Goal: Task Accomplishment & Management: Complete application form

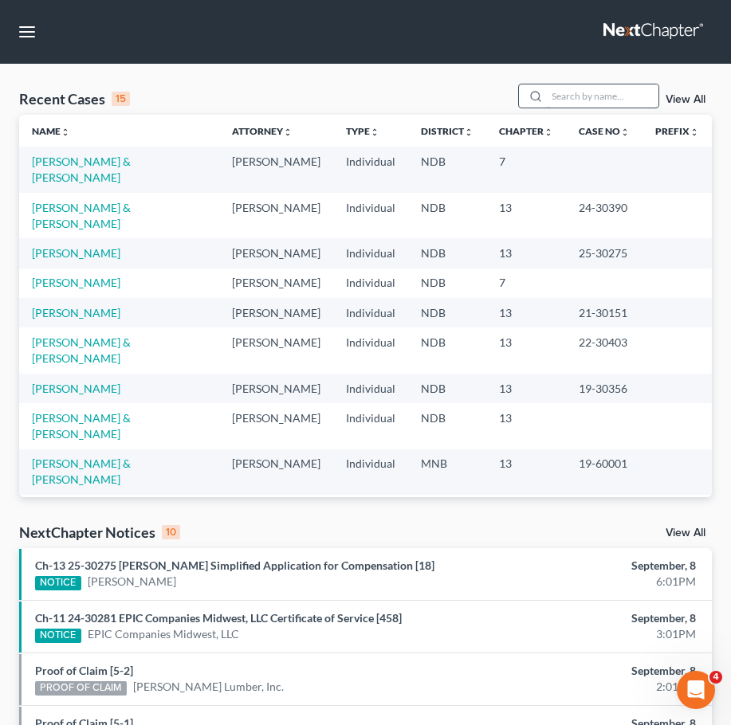
click at [593, 105] on input "search" at bounding box center [603, 95] width 112 height 23
type input "czech"
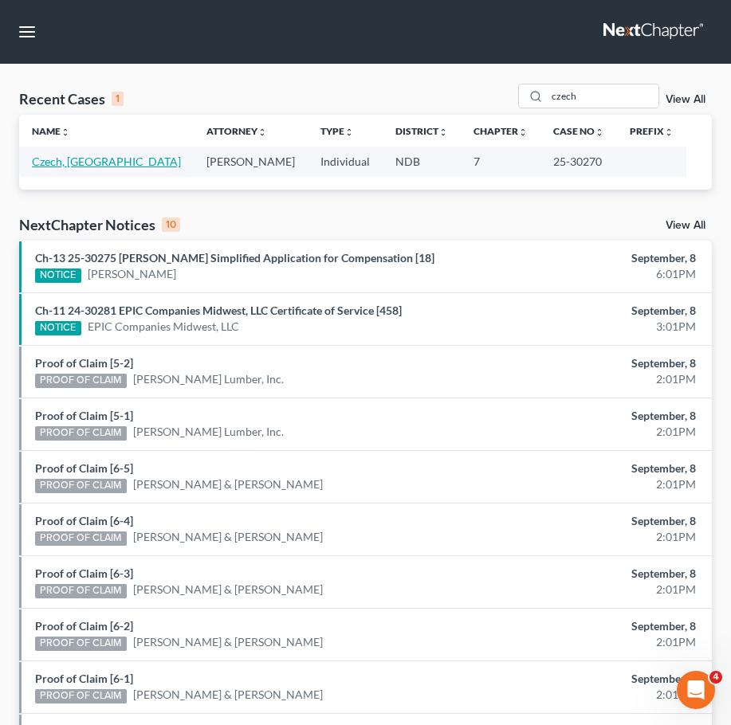
click at [100, 163] on link "Czech, [GEOGRAPHIC_DATA]" at bounding box center [106, 162] width 149 height 14
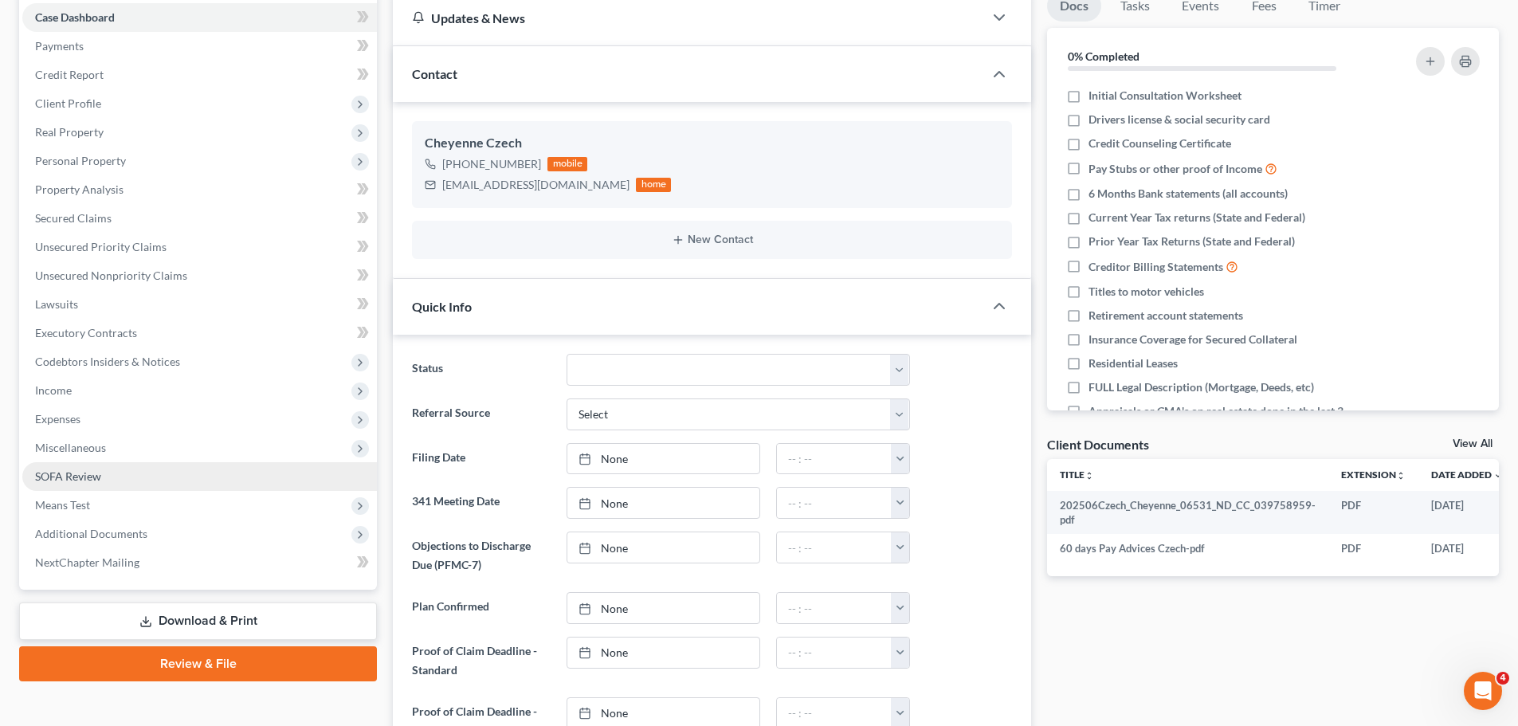
scroll to position [159, 0]
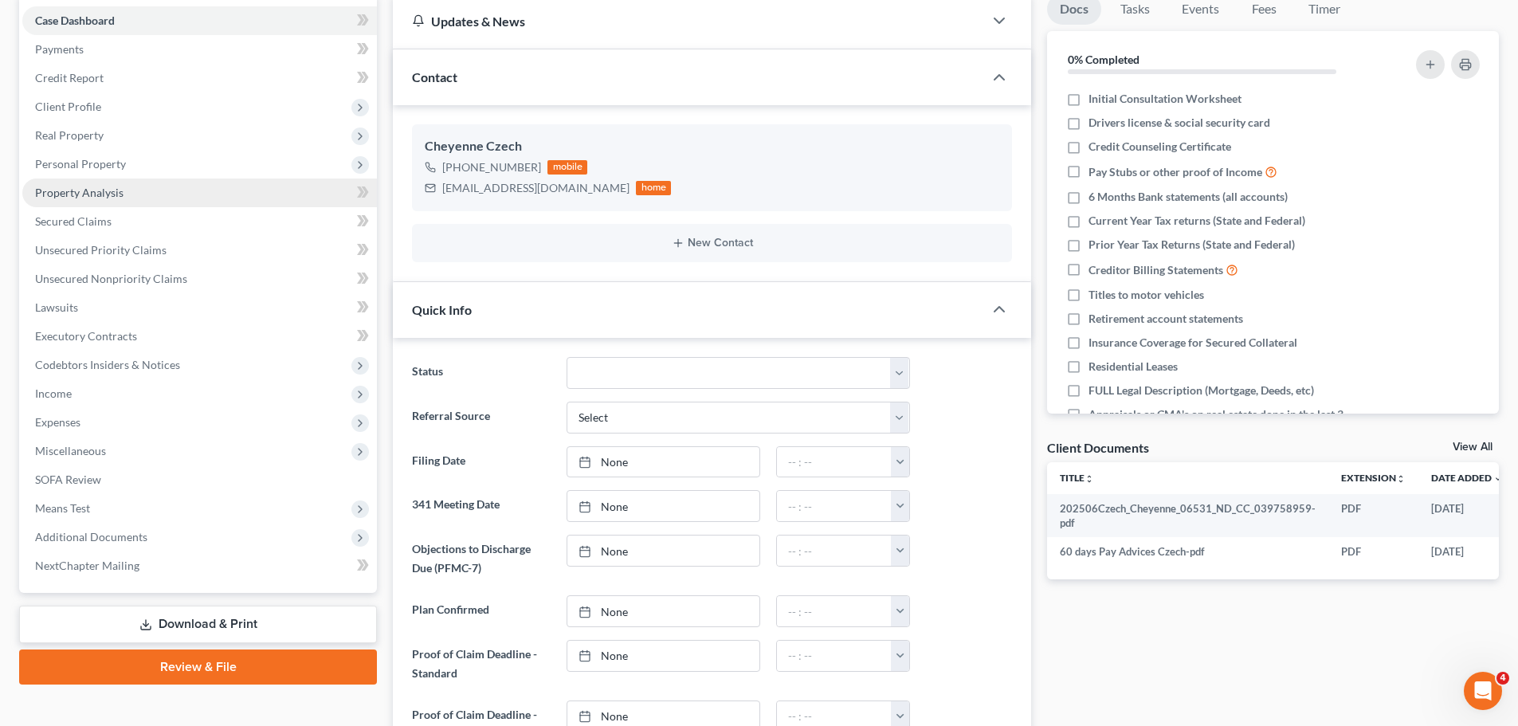
click at [98, 194] on span "Property Analysis" at bounding box center [79, 193] width 88 height 14
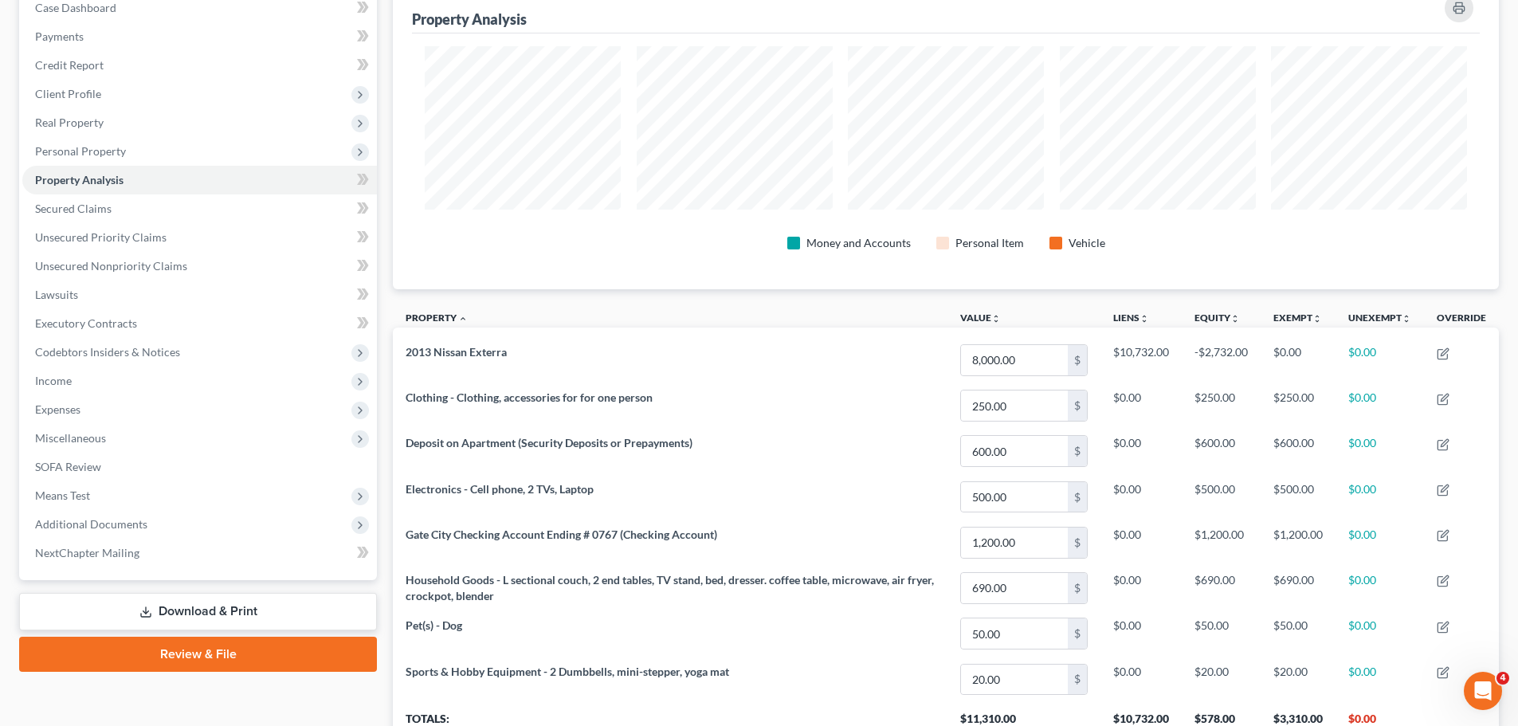
scroll to position [239, 0]
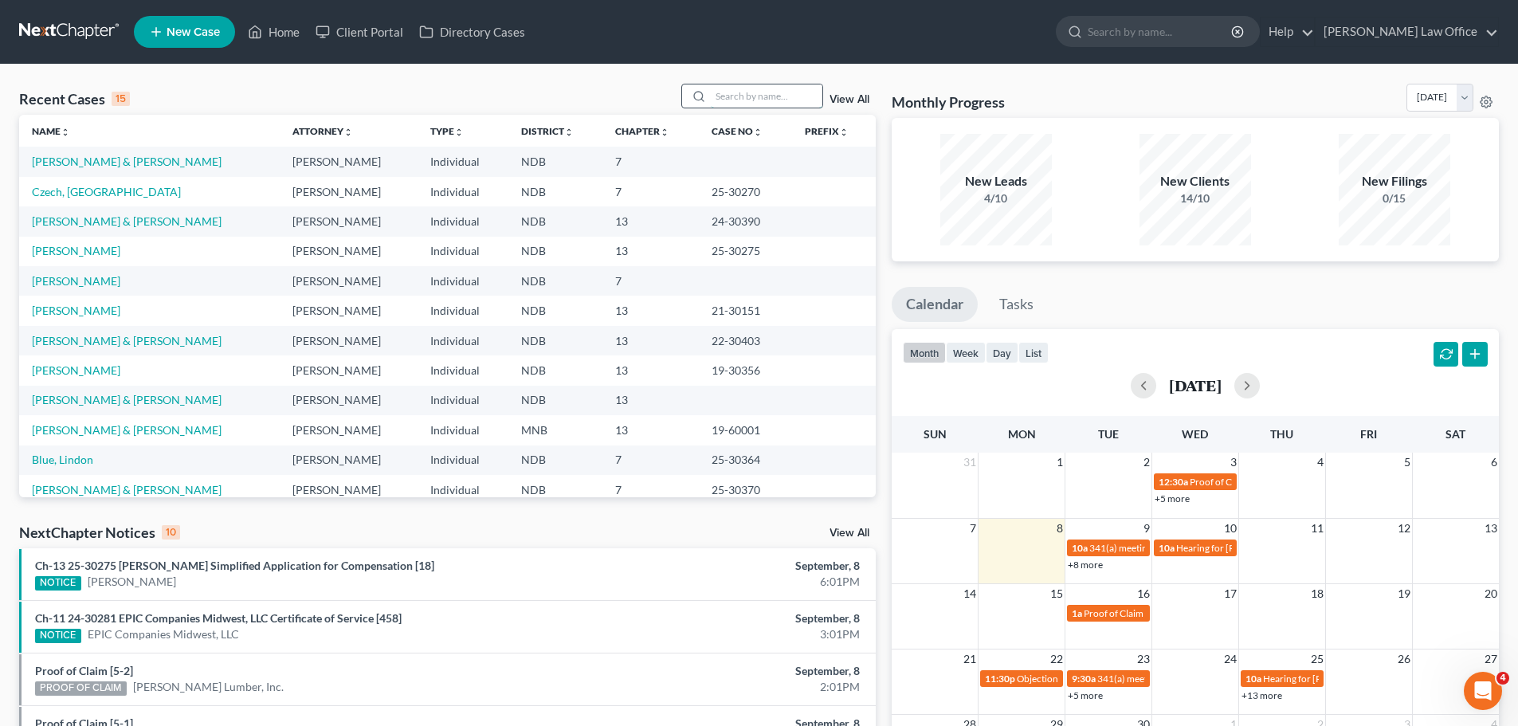
click at [744, 99] on input "search" at bounding box center [767, 95] width 112 height 23
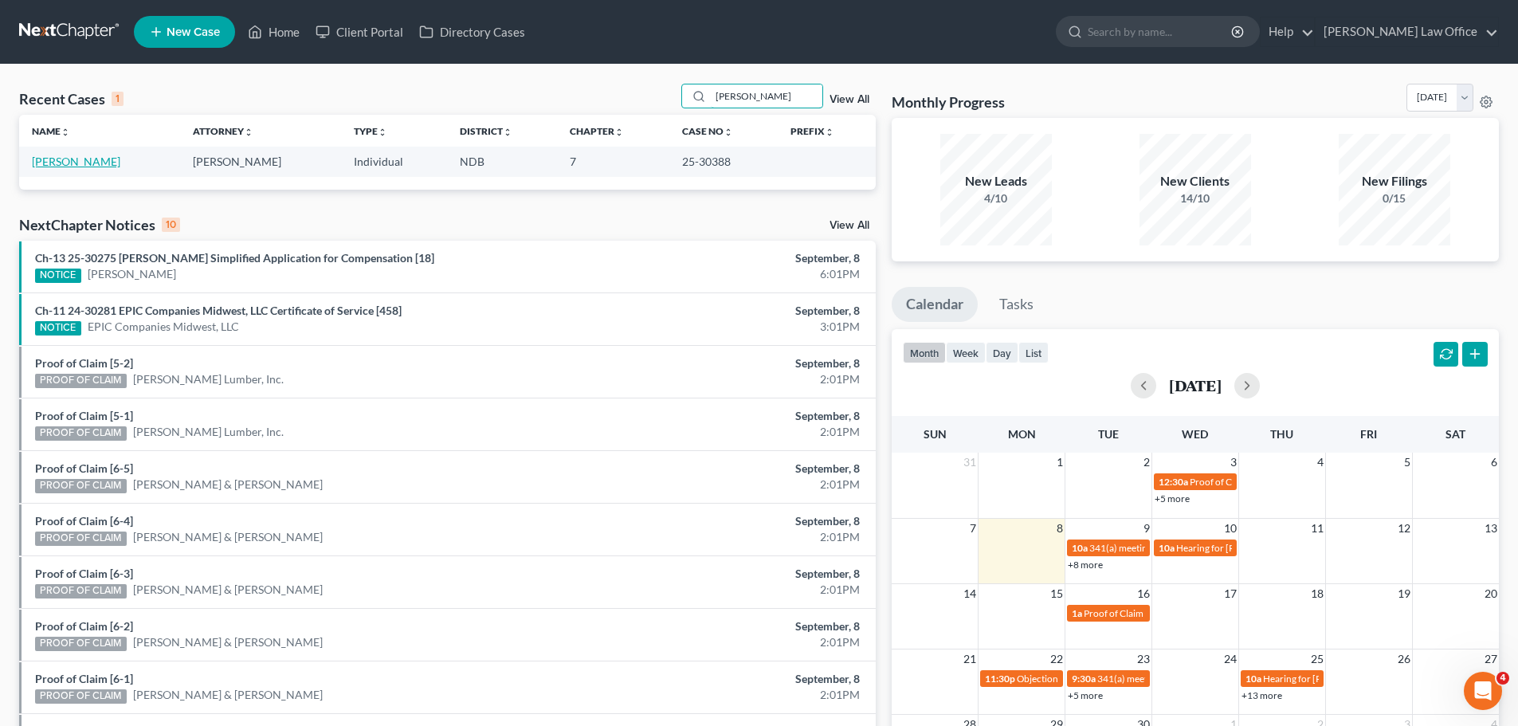
type input "engh"
click at [82, 159] on link "[PERSON_NAME]" at bounding box center [76, 162] width 88 height 14
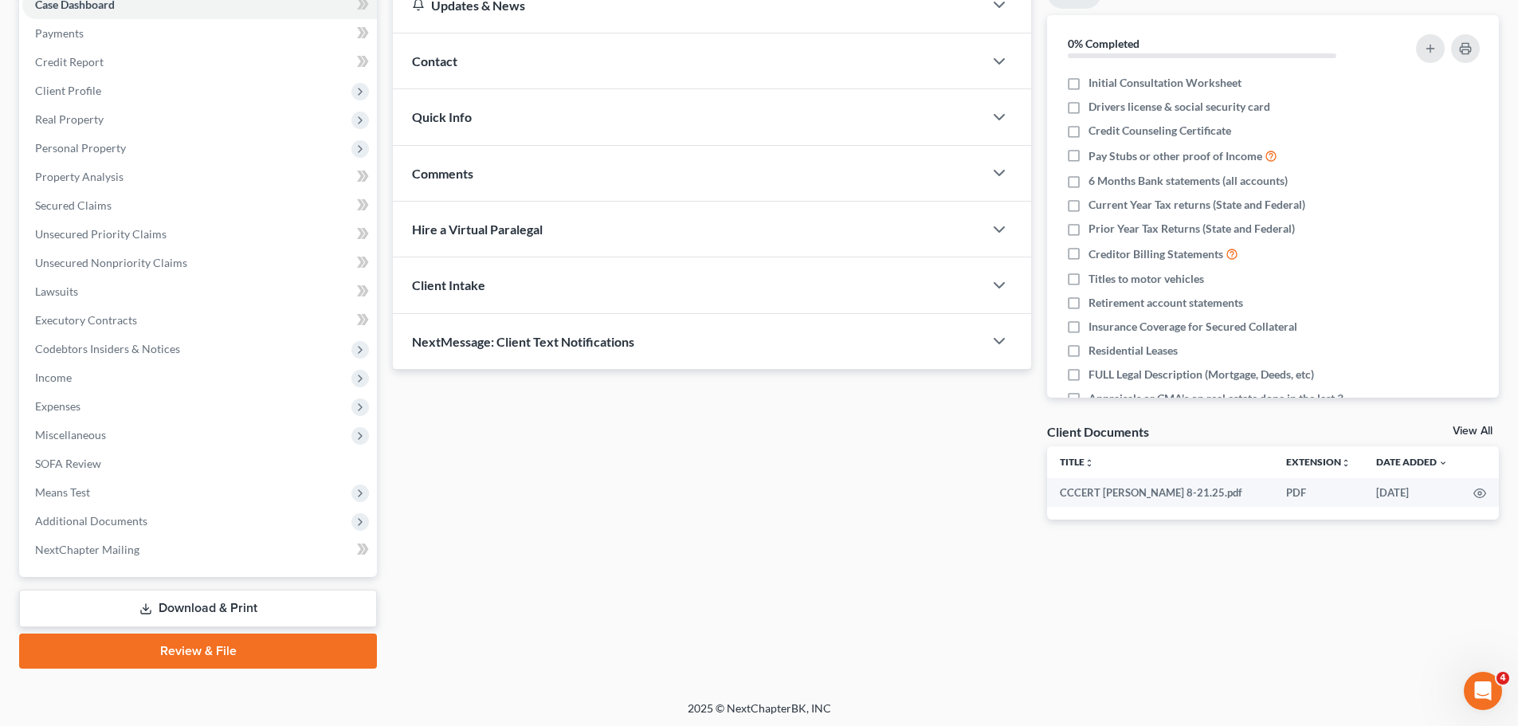
scroll to position [179, 0]
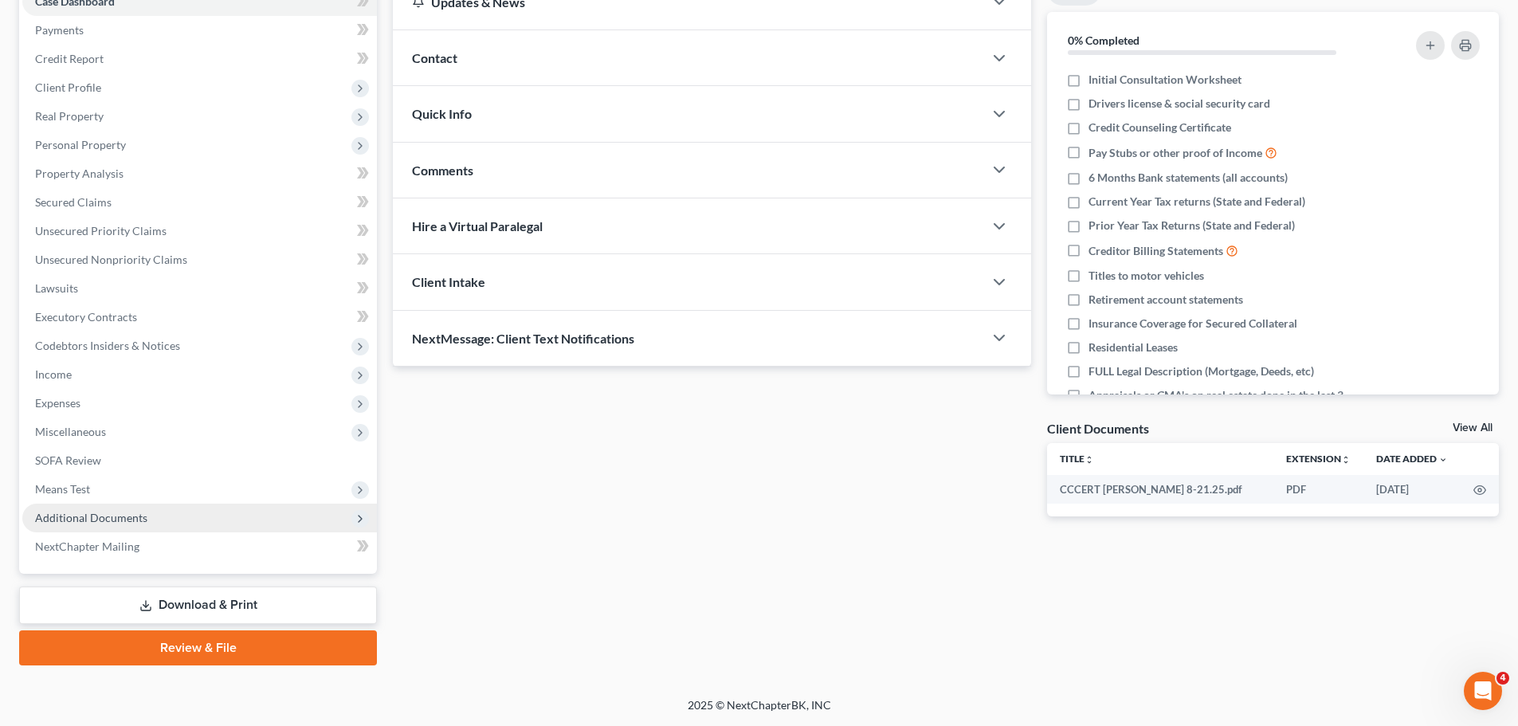
click at [84, 513] on span "Additional Documents" at bounding box center [91, 518] width 112 height 14
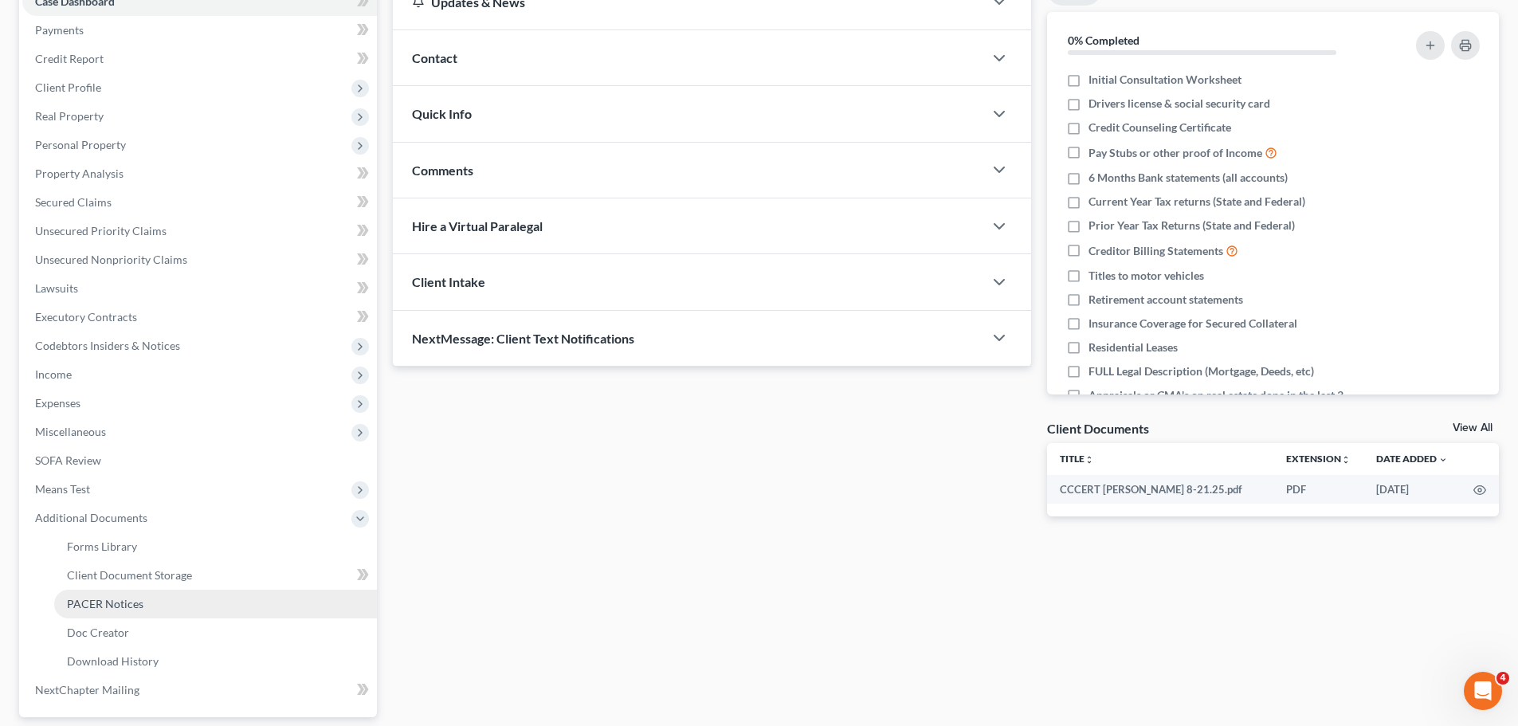
click at [125, 600] on span "PACER Notices" at bounding box center [105, 604] width 77 height 14
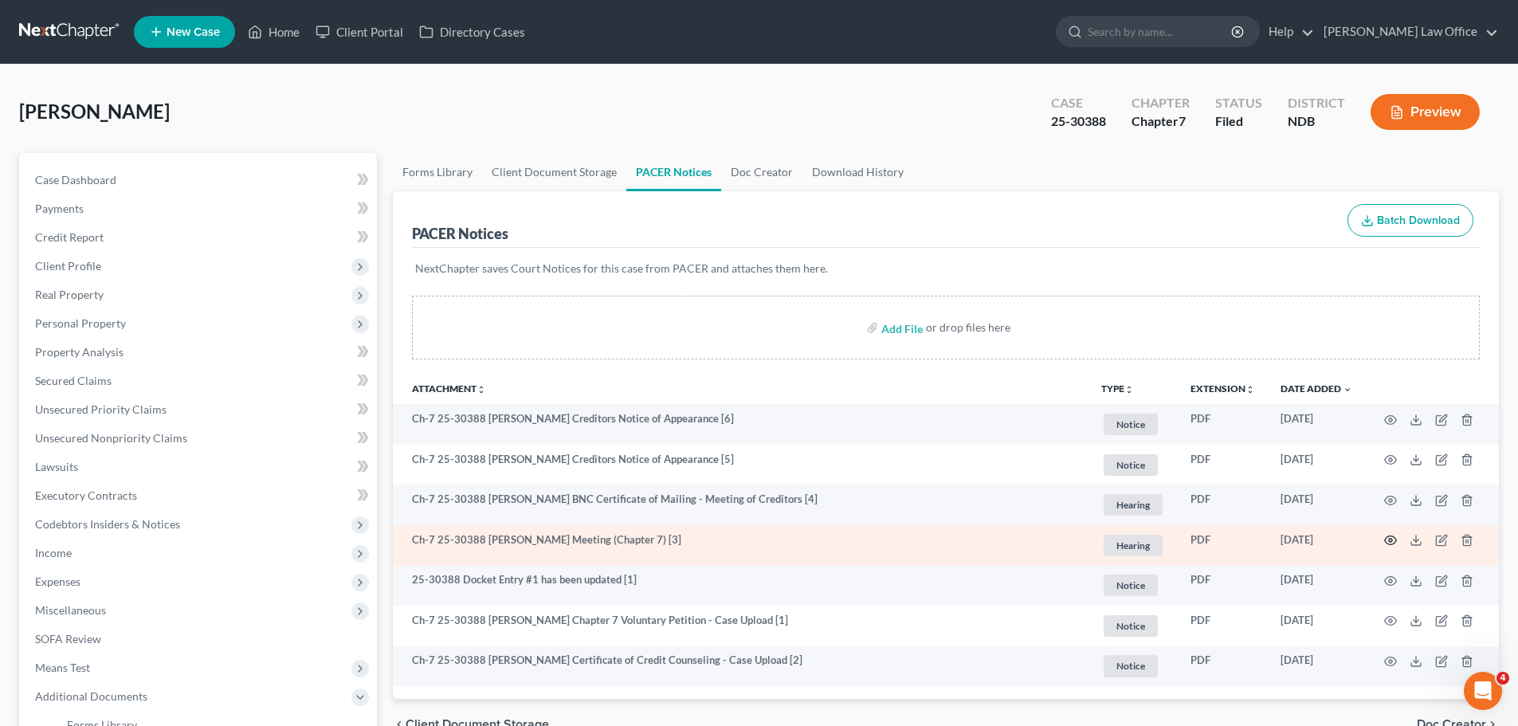
click at [1389, 542] on icon "button" at bounding box center [1391, 540] width 13 height 13
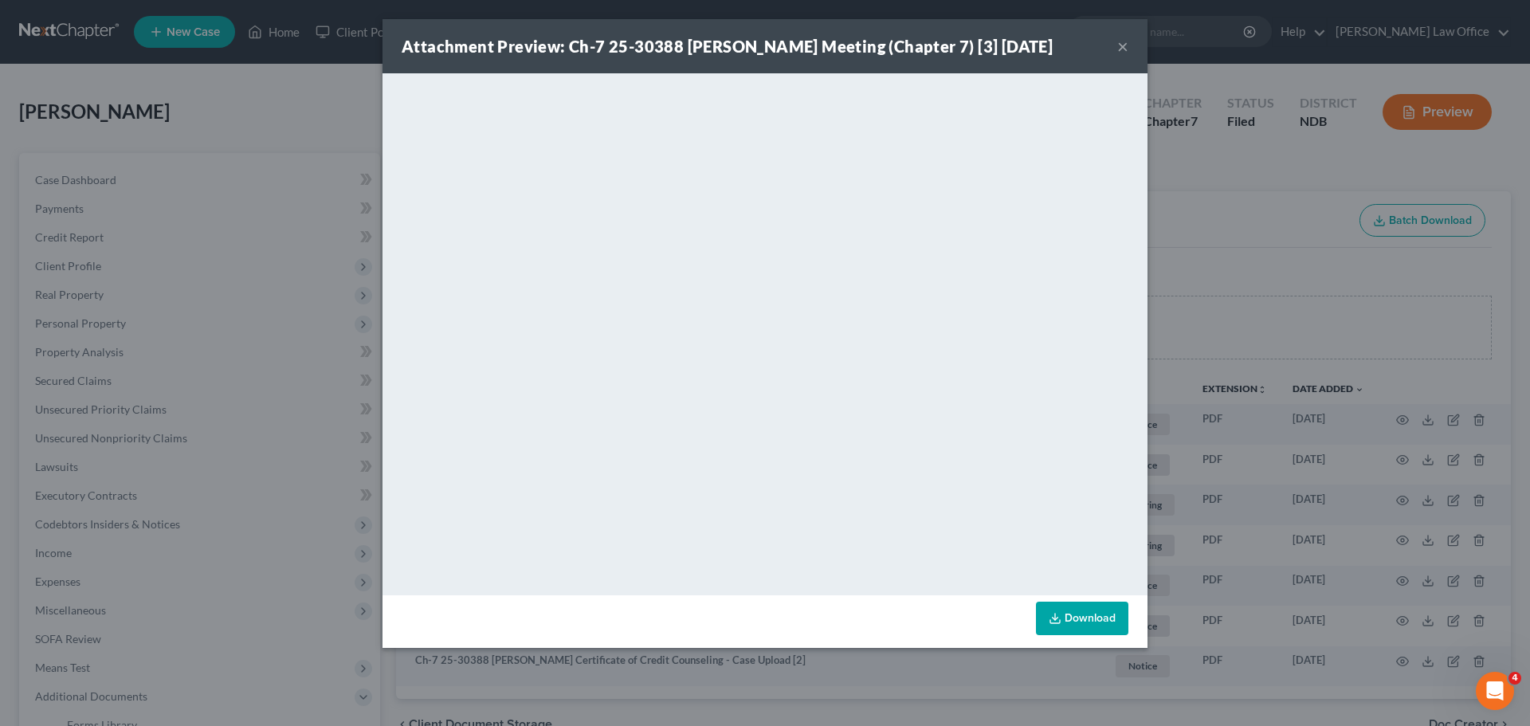
click at [1119, 45] on div "Attachment Preview: Ch-7 25-30388 Timothy D Engh Meeting (Chapter 7) [3] 08/28/…" at bounding box center [765, 46] width 765 height 54
click at [1123, 44] on button "×" at bounding box center [1123, 46] width 11 height 19
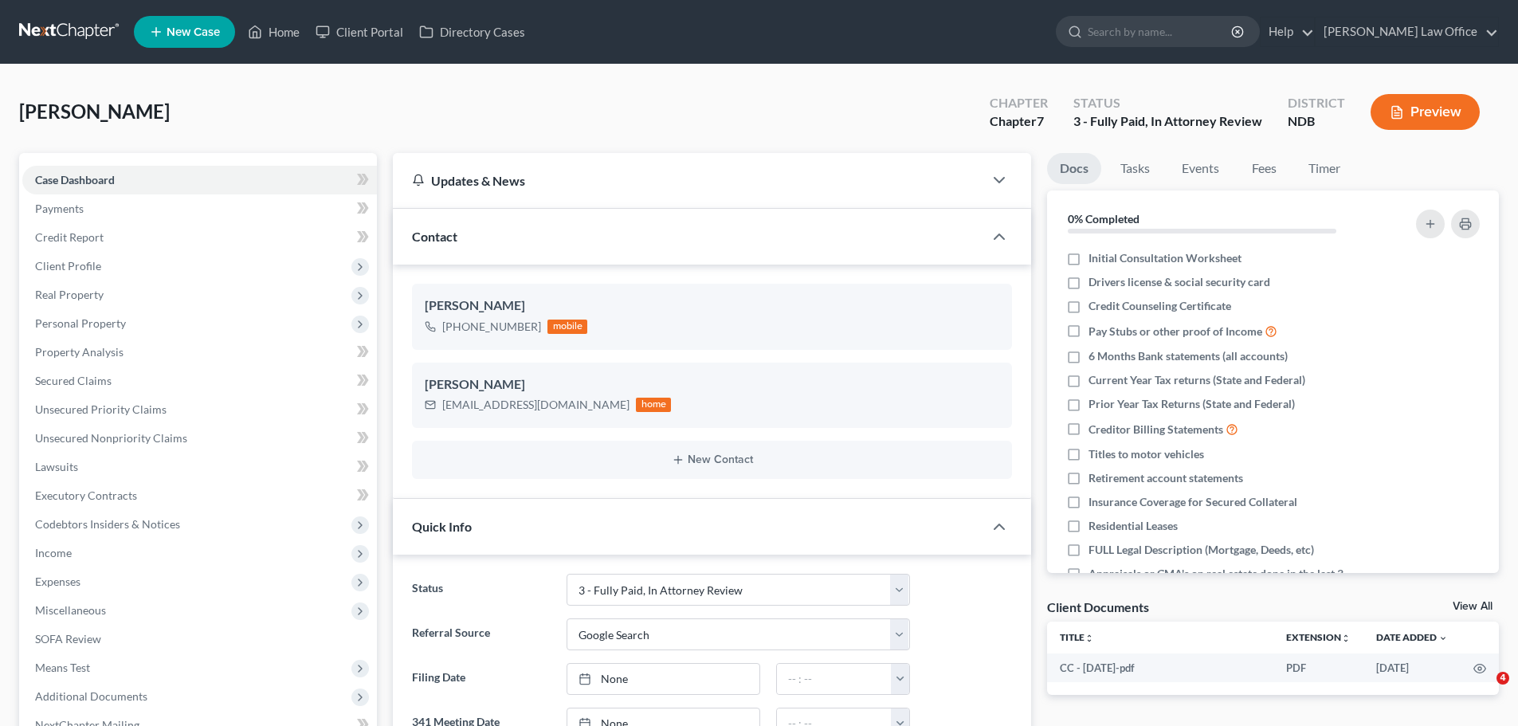
select select "6"
select select "4"
select select "0"
click at [288, 32] on link "Home" at bounding box center [274, 32] width 68 height 29
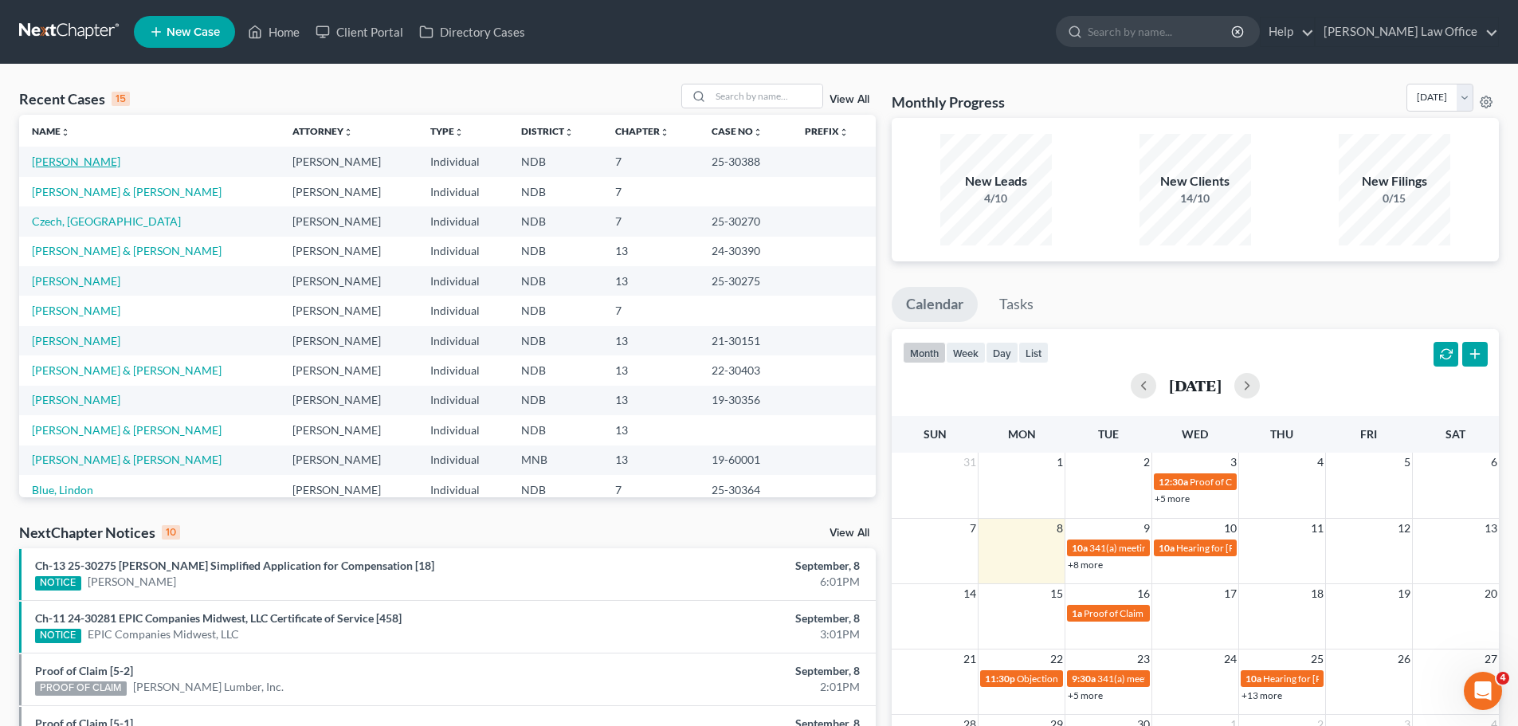
click at [72, 156] on link "[PERSON_NAME]" at bounding box center [76, 162] width 88 height 14
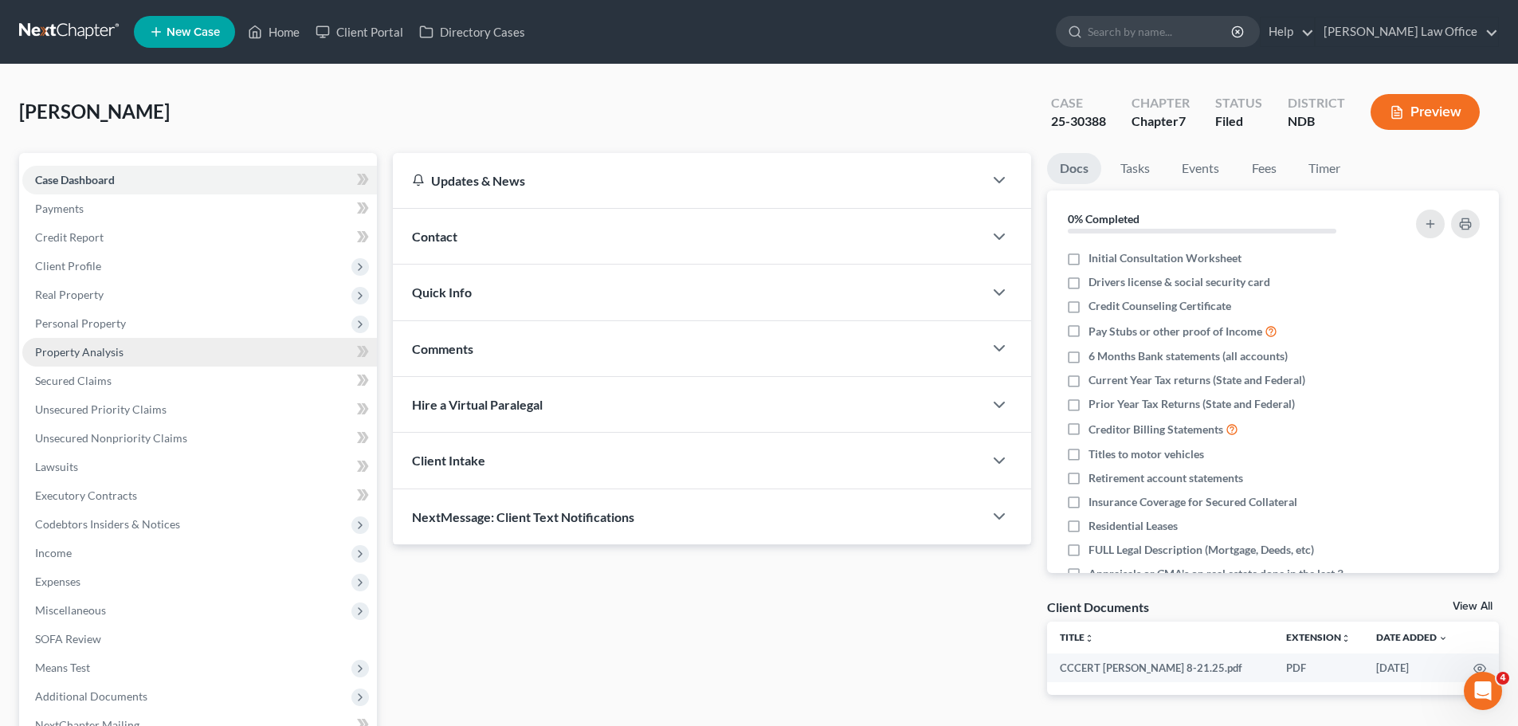
click at [103, 355] on span "Property Analysis" at bounding box center [79, 352] width 88 height 14
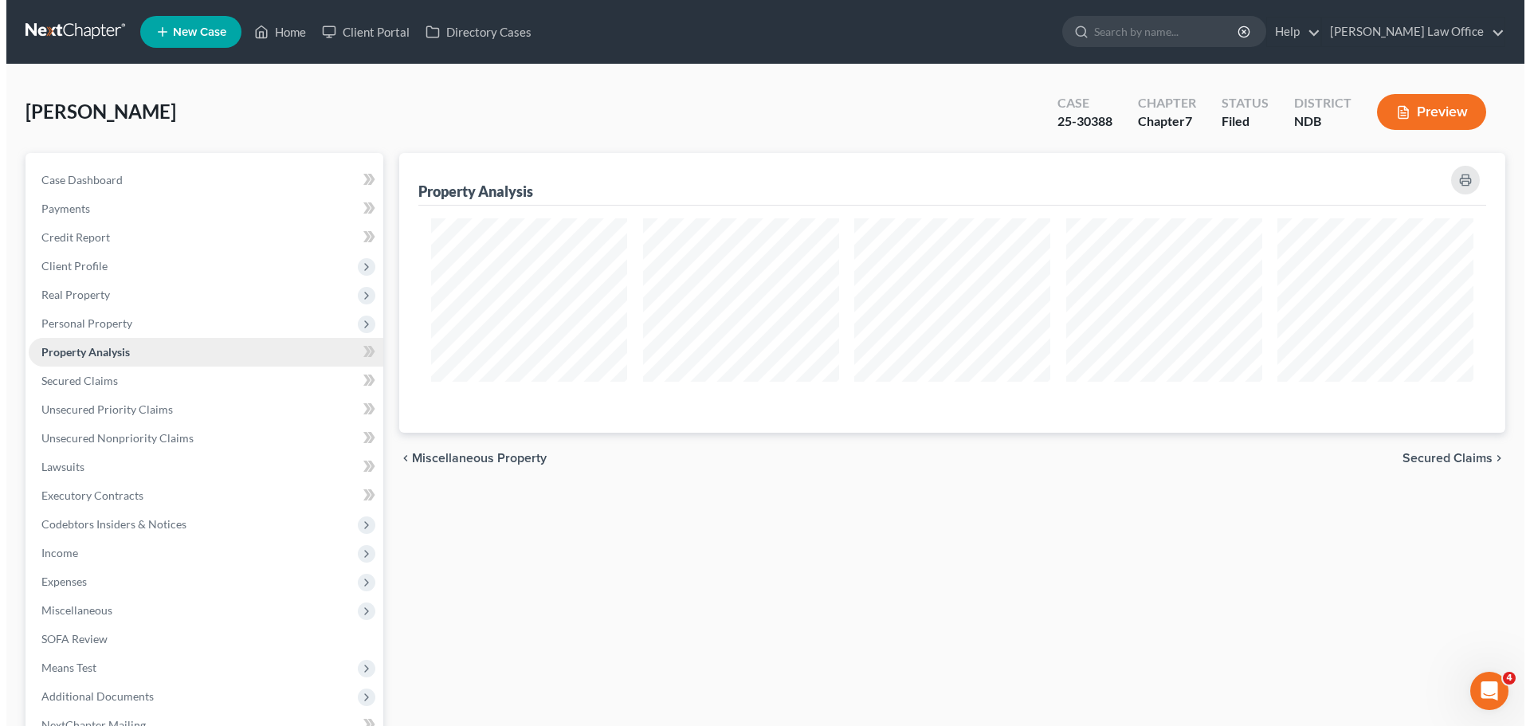
scroll to position [280, 1106]
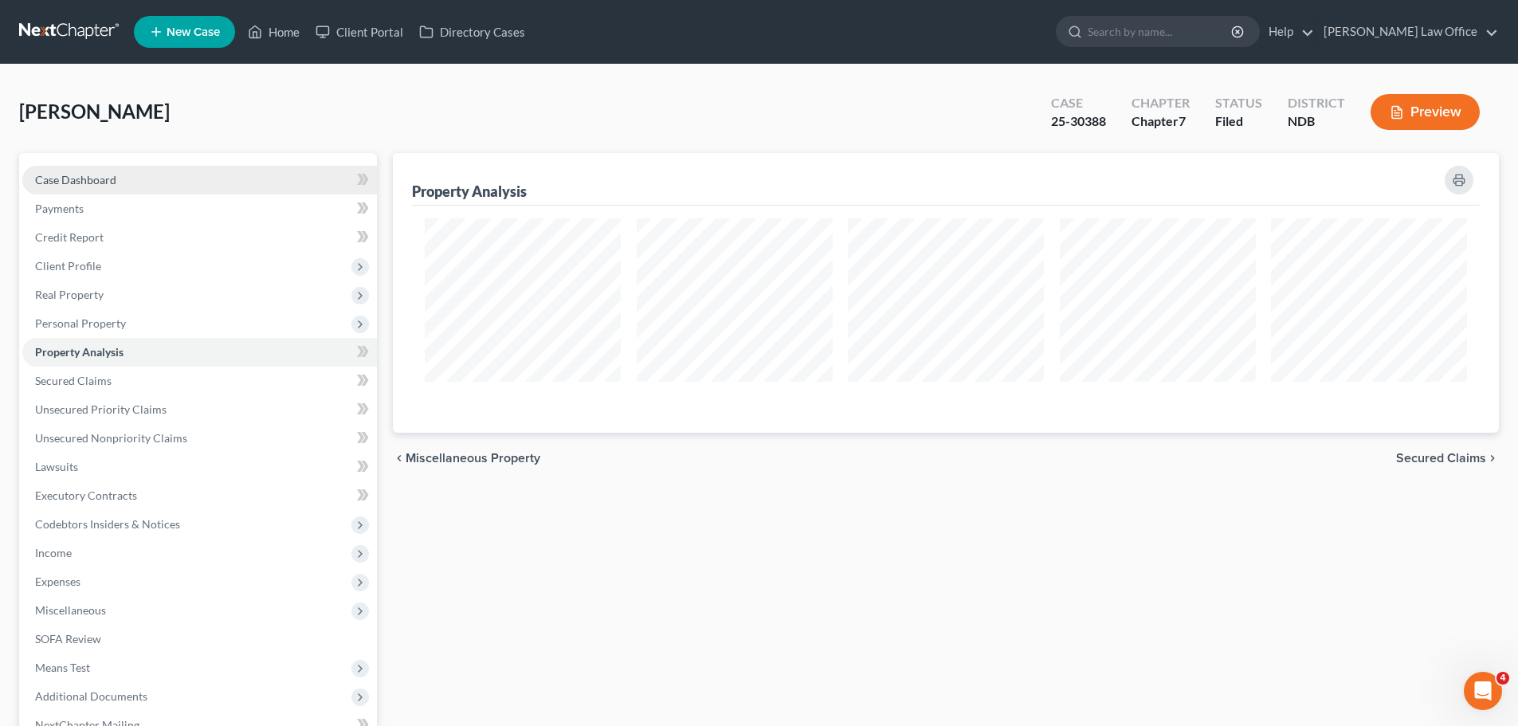
click at [78, 170] on link "Case Dashboard" at bounding box center [199, 180] width 355 height 29
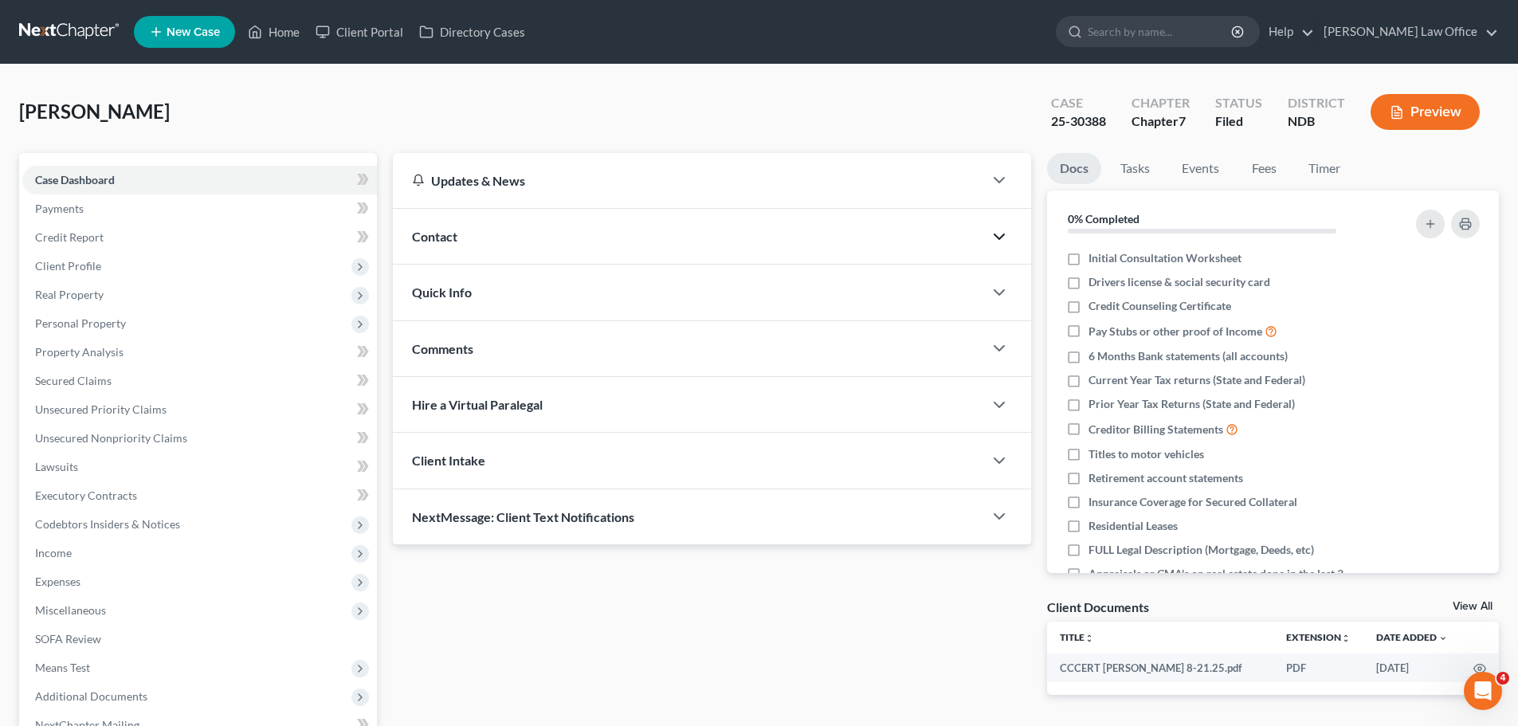
click at [1000, 231] on icon "button" at bounding box center [999, 236] width 19 height 19
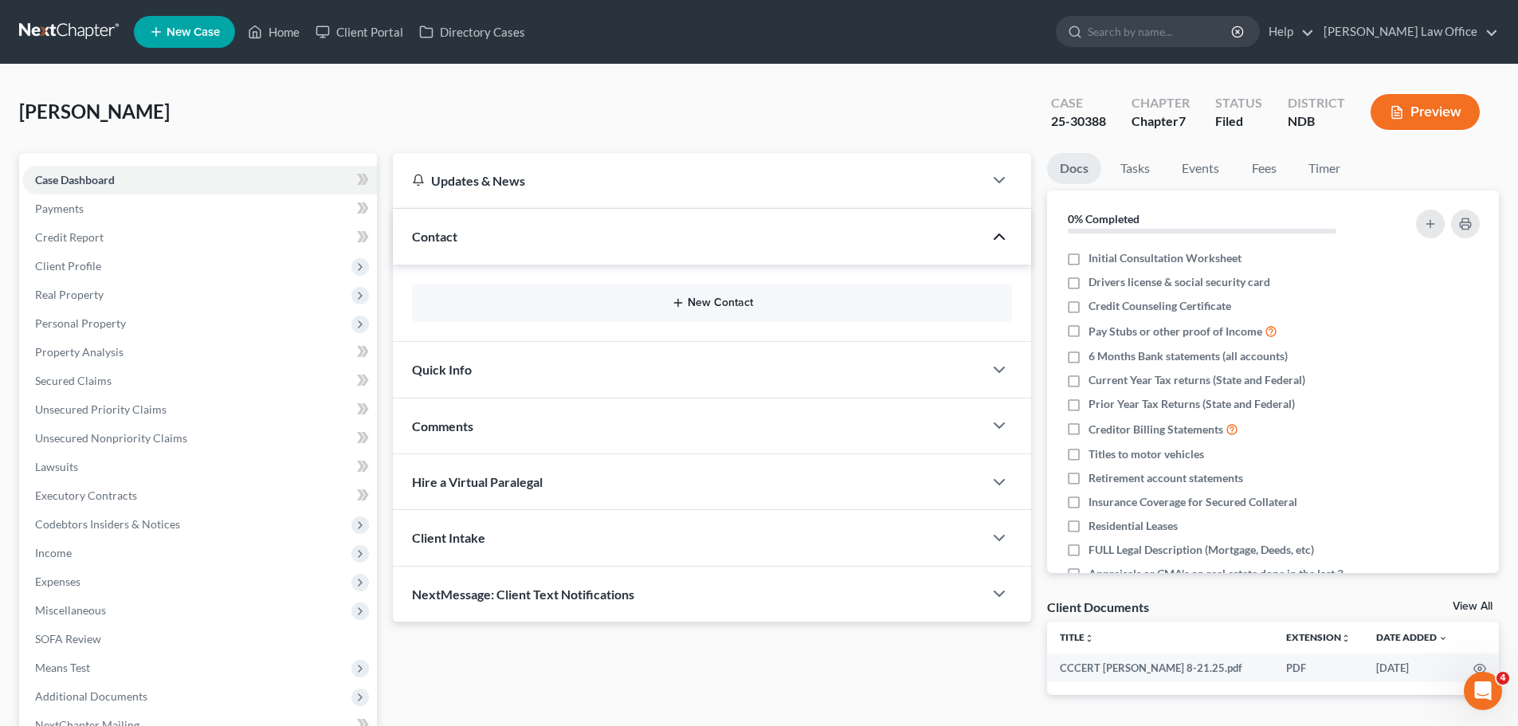
click at [706, 298] on button "New Contact" at bounding box center [712, 303] width 575 height 13
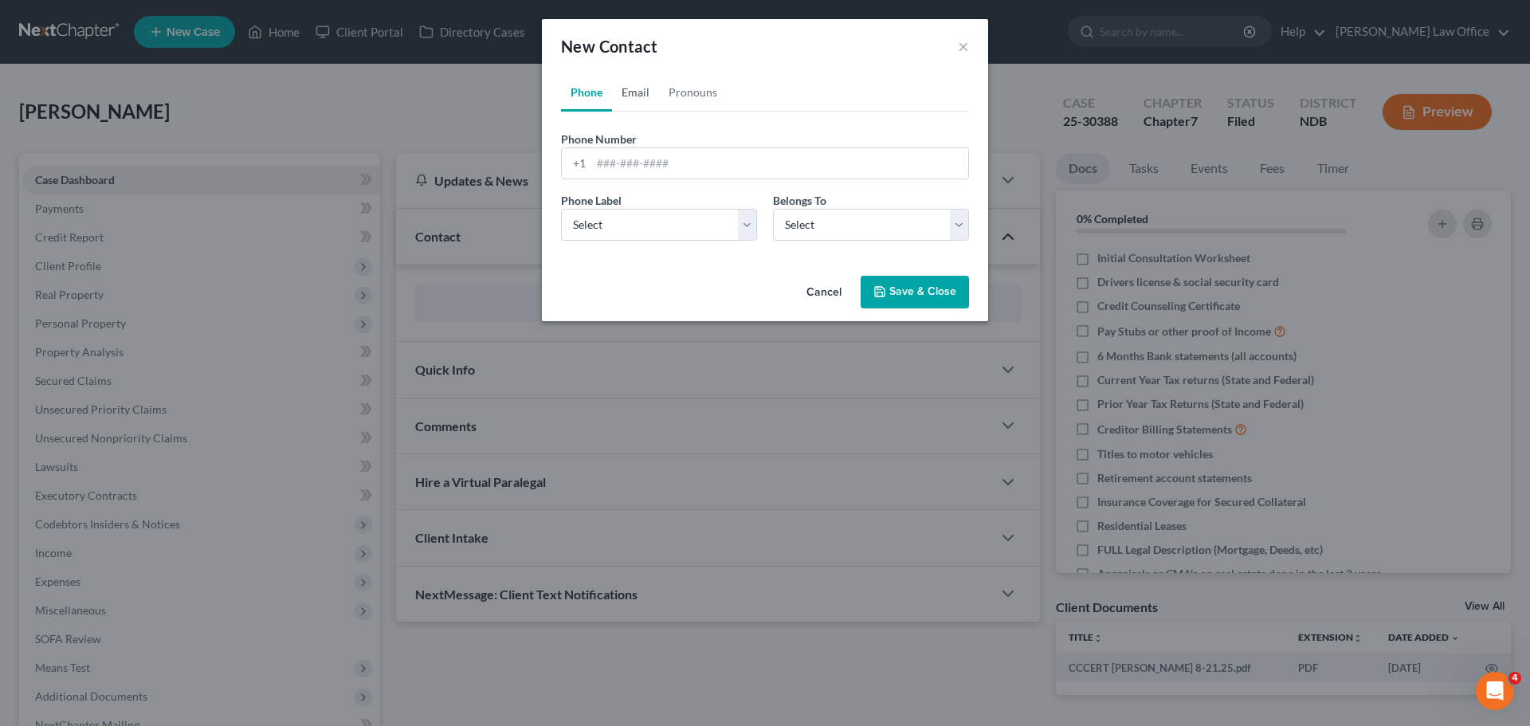
click at [635, 95] on link "Email" at bounding box center [635, 92] width 47 height 38
click at [620, 169] on input "email" at bounding box center [779, 163] width 377 height 30
type input "[EMAIL_ADDRESS][DOMAIN_NAME]"
click at [747, 218] on select "Select Home Work Other" at bounding box center [659, 225] width 196 height 32
select select "0"
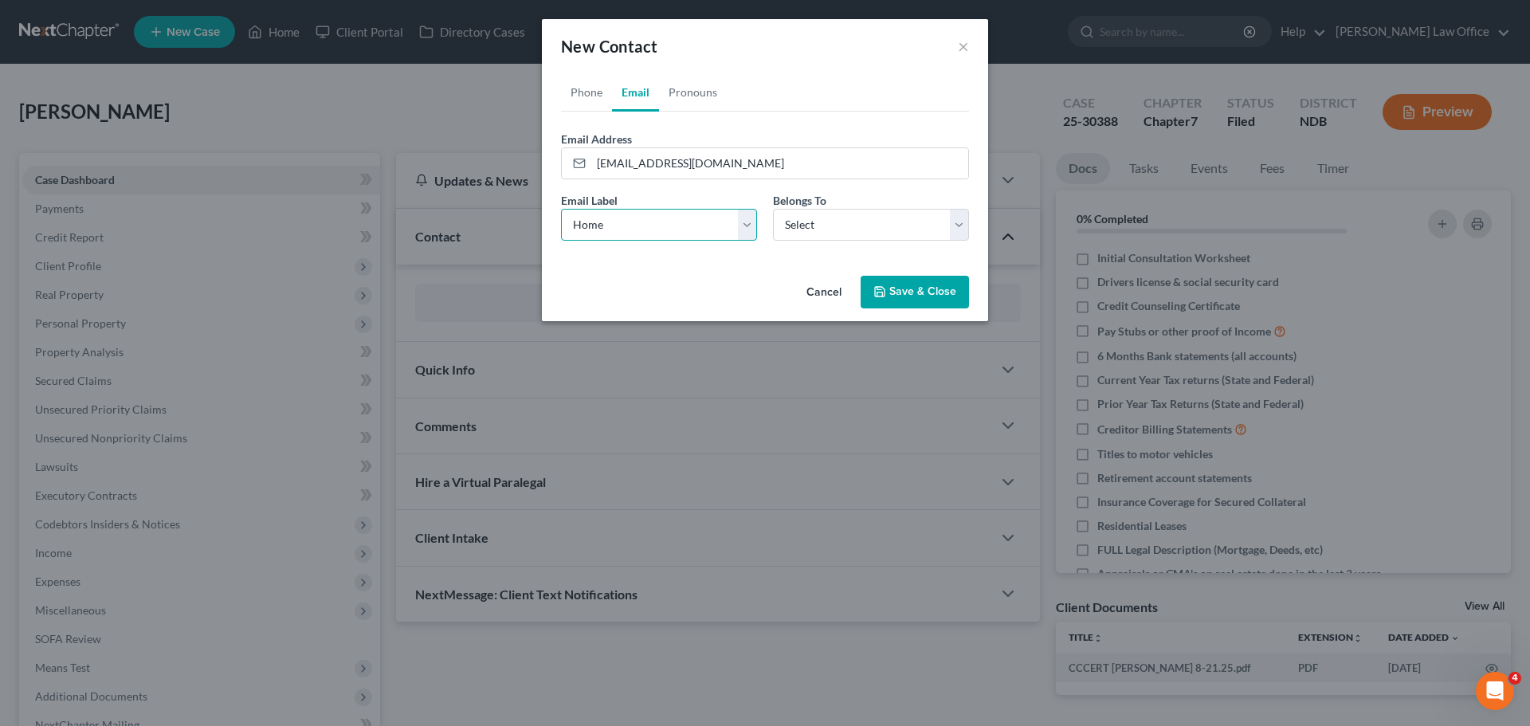
click at [561, 209] on select "Select Home Work Other" at bounding box center [659, 225] width 196 height 32
click at [959, 227] on select "Select Client Other" at bounding box center [871, 225] width 196 height 32
select select "0"
click at [773, 209] on select "Select Client Other" at bounding box center [871, 225] width 196 height 32
click at [577, 92] on link "Phone" at bounding box center [586, 92] width 51 height 38
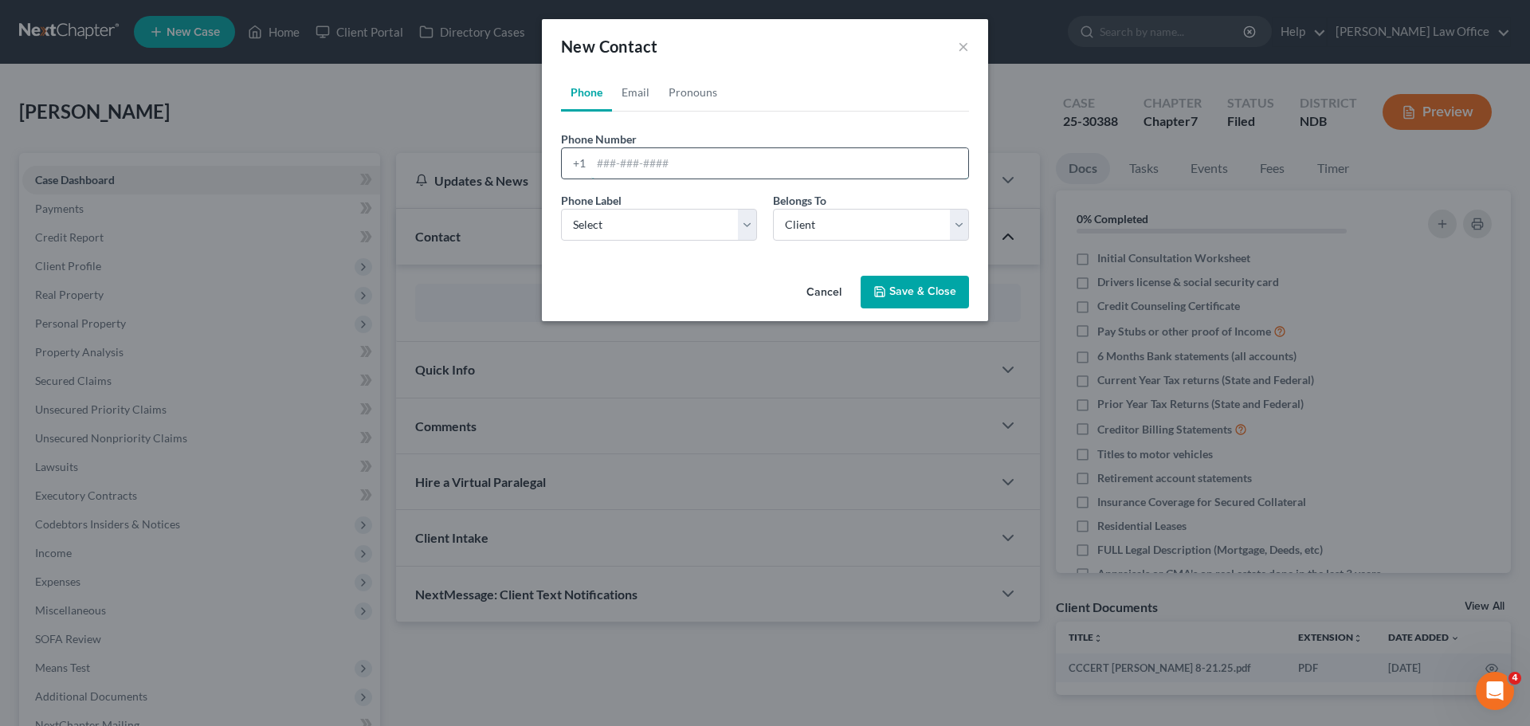
click at [605, 170] on input "tel" at bounding box center [779, 163] width 377 height 30
type input "701-509-8966"
drag, startPoint x: 760, startPoint y: 234, endPoint x: 772, endPoint y: 242, distance: 13.9
click at [772, 242] on div "Phone Label * Select Mobile Home Work Other Belongs To * Select Client Other" at bounding box center [765, 222] width 424 height 61
select select "0"
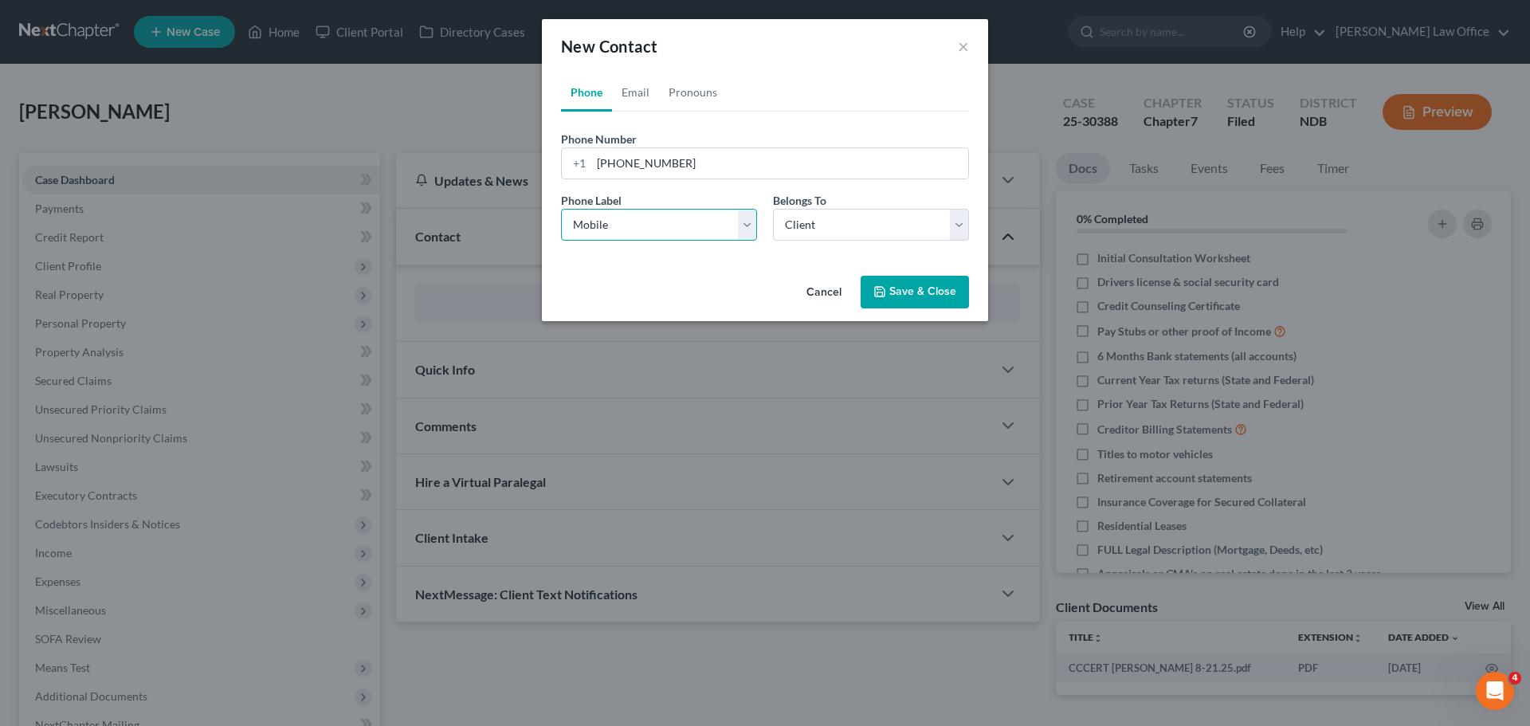
click at [561, 209] on select "Select Mobile Home Work Other" at bounding box center [659, 225] width 196 height 32
click at [929, 284] on button "Save & Close" at bounding box center [915, 292] width 108 height 33
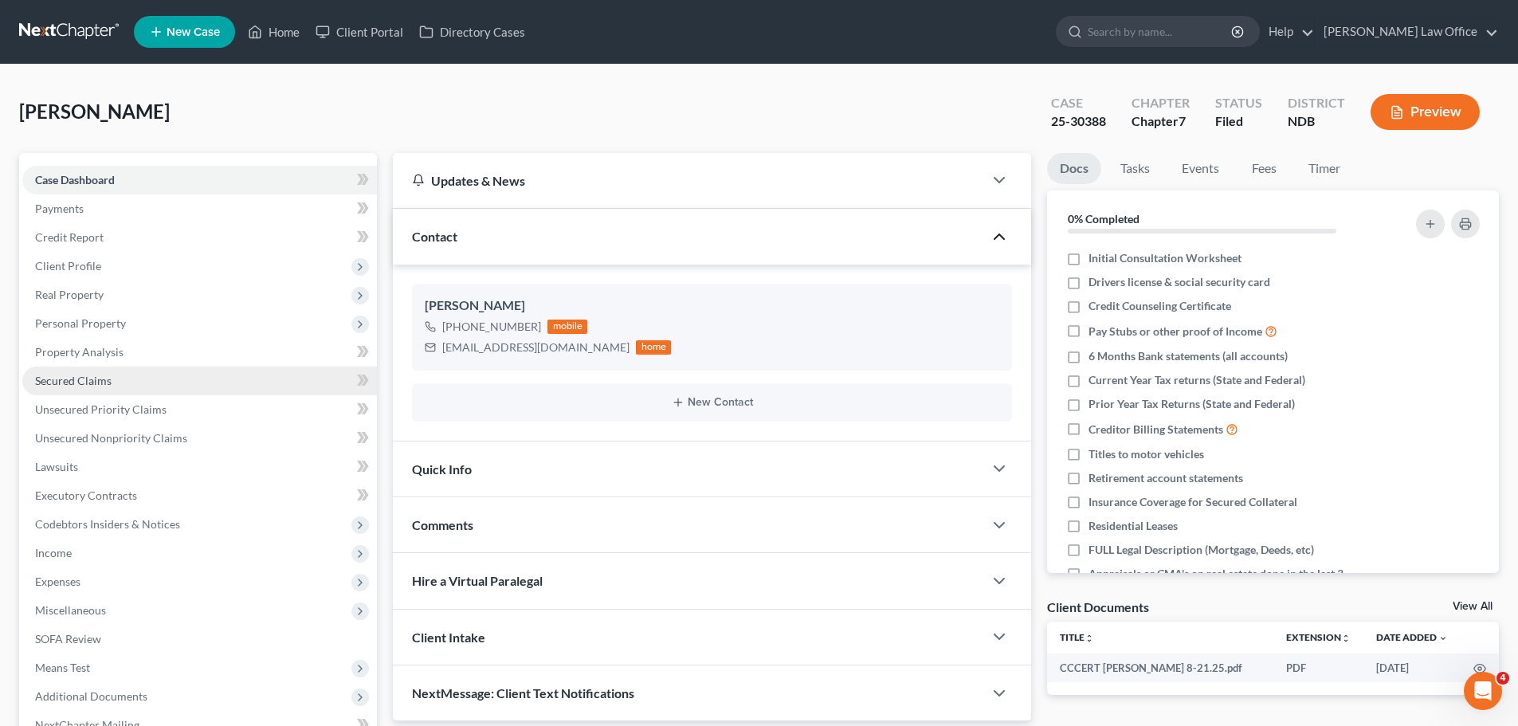
click at [103, 383] on span "Secured Claims" at bounding box center [73, 381] width 77 height 14
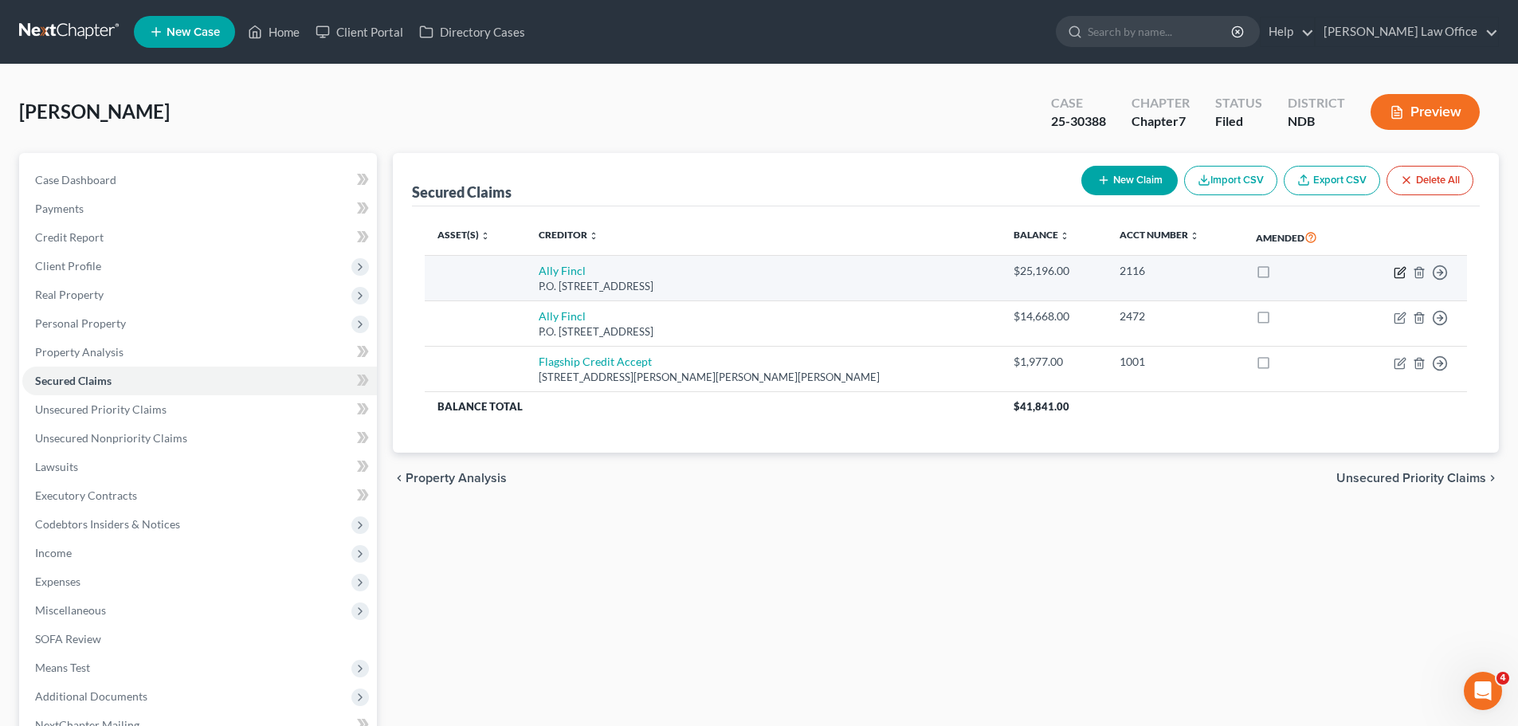
click at [1402, 265] on td "Move to E Move to F Move to G Move to Notice Only" at bounding box center [1412, 278] width 112 height 45
click at [1403, 269] on icon "button" at bounding box center [1400, 272] width 13 height 13
select select "24"
select select "0"
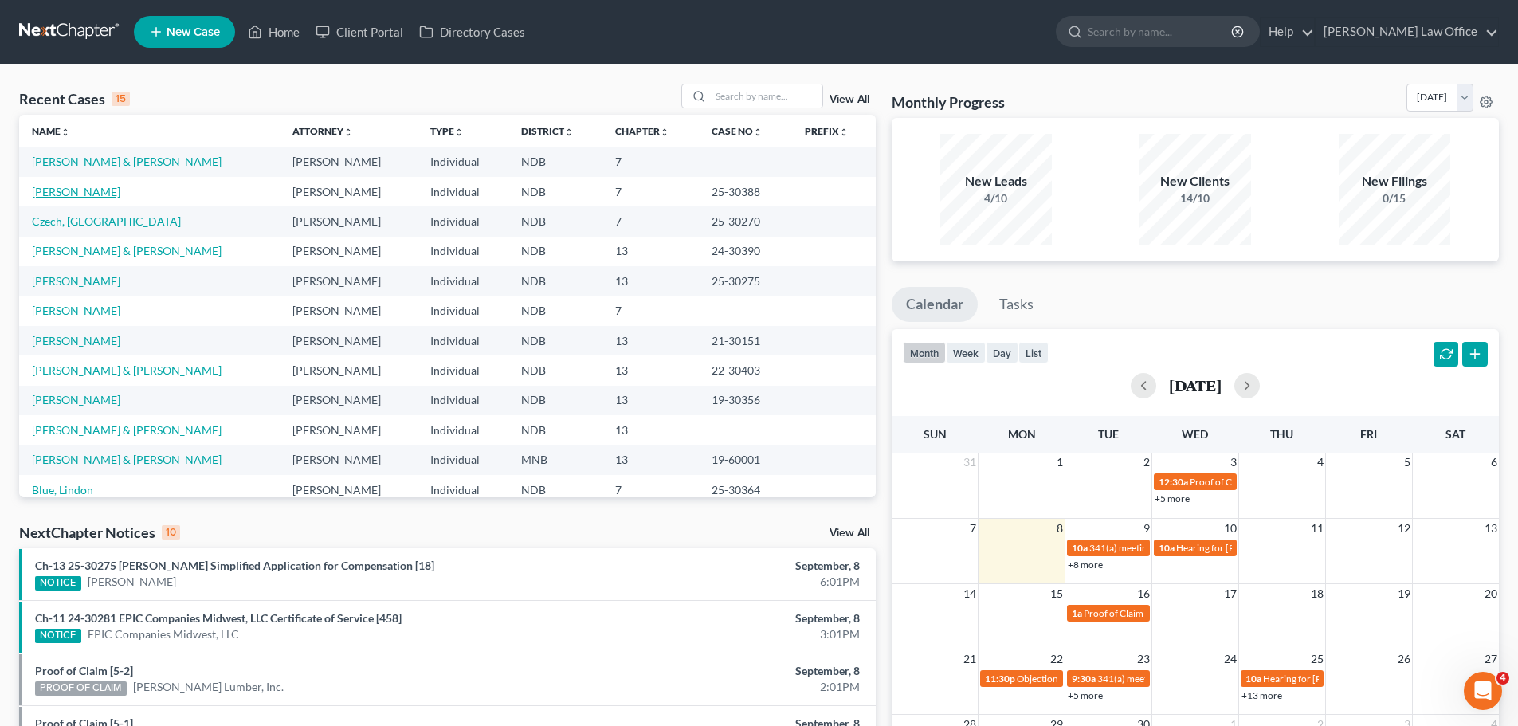
click at [84, 189] on link "[PERSON_NAME]" at bounding box center [76, 192] width 88 height 14
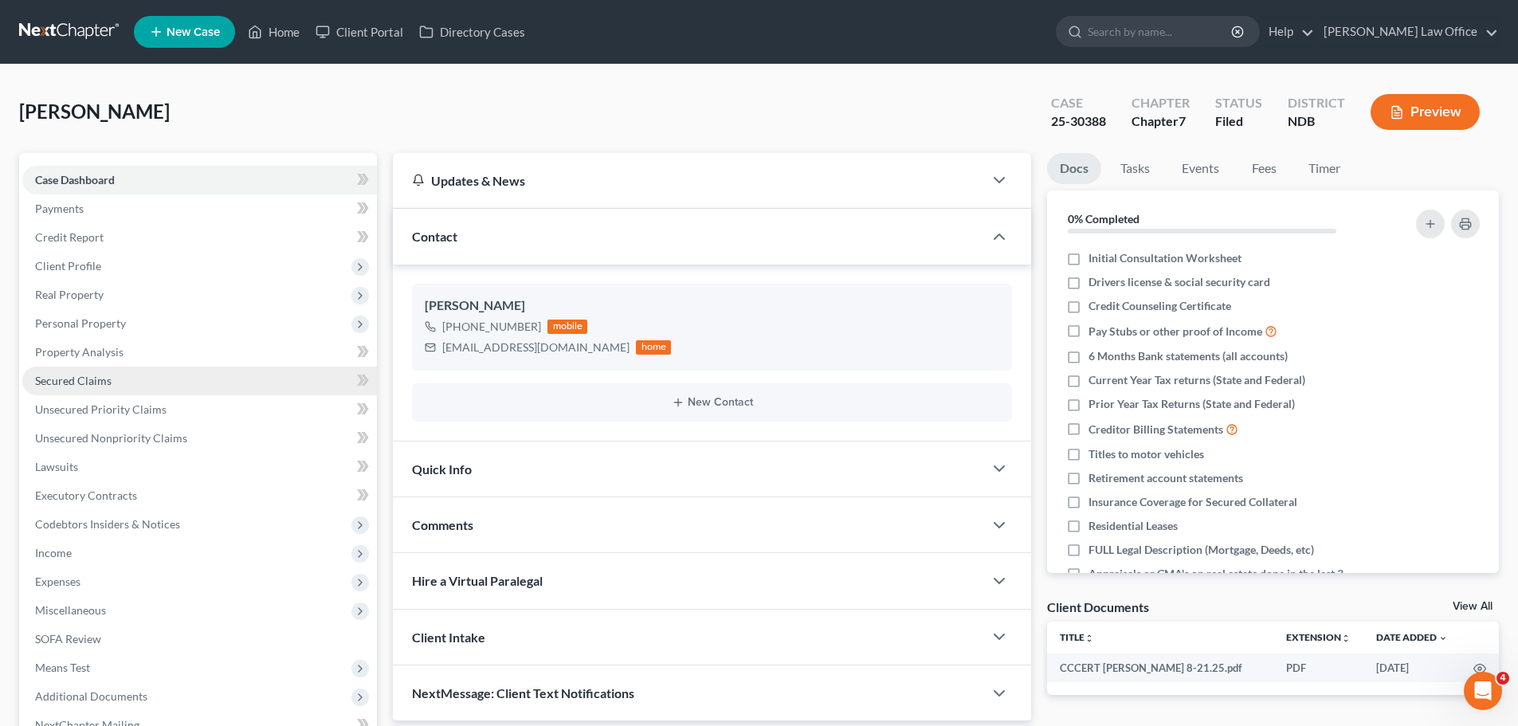
click at [100, 375] on span "Secured Claims" at bounding box center [73, 381] width 77 height 14
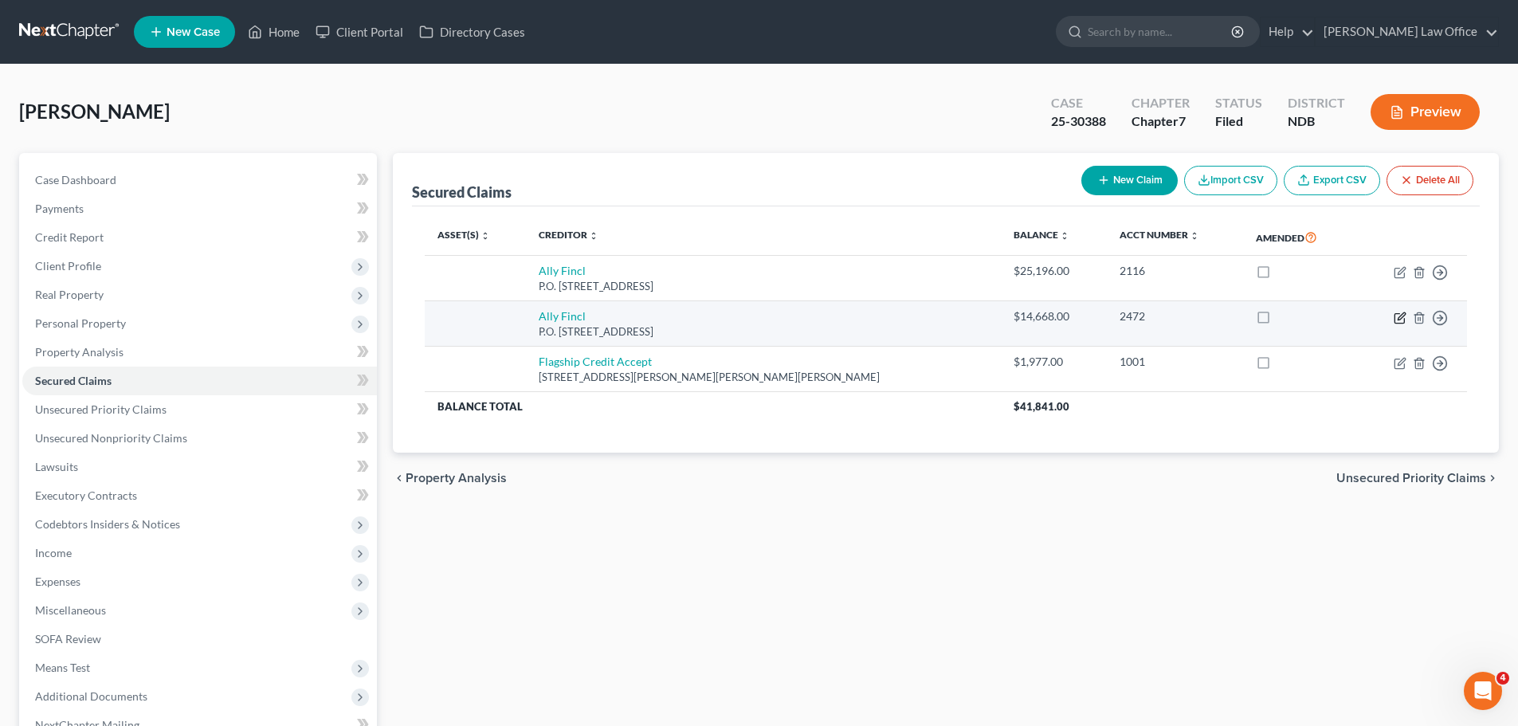
click at [1396, 318] on icon "button" at bounding box center [1400, 318] width 13 height 13
select select "24"
select select "0"
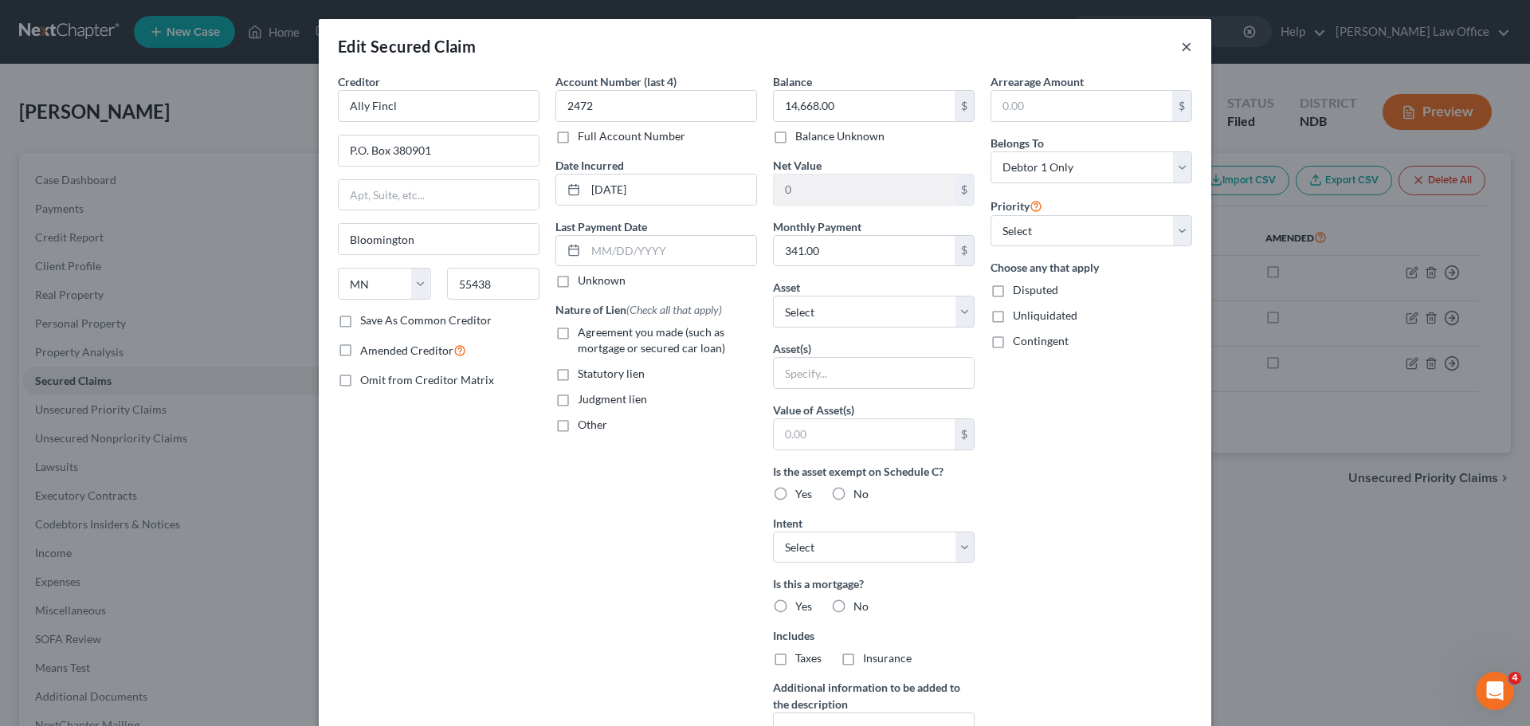
click at [1181, 41] on button "×" at bounding box center [1186, 46] width 11 height 19
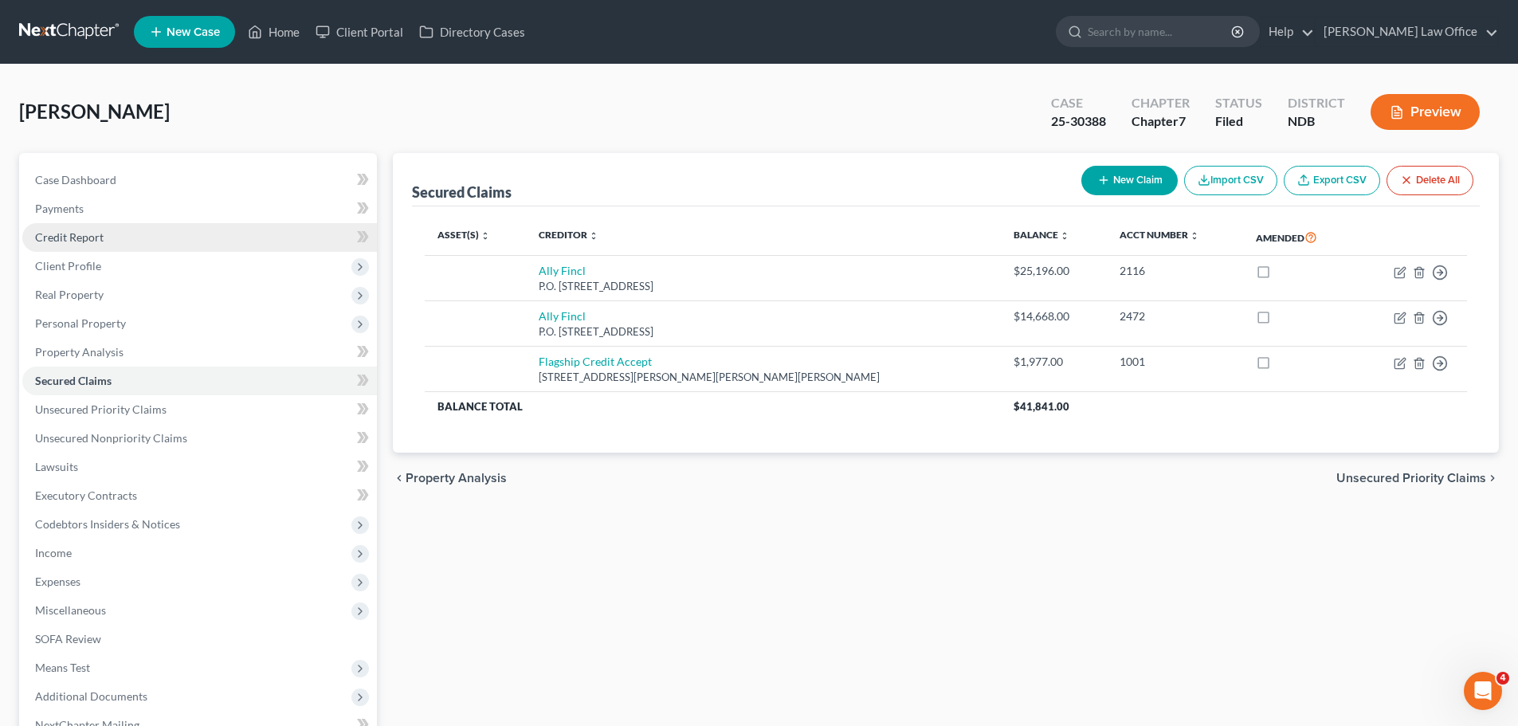
click at [71, 241] on span "Credit Report" at bounding box center [69, 237] width 69 height 14
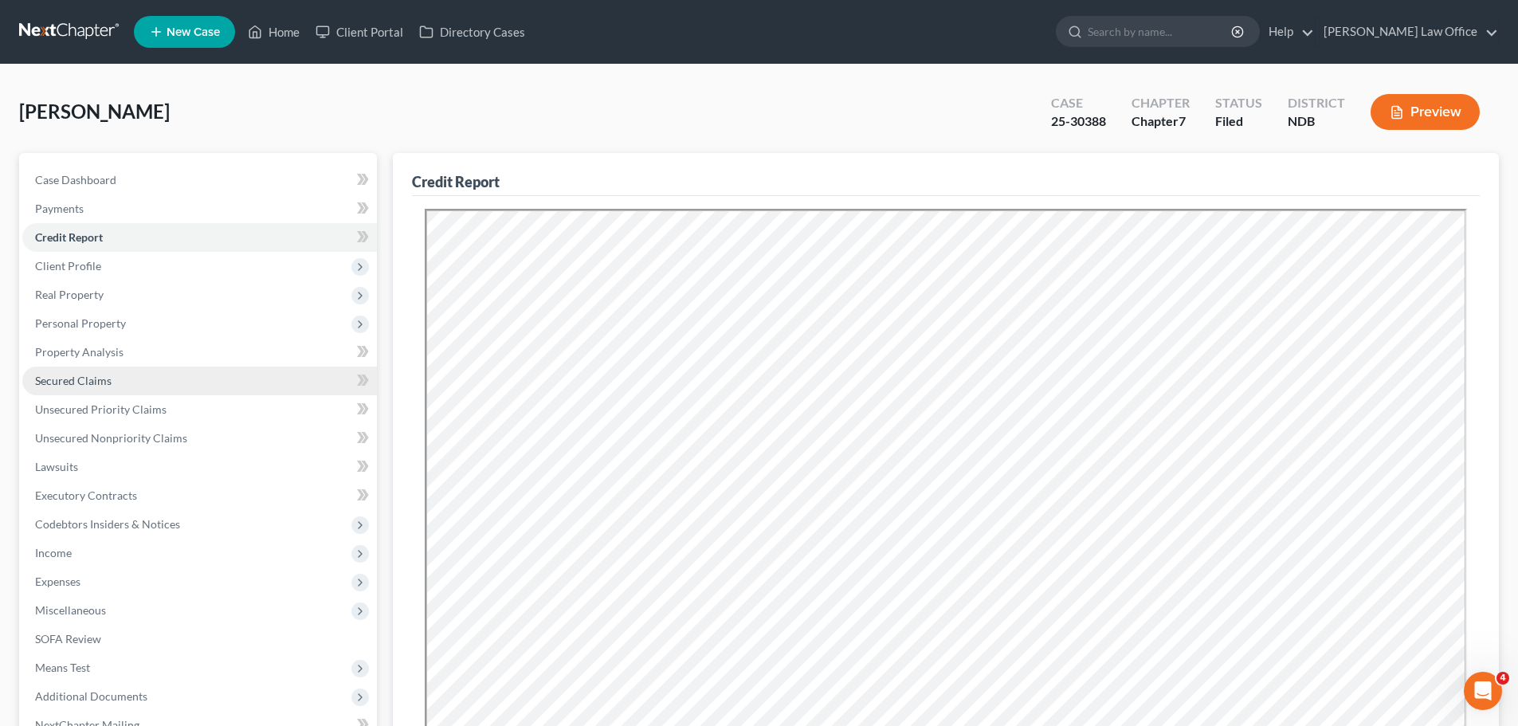
click at [74, 372] on link "Secured Claims" at bounding box center [199, 381] width 355 height 29
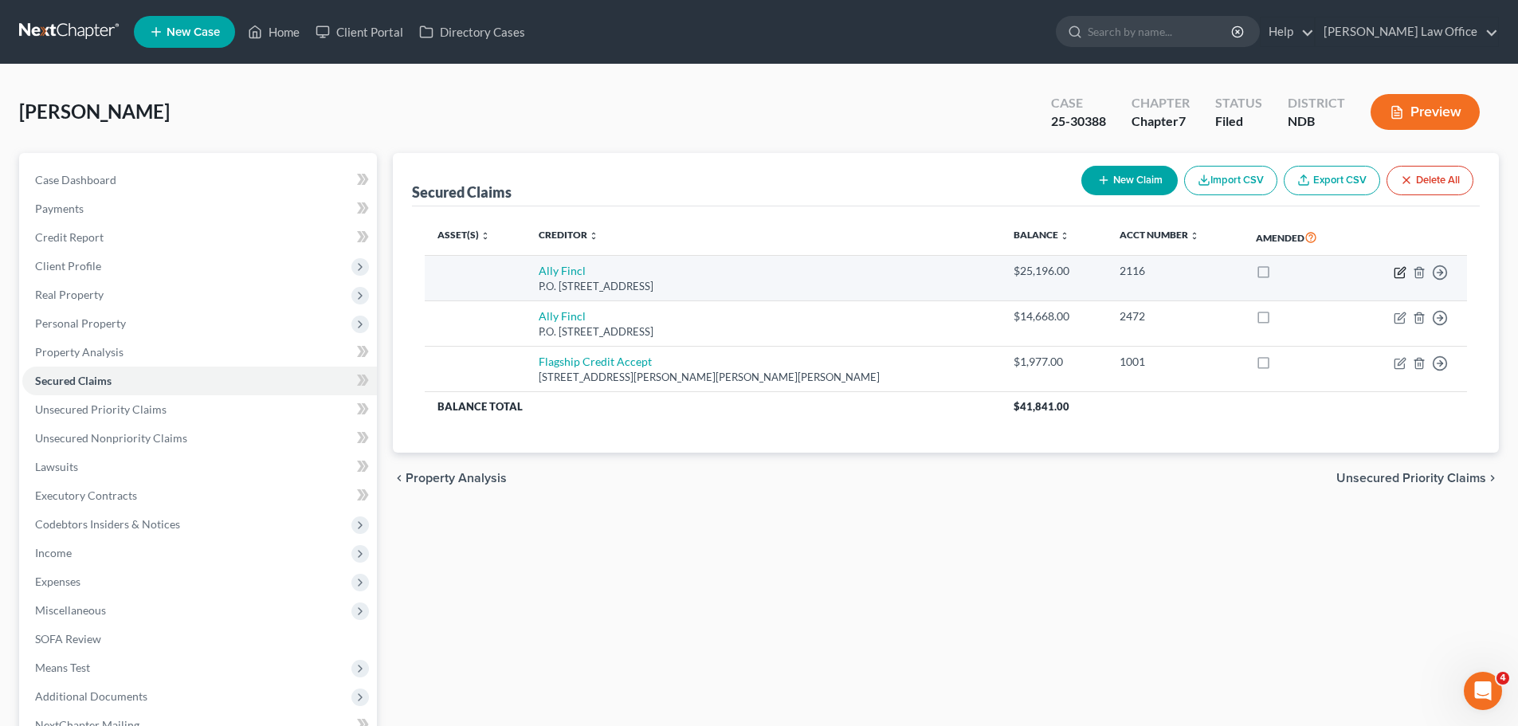
click at [1392, 270] on td "Move to E Move to F Move to G Move to Notice Only" at bounding box center [1412, 278] width 112 height 45
click at [1396, 266] on icon "button" at bounding box center [1400, 272] width 13 height 13
select select "24"
select select "0"
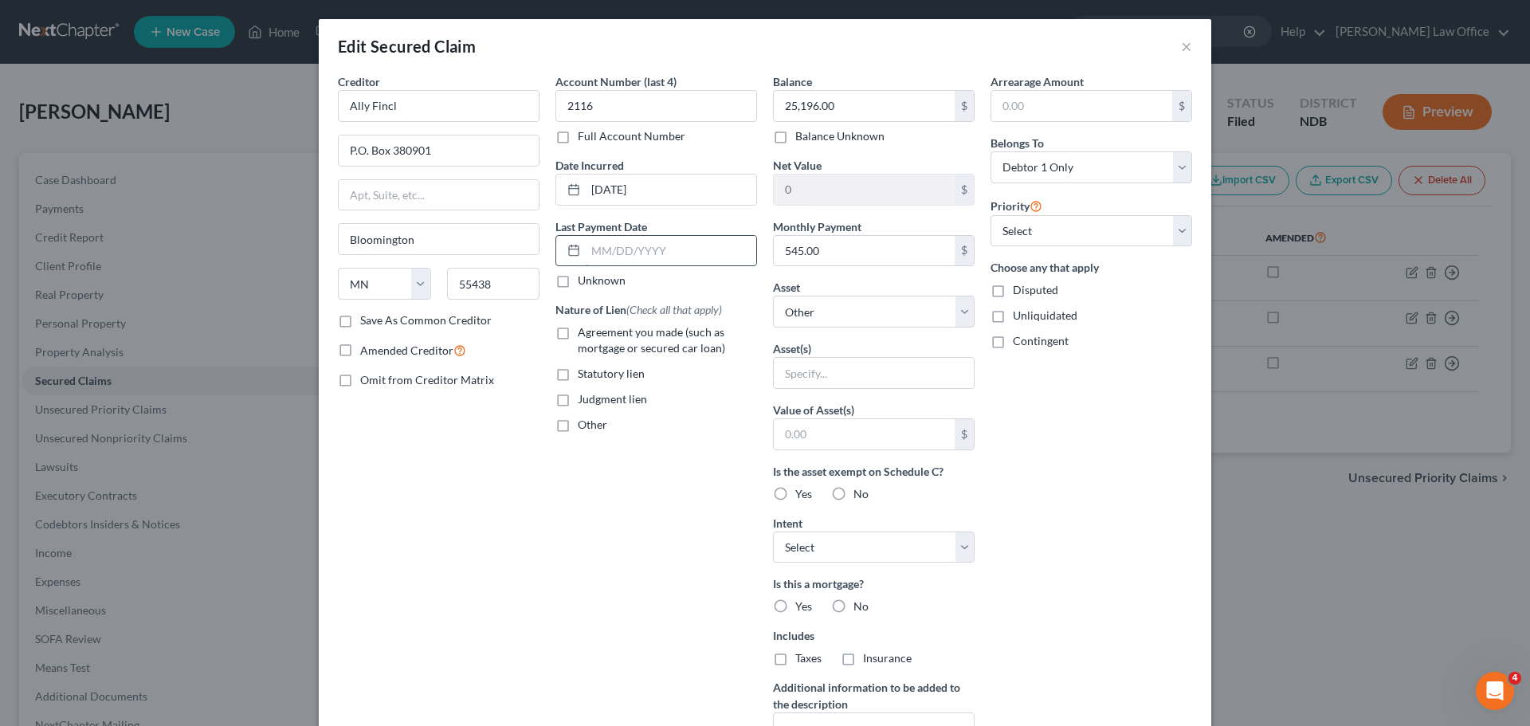
click at [586, 252] on input "text" at bounding box center [671, 251] width 171 height 30
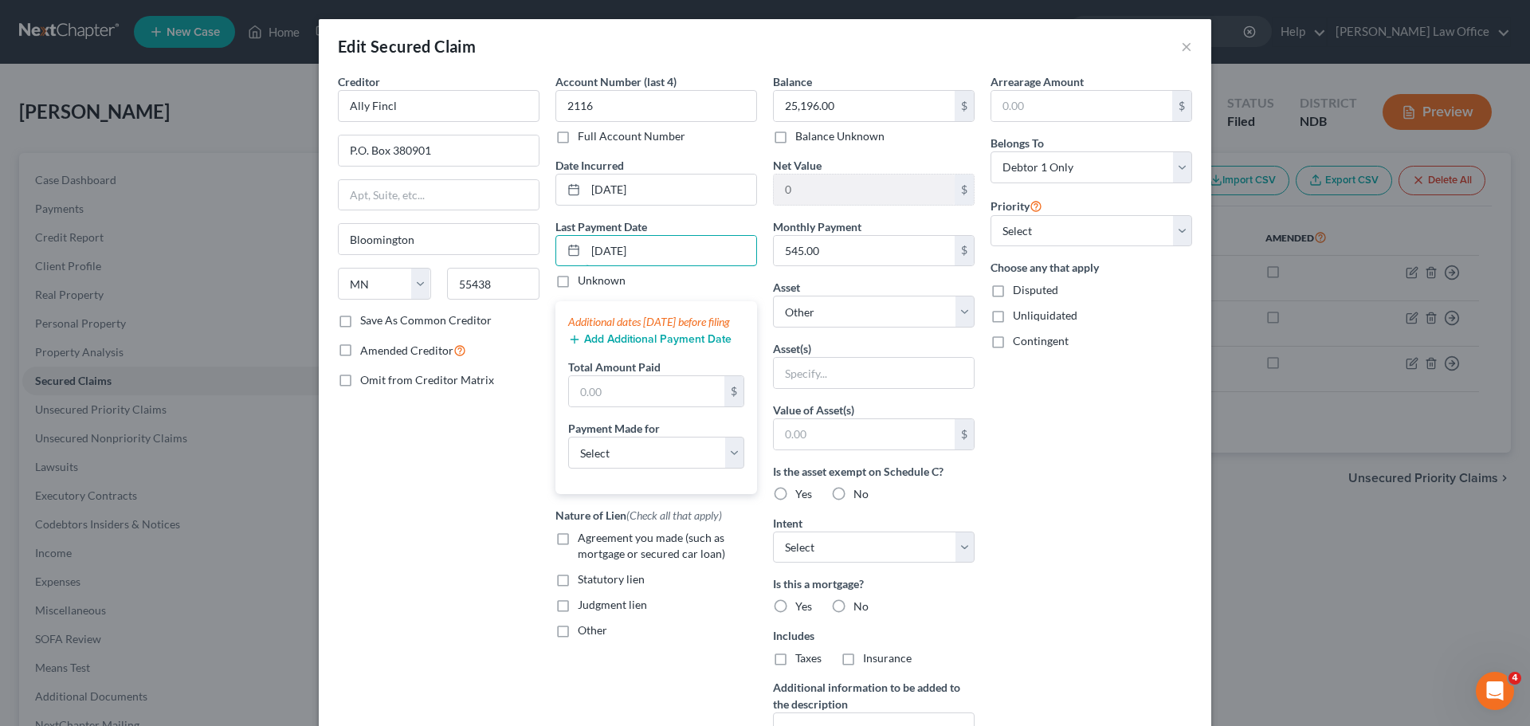
type input "[DATE]"
click at [599, 346] on button "Add Additional Payment Date" at bounding box center [649, 339] width 163 height 13
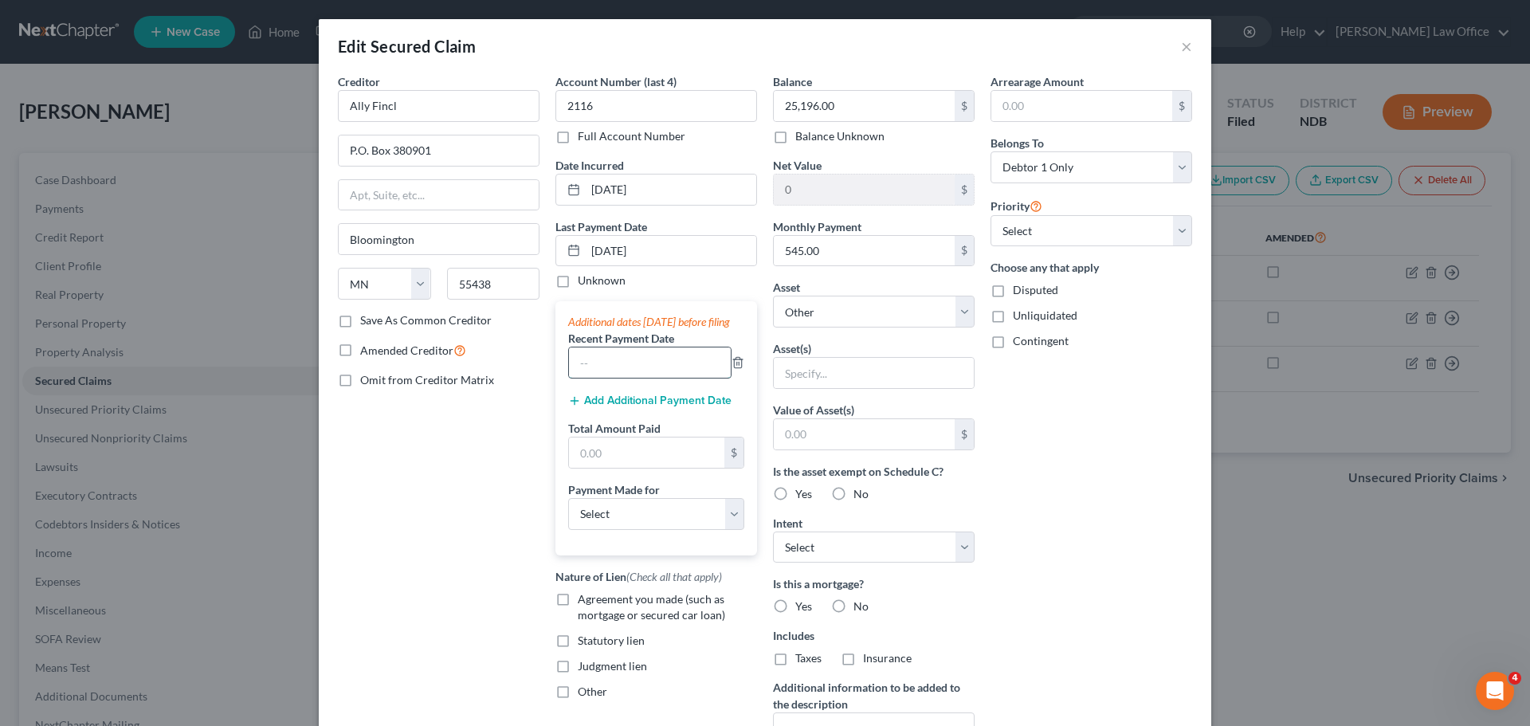
click at [594, 378] on input "text" at bounding box center [650, 363] width 162 height 30
type input "[DATE]"
click at [654, 407] on button "Add Additional Payment Date" at bounding box center [649, 401] width 163 height 13
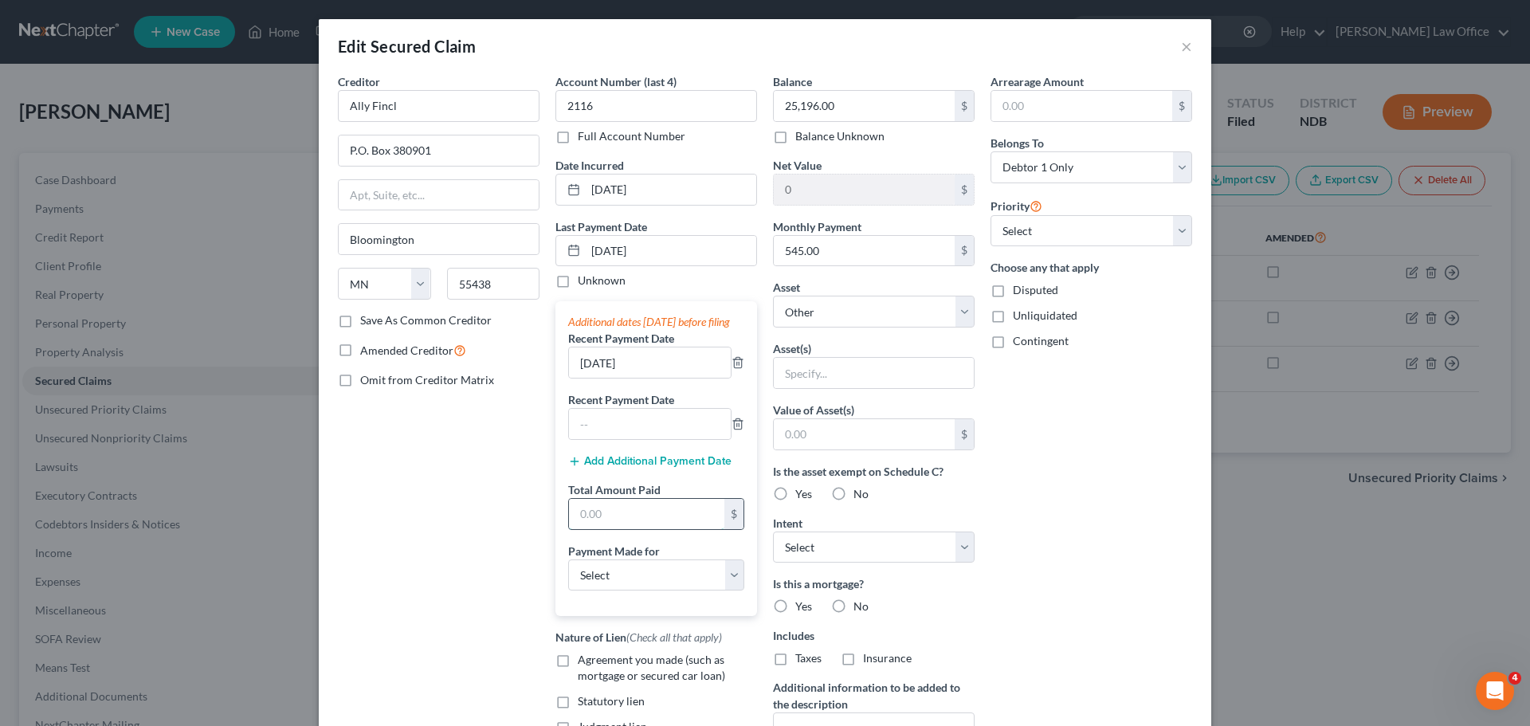
click at [617, 529] on input "text" at bounding box center [646, 514] width 155 height 30
click at [630, 529] on input "060,625" at bounding box center [646, 514] width 155 height 30
type input "0"
click at [615, 436] on input "text" at bounding box center [650, 424] width 162 height 30
type input "[DATE]"
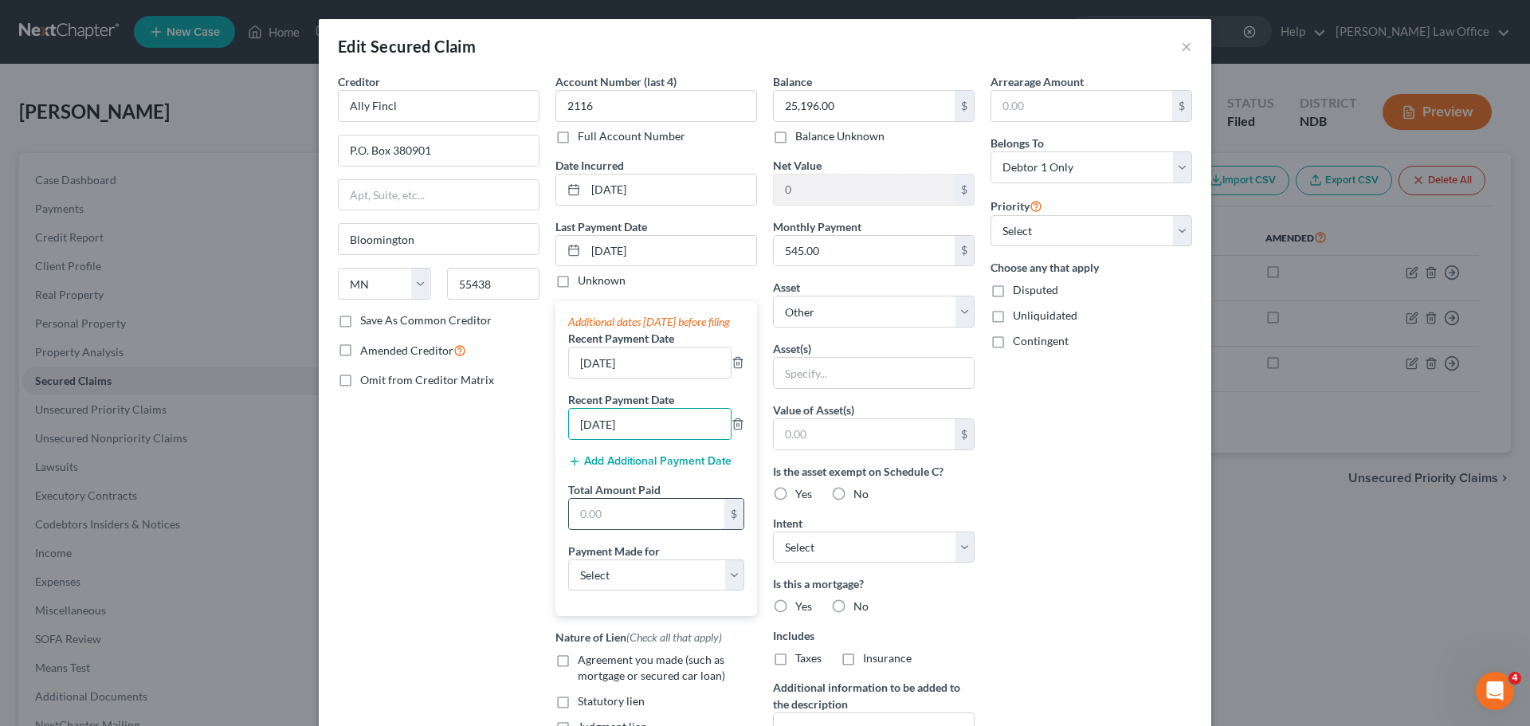
click at [619, 529] on input "text" at bounding box center [646, 514] width 155 height 30
type input "1,635.00"
click at [732, 587] on select "Select Car Credit Card Loan Repayment Mortgage Other Suppliers Or Vendors" at bounding box center [656, 576] width 176 height 32
select select "0"
click at [568, 575] on select "Select Car Credit Card Loan Repayment Mortgage Other Suppliers Or Vendors" at bounding box center [656, 576] width 176 height 32
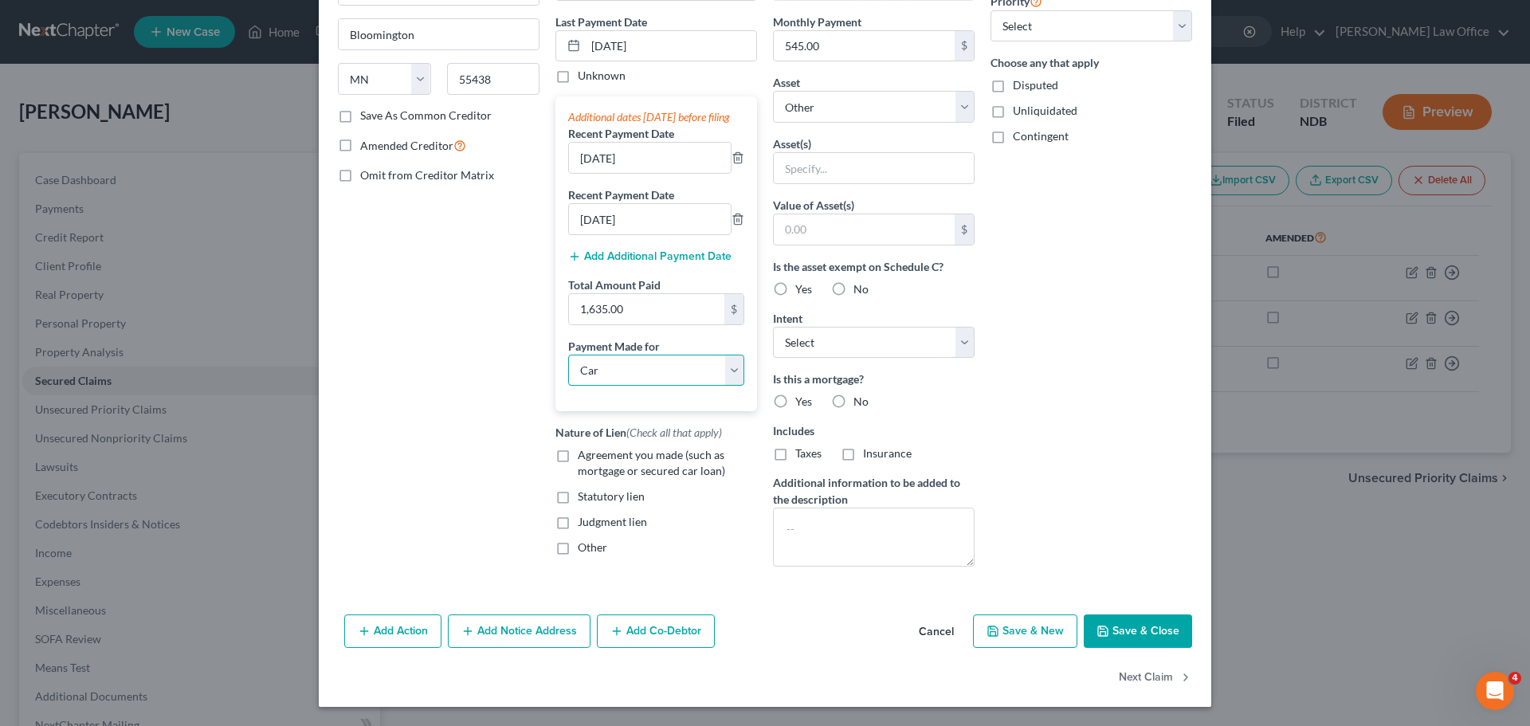
scroll to position [210, 0]
click at [578, 469] on label "Agreement you made (such as mortgage or secured car loan)" at bounding box center [667, 463] width 179 height 32
click at [584, 458] on input "Agreement you made (such as mortgage or secured car loan)" at bounding box center [589, 452] width 10 height 10
checkbox input "true"
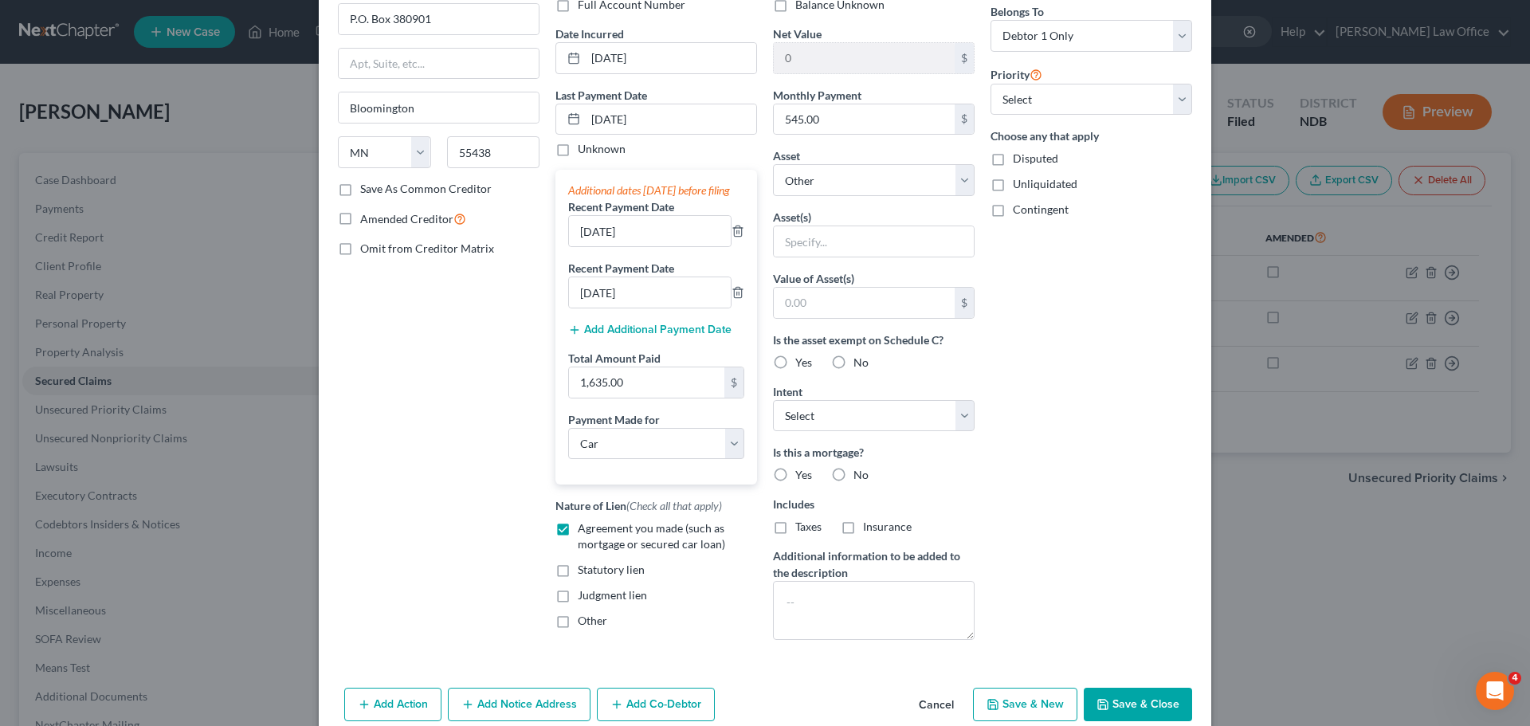
scroll to position [159, 0]
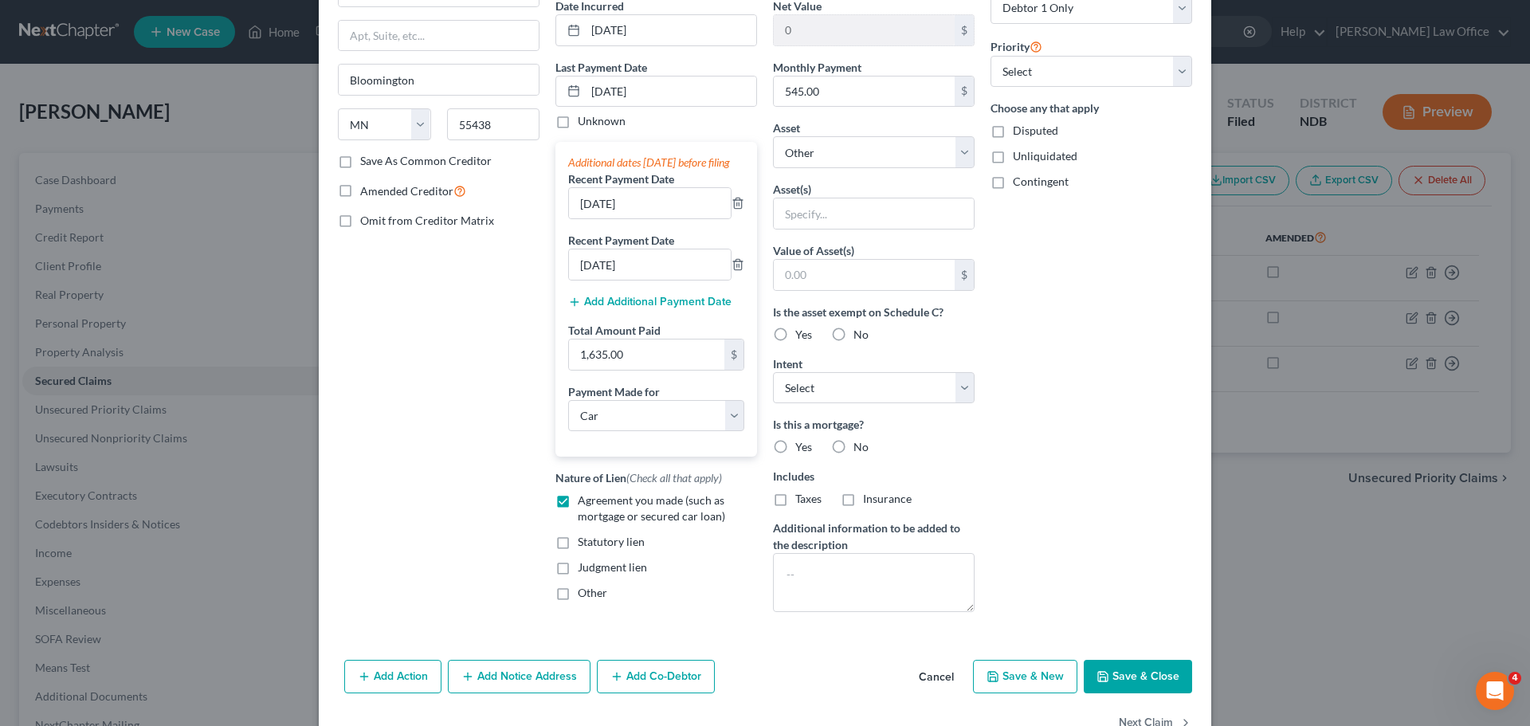
click at [1119, 678] on button "Save & Close" at bounding box center [1138, 676] width 108 height 33
select select
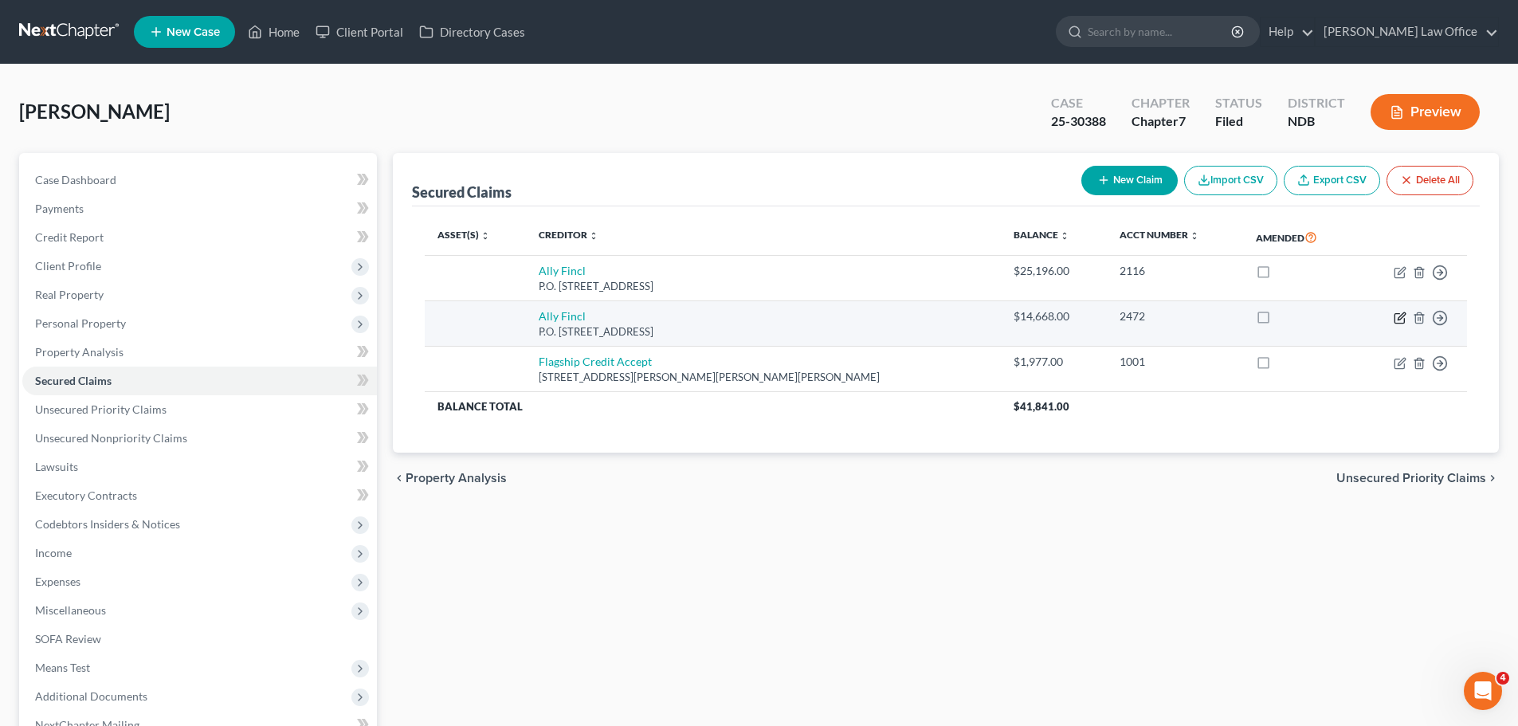
click at [1400, 316] on icon "button" at bounding box center [1401, 315] width 7 height 7
select select "24"
select select "0"
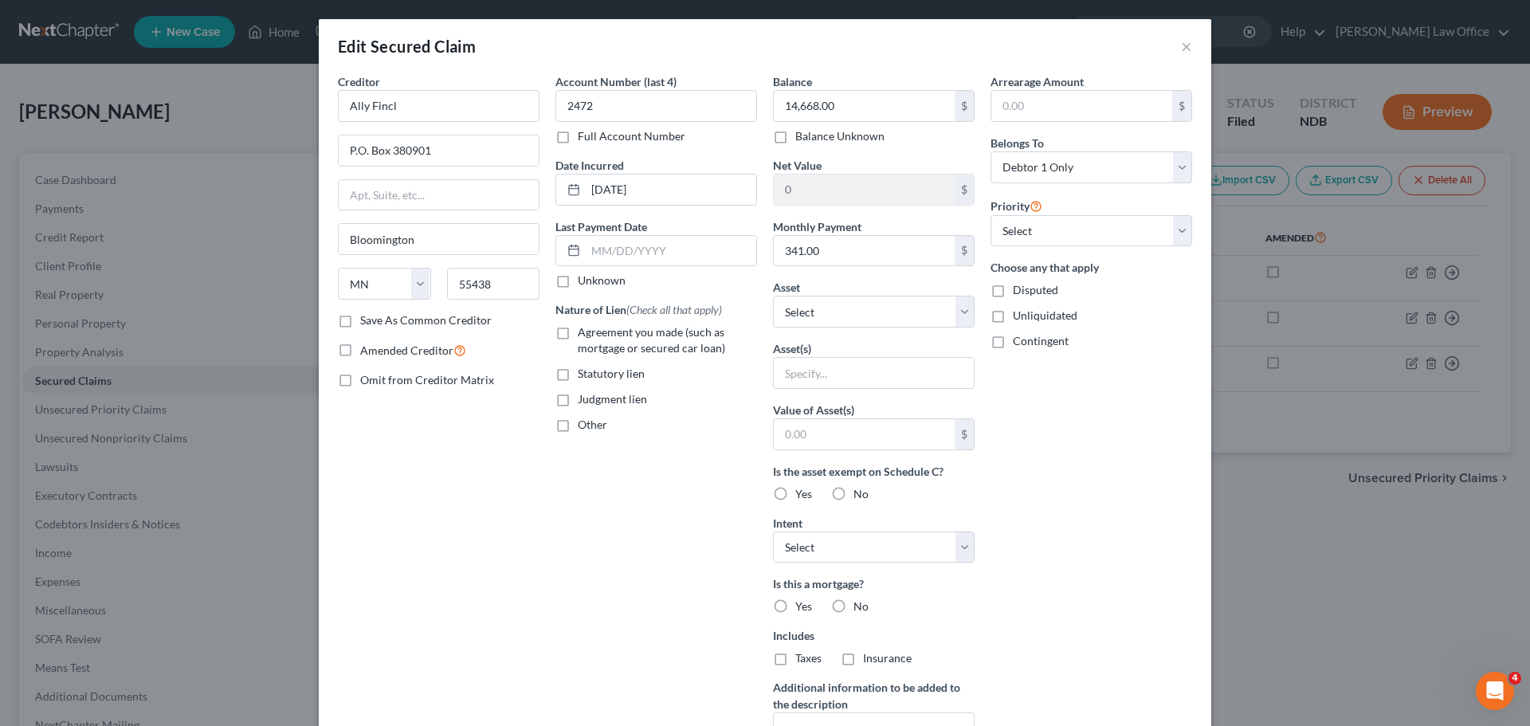
click at [578, 329] on label "Agreement you made (such as mortgage or secured car loan)" at bounding box center [667, 340] width 179 height 32
click at [584, 329] on input "Agreement you made (such as mortgage or secured car loan)" at bounding box center [589, 329] width 10 height 10
checkbox input "true"
click at [953, 544] on select "Select Surrender Redeem Reaffirm Avoid Other" at bounding box center [874, 548] width 202 height 32
select select "2"
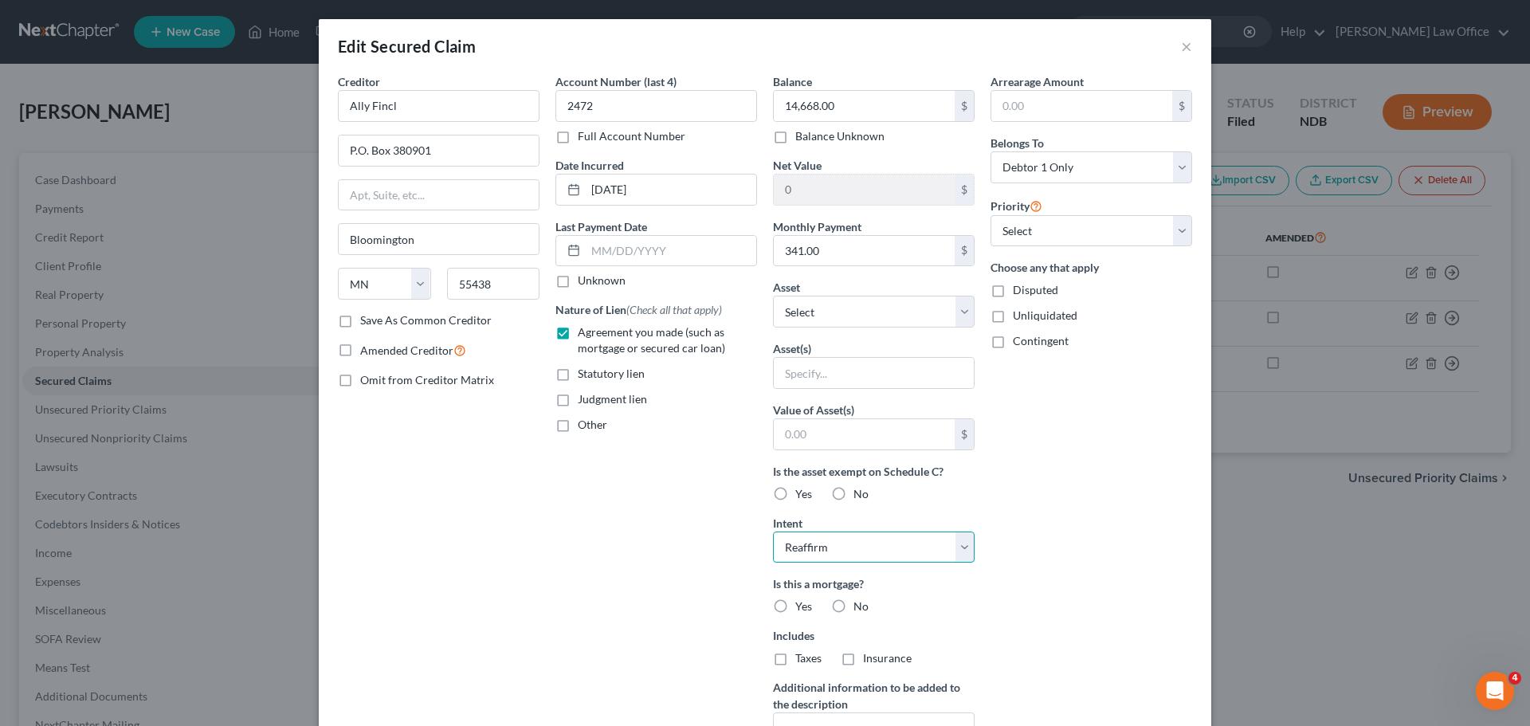
click at [773, 532] on select "Select Surrender Redeem Reaffirm Avoid Other" at bounding box center [874, 548] width 202 height 32
click at [604, 248] on input "text" at bounding box center [671, 251] width 171 height 30
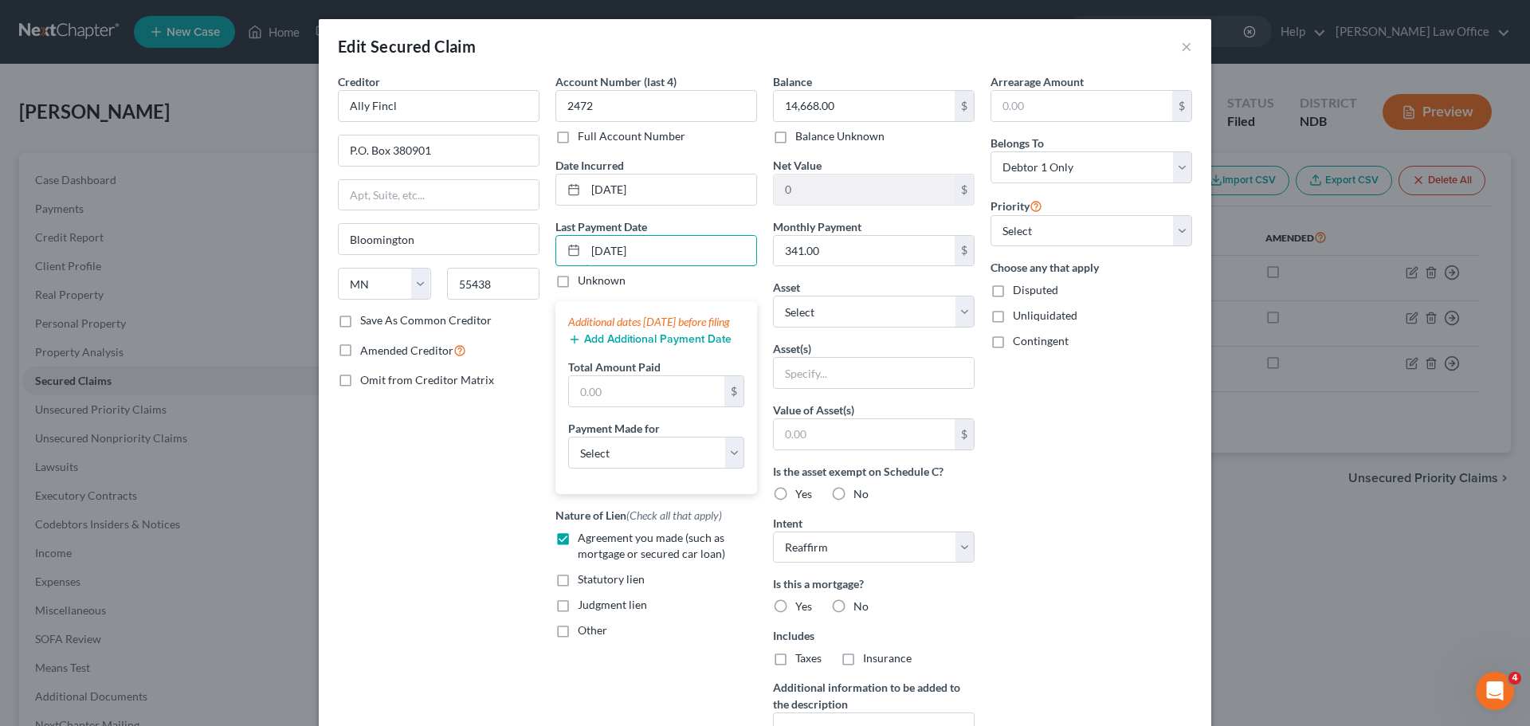
type input "[DATE]"
click at [615, 346] on button "Add Additional Payment Date" at bounding box center [649, 339] width 163 height 13
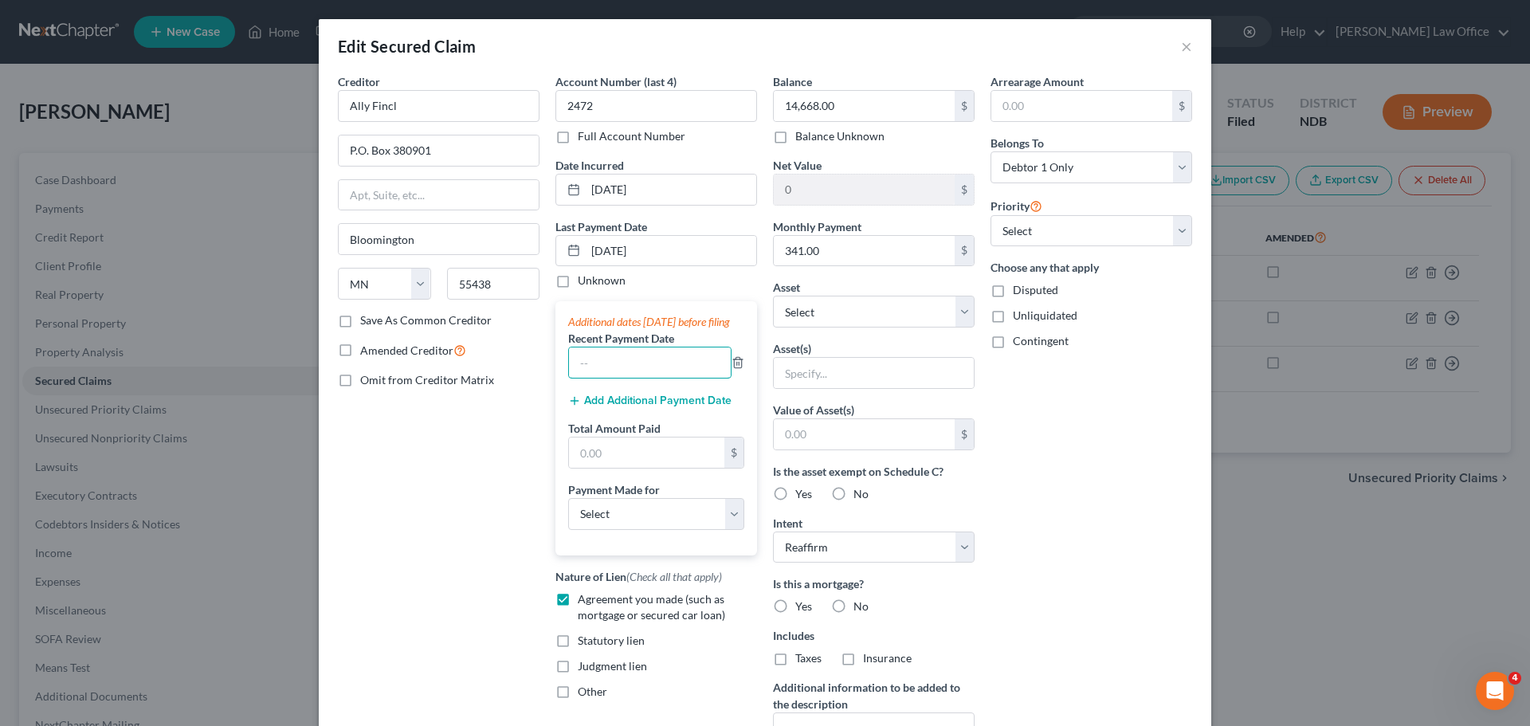
drag, startPoint x: 604, startPoint y: 367, endPoint x: 623, endPoint y: 361, distance: 20.2
click at [620, 362] on div "Recent Payment Date" at bounding box center [656, 354] width 176 height 49
type input "[DATE]"
click at [643, 407] on button "Add Additional Payment Date" at bounding box center [649, 401] width 163 height 13
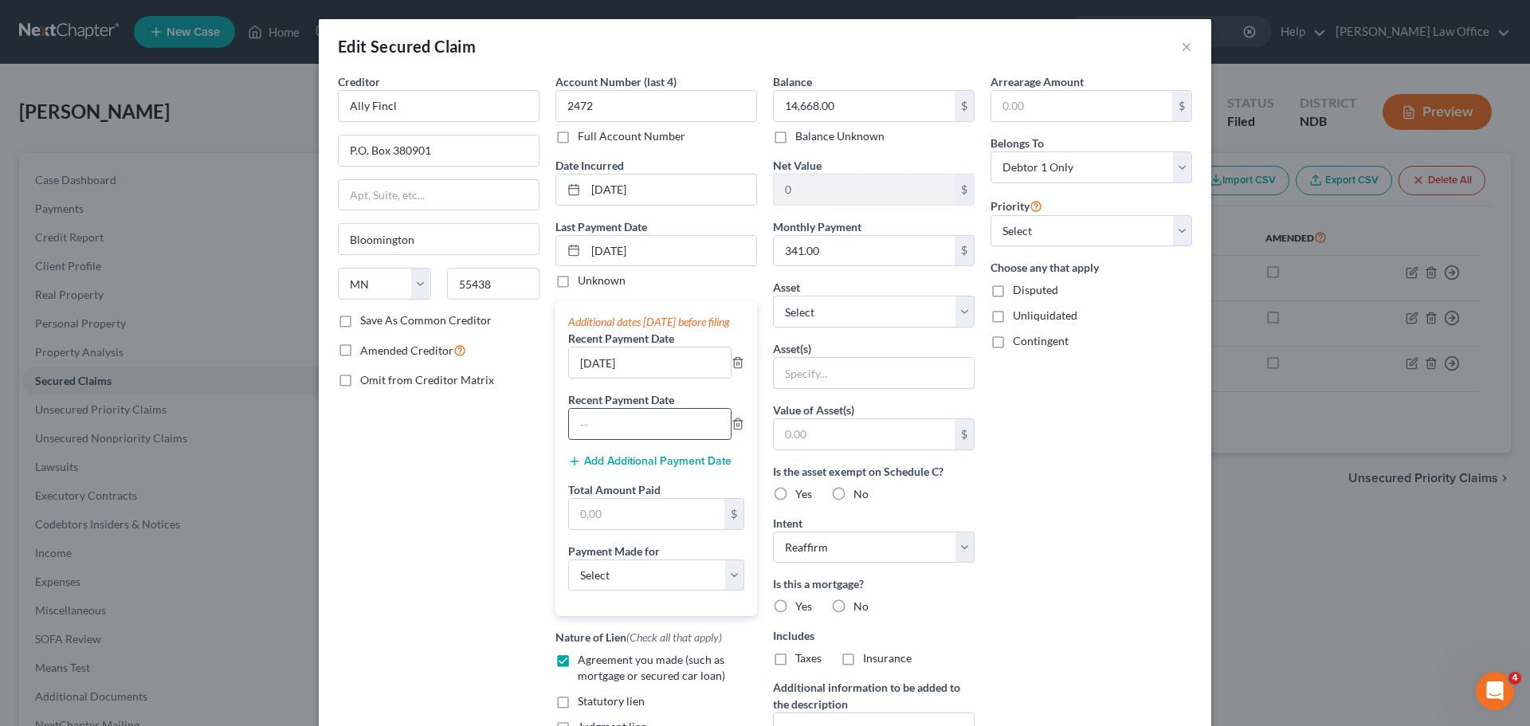
click at [591, 438] on input "text" at bounding box center [650, 424] width 162 height 30
type input "[DATE]"
click at [621, 527] on input "text" at bounding box center [646, 514] width 155 height 30
type input "1,023.00"
click at [736, 583] on select "Select Car Credit Card Loan Repayment Mortgage Other Suppliers Or Vendors" at bounding box center [656, 576] width 176 height 32
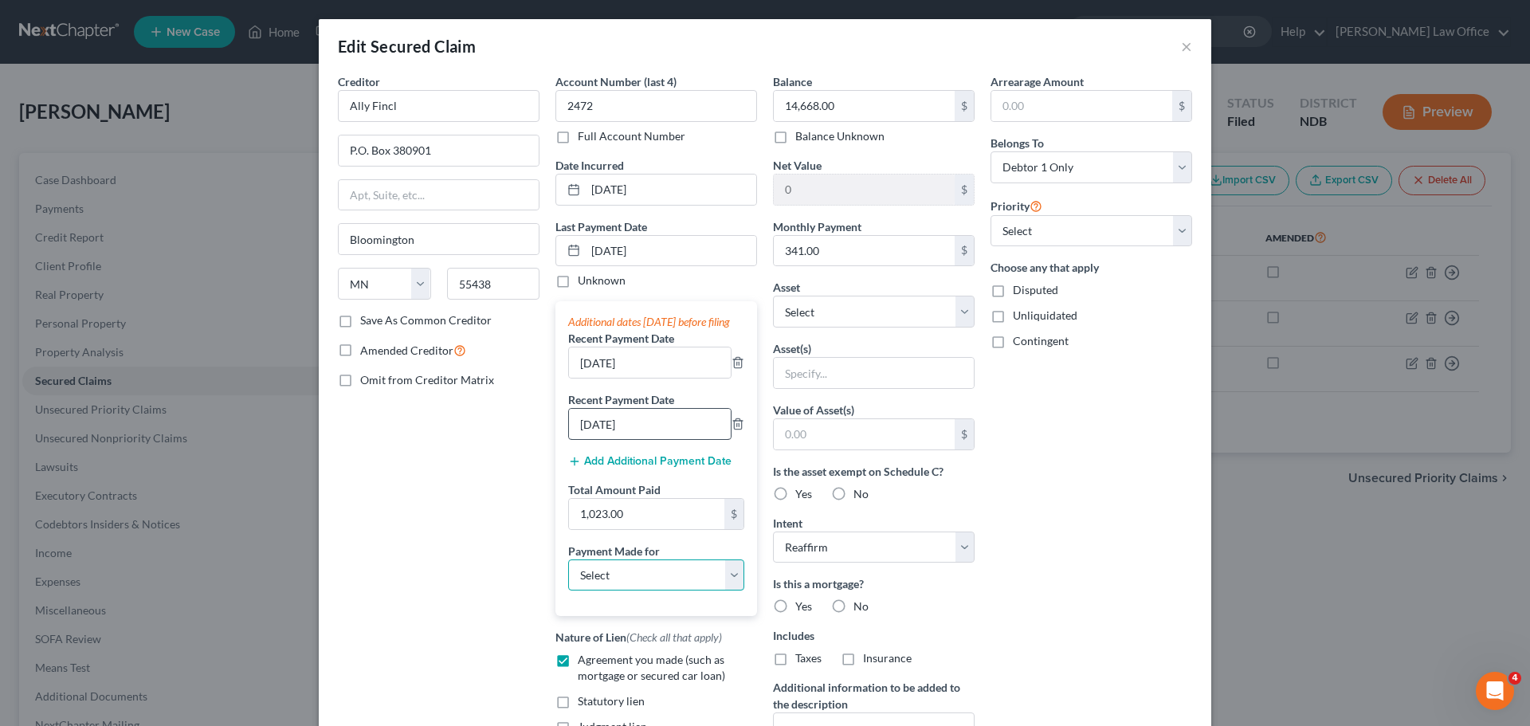
select select "0"
click at [568, 575] on select "Select Car Credit Card Loan Repayment Mortgage Other Suppliers Or Vendors" at bounding box center [656, 576] width 176 height 32
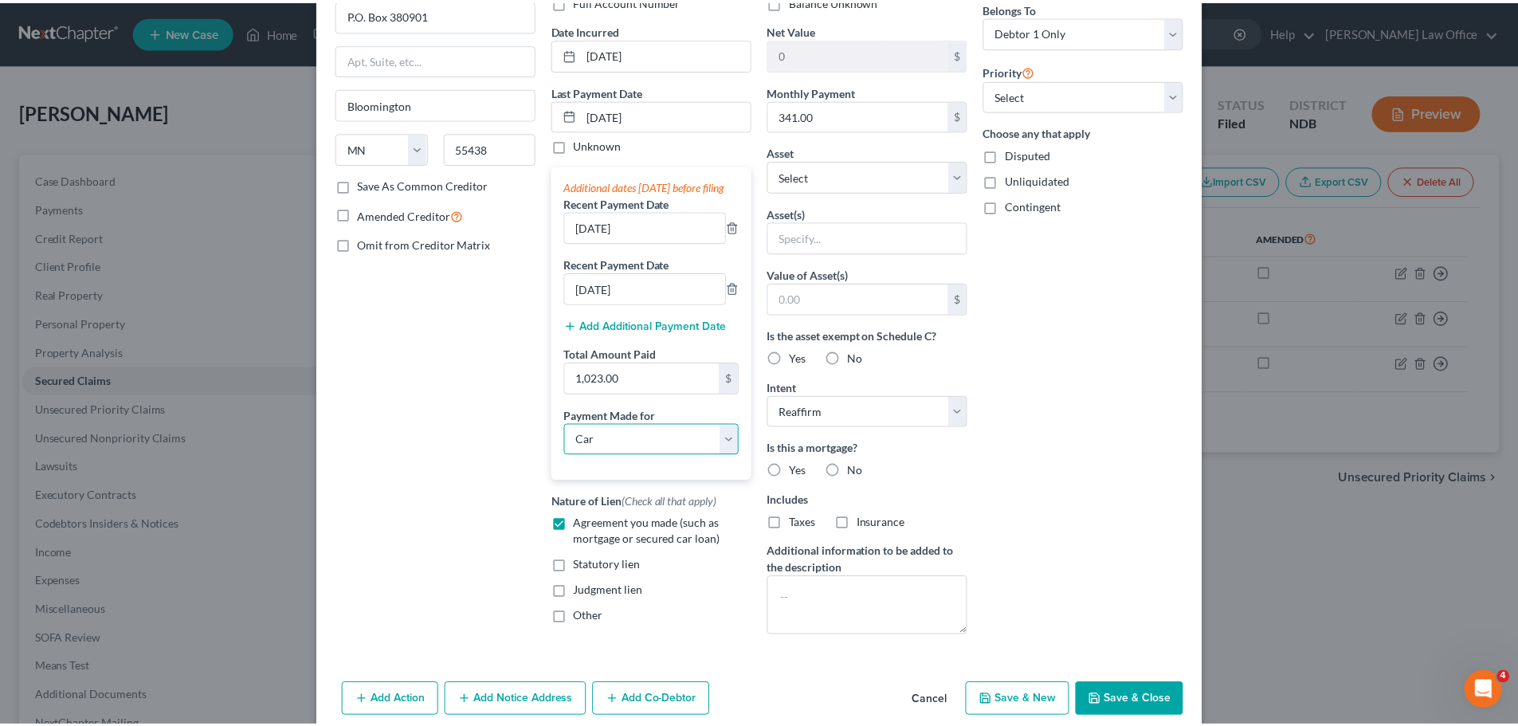
scroll to position [210, 0]
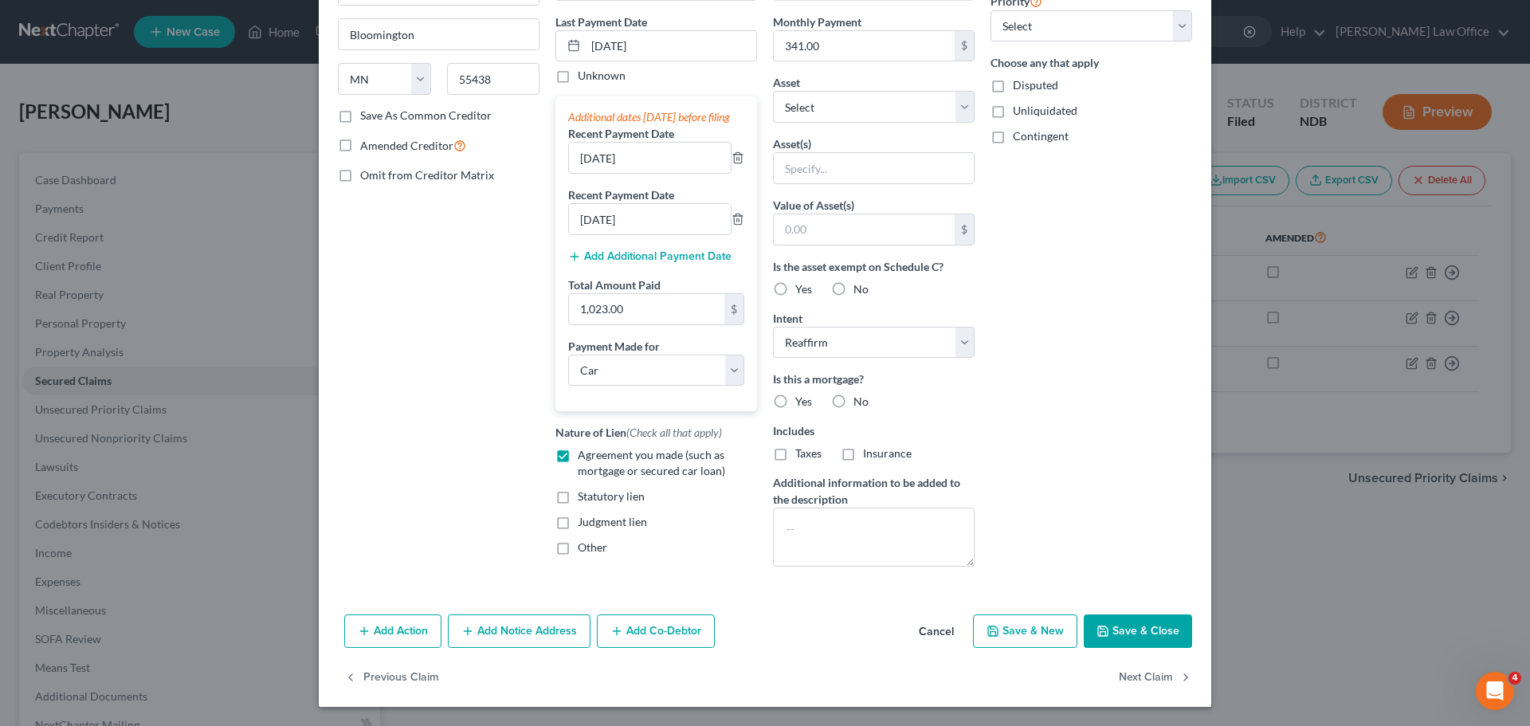
click at [1130, 623] on button "Save & Close" at bounding box center [1138, 631] width 108 height 33
select select
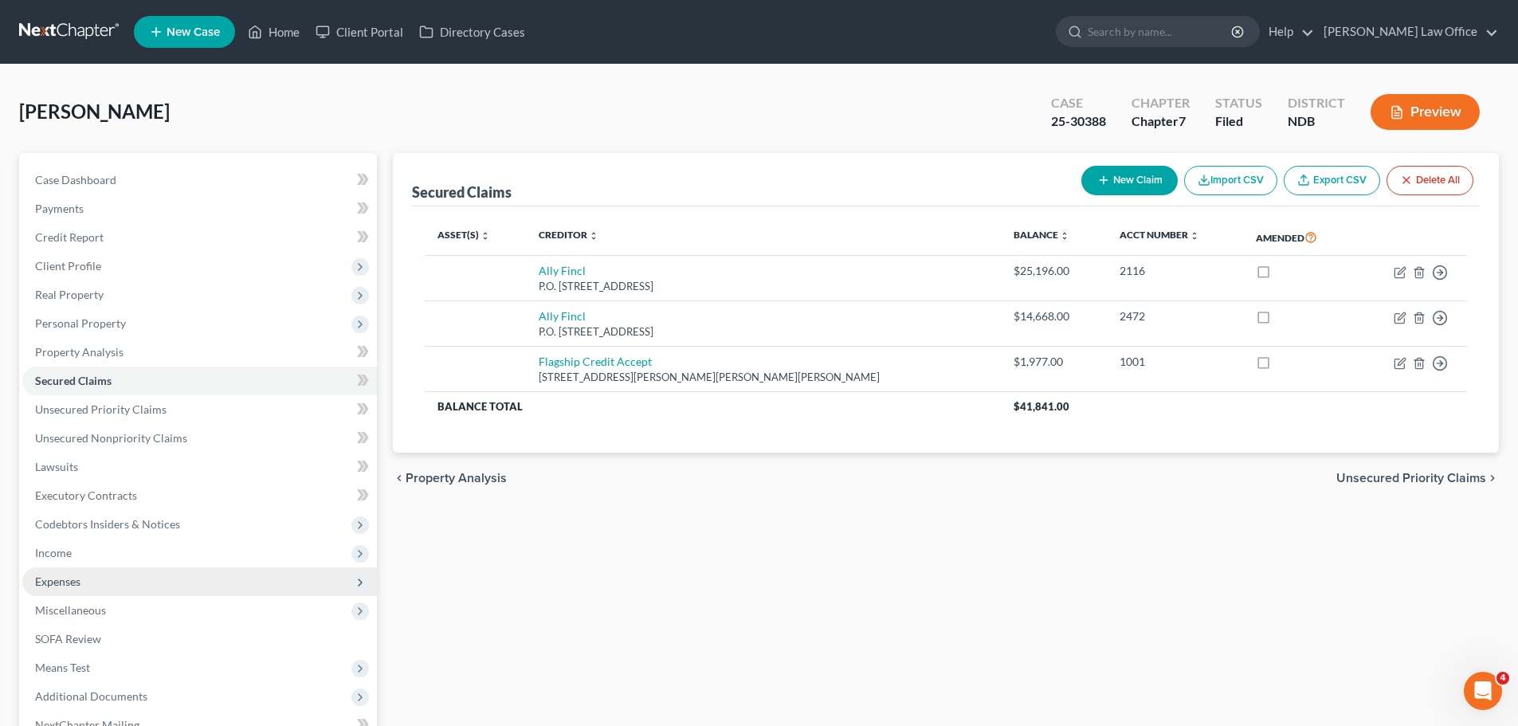
click at [49, 579] on span "Expenses" at bounding box center [57, 582] width 45 height 14
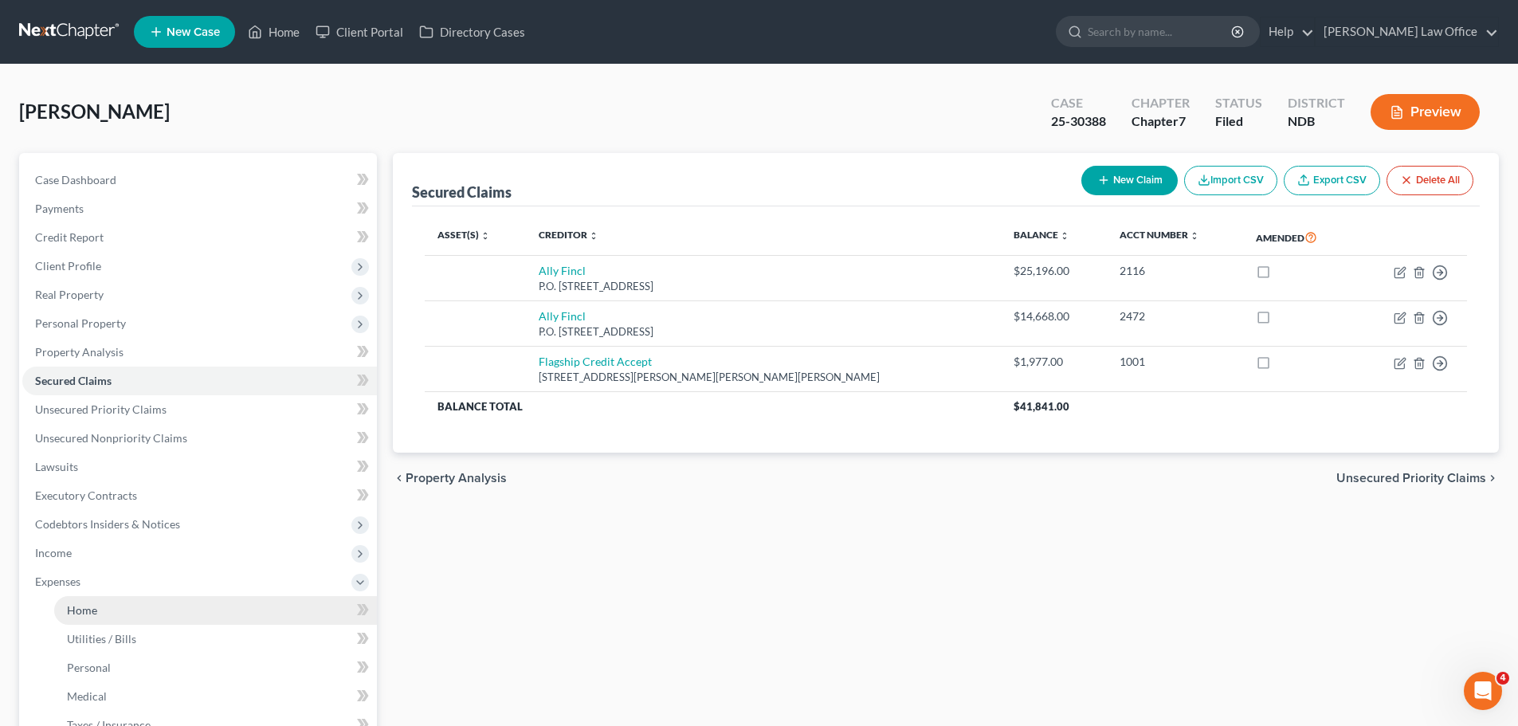
click at [75, 613] on span "Home" at bounding box center [82, 610] width 30 height 14
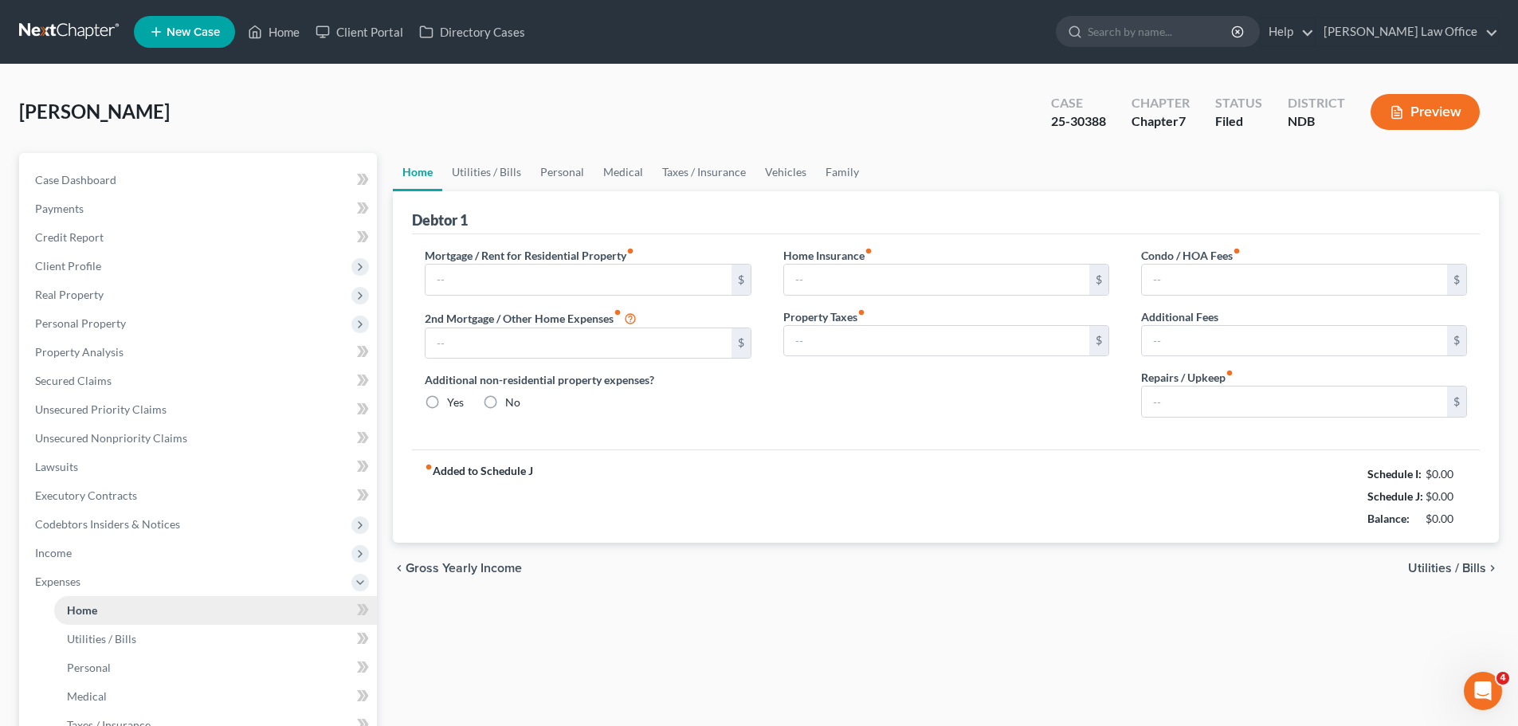
type input "0.00"
radio input "true"
type input "0.00"
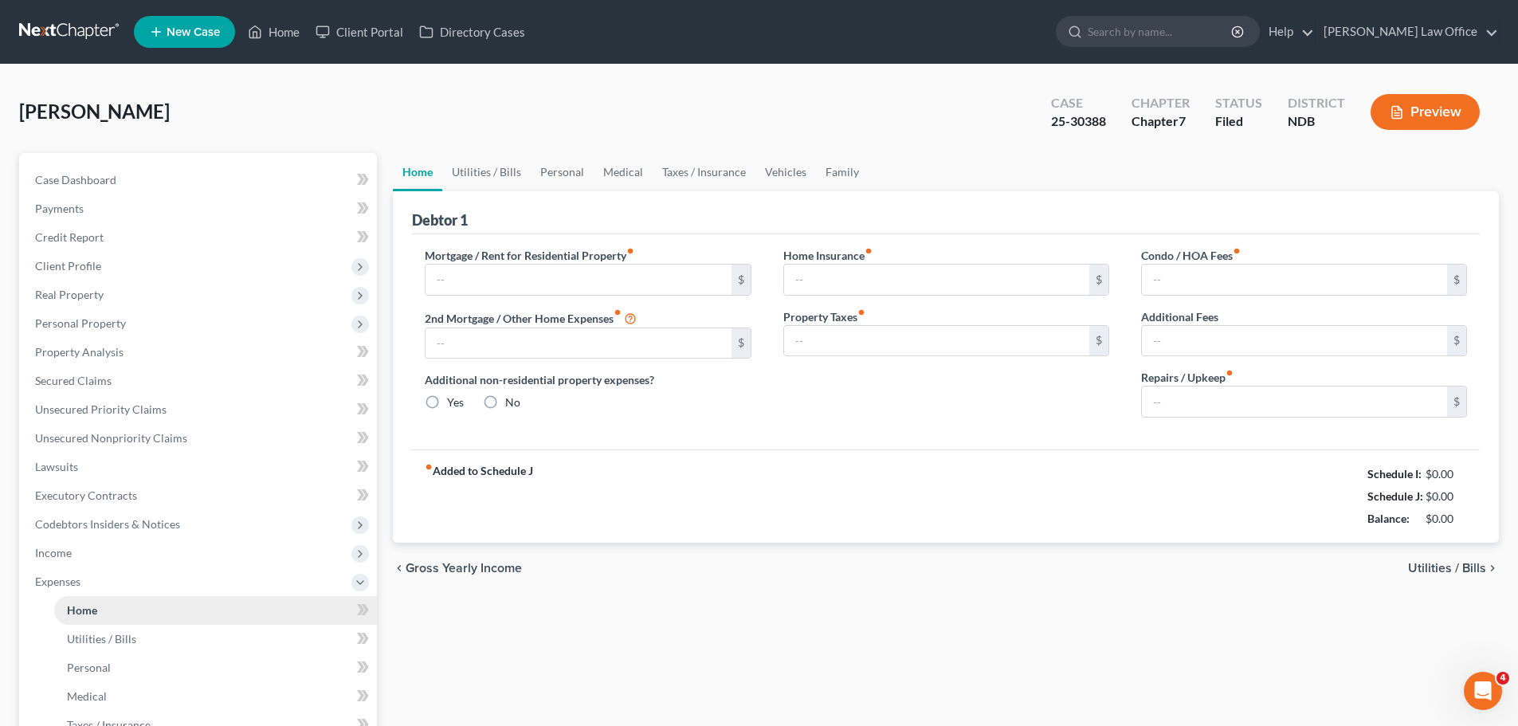
type input "0.00"
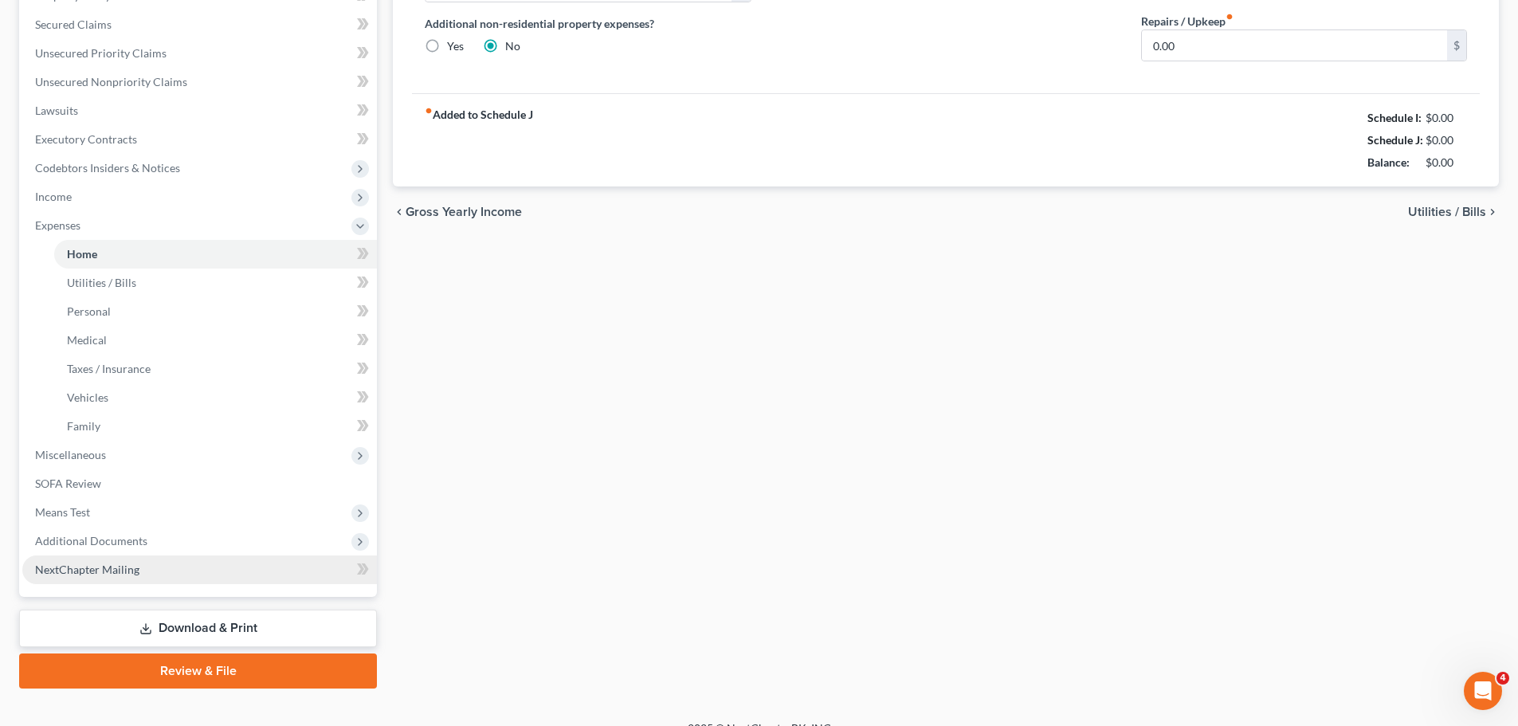
scroll to position [379, 0]
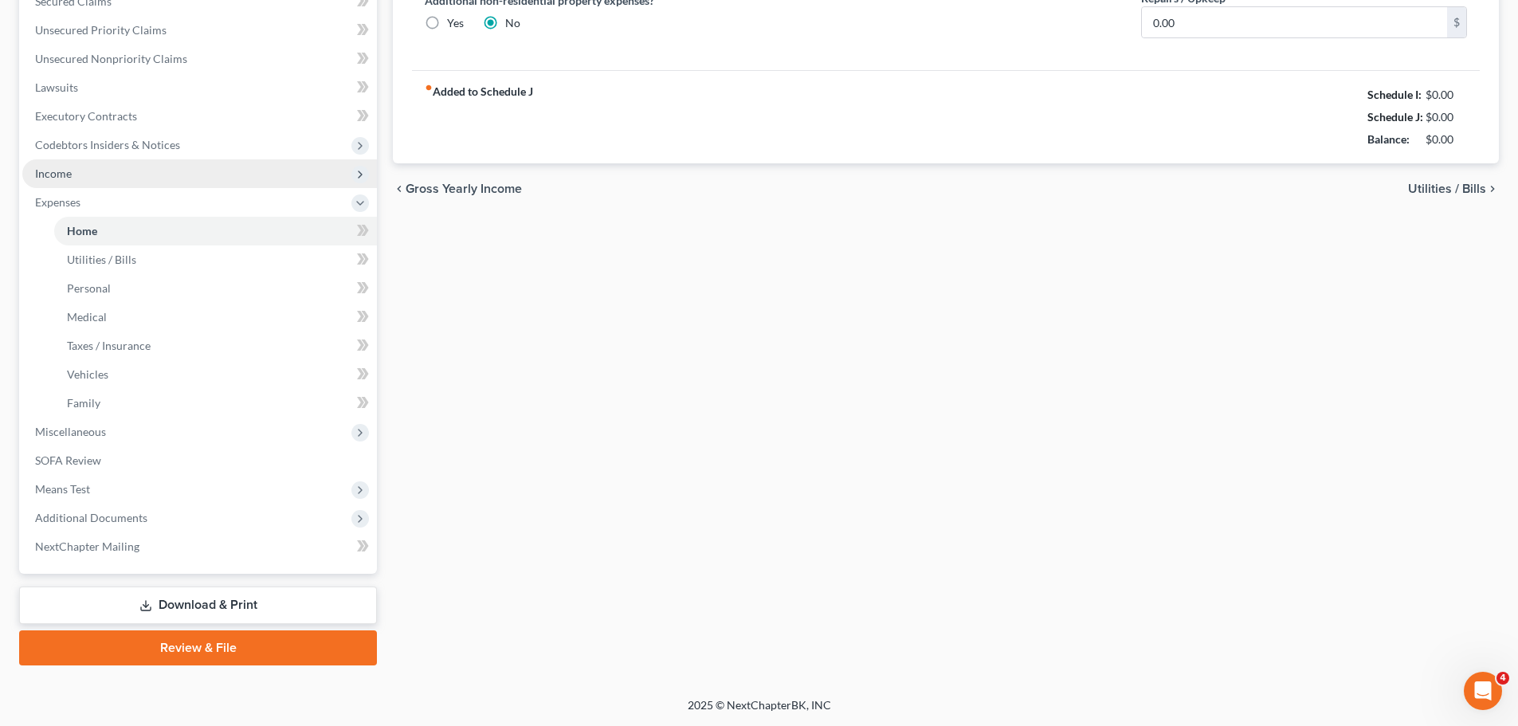
click at [50, 167] on span "Income" at bounding box center [53, 174] width 37 height 14
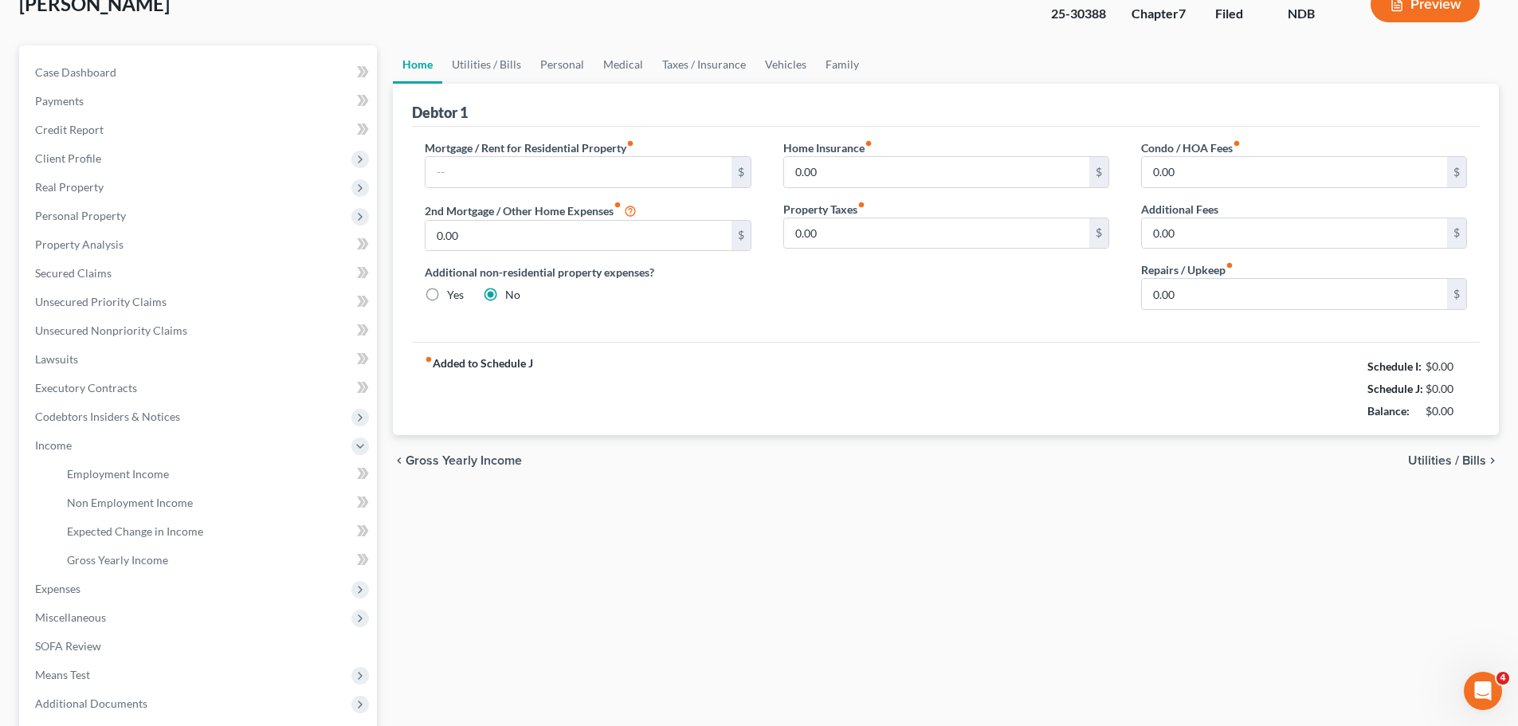
scroll to position [293, 0]
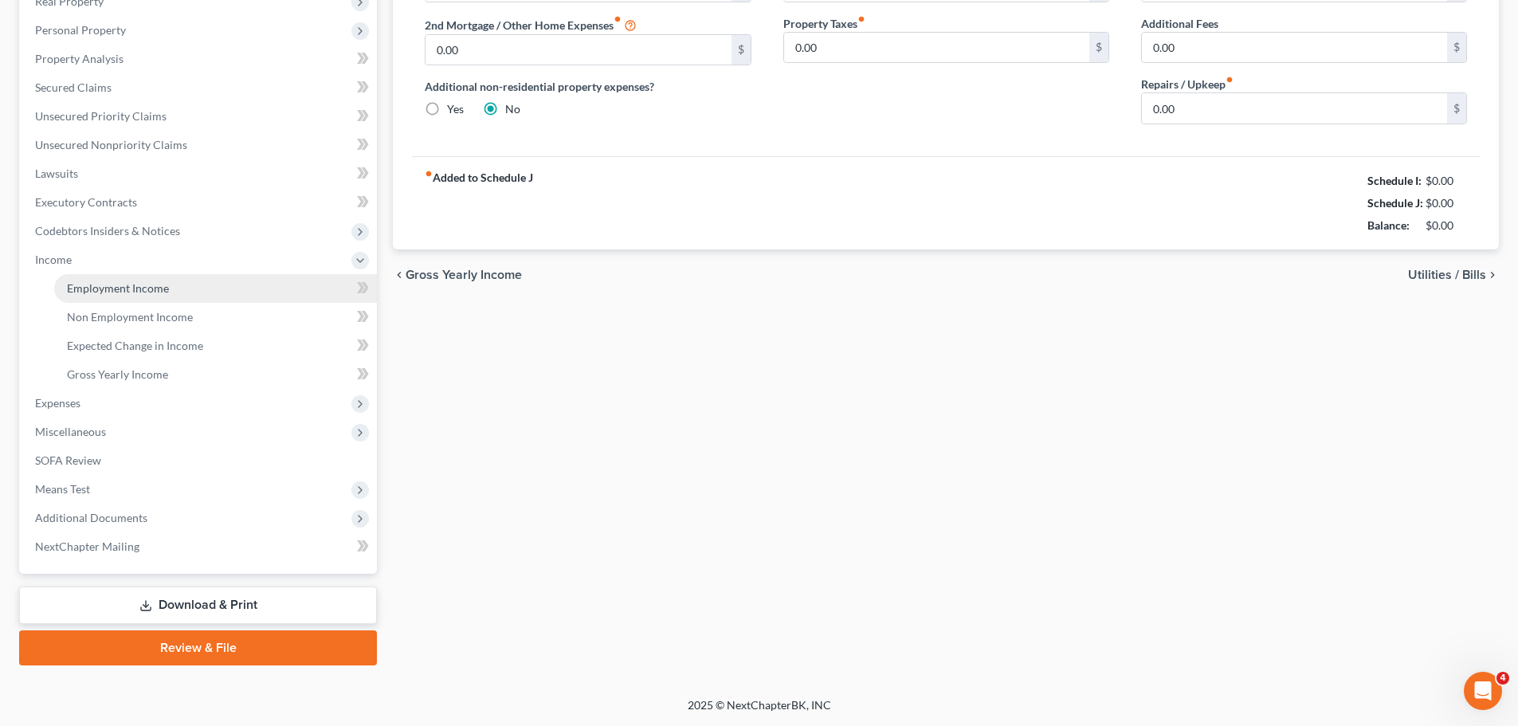
click at [128, 287] on span "Employment Income" at bounding box center [118, 288] width 102 height 14
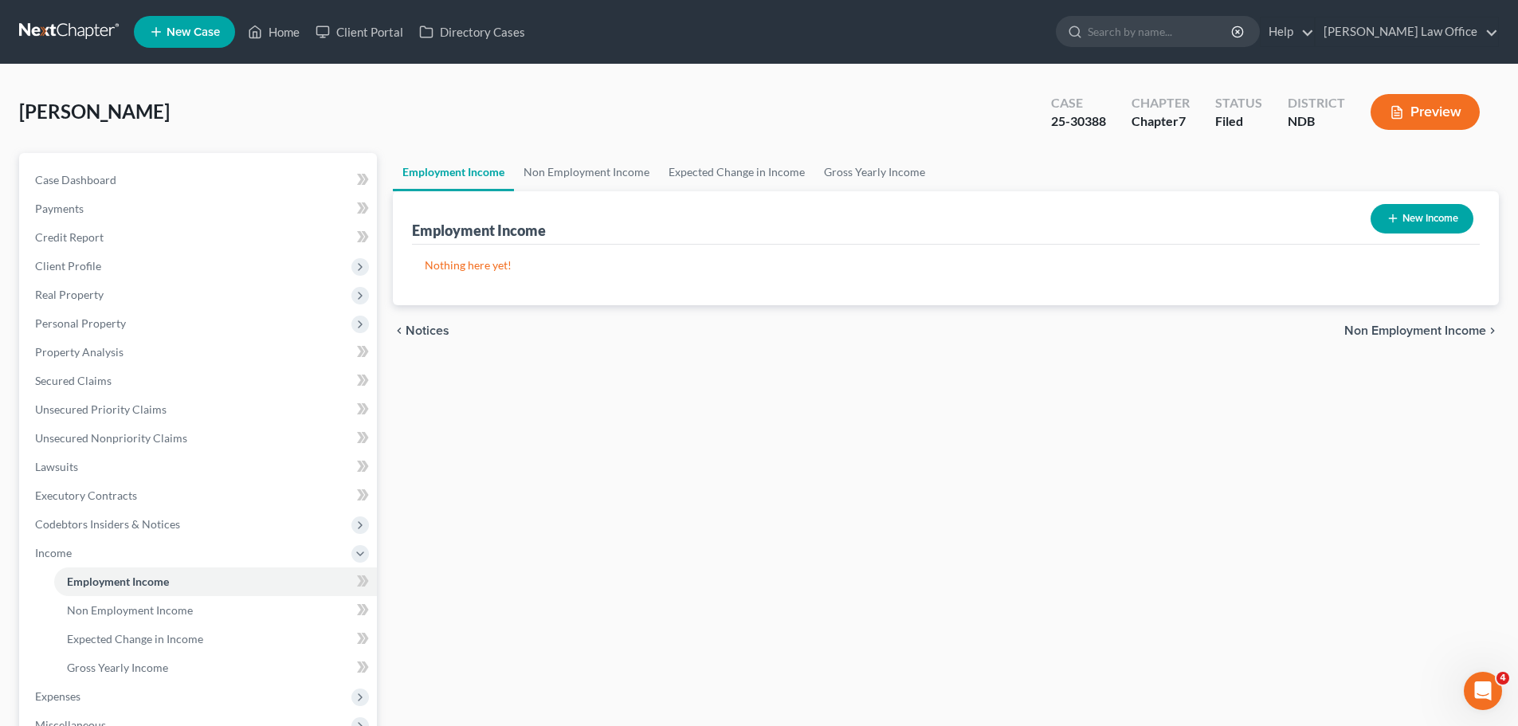
click at [1429, 218] on button "New Income" at bounding box center [1422, 218] width 103 height 29
select select "0"
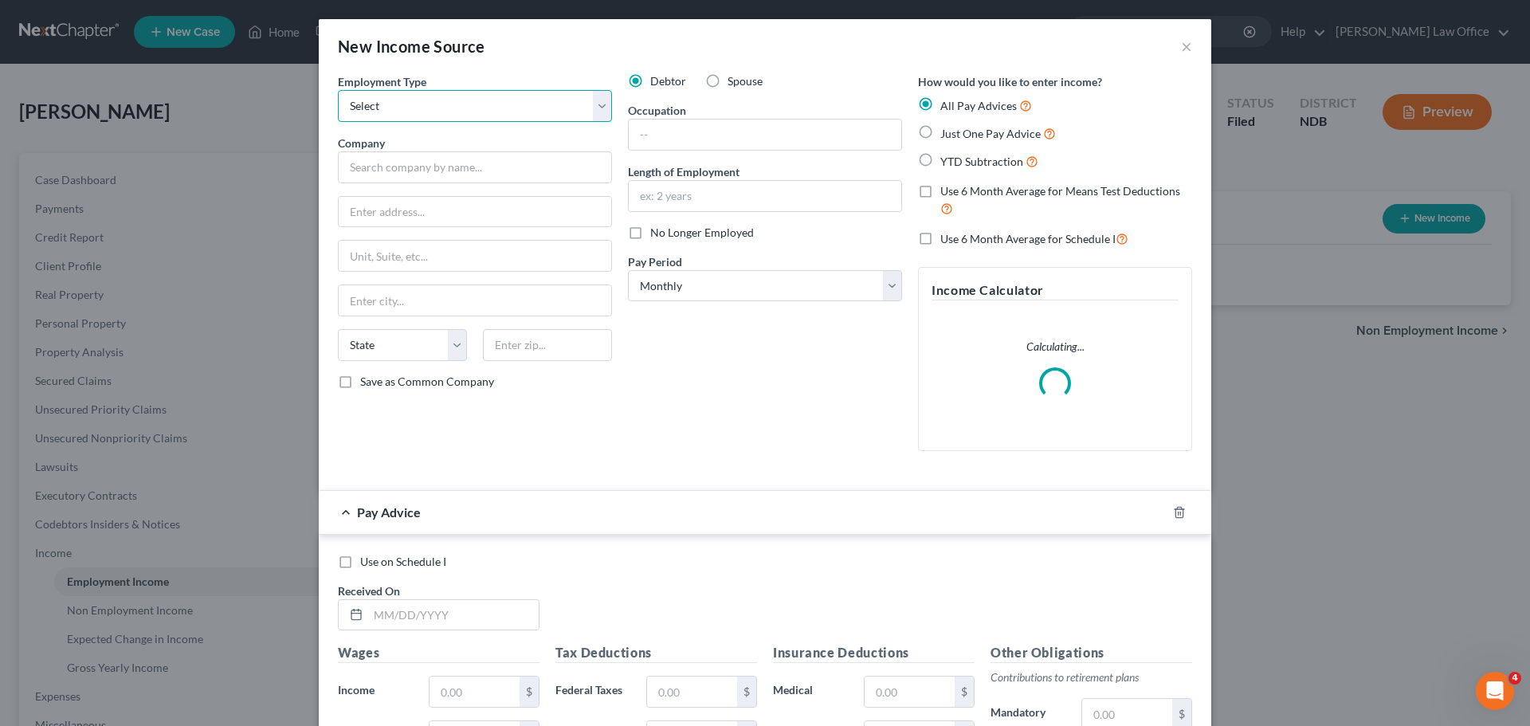
click at [599, 106] on select "Select Full or [DEMOGRAPHIC_DATA] Employment Self Employment" at bounding box center [475, 106] width 274 height 32
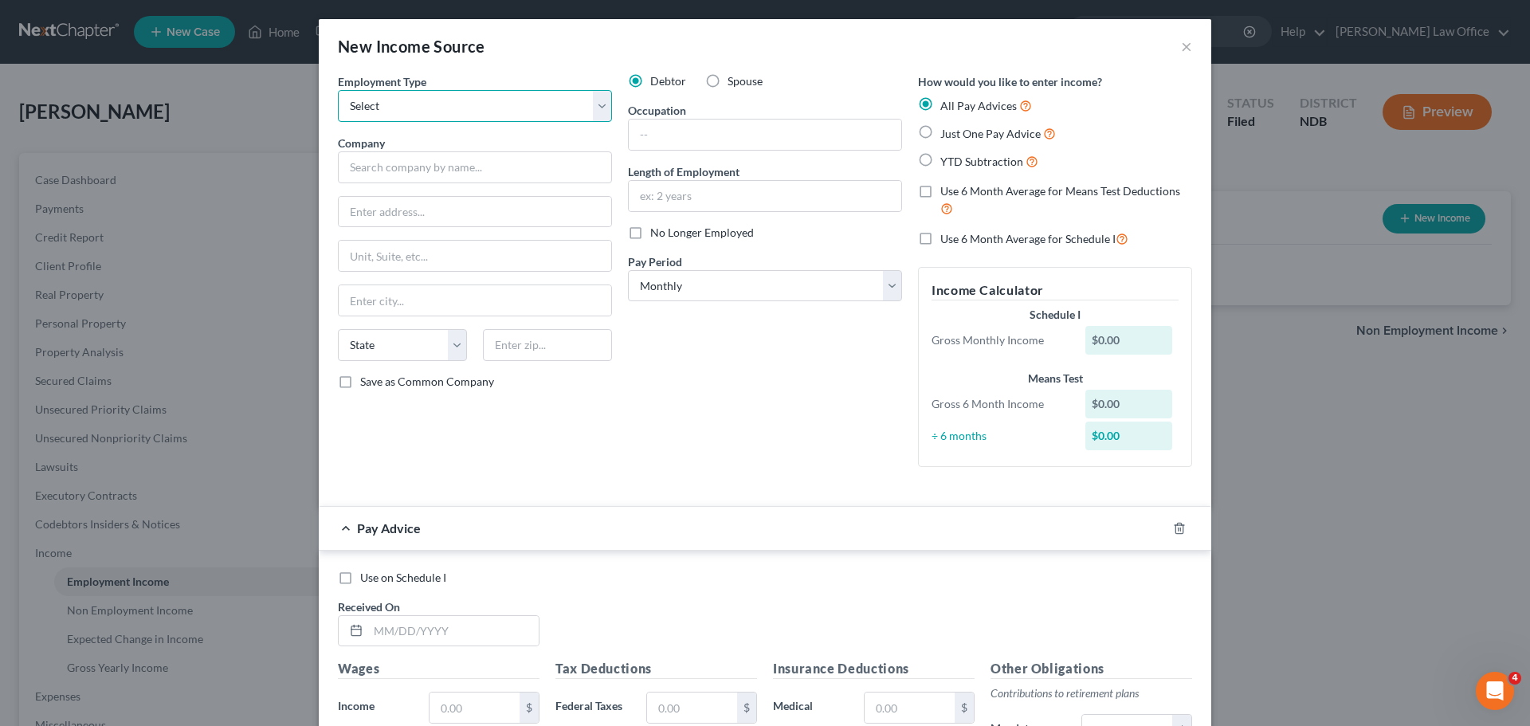
select select "0"
click at [338, 90] on select "Select Full or [DEMOGRAPHIC_DATA] Employment Self Employment" at bounding box center [475, 106] width 274 height 32
click at [387, 165] on input "text" at bounding box center [475, 167] width 274 height 32
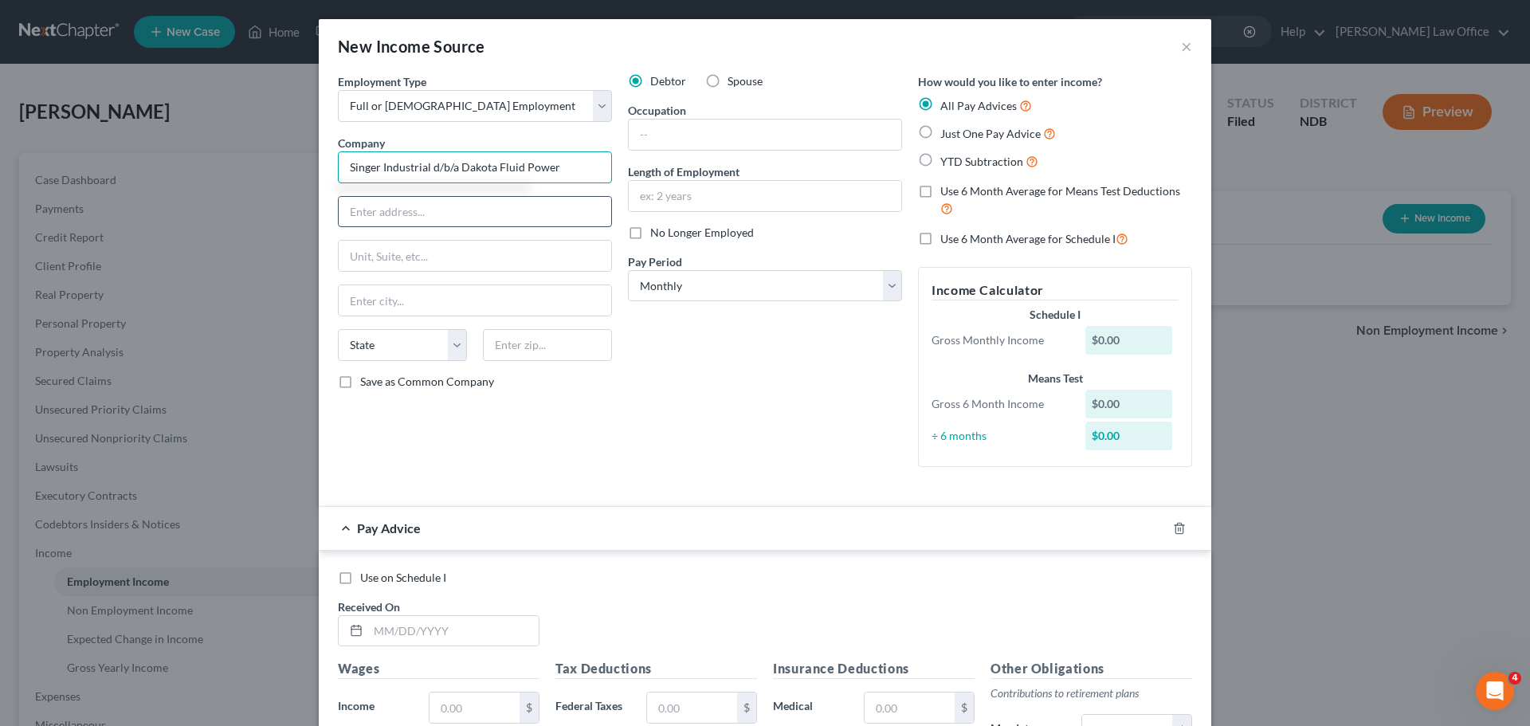
type input "Singer Industrial d/b/a Dakota Fluid Power"
click at [419, 209] on input "text" at bounding box center [475, 212] width 273 height 30
type input "[STREET_ADDRESS]"
type input "75220"
type input "[GEOGRAPHIC_DATA]"
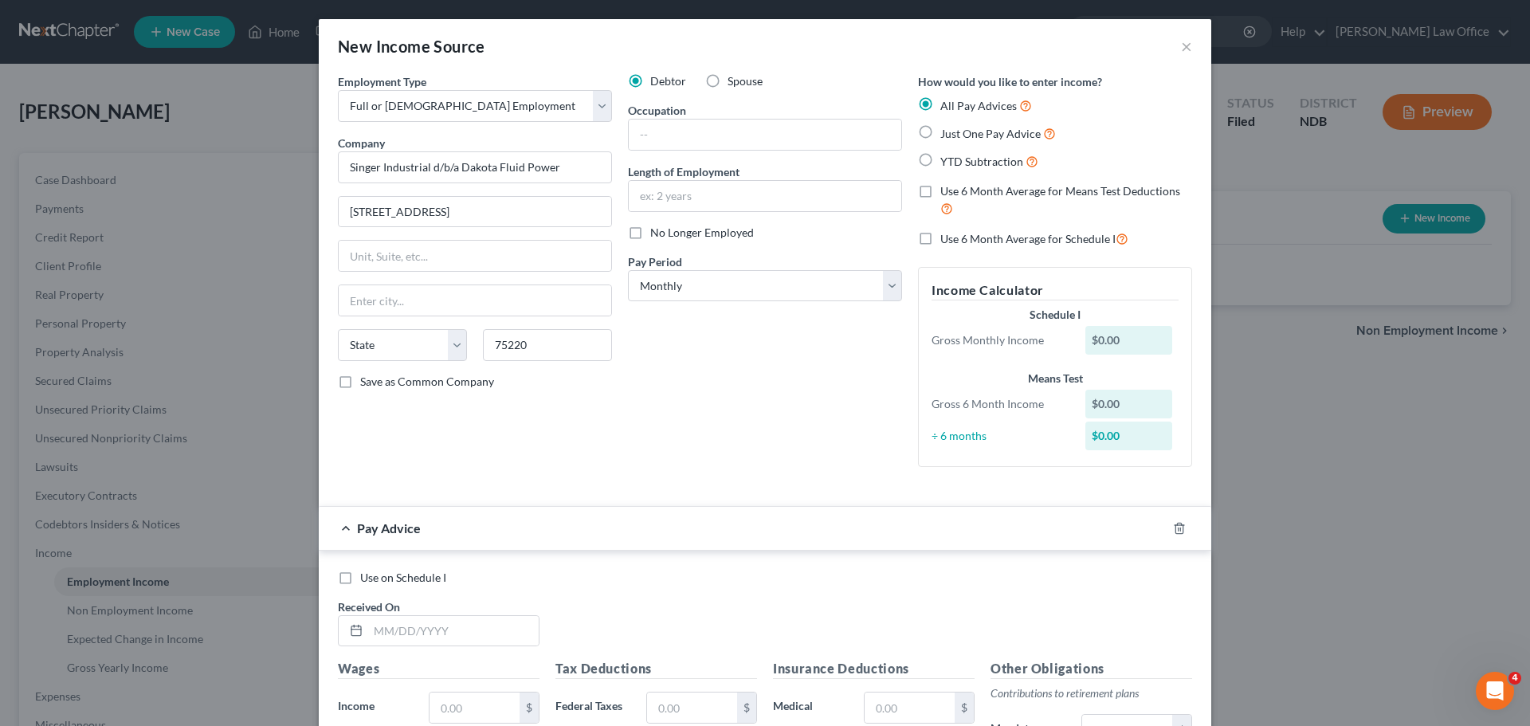
select select "45"
click at [360, 382] on label "Save as Common Company" at bounding box center [427, 382] width 134 height 16
click at [367, 382] on input "Save as Common Company" at bounding box center [372, 379] width 10 height 10
checkbox input "true"
click at [666, 132] on input "text" at bounding box center [765, 135] width 273 height 30
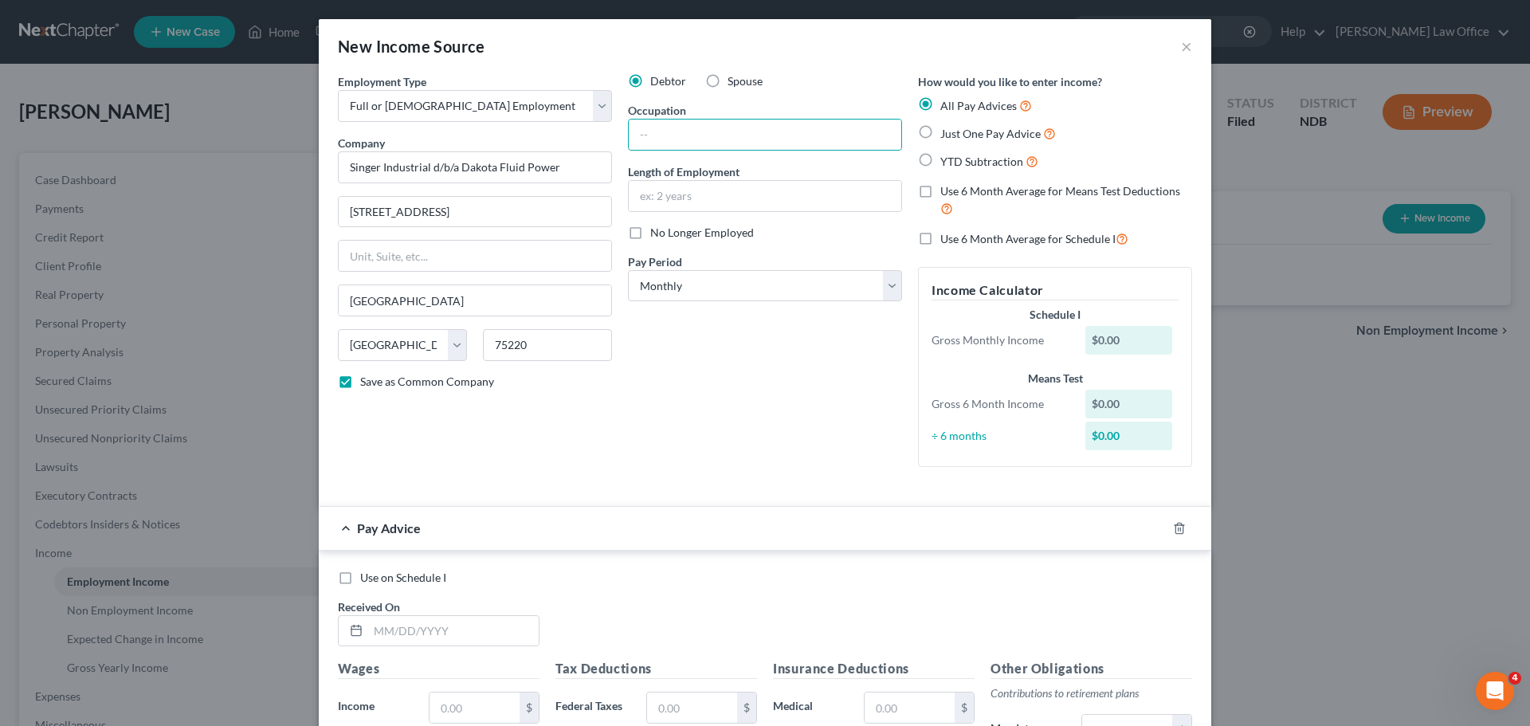
click at [689, 436] on div "Debtor Spouse Occupation Length of Employment No Longer Employed Pay Period * S…" at bounding box center [765, 276] width 290 height 407
click at [941, 130] on label "Just One Pay Advice" at bounding box center [999, 133] width 116 height 18
click at [947, 130] on input "Just One Pay Advice" at bounding box center [952, 129] width 10 height 10
radio input "true"
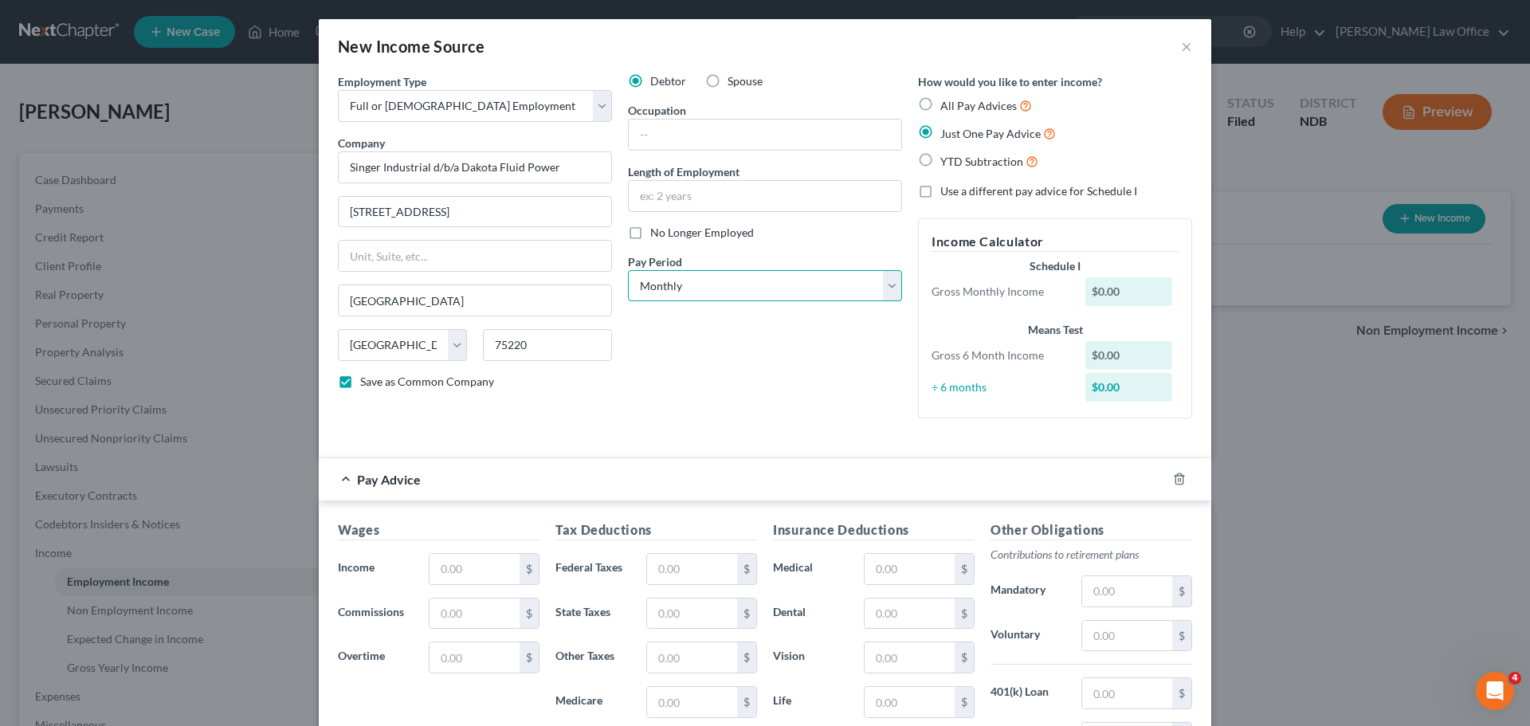
click at [887, 281] on select "Select Monthly Twice Monthly Every Other Week Weekly" at bounding box center [765, 286] width 274 height 32
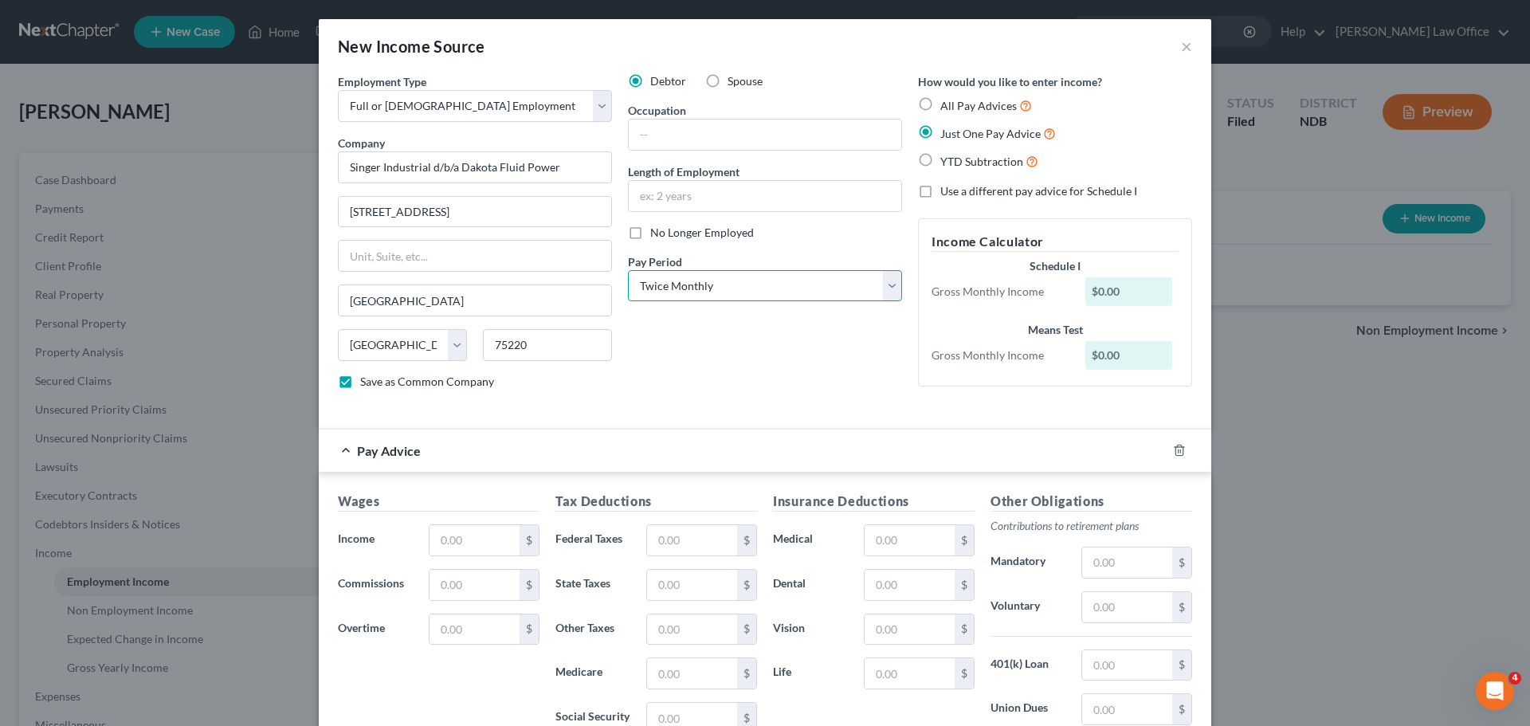
click at [628, 270] on select "Select Monthly Twice Monthly Every Other Week Weekly" at bounding box center [765, 286] width 274 height 32
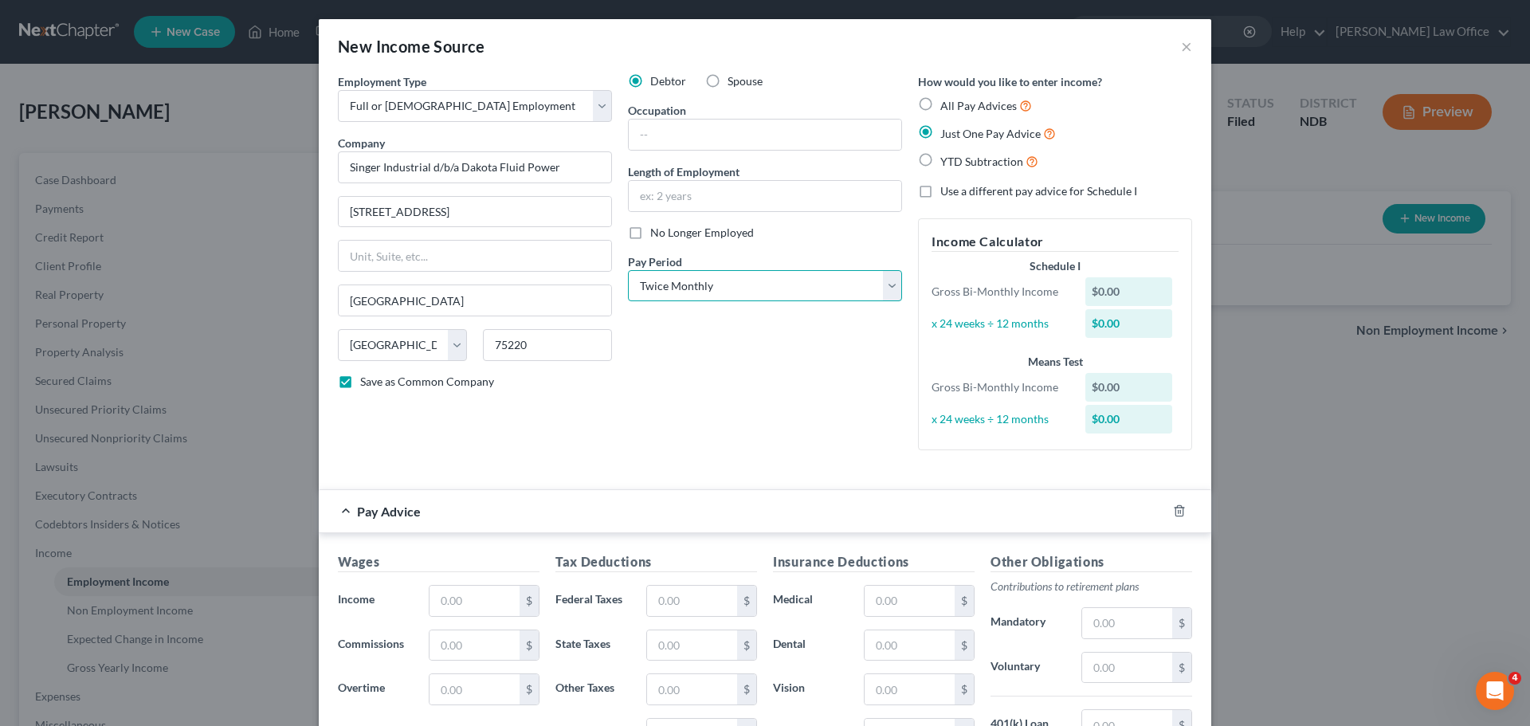
click at [882, 285] on select "Select Monthly Twice Monthly Every Other Week Weekly" at bounding box center [765, 286] width 274 height 32
select select "2"
click at [628, 270] on select "Select Monthly Twice Monthly Every Other Week Weekly" at bounding box center [765, 286] width 274 height 32
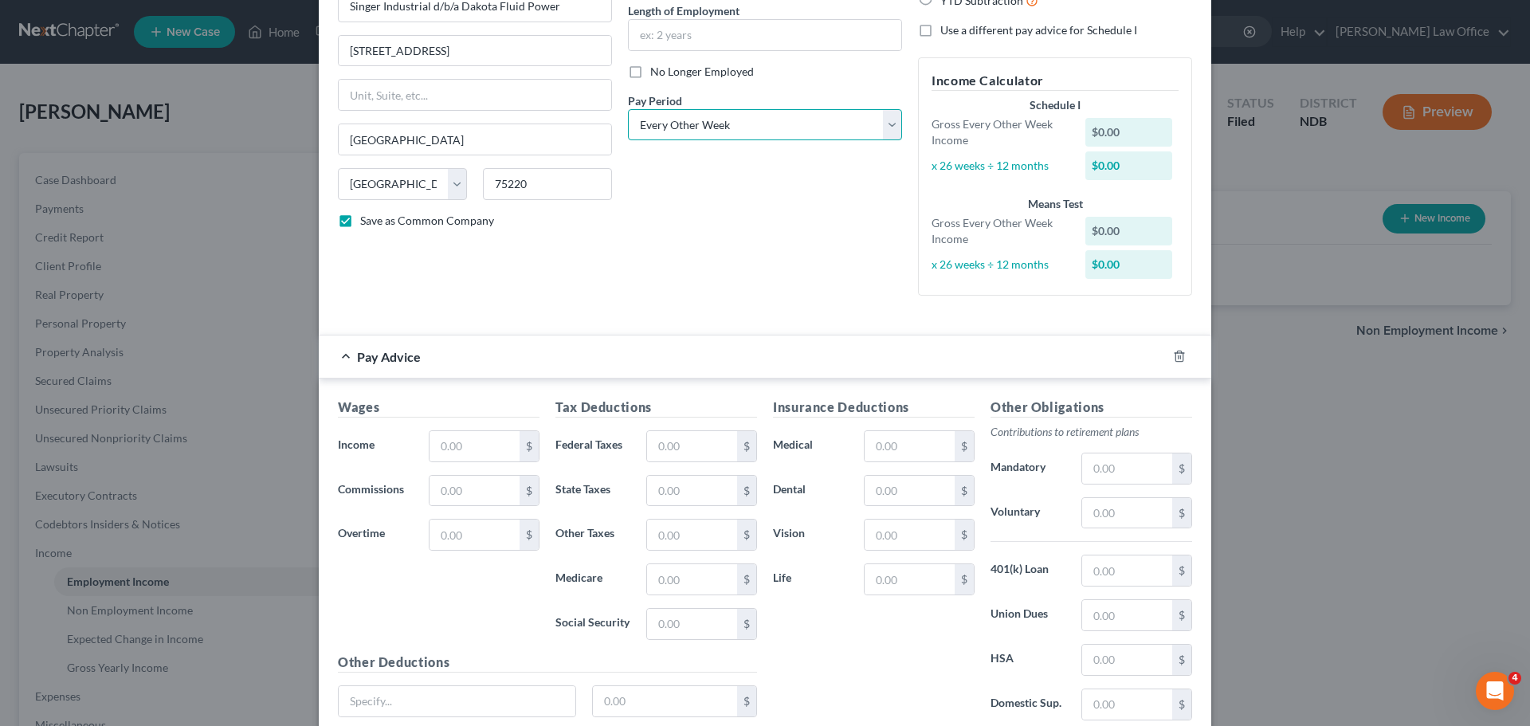
scroll to position [290, 0]
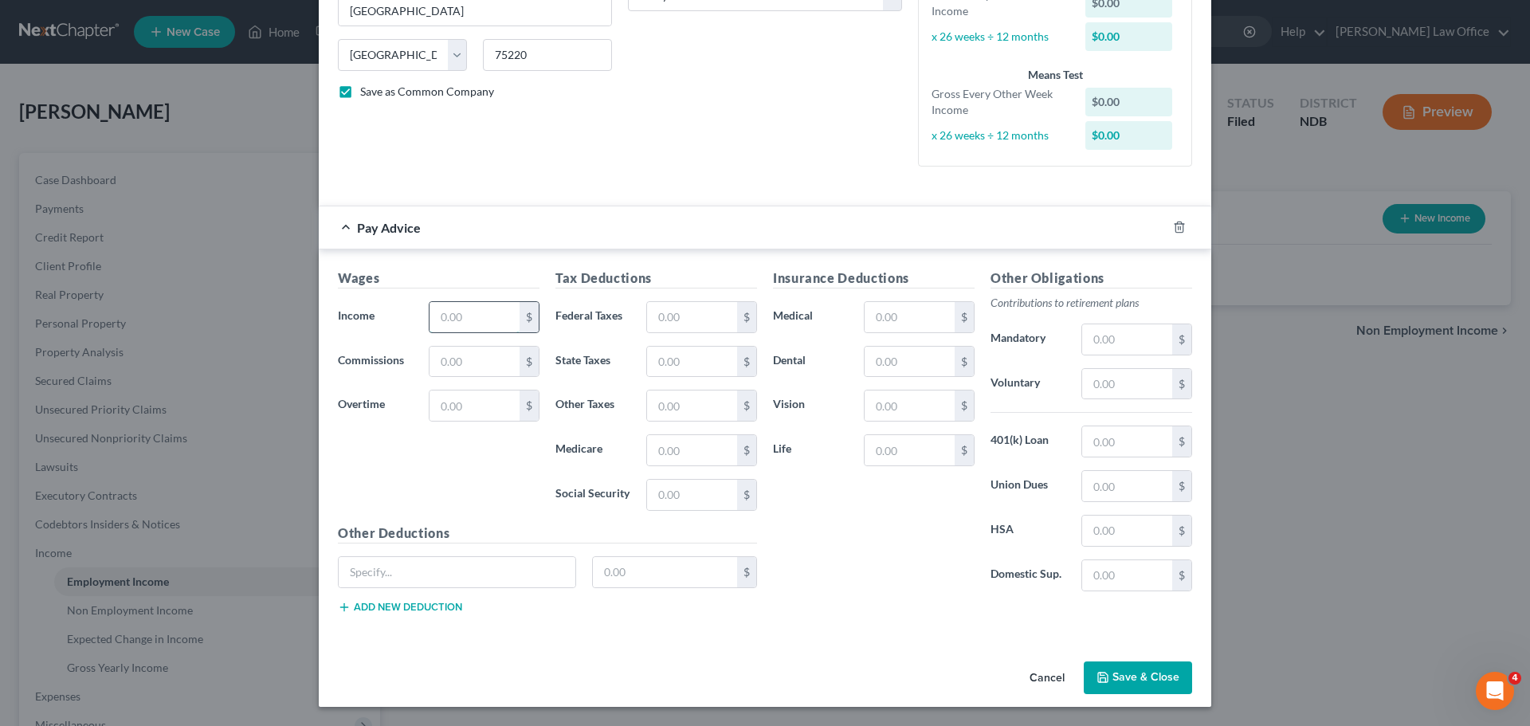
click at [450, 316] on input "text" at bounding box center [475, 317] width 90 height 30
type input "2,225.50"
type input "30.91"
type input "132.20"
type input "AD&D"
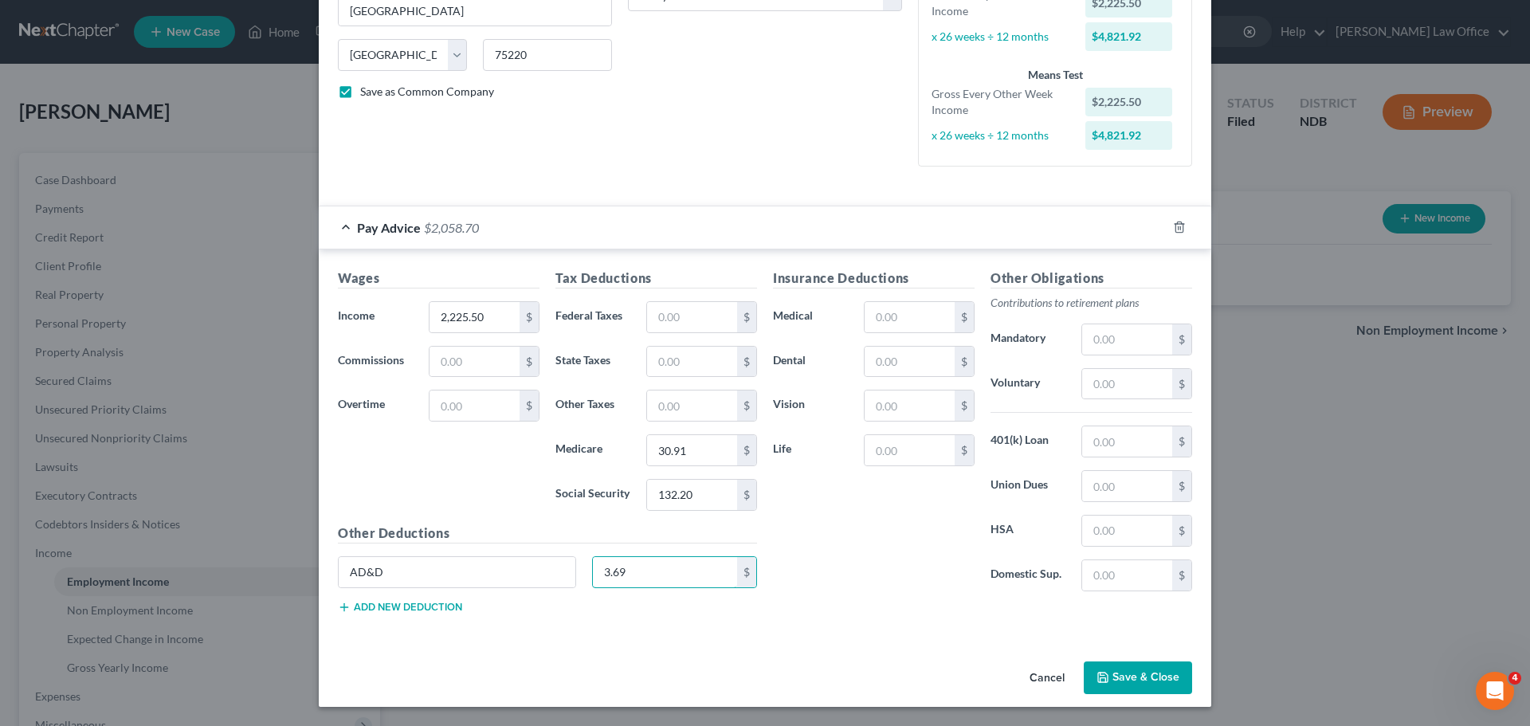
type input "3.69"
click at [399, 602] on button "Add new deduction" at bounding box center [400, 607] width 124 height 13
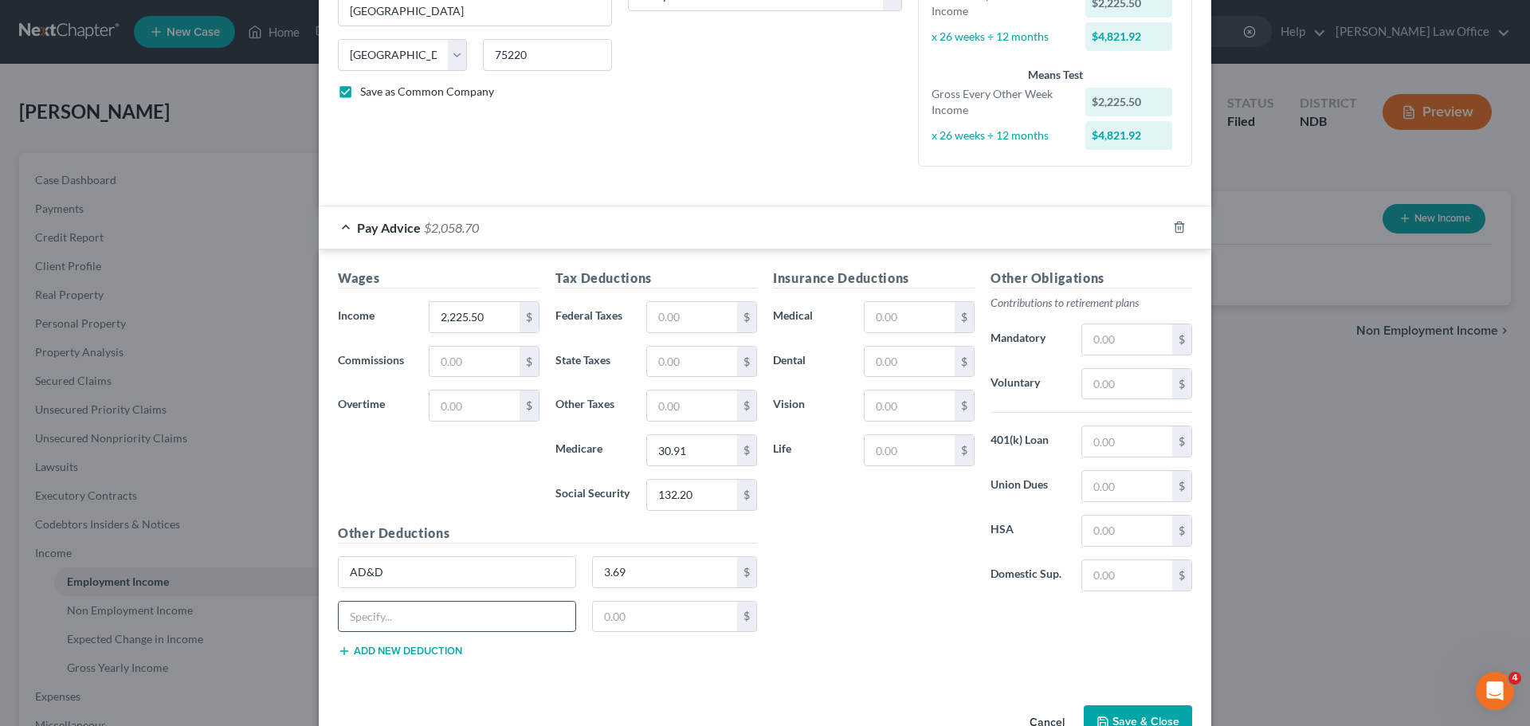
click at [392, 607] on input "text" at bounding box center [457, 617] width 237 height 30
type input "LTD"
type input "8.69"
click at [383, 649] on button "Add new deduction" at bounding box center [400, 651] width 124 height 13
click at [380, 652] on input "text" at bounding box center [457, 661] width 237 height 30
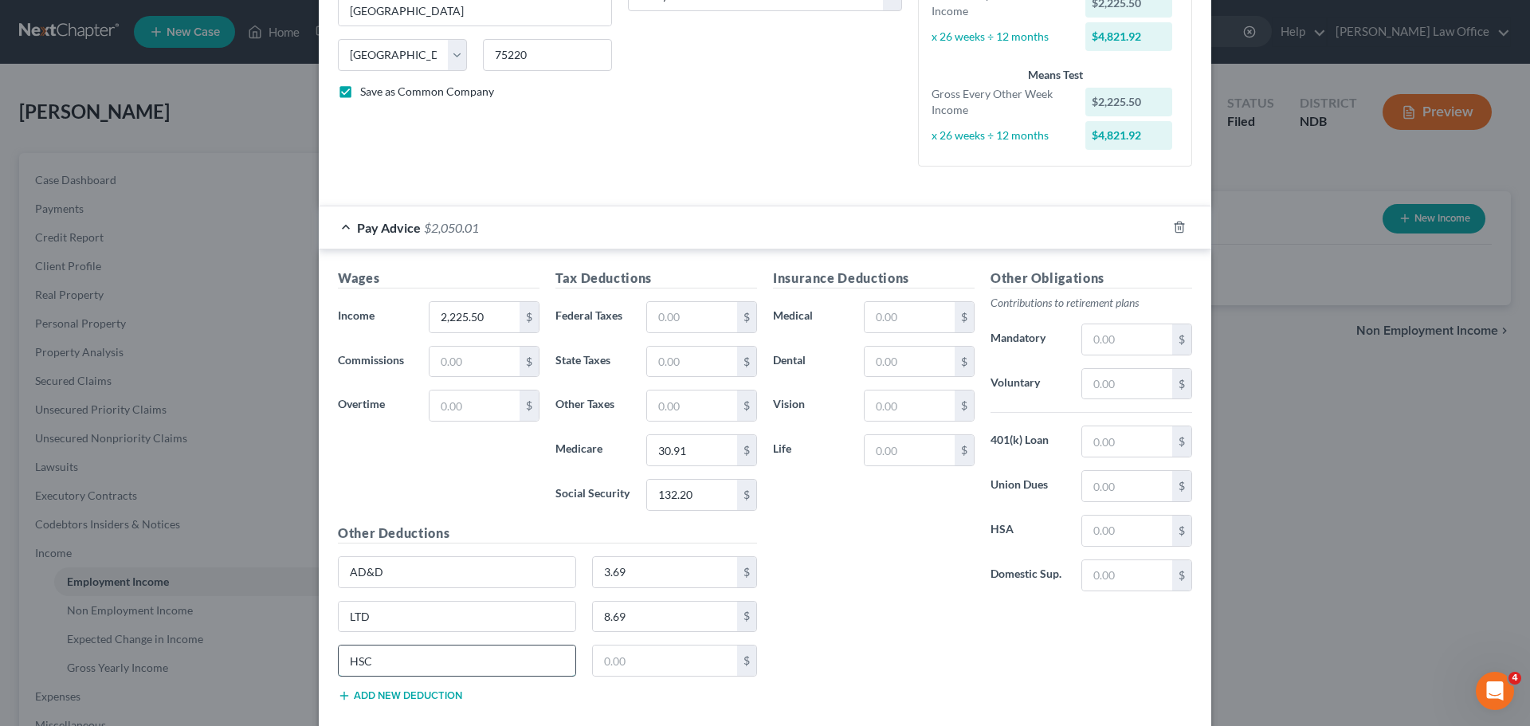
type input "HSC"
type input "25.00"
click at [390, 694] on button "Add new deduction" at bounding box center [400, 695] width 124 height 13
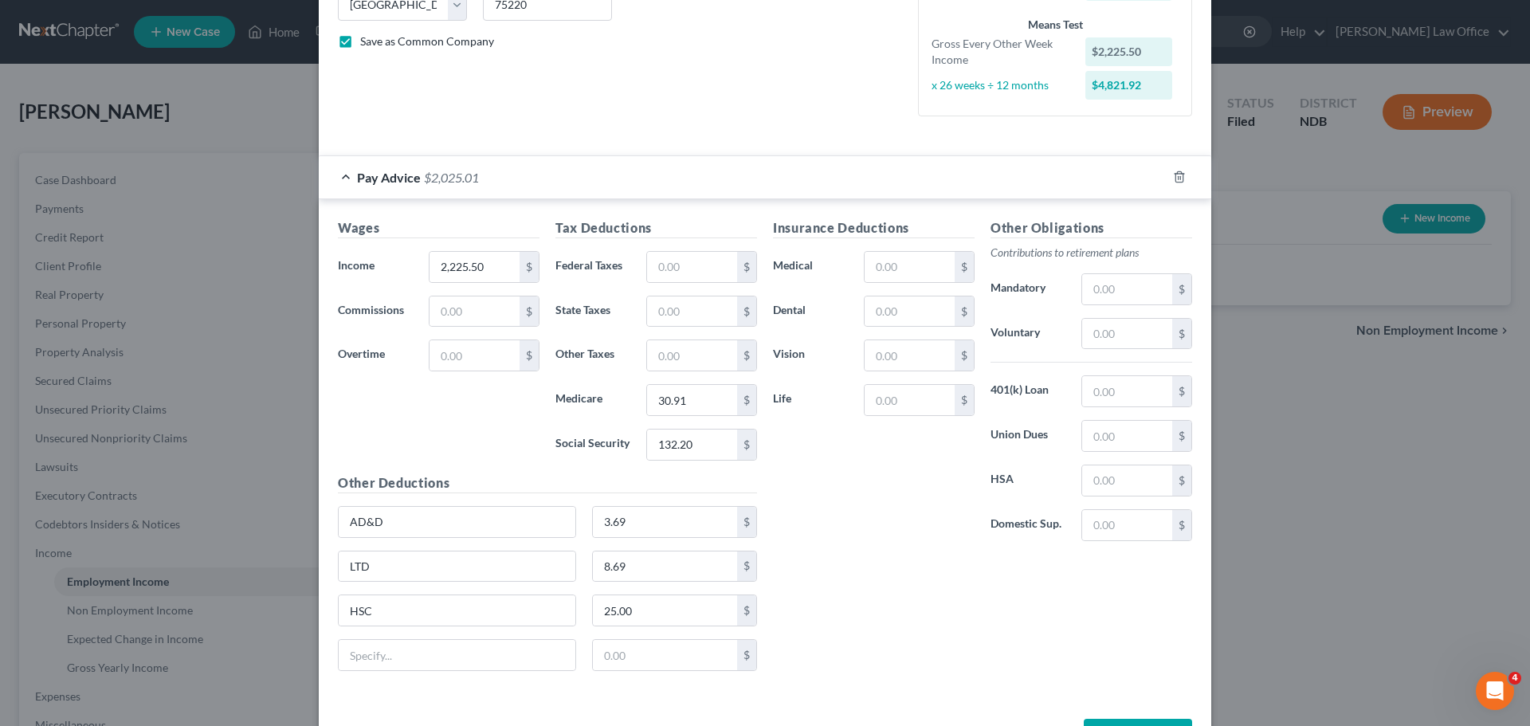
scroll to position [398, 0]
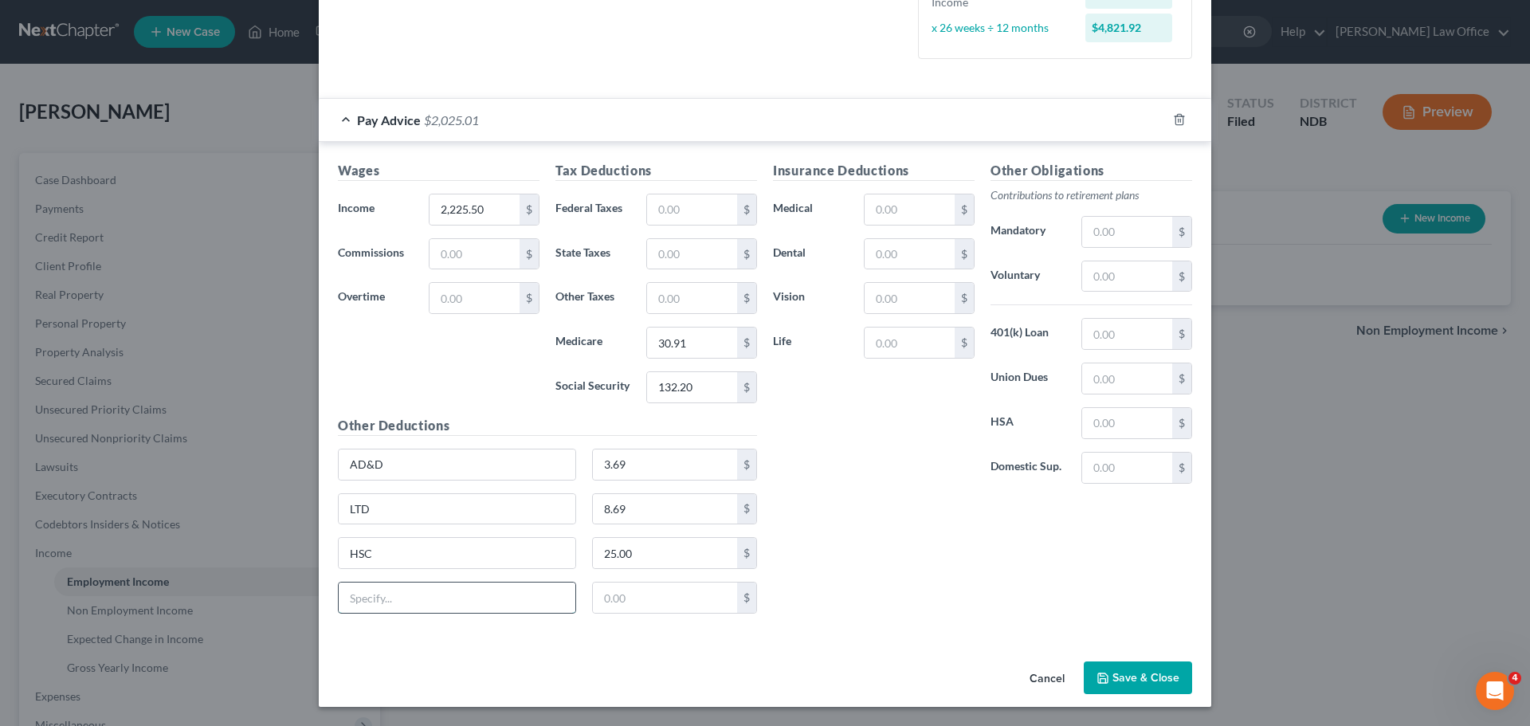
click at [391, 606] on input "text" at bounding box center [457, 598] width 237 height 30
type input "AD&D Child"
type input "0.18"
click at [898, 211] on input "text" at bounding box center [910, 209] width 90 height 30
type input "41.50"
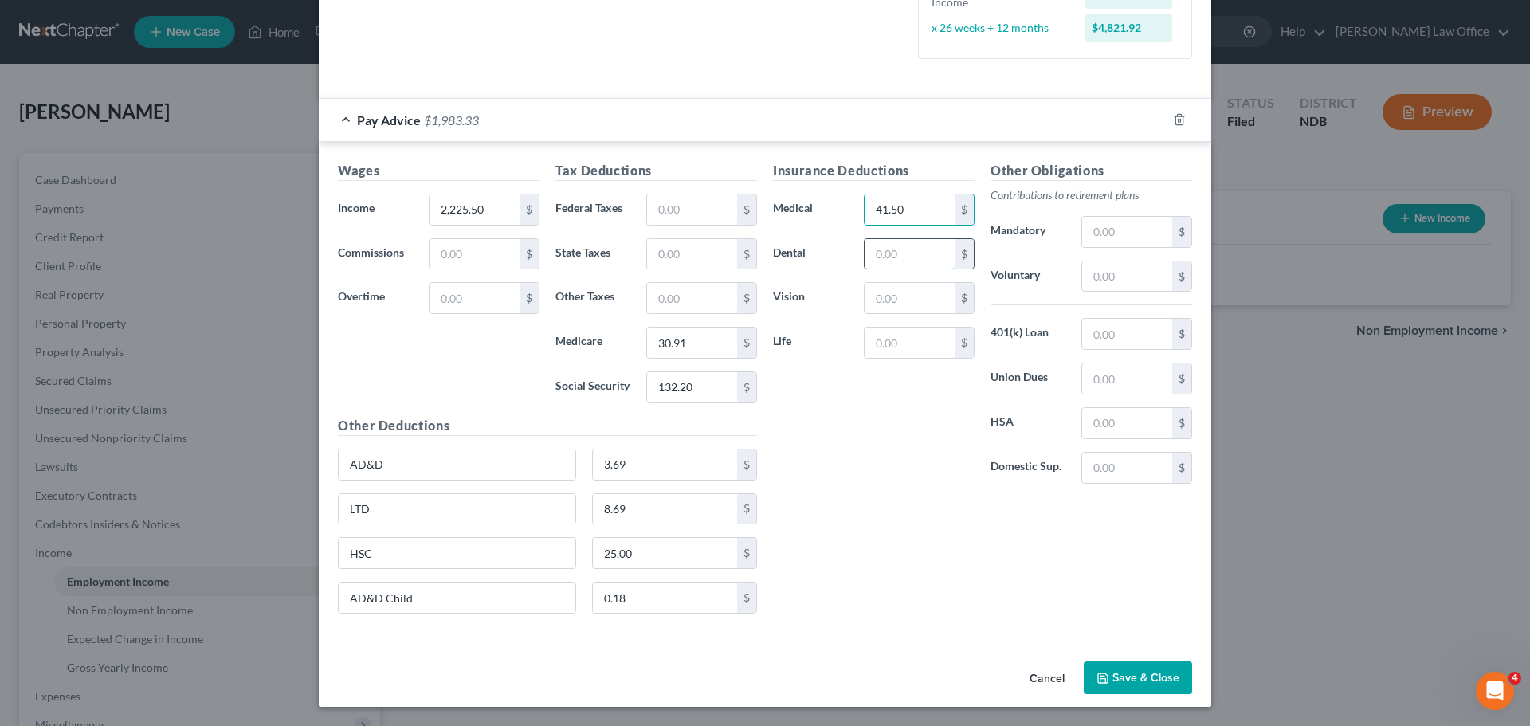
click at [889, 252] on input "text" at bounding box center [910, 254] width 90 height 30
type input "22.50"
click at [884, 304] on input "text" at bounding box center [910, 298] width 90 height 30
type input "4.27"
click at [901, 340] on input "text" at bounding box center [910, 343] width 90 height 30
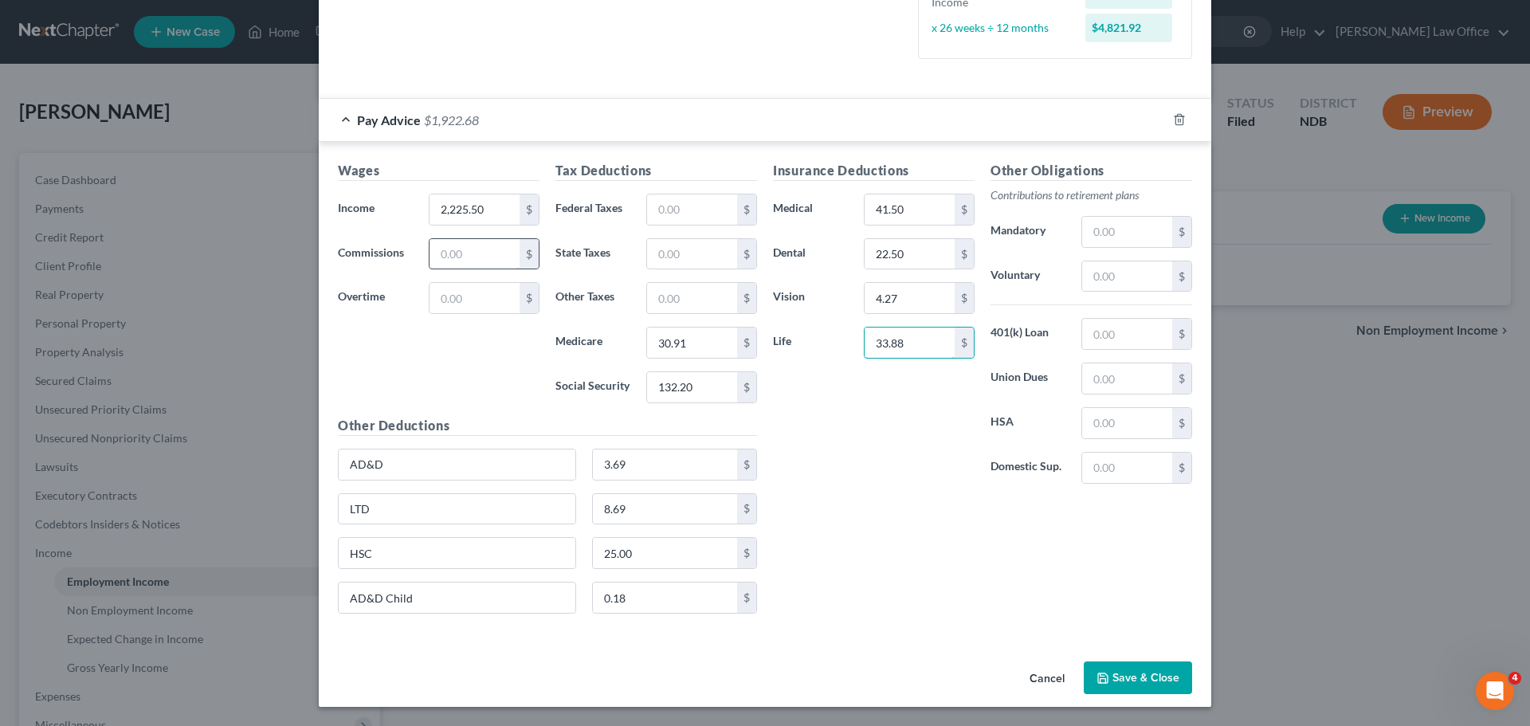
type input "33.88"
drag, startPoint x: 454, startPoint y: 257, endPoint x: 466, endPoint y: 272, distance: 19.3
click at [466, 272] on div "Wages Income * 2,225.50 $ Commissions $ Overtime $" at bounding box center [439, 288] width 218 height 255
type input "25.00"
click at [1124, 422] on input "text" at bounding box center [1127, 423] width 90 height 30
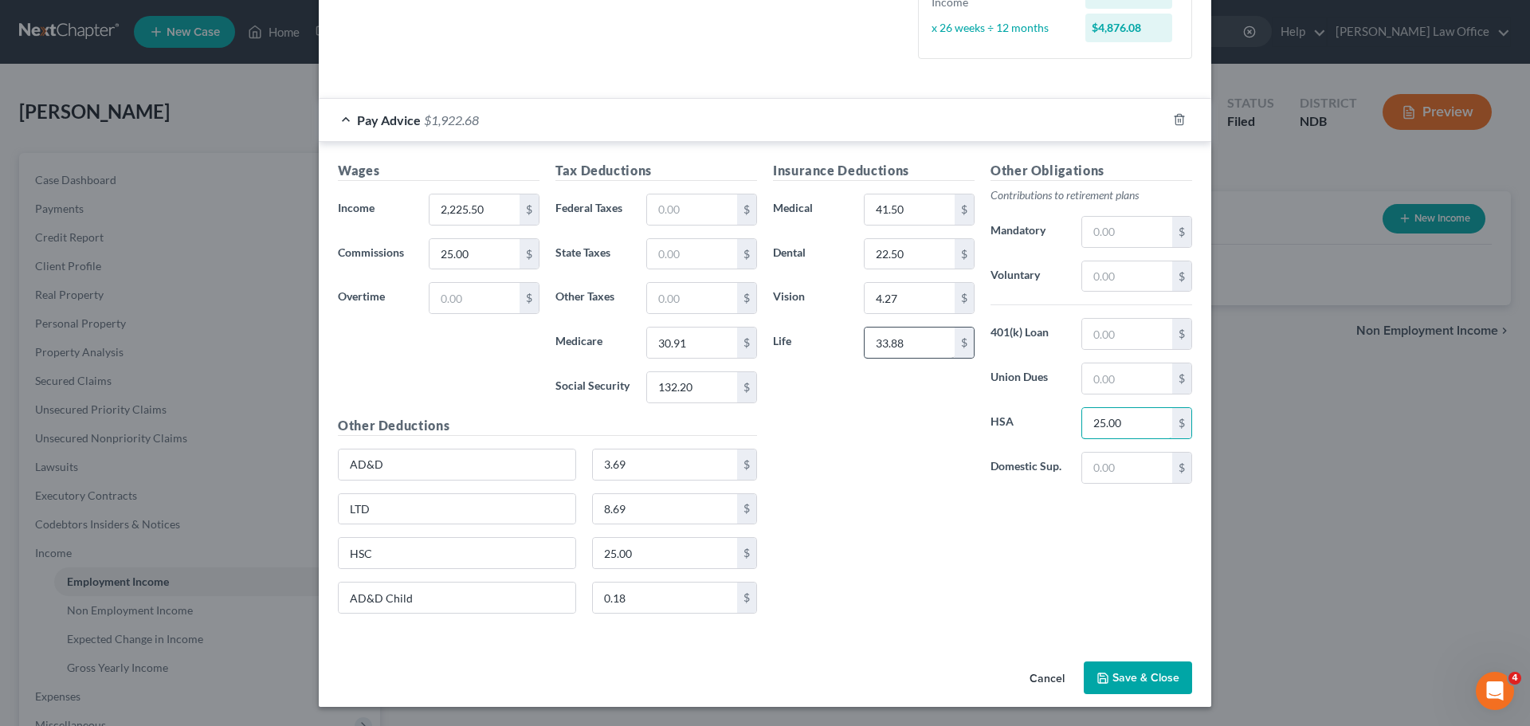
type input "25.00"
click at [922, 340] on input "33.88" at bounding box center [910, 343] width 90 height 30
type input "34.67"
click at [1117, 672] on button "Save & Close" at bounding box center [1138, 678] width 108 height 33
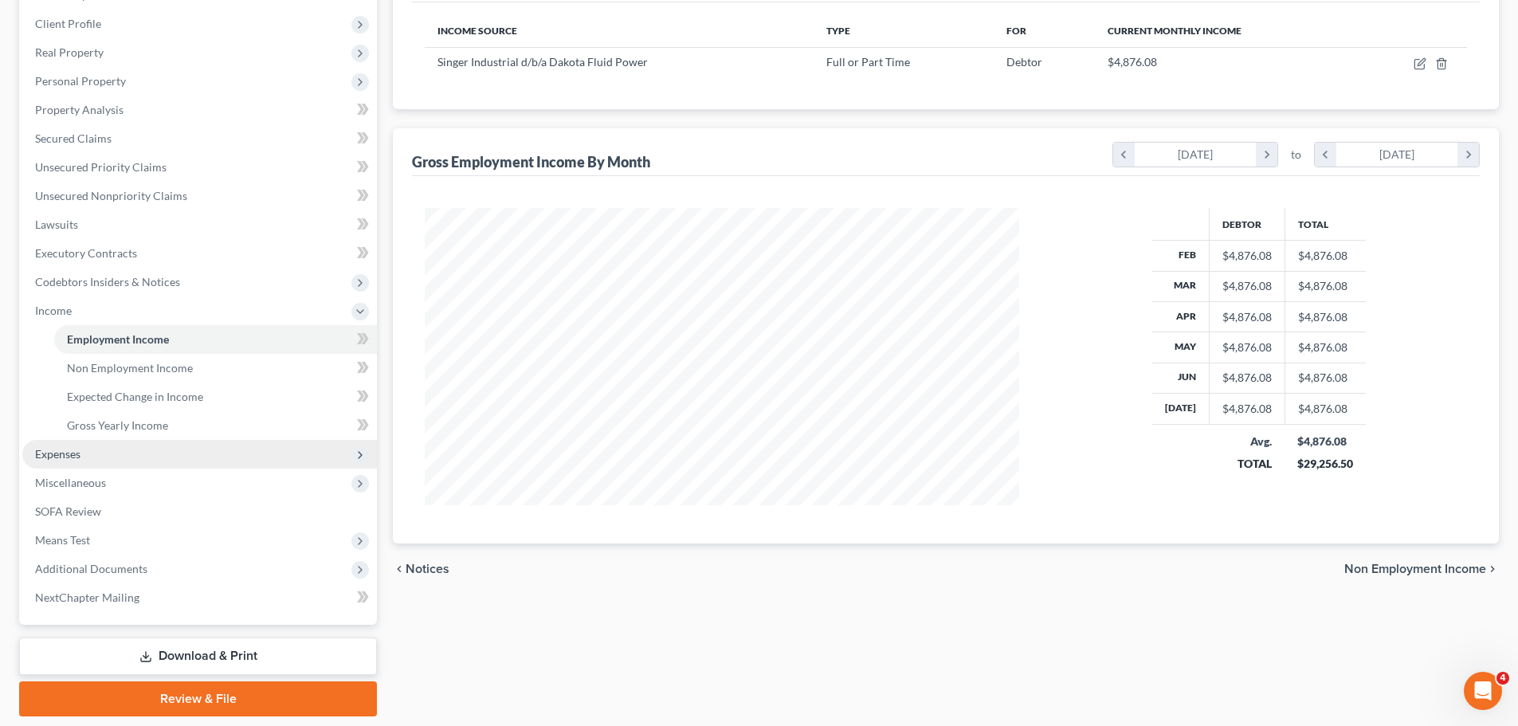
scroll to position [293, 0]
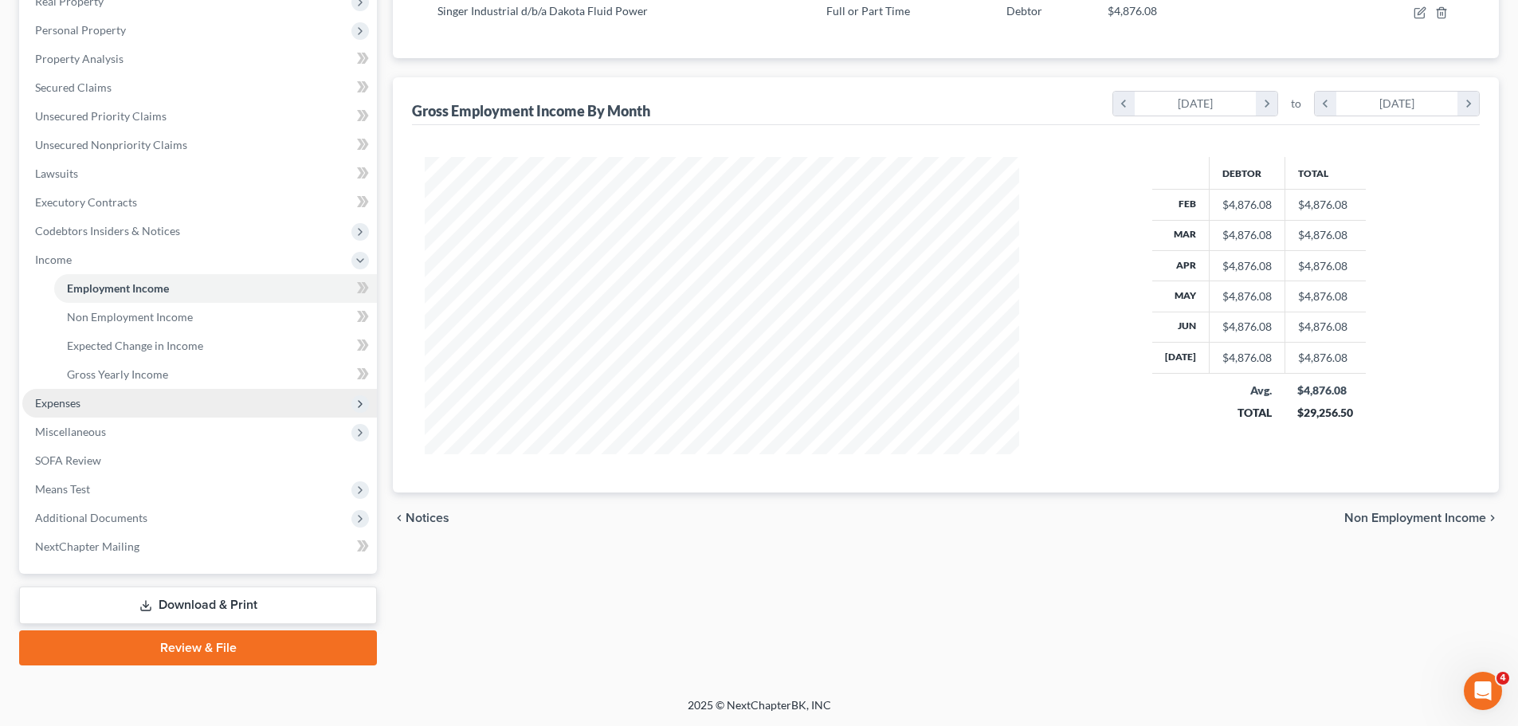
click at [69, 404] on span "Expenses" at bounding box center [57, 403] width 45 height 14
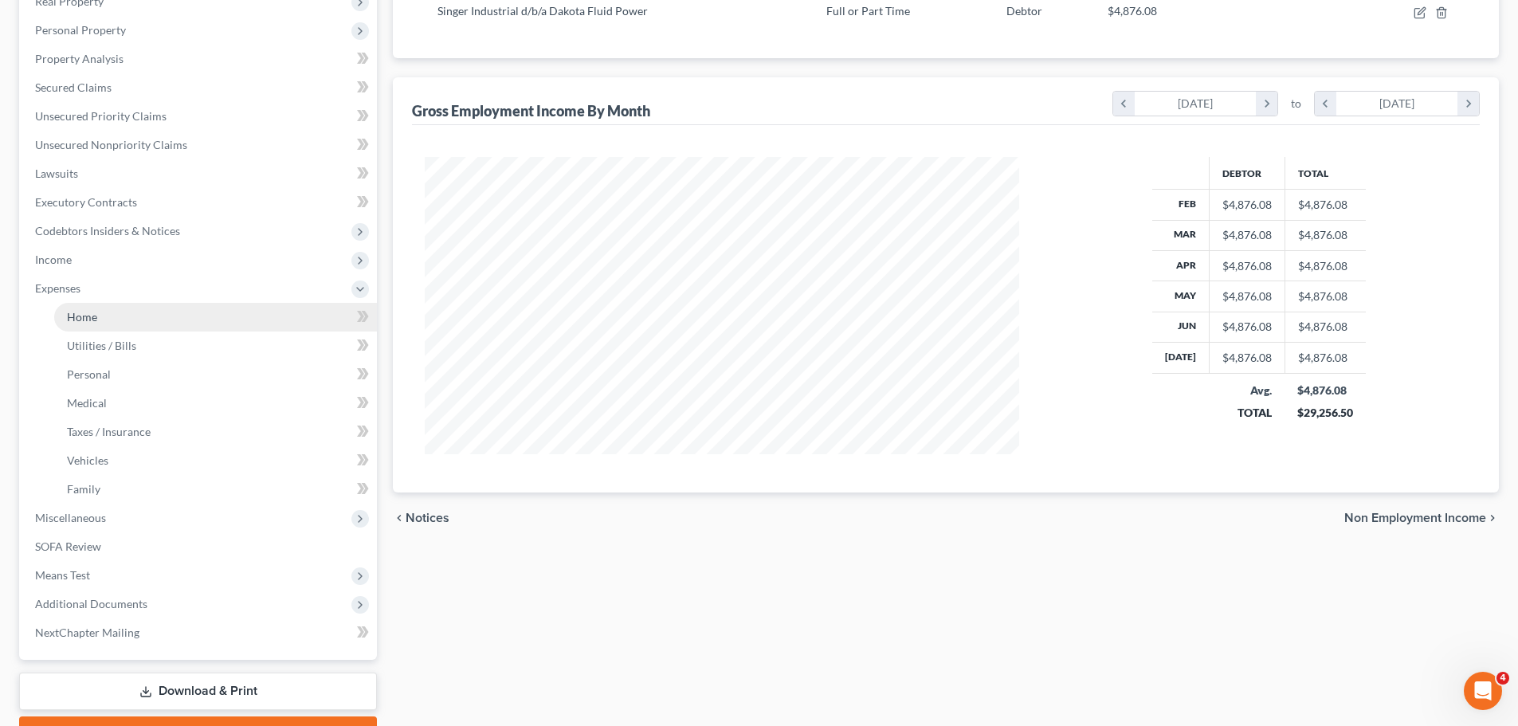
click at [89, 312] on span "Home" at bounding box center [82, 317] width 30 height 14
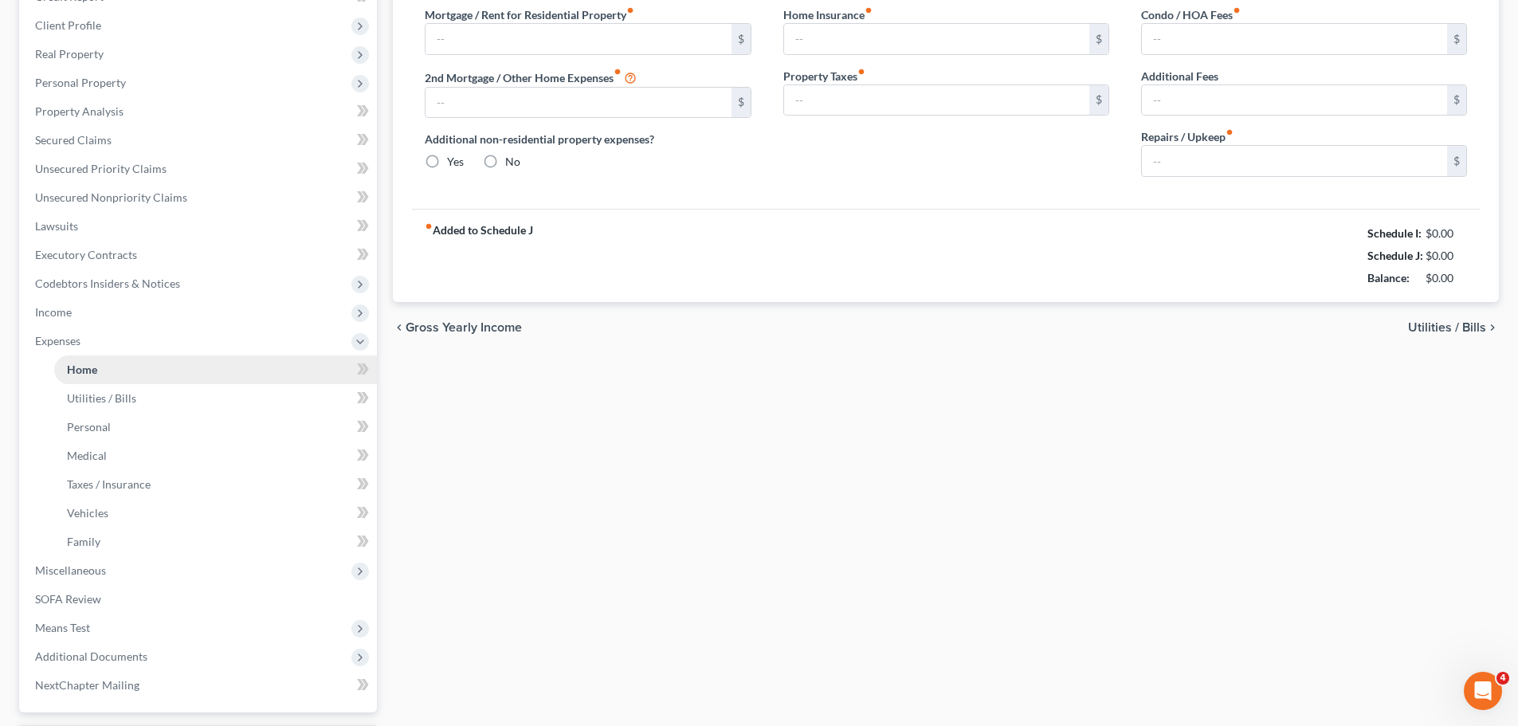
type input "0.00"
radio input "true"
type input "0.00"
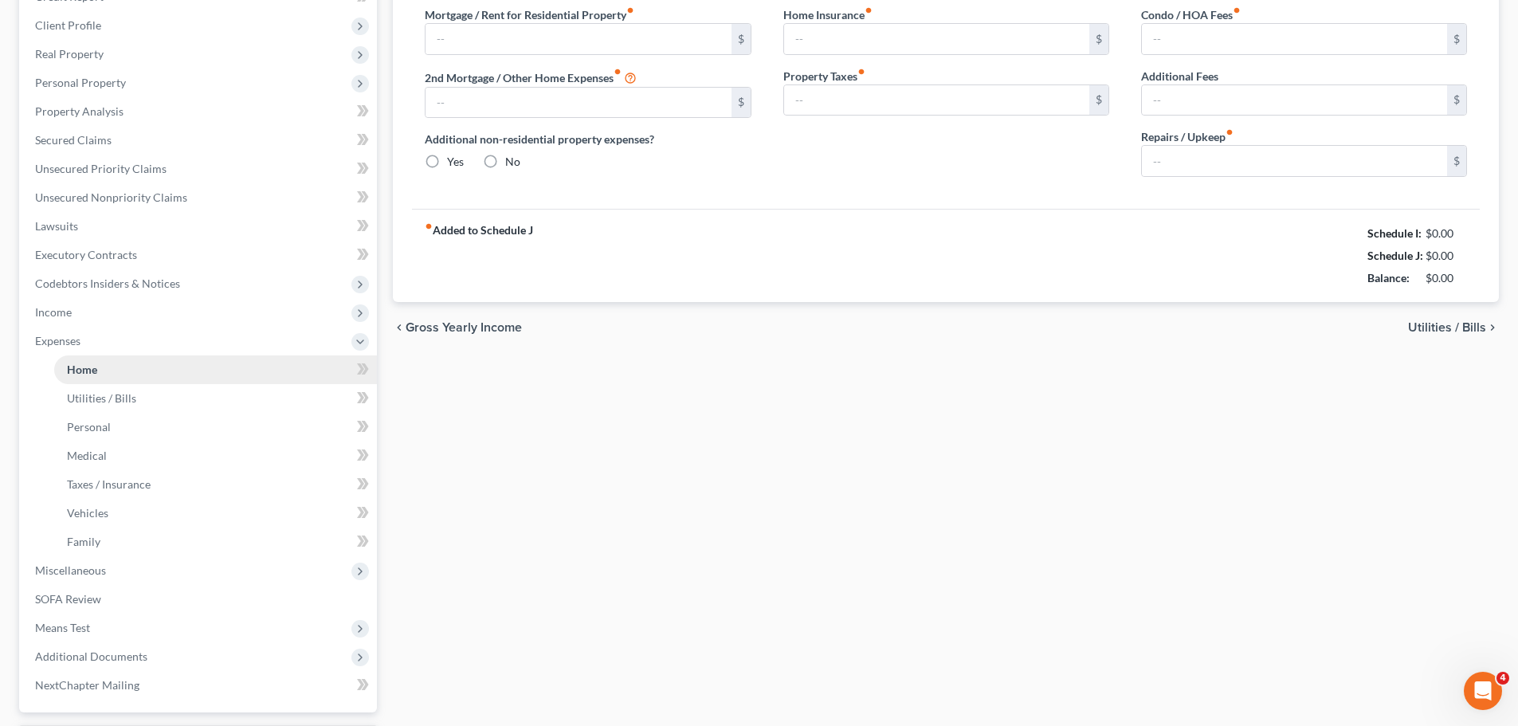
type input "0.00"
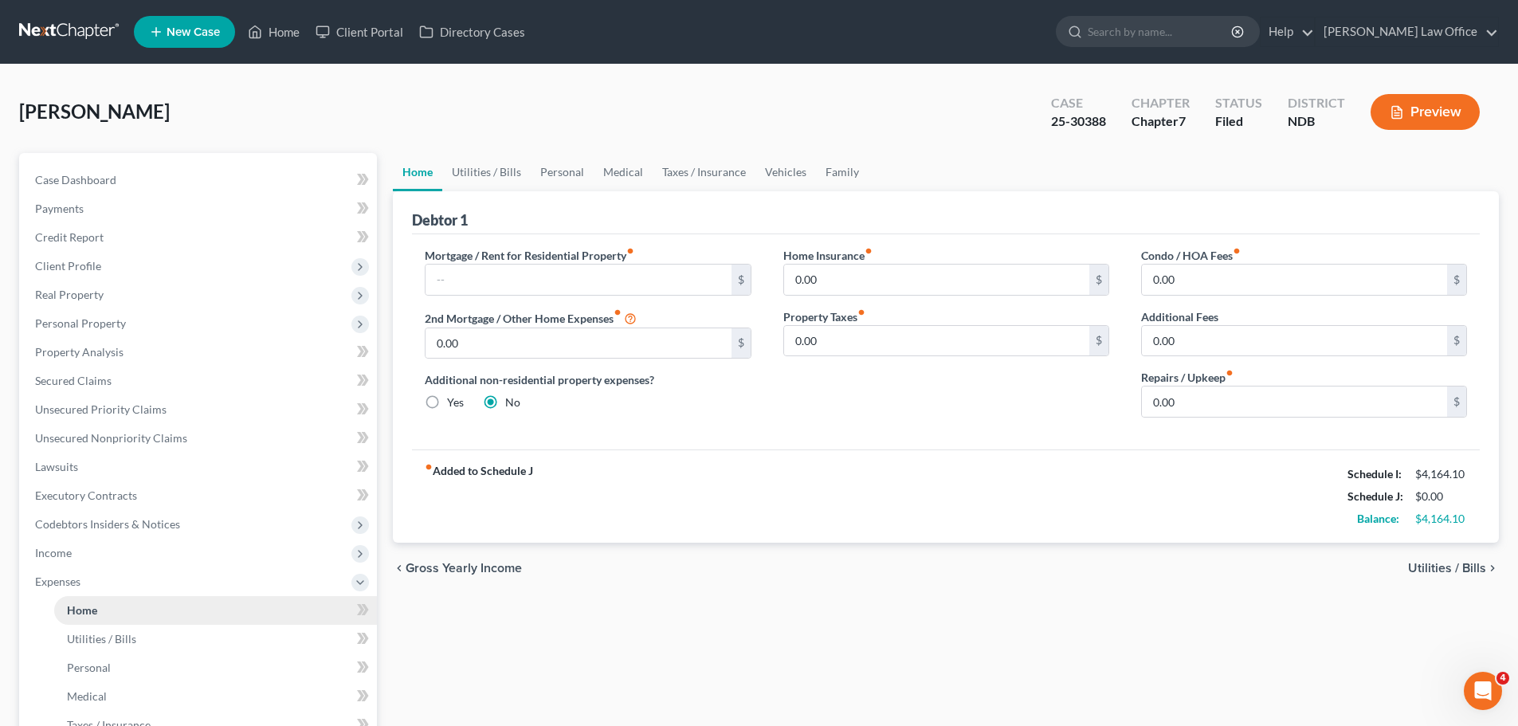
click at [86, 606] on span "Home" at bounding box center [82, 610] width 30 height 14
click at [87, 600] on link "Home" at bounding box center [215, 610] width 323 height 29
click at [465, 277] on input "text" at bounding box center [578, 280] width 305 height 30
type input "1,570.00"
click at [1442, 569] on span "Utilities / Bills" at bounding box center [1447, 568] width 78 height 13
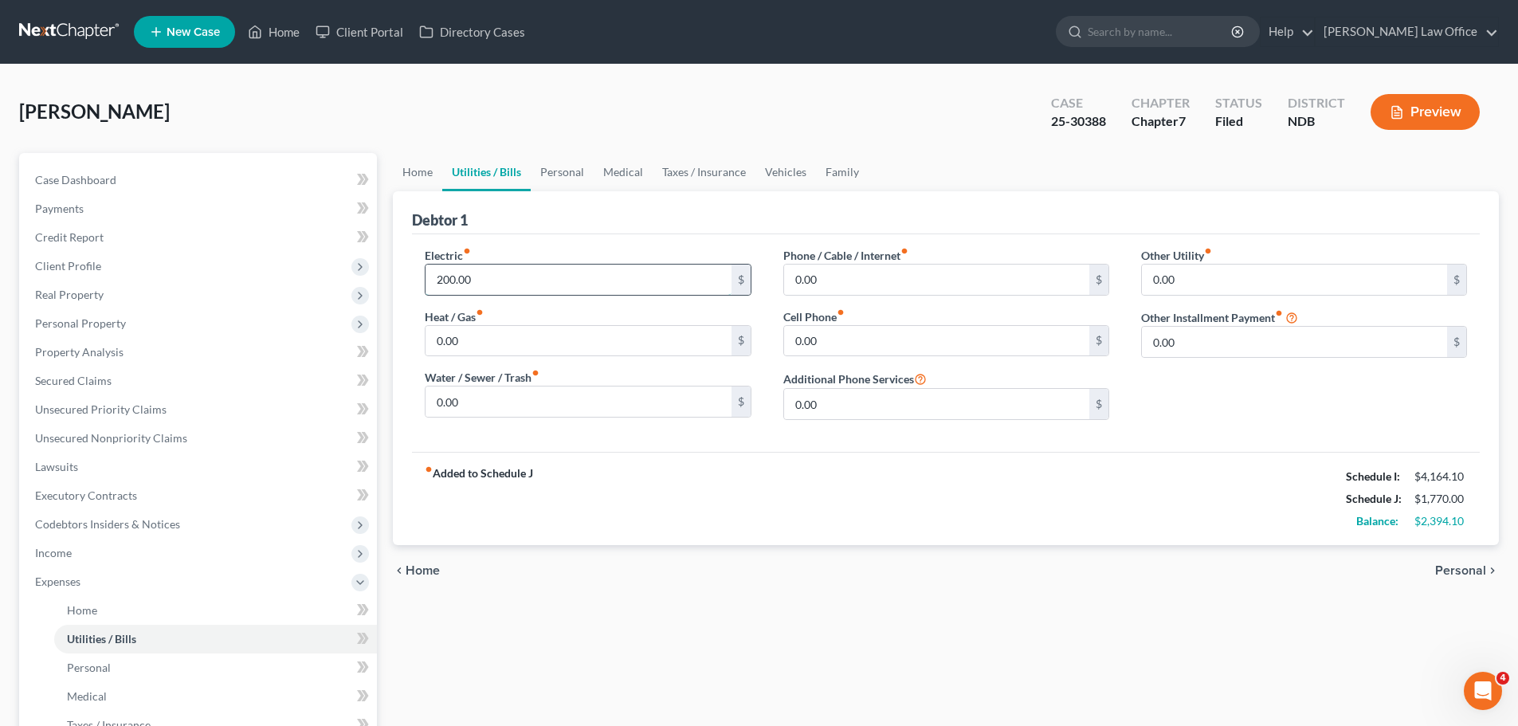
type input "200.00"
type input "85.00"
type input "211.00"
click at [843, 268] on input "0.00" at bounding box center [936, 280] width 305 height 30
type input "96.99"
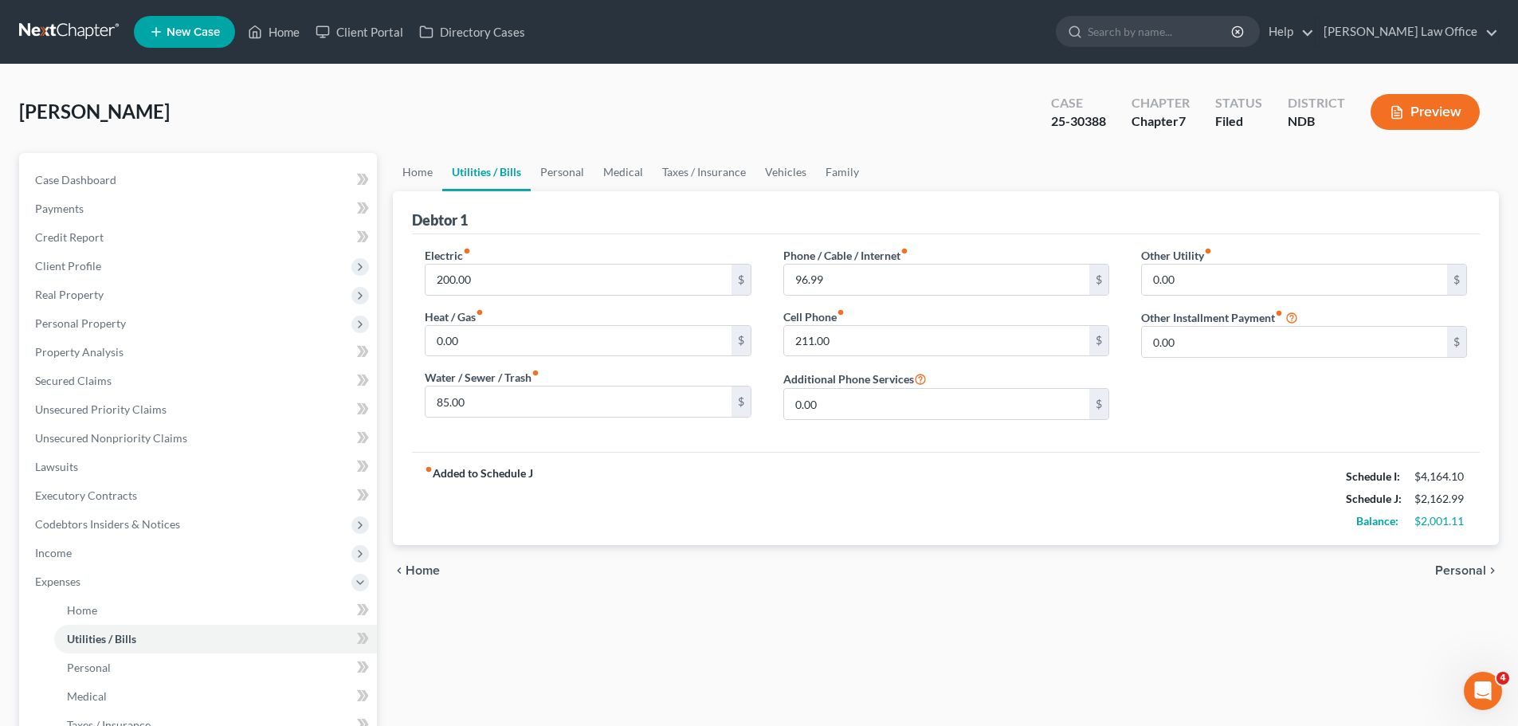
click at [1451, 568] on span "Personal" at bounding box center [1461, 570] width 51 height 13
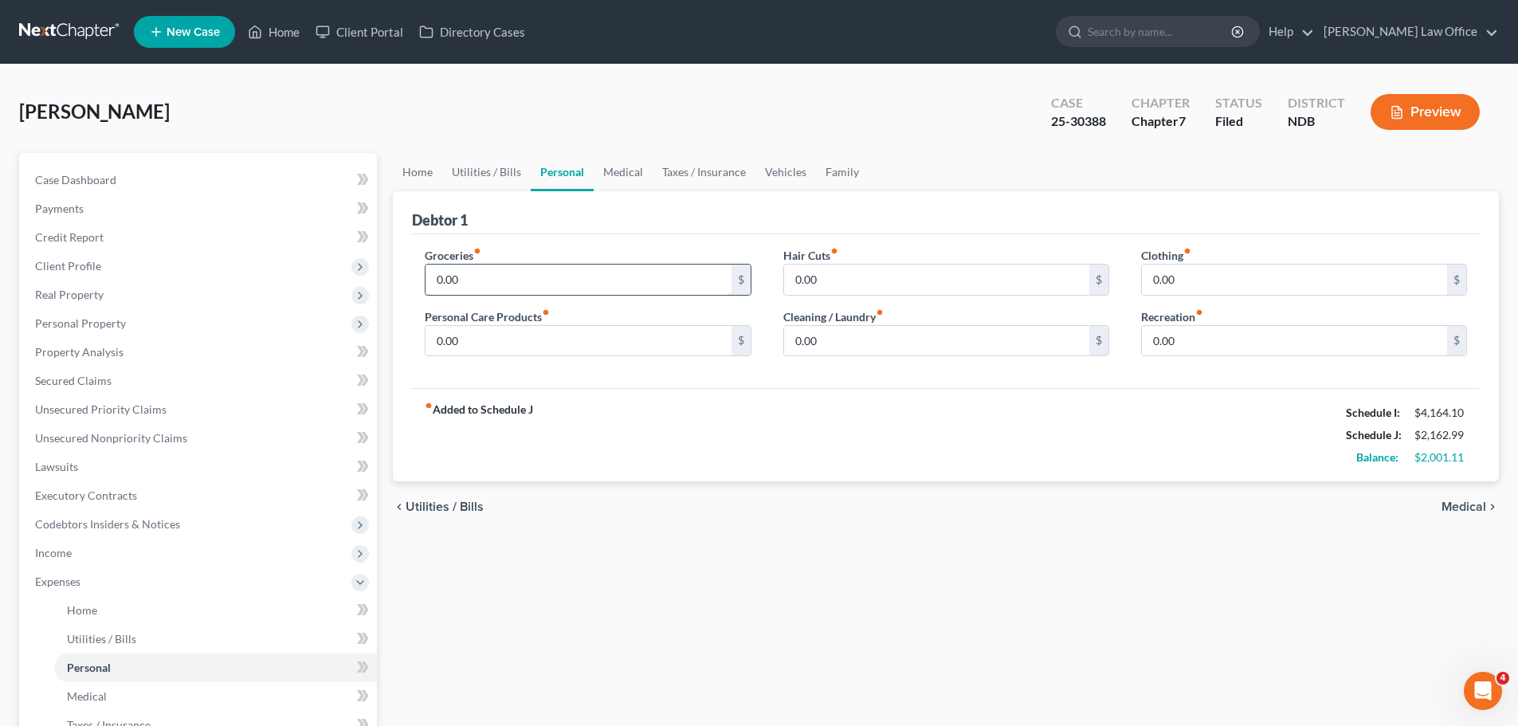
click at [462, 274] on input "0.00" at bounding box center [578, 280] width 305 height 30
type input "1,000.00"
click at [489, 168] on link "Utilities / Bills" at bounding box center [486, 172] width 88 height 38
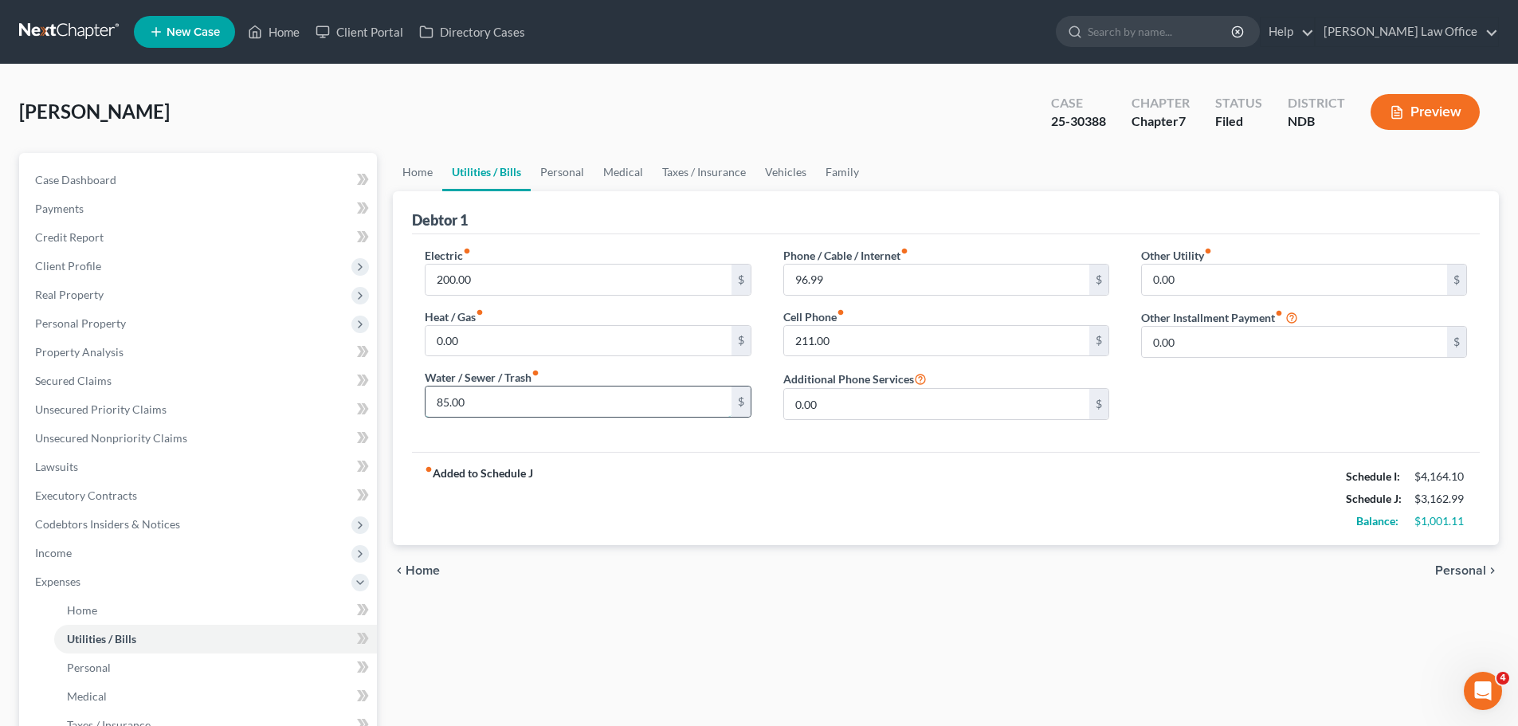
click at [466, 408] on input "85.00" at bounding box center [578, 402] width 305 height 30
type input "115.00"
click at [1467, 573] on span "Personal" at bounding box center [1461, 570] width 51 height 13
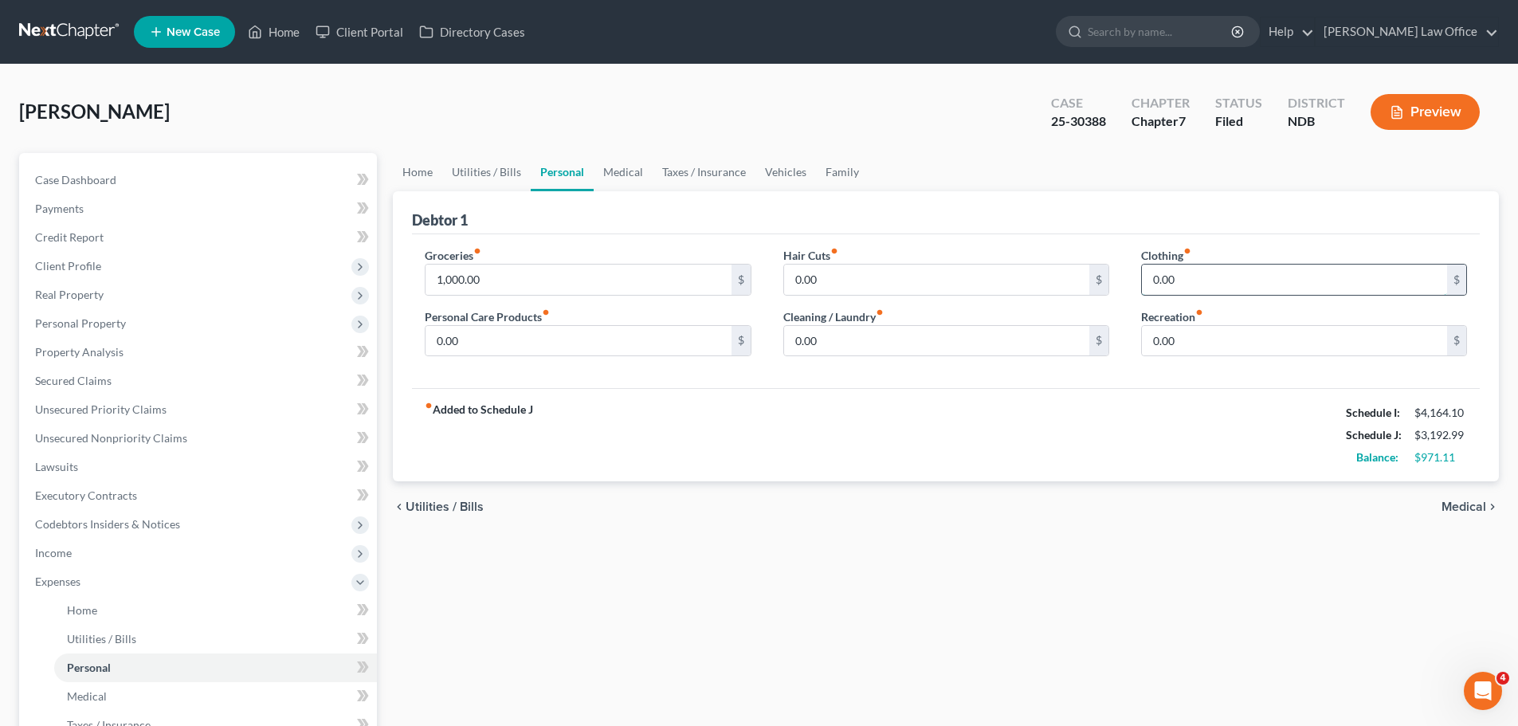
click at [1188, 276] on input "0.00" at bounding box center [1294, 280] width 305 height 30
type input "100.00"
click at [482, 332] on input "0.00" at bounding box center [578, 341] width 305 height 30
type input "50.00"
click at [1463, 506] on span "Medical" at bounding box center [1464, 507] width 45 height 13
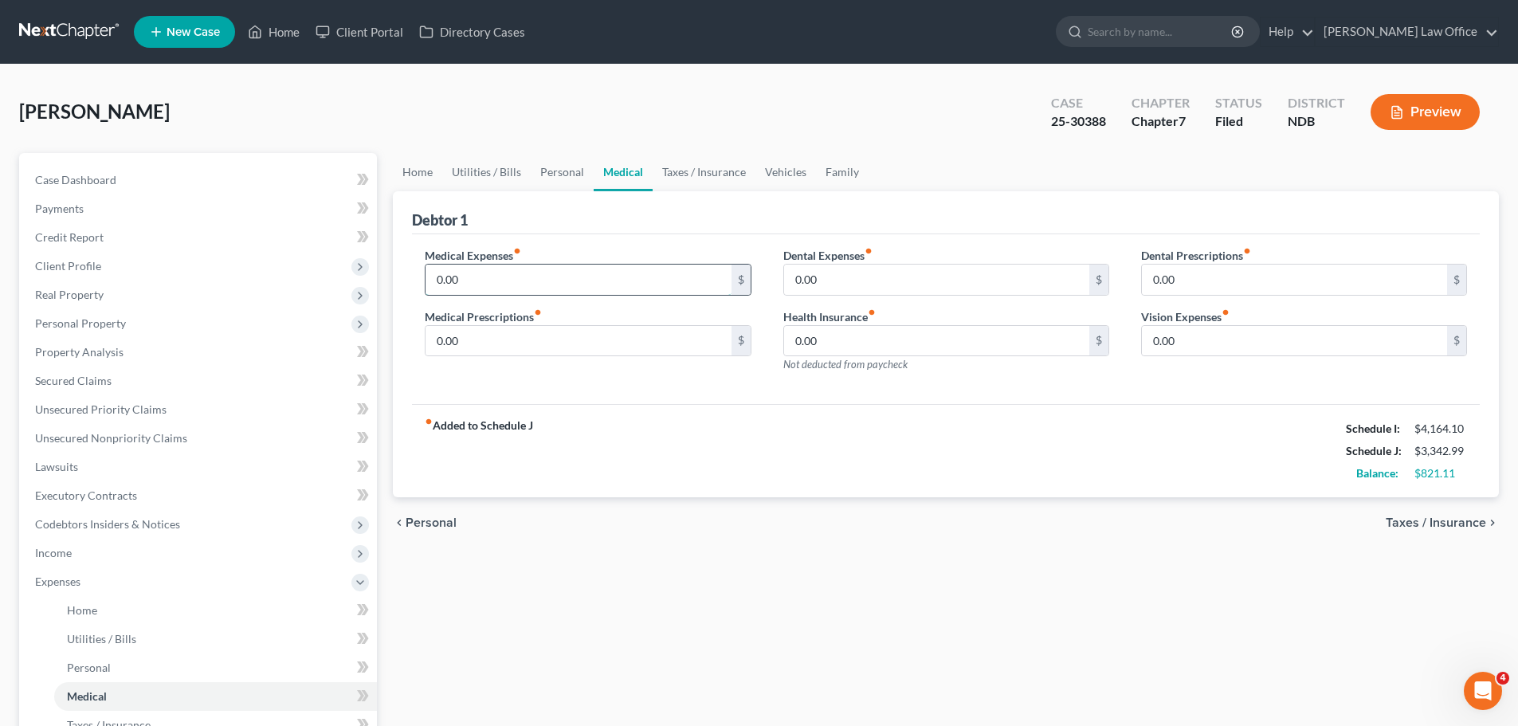
click at [469, 274] on input "0.00" at bounding box center [578, 280] width 305 height 30
type input "20.00"
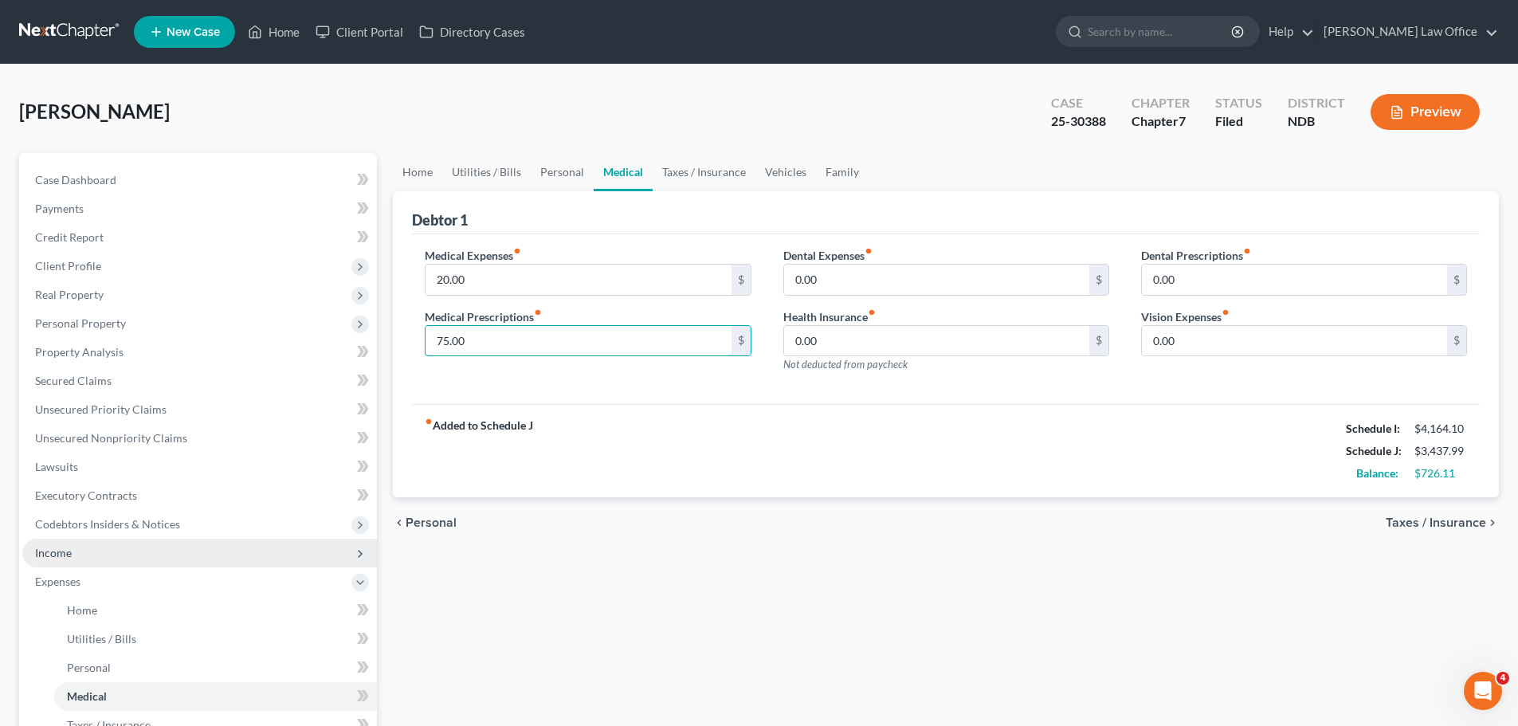
type input "75.00"
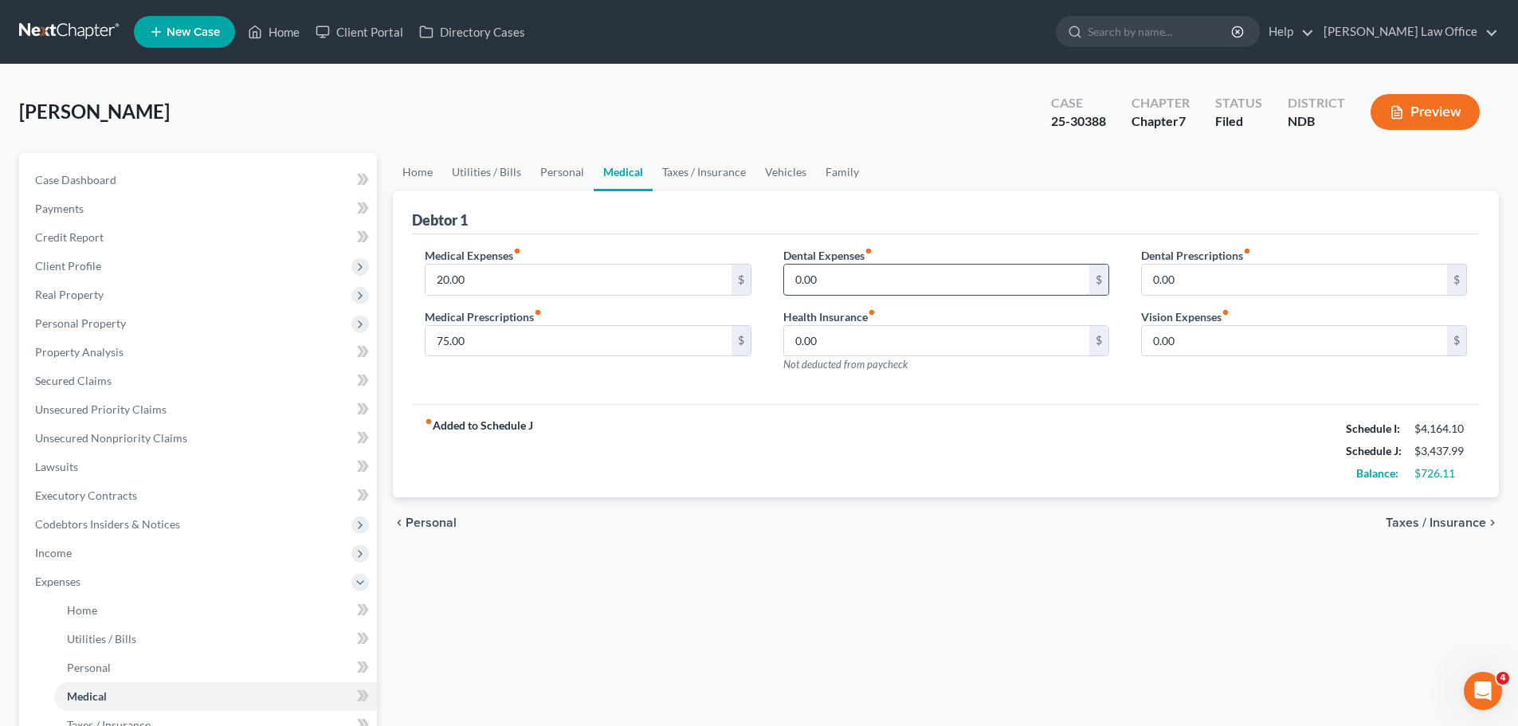
click at [847, 272] on input "0.00" at bounding box center [936, 280] width 305 height 30
type input "20.00"
click at [1204, 342] on input "0.00" at bounding box center [1294, 341] width 305 height 30
type input "30.00"
click at [431, 522] on span "Personal" at bounding box center [431, 523] width 51 height 13
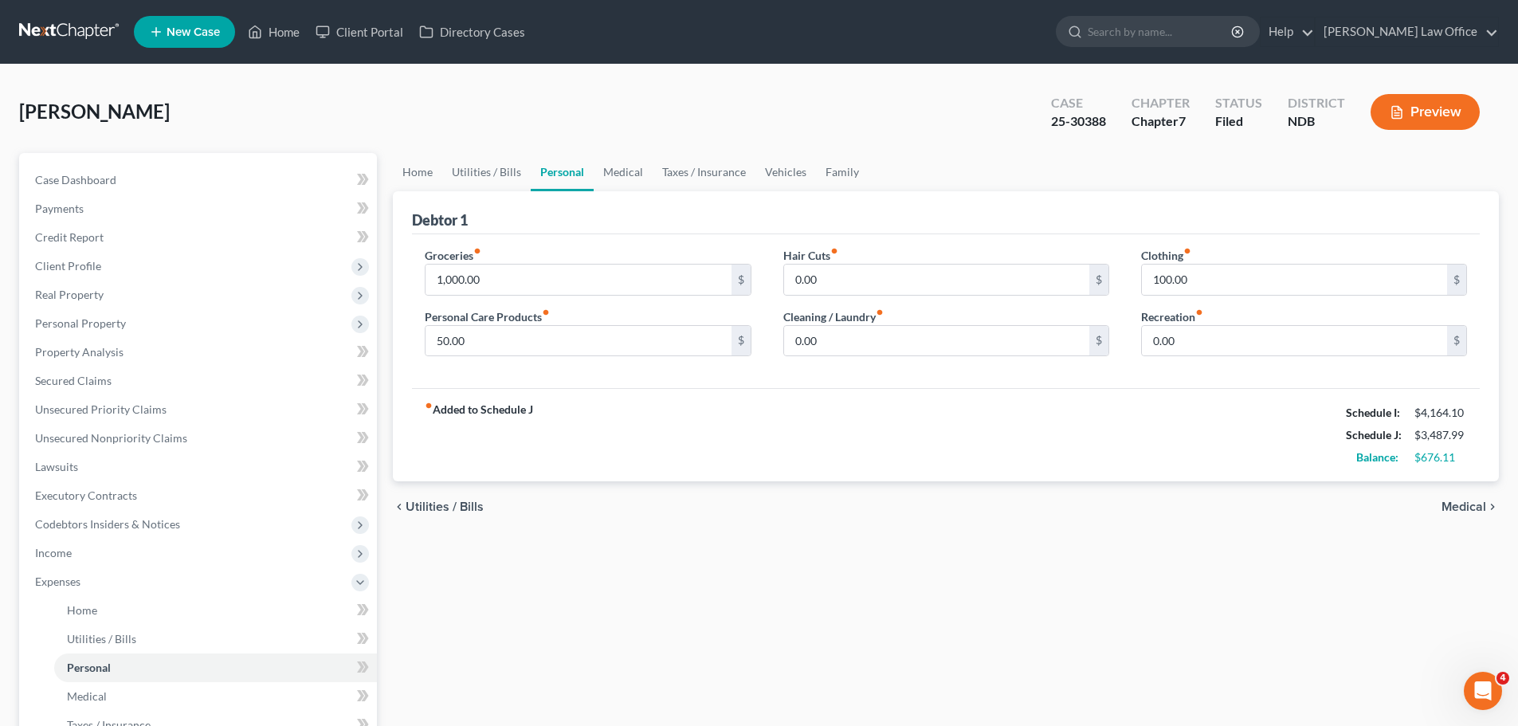
click at [433, 501] on span "Utilities / Bills" at bounding box center [445, 507] width 78 height 13
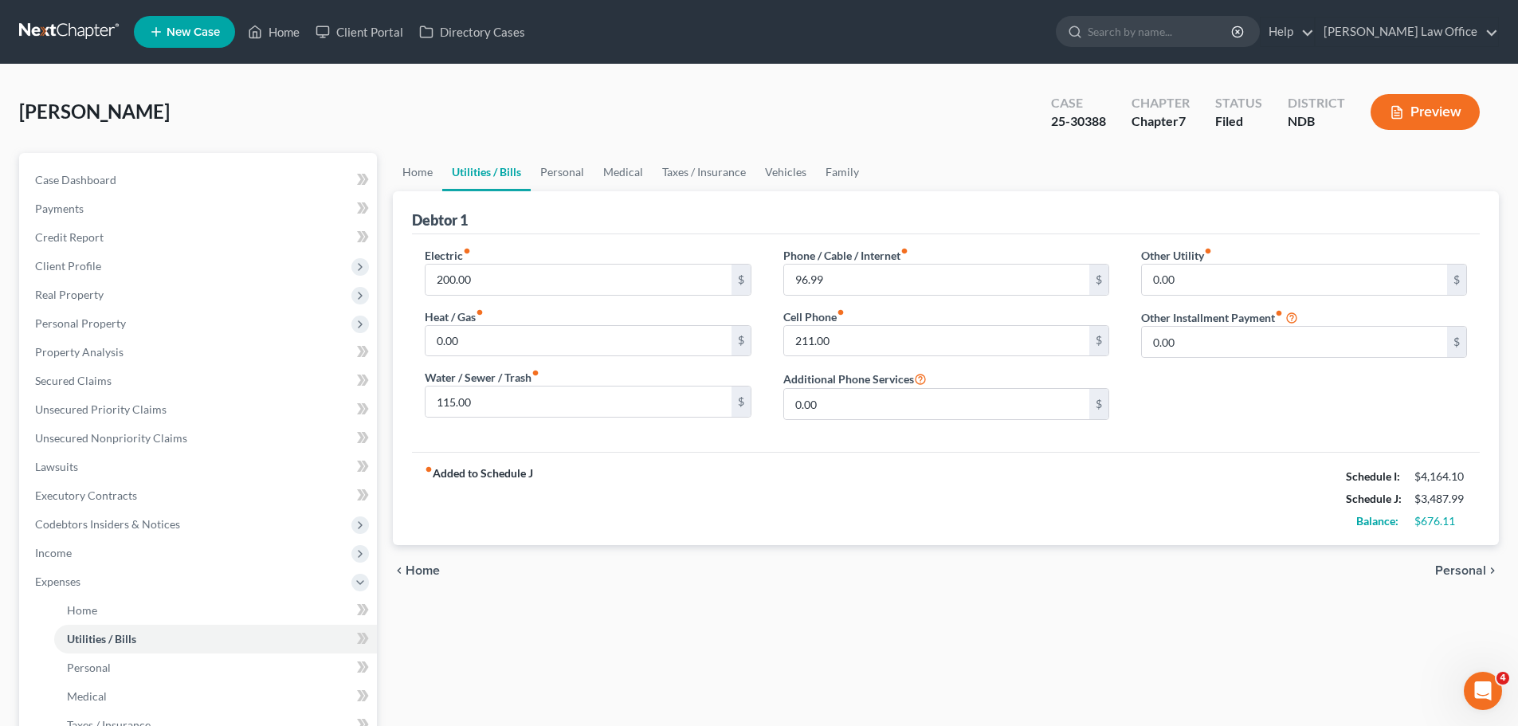
click at [414, 569] on span "Home" at bounding box center [423, 570] width 34 height 13
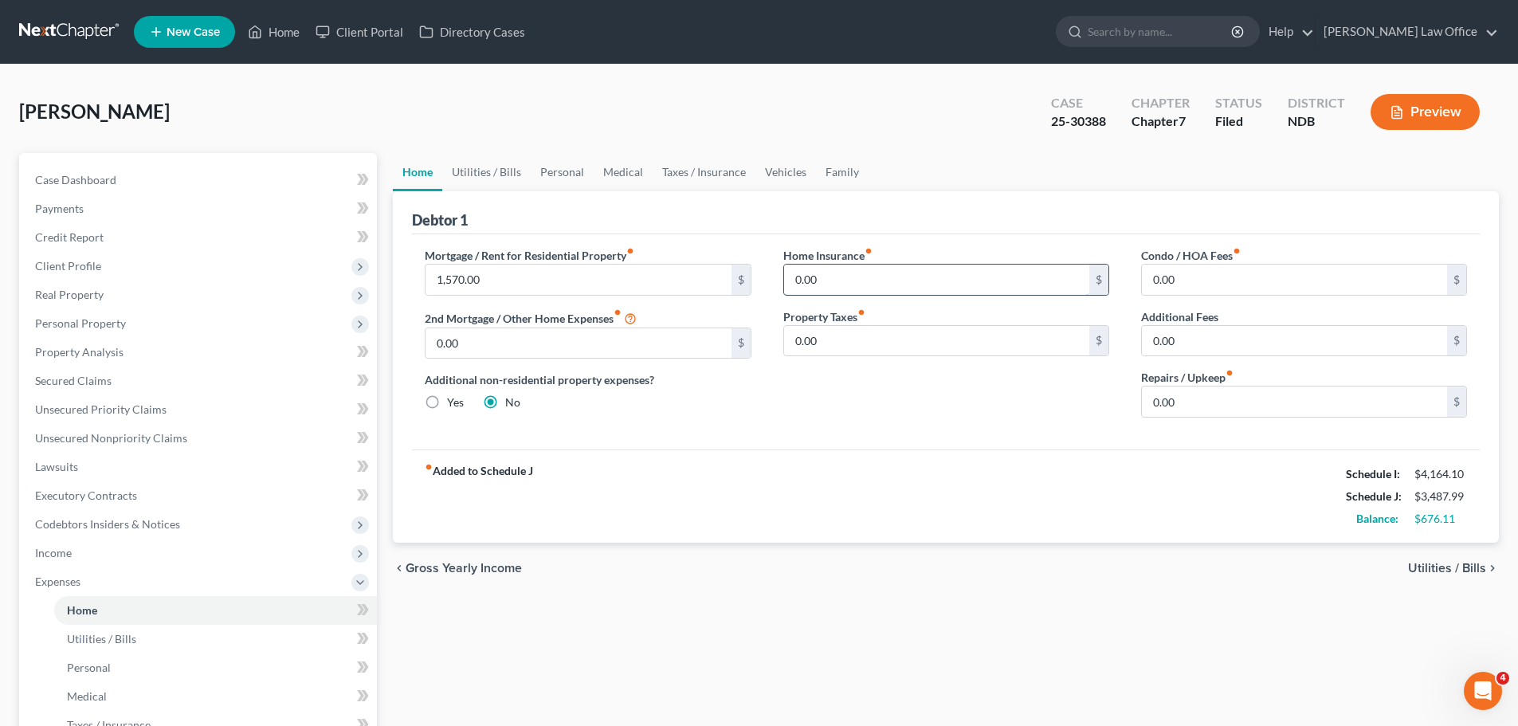
click at [838, 277] on input "0.00" at bounding box center [936, 280] width 305 height 30
type input "15.00"
click at [787, 168] on link "Vehicles" at bounding box center [786, 172] width 61 height 38
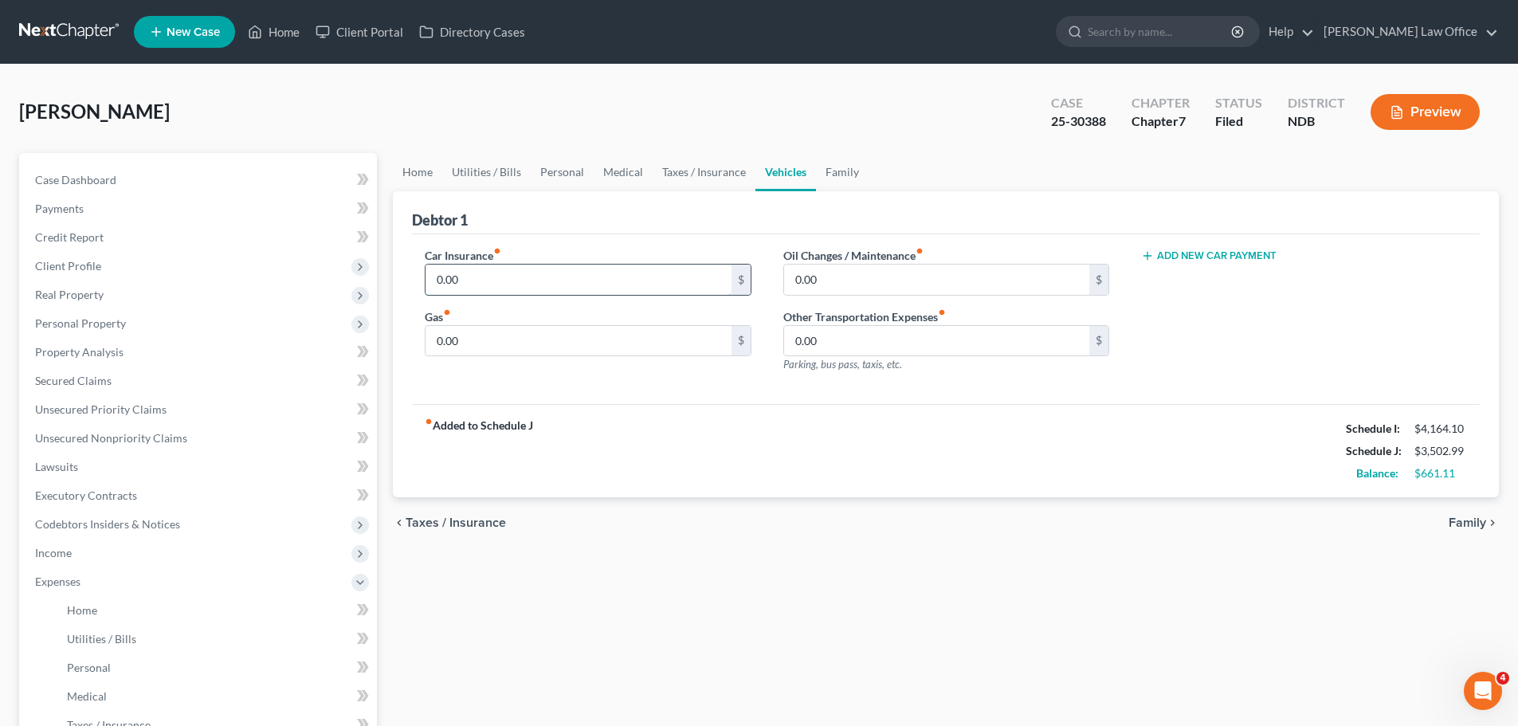
click at [486, 277] on input "0.00" at bounding box center [578, 280] width 305 height 30
type input "139.00"
click at [481, 338] on input "0.00" at bounding box center [578, 341] width 305 height 30
type input "150.00"
type input "50.00"
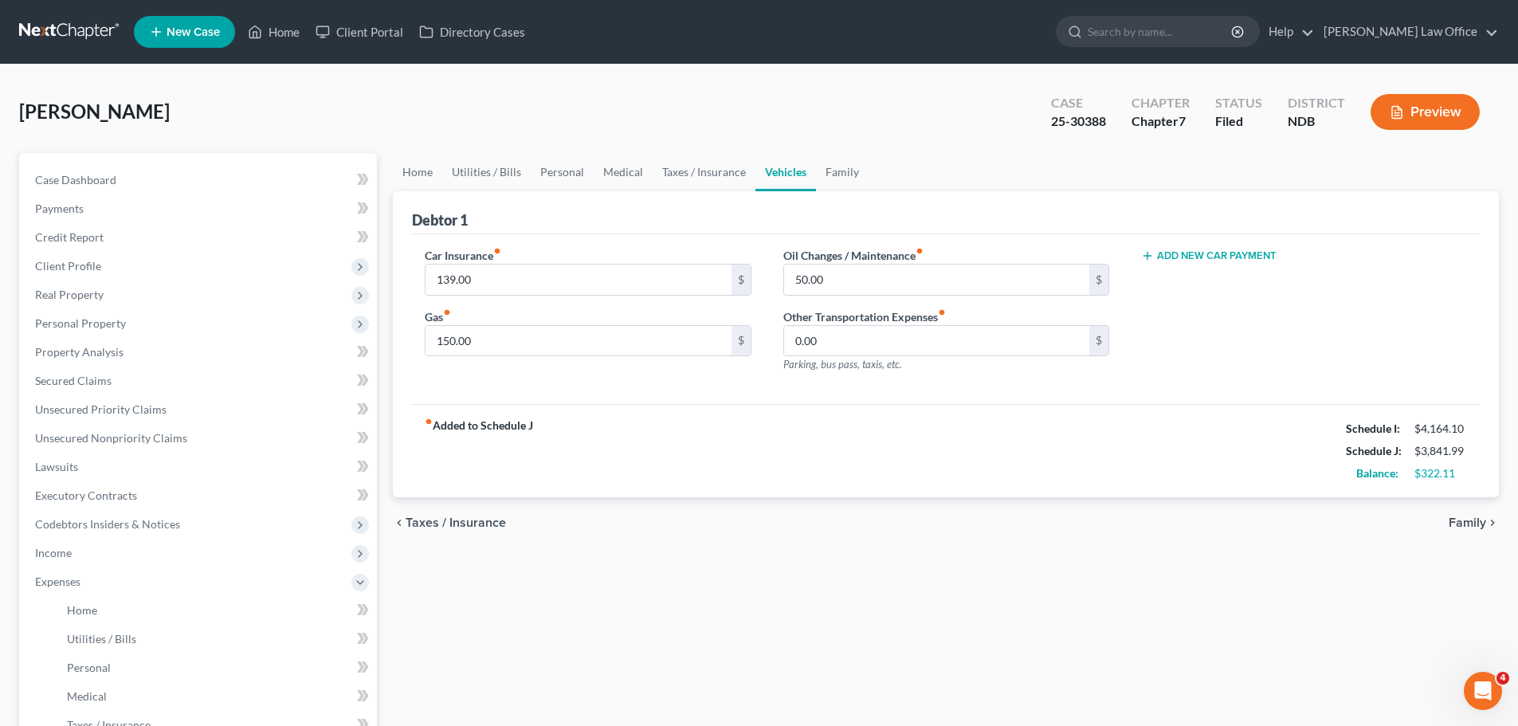
click at [1198, 372] on div "Add New Car Payment" at bounding box center [1304, 316] width 358 height 139
click at [690, 170] on link "Taxes / Insurance" at bounding box center [704, 172] width 103 height 38
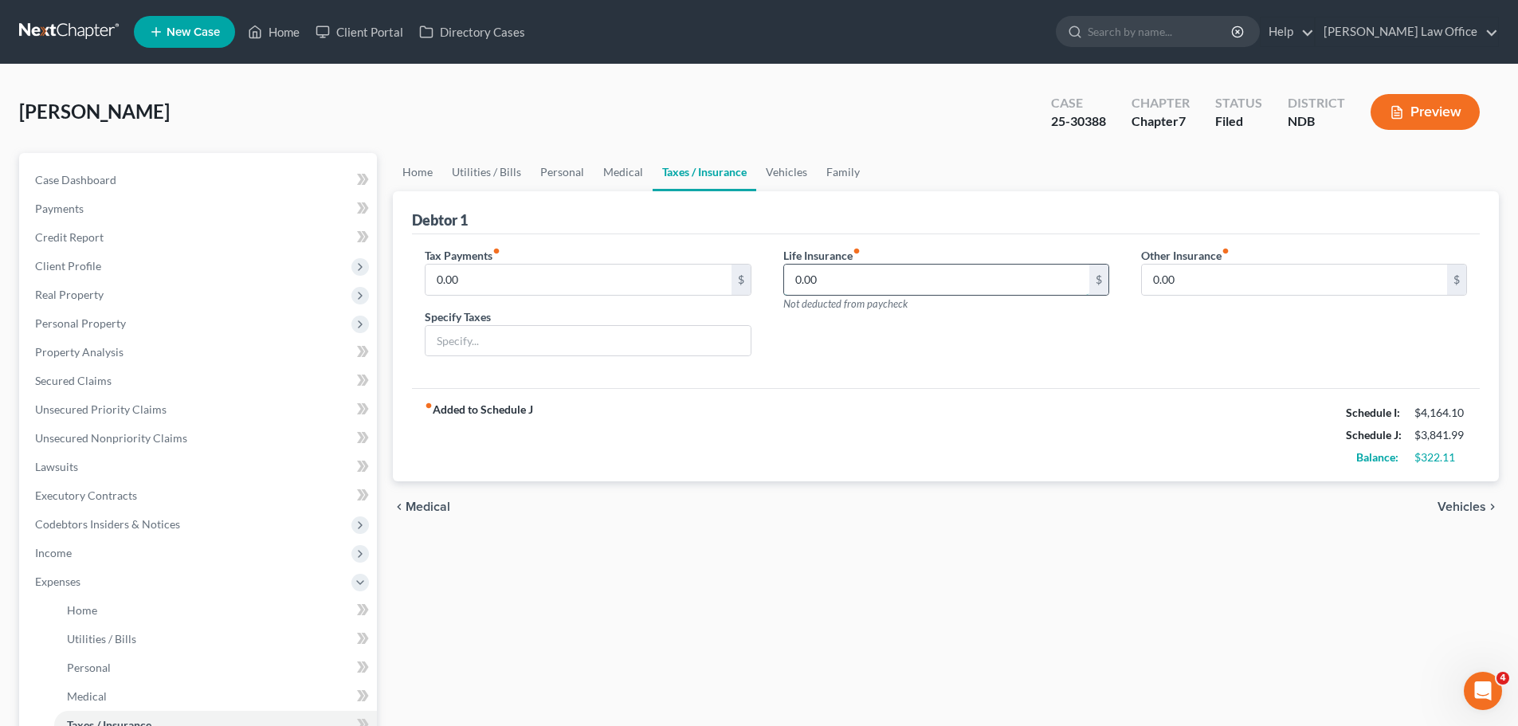
click at [824, 283] on input "0.00" at bounding box center [936, 280] width 305 height 30
type input "33.00"
click at [612, 163] on link "Medical" at bounding box center [623, 172] width 59 height 38
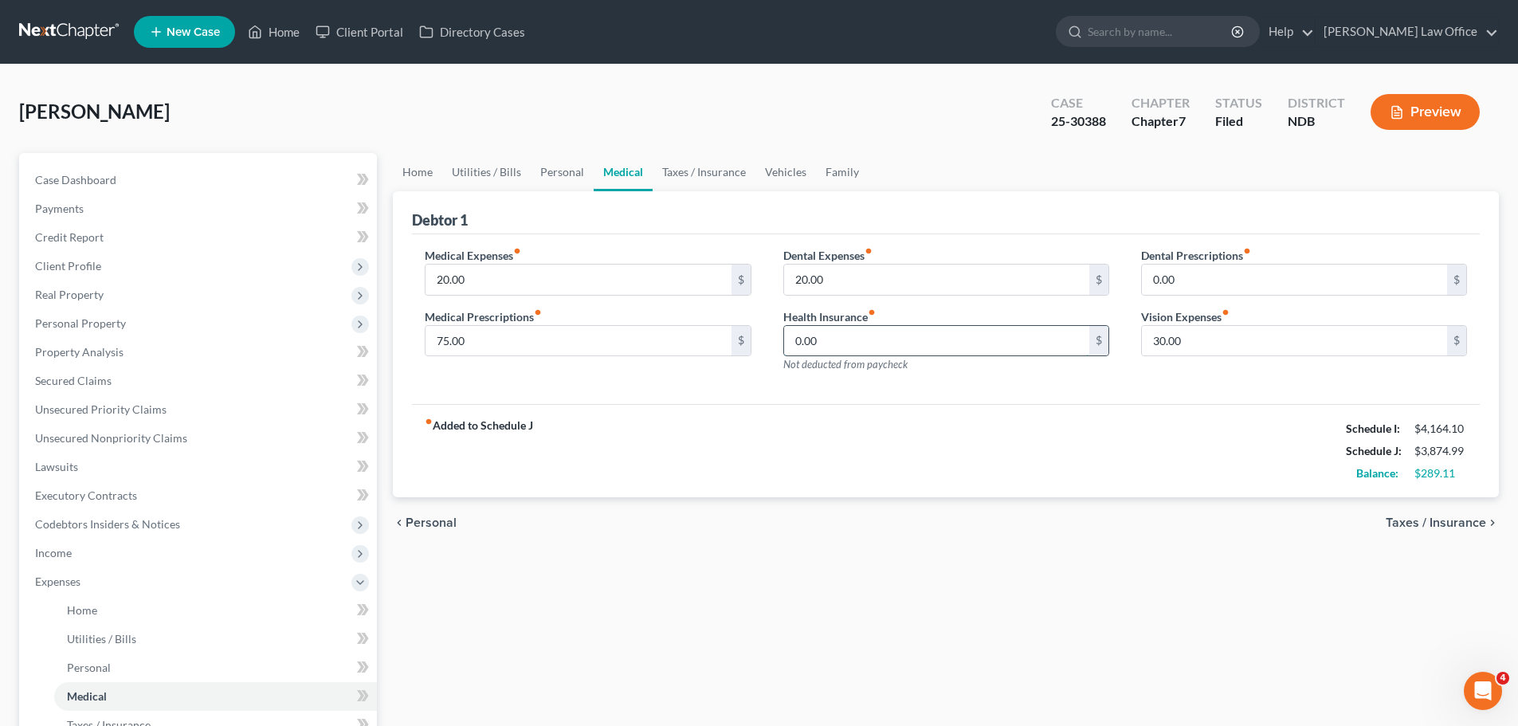
click at [843, 353] on input "0.00" at bounding box center [936, 341] width 305 height 30
type input "96.00"
click at [687, 173] on link "Taxes / Insurance" at bounding box center [704, 172] width 103 height 38
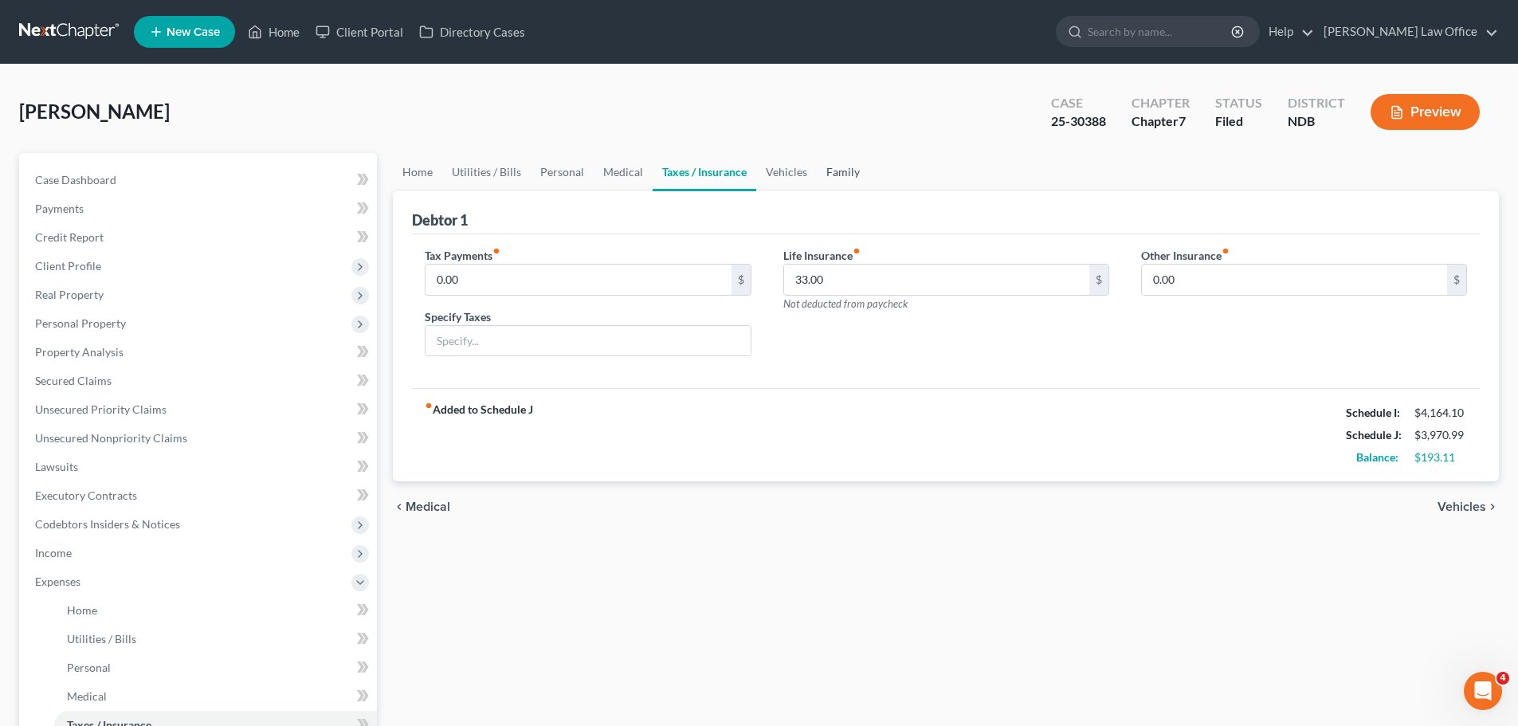
click at [832, 172] on link "Family" at bounding box center [843, 172] width 53 height 38
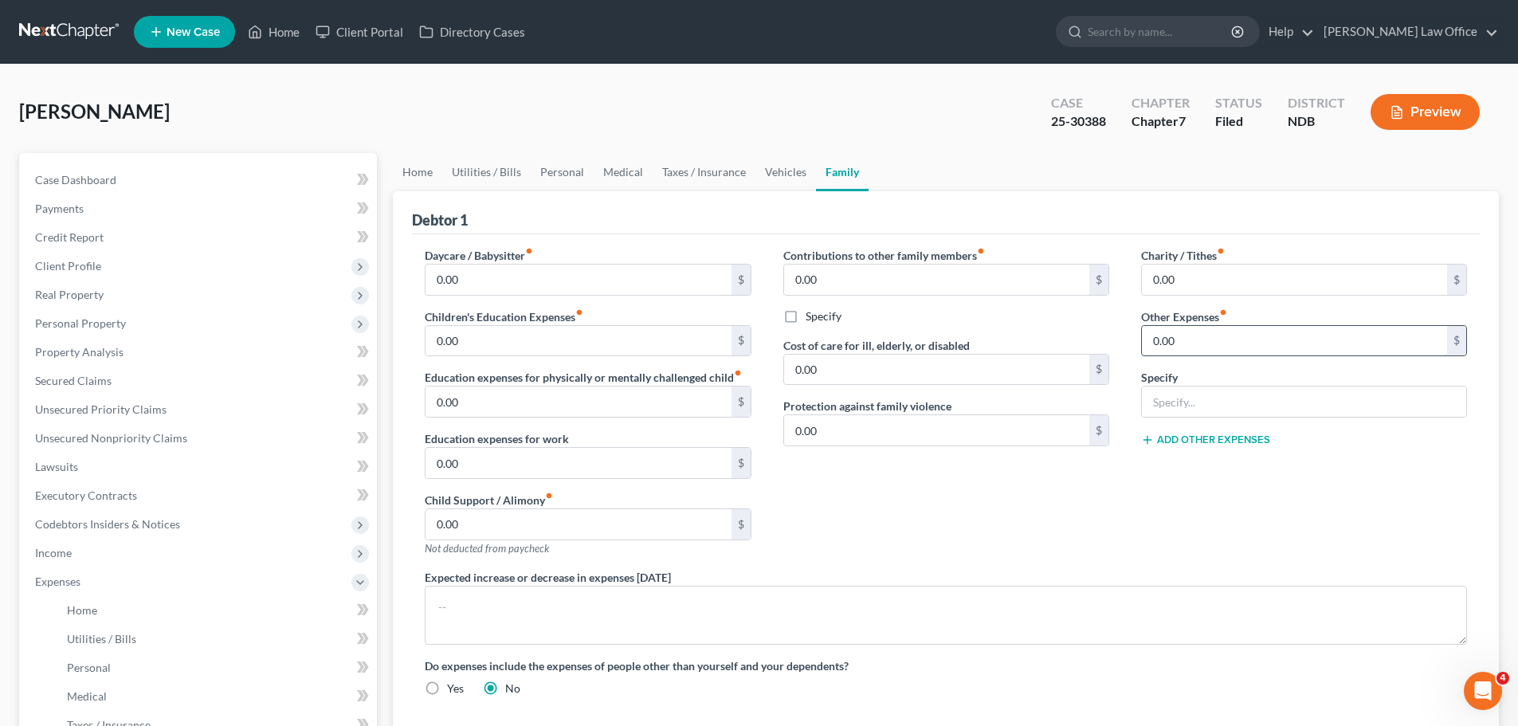
click at [1188, 334] on input "0.00" at bounding box center [1294, 341] width 305 height 30
type input "25.00"
type input "OTC Medications"
click at [1200, 439] on button "Add Other Expenses" at bounding box center [1205, 440] width 129 height 13
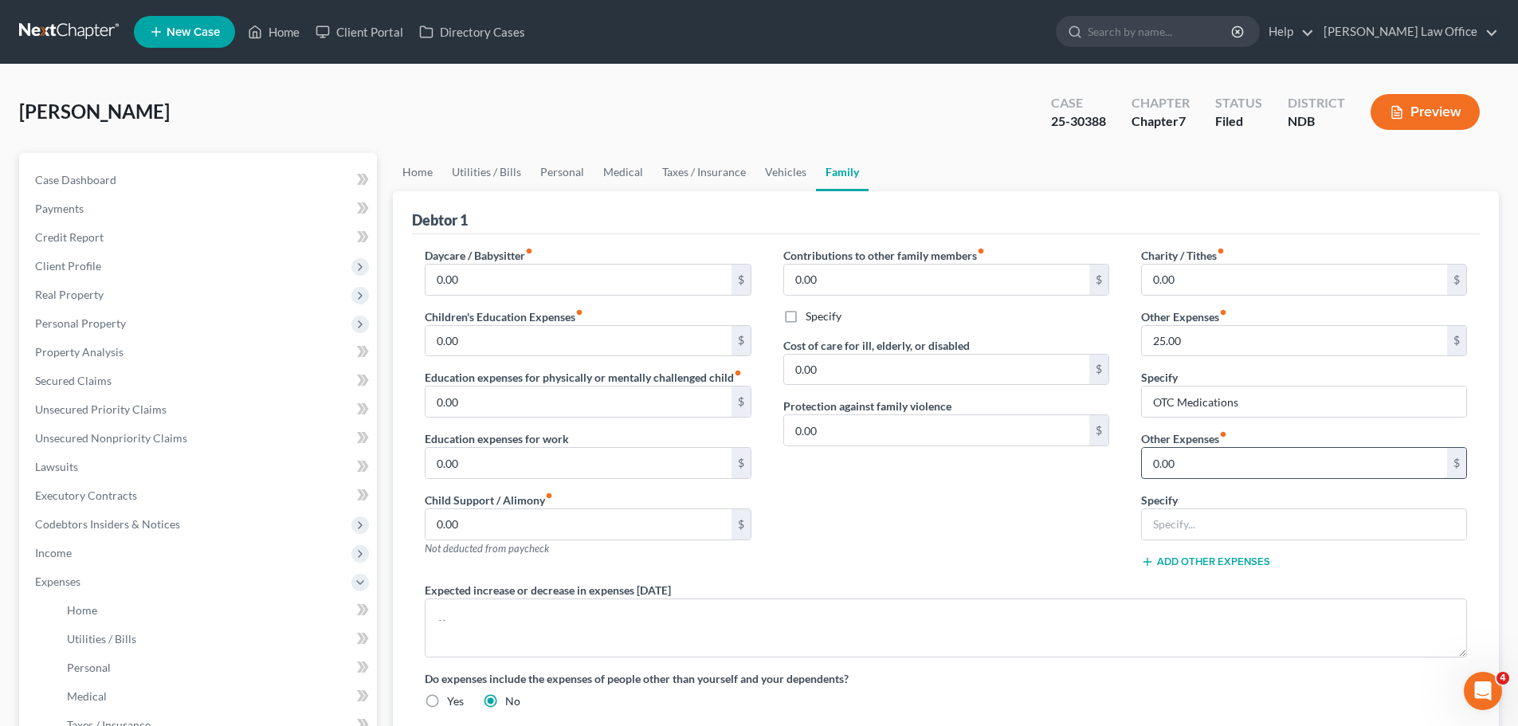
click at [1195, 459] on input "0.00" at bounding box center [1294, 463] width 305 height 30
type input "0"
type input "30.00"
type input "s"
type input "ST Disability Insurance"
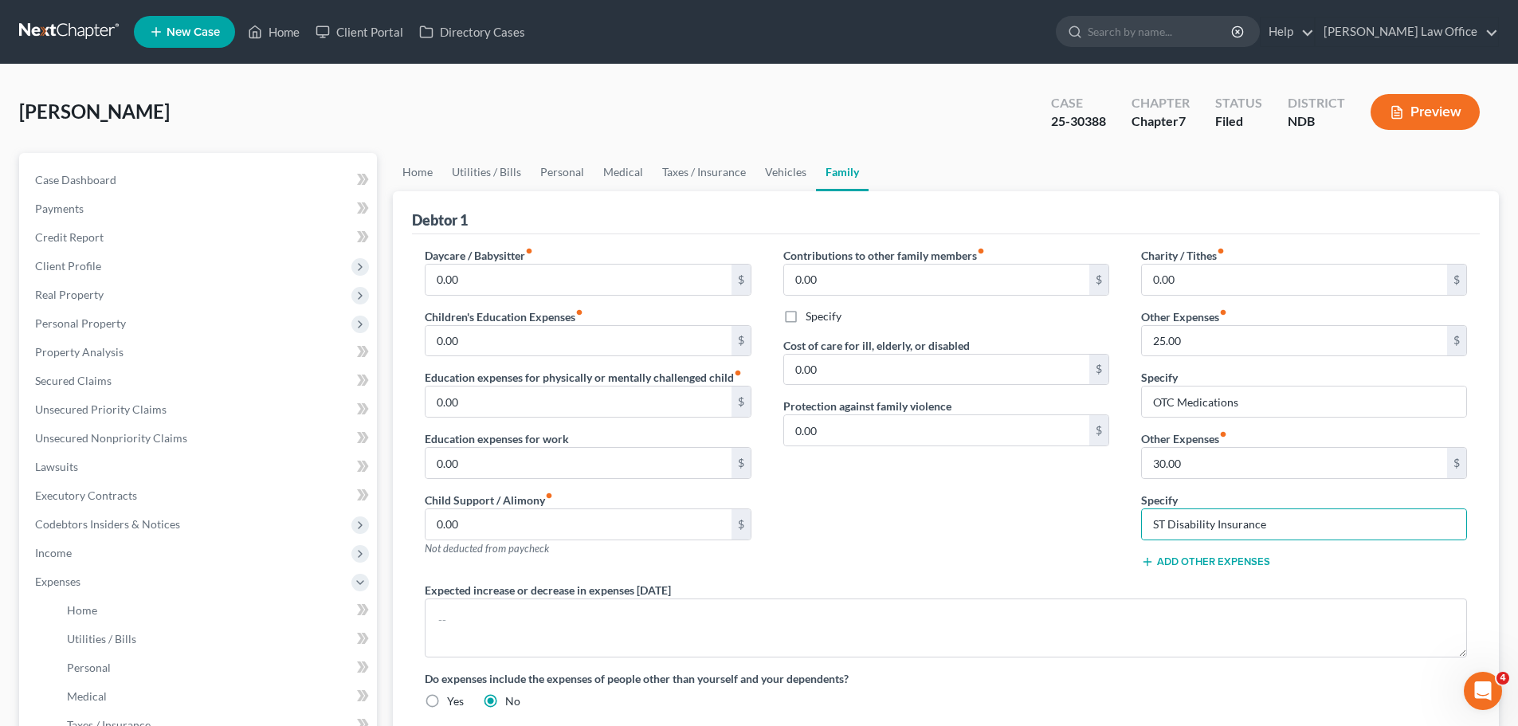
click at [1188, 558] on button "Add Other Expenses" at bounding box center [1205, 562] width 129 height 13
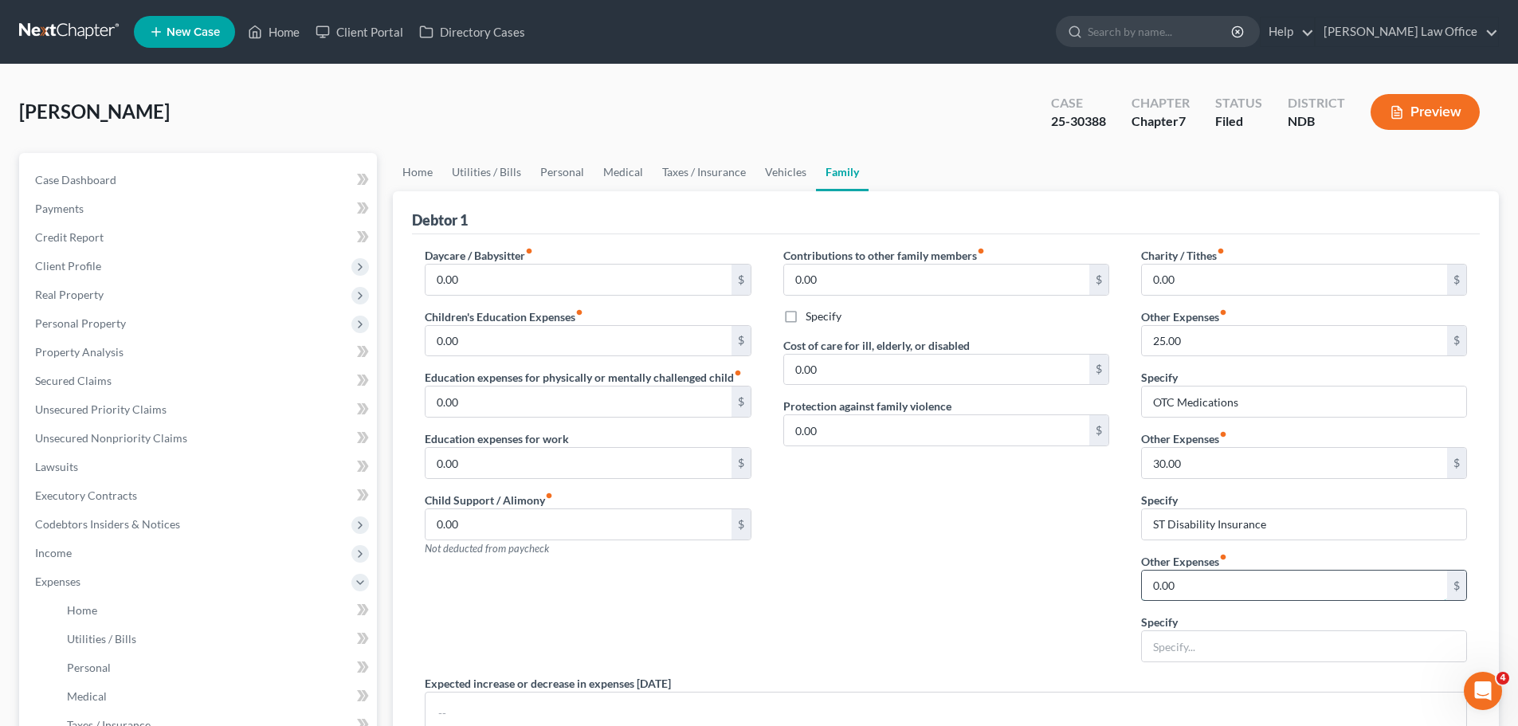
click at [1193, 582] on input "0.00" at bounding box center [1294, 586] width 305 height 30
type input "20.00"
click at [1188, 655] on input "text" at bounding box center [1304, 646] width 324 height 30
type input "[MEDICAL_DATA] Insurance"
click at [486, 339] on input "0.00" at bounding box center [578, 341] width 305 height 30
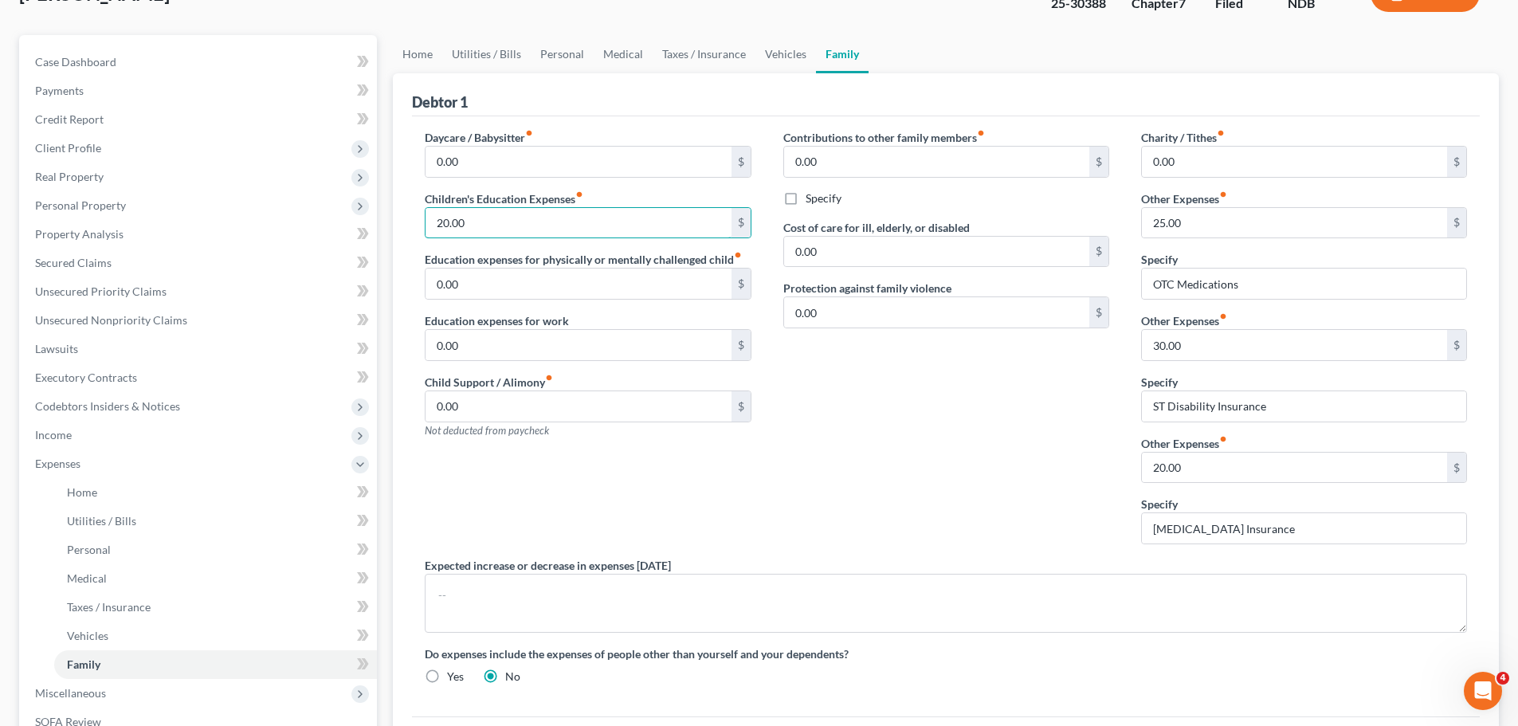
scroll to position [239, 0]
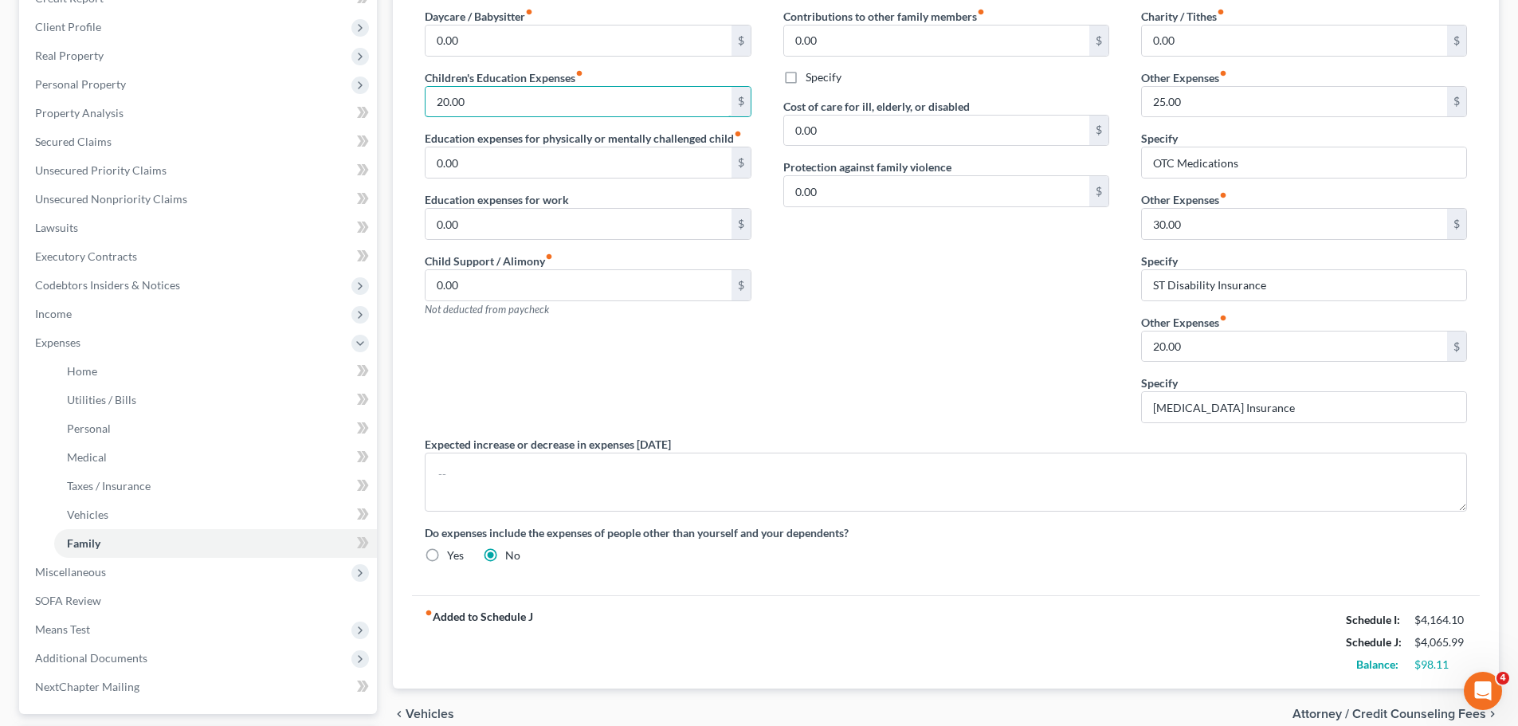
type input "20.00"
click at [784, 365] on div "Contributions to other family members fiber_manual_record 0.00 $ Specify Cost o…" at bounding box center [947, 222] width 358 height 428
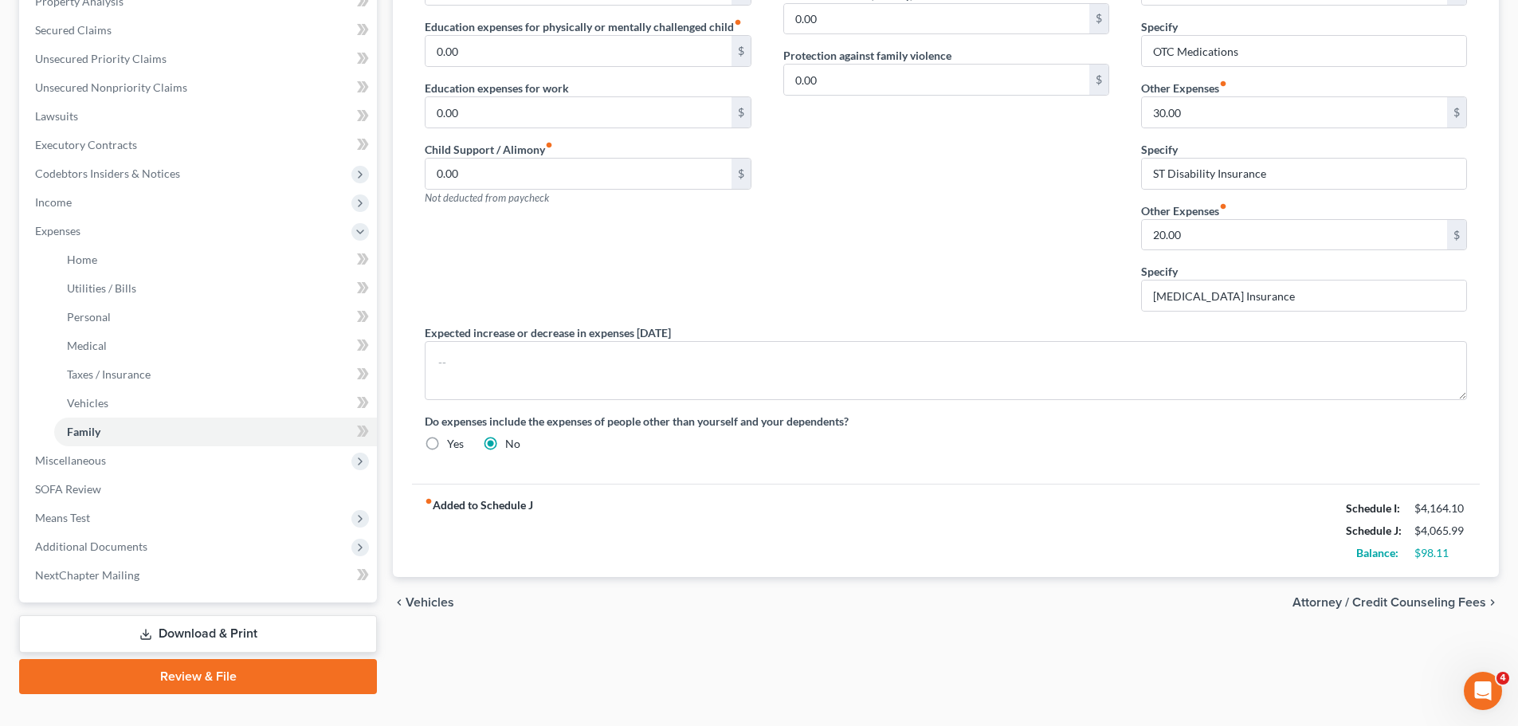
scroll to position [379, 0]
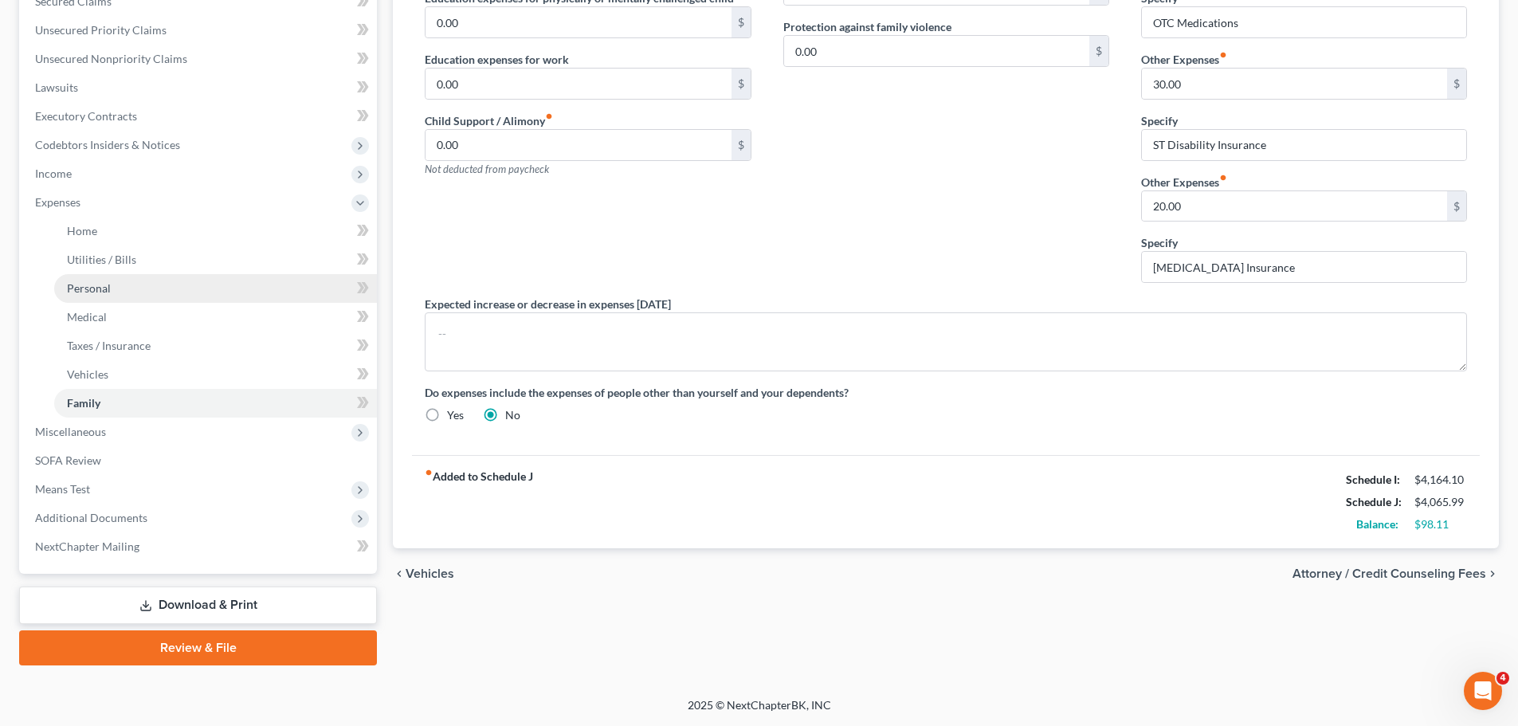
click at [82, 289] on span "Personal" at bounding box center [89, 288] width 44 height 14
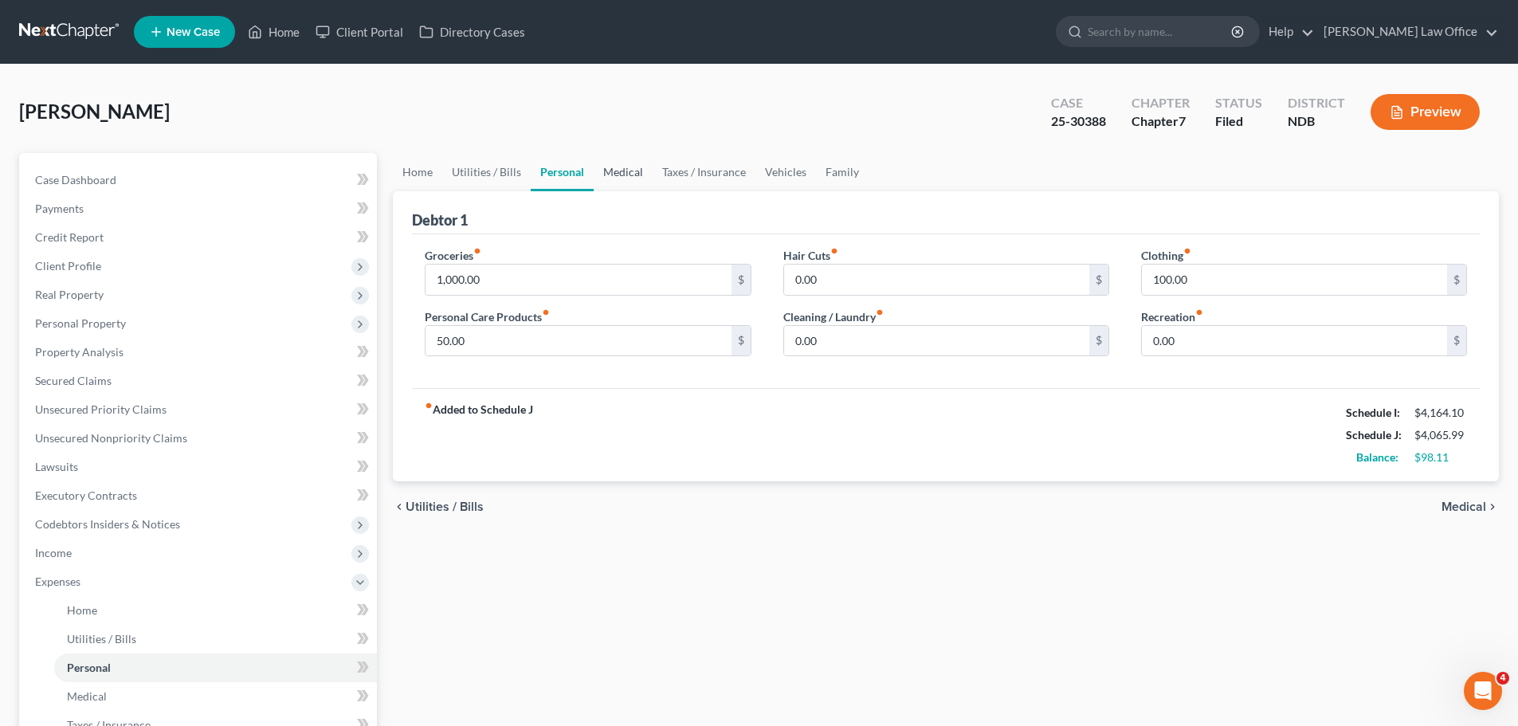
click at [623, 162] on link "Medical" at bounding box center [623, 172] width 59 height 38
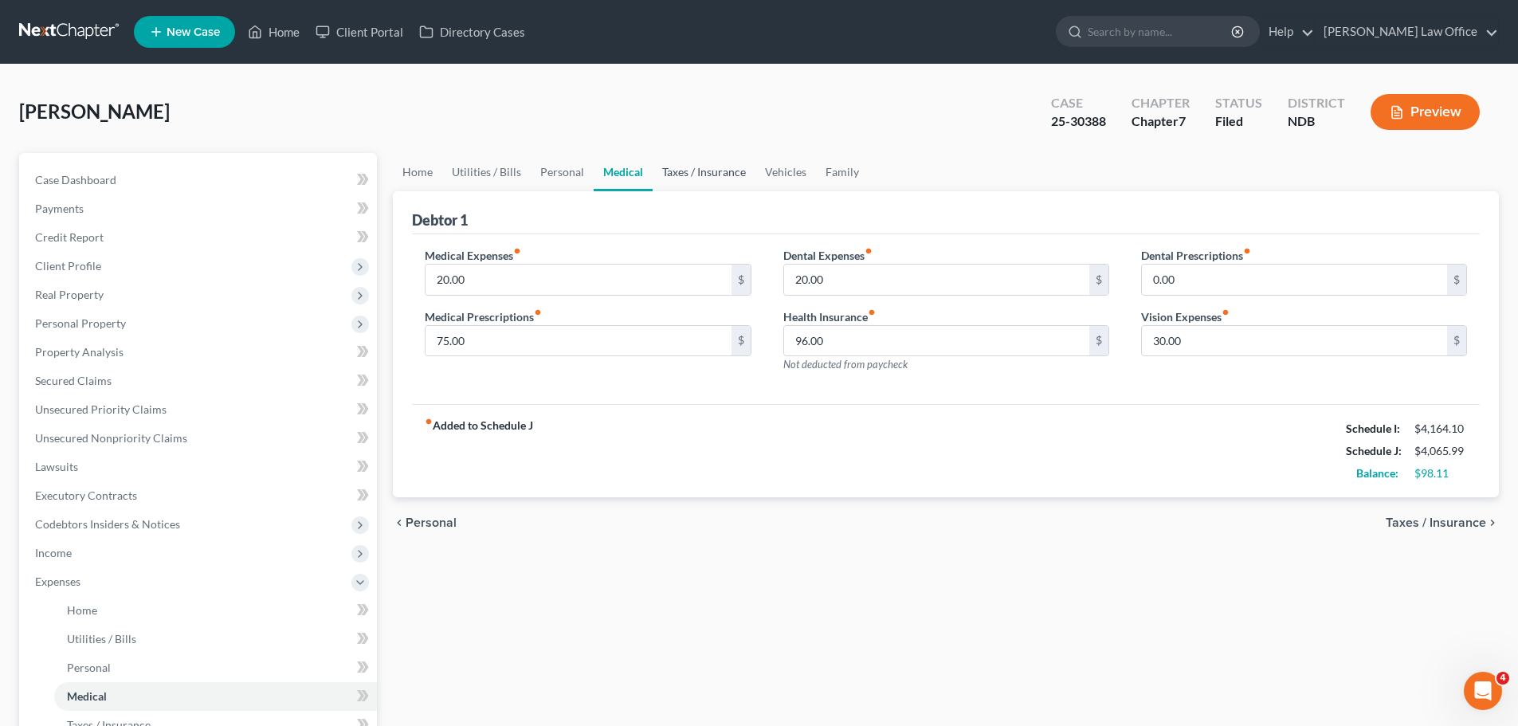
click at [686, 169] on link "Taxes / Insurance" at bounding box center [704, 172] width 103 height 38
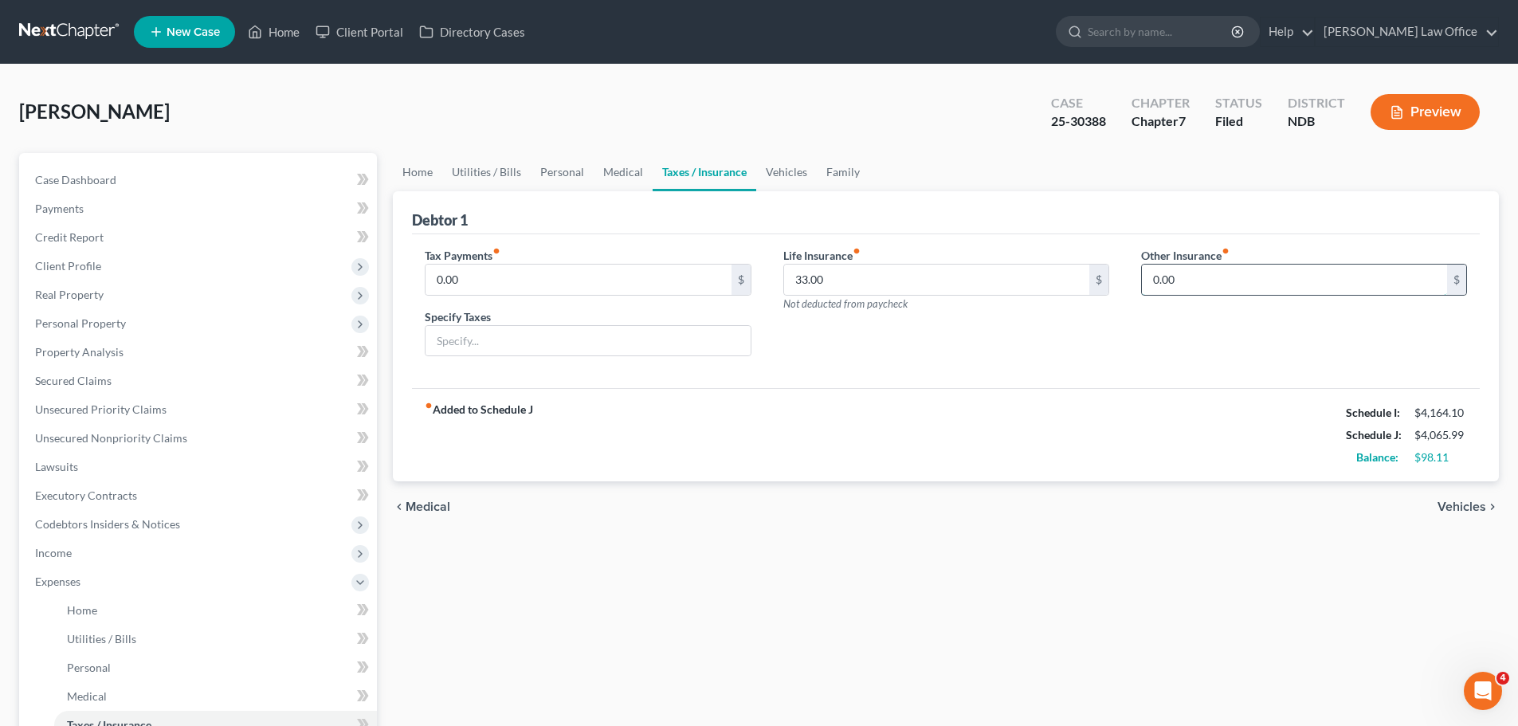
click at [1176, 282] on input "0.00" at bounding box center [1294, 280] width 305 height 30
type input "45.00"
click at [1157, 327] on input "text" at bounding box center [1304, 324] width 324 height 30
type input "Short-Term Disability, & [MEDICAL_DATA] Insurance"
click at [845, 175] on link "Family" at bounding box center [843, 172] width 53 height 38
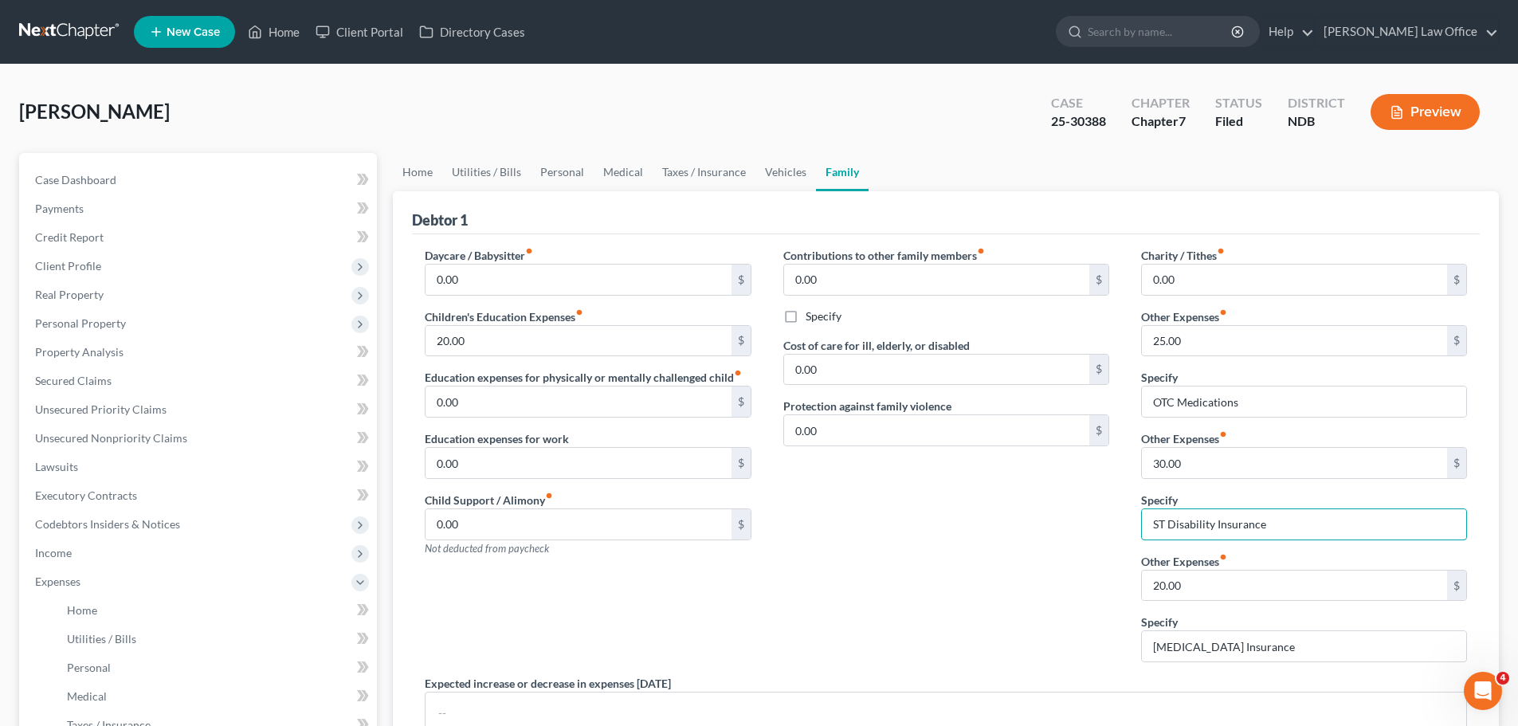
drag, startPoint x: 1286, startPoint y: 540, endPoint x: 1041, endPoint y: 540, distance: 244.7
click at [1041, 540] on div "Daycare / Babysitter fiber_manual_record 0.00 $ Children's Education Expenses f…" at bounding box center [946, 531] width 1074 height 568
type input "Diapers"
type input "28.00"
drag, startPoint x: 1253, startPoint y: 648, endPoint x: 921, endPoint y: 640, distance: 331.7
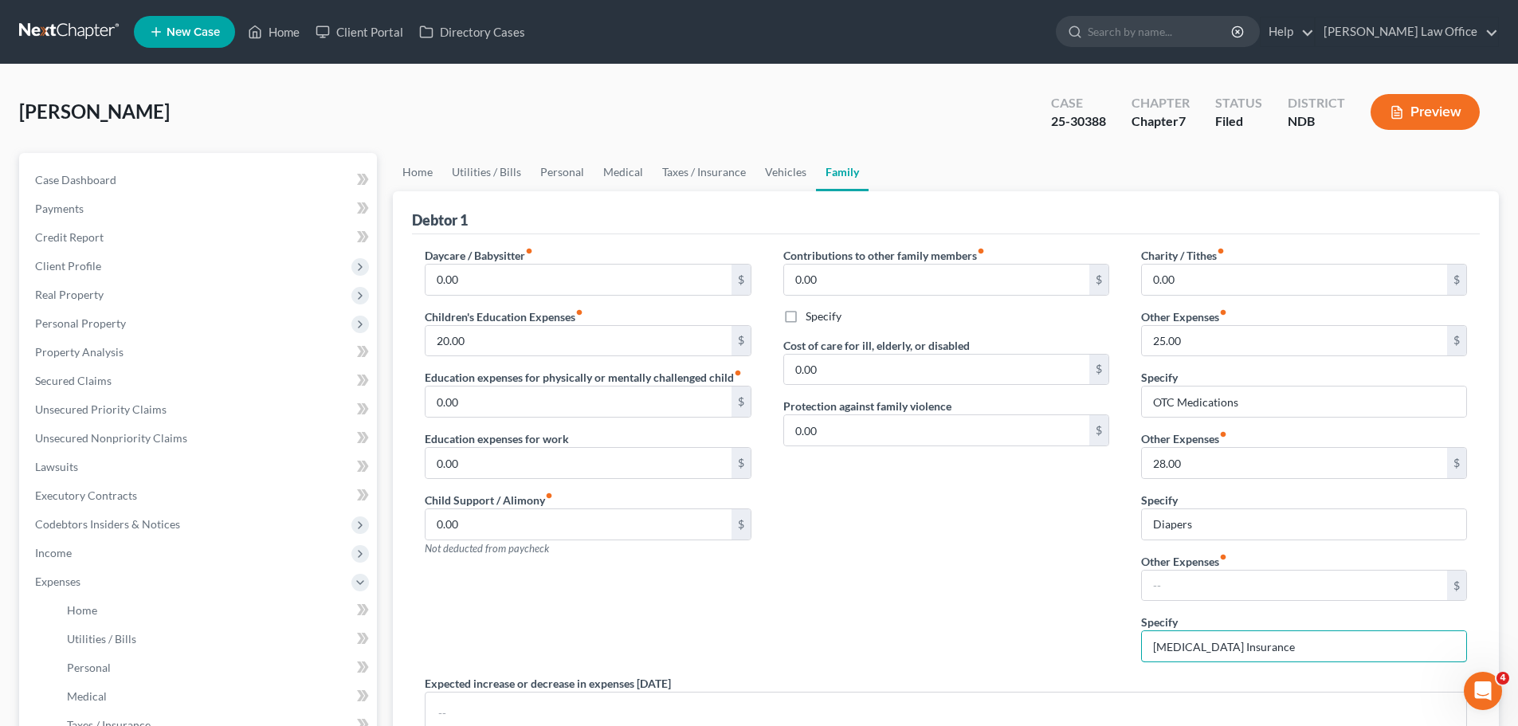
click at [924, 638] on div "Daycare / Babysitter fiber_manual_record 0.00 $ Children's Education Expenses f…" at bounding box center [946, 531] width 1074 height 568
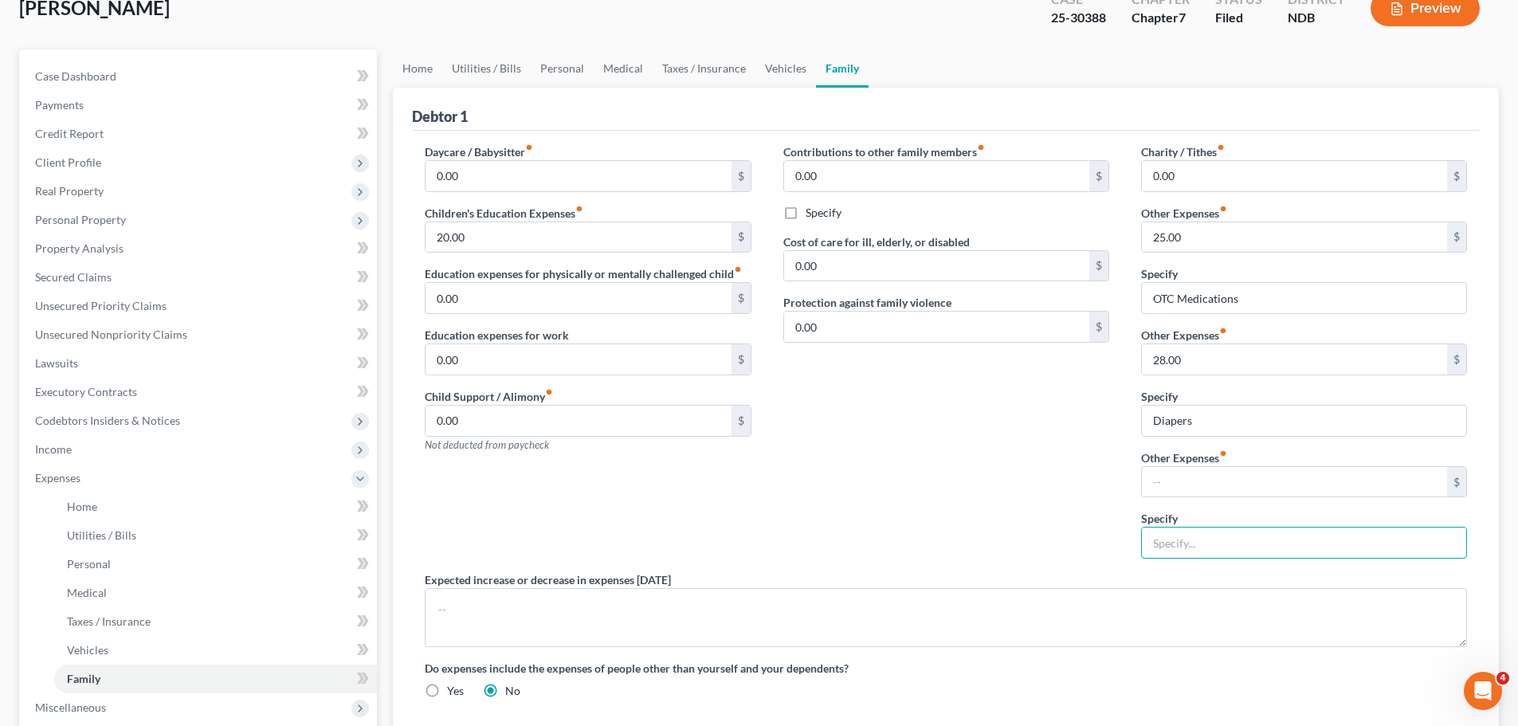
scroll to position [379, 0]
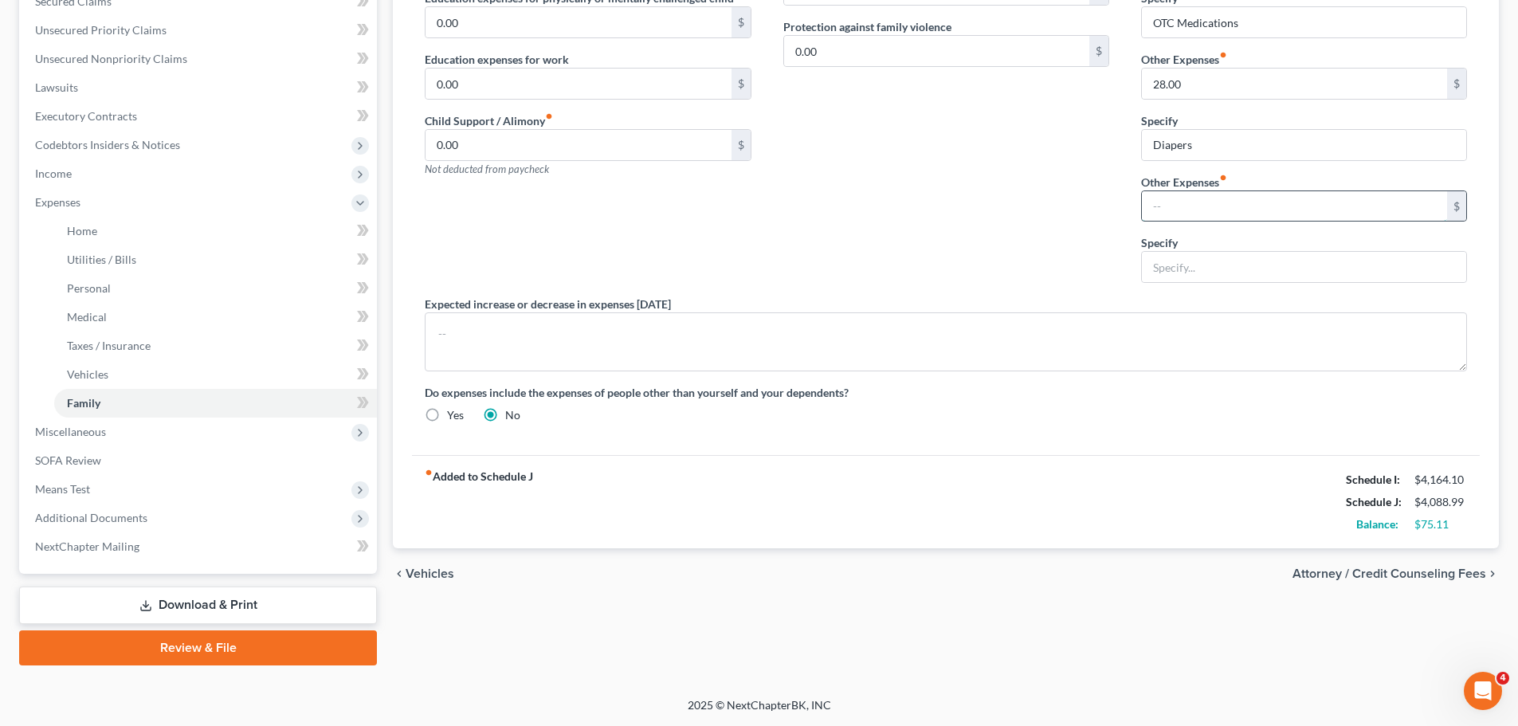
click at [1175, 202] on input "text" at bounding box center [1294, 206] width 305 height 30
type input "50.00"
click at [1176, 262] on input "text" at bounding box center [1304, 267] width 324 height 30
type input "Pet Food/Veterinary Expense"
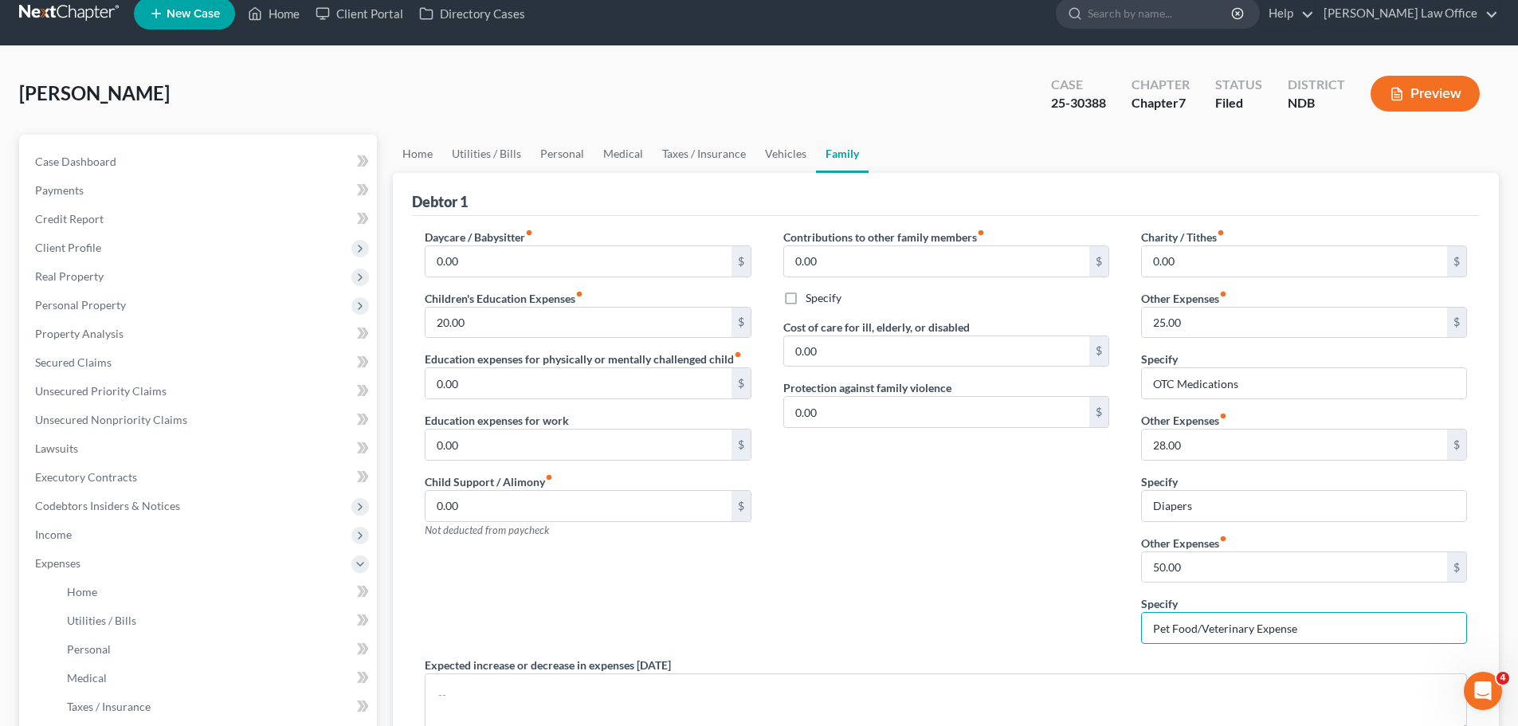
scroll to position [0, 0]
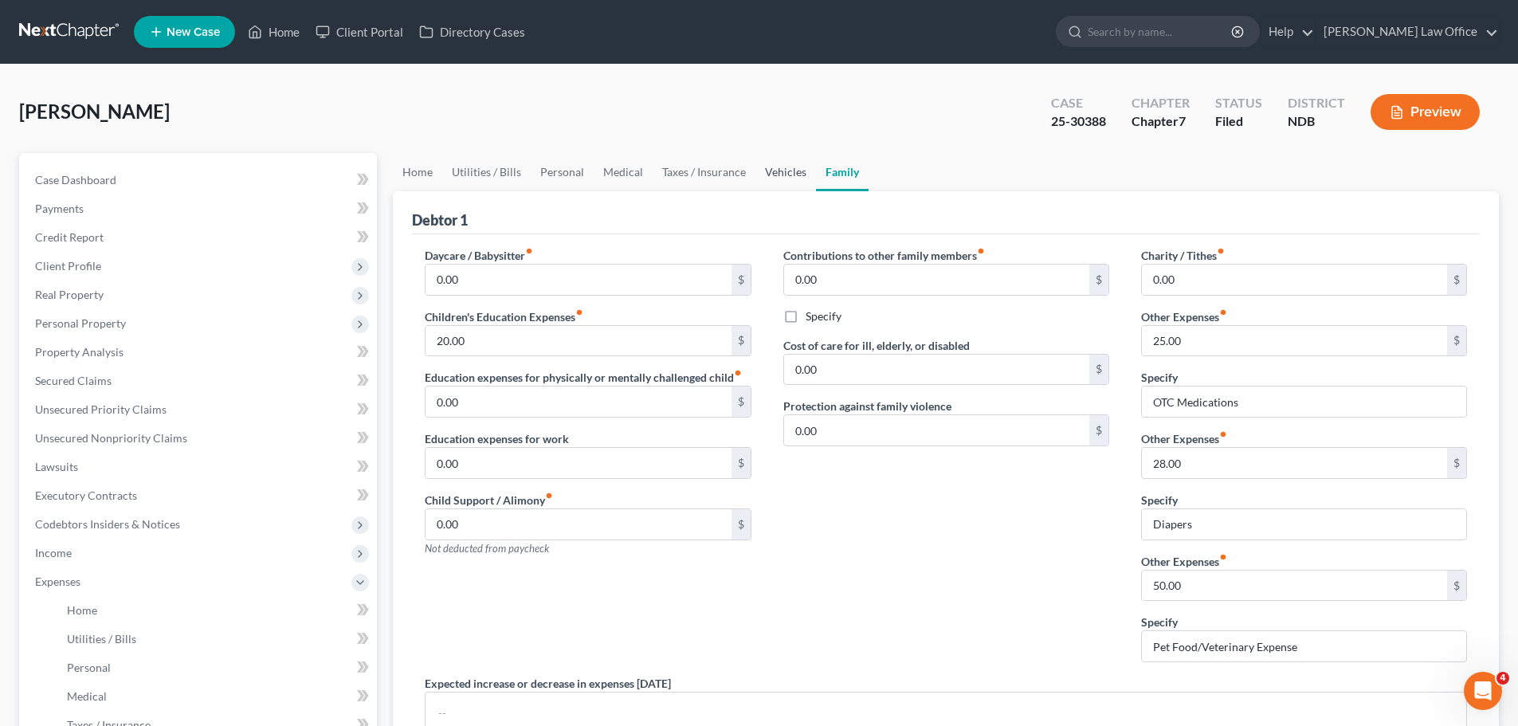
click at [790, 167] on link "Vehicles" at bounding box center [786, 172] width 61 height 38
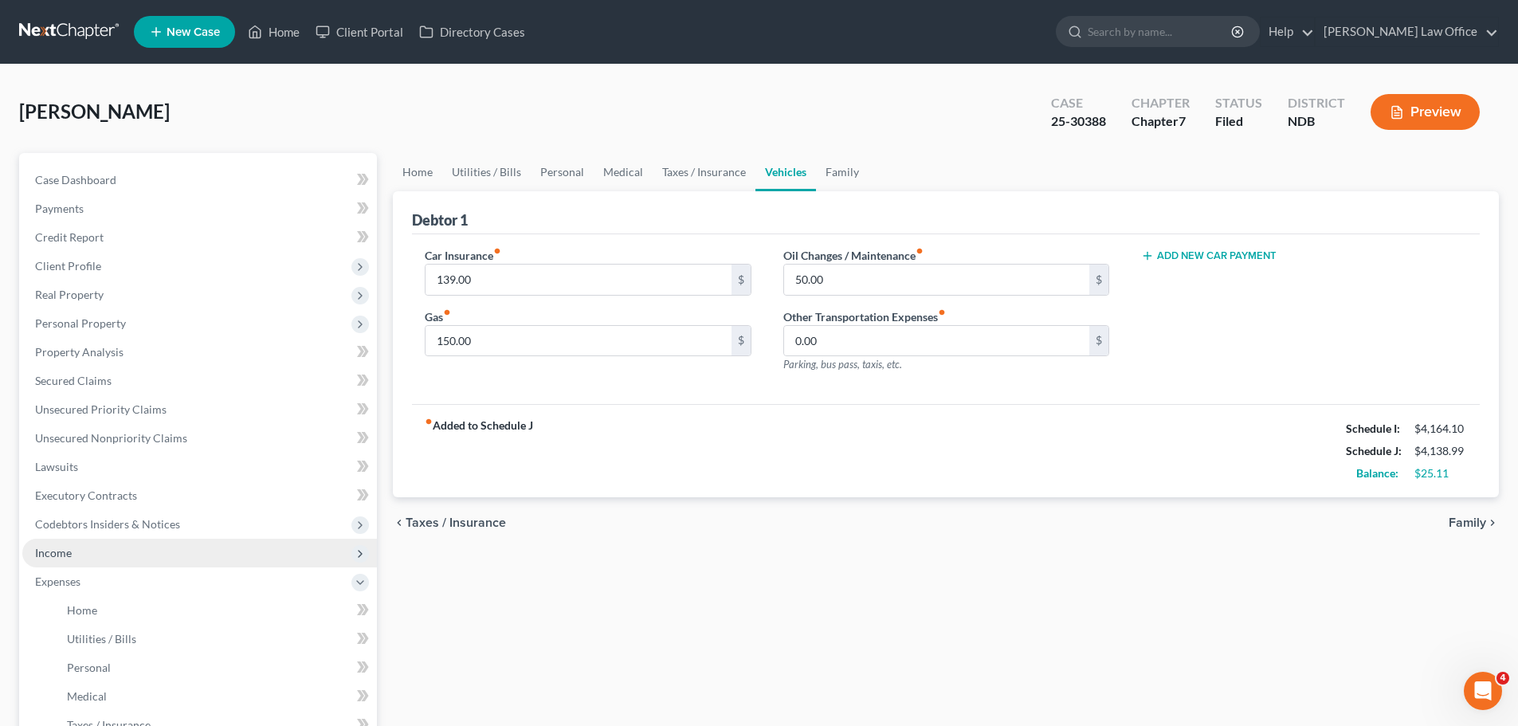
click at [44, 553] on span "Income" at bounding box center [53, 553] width 37 height 14
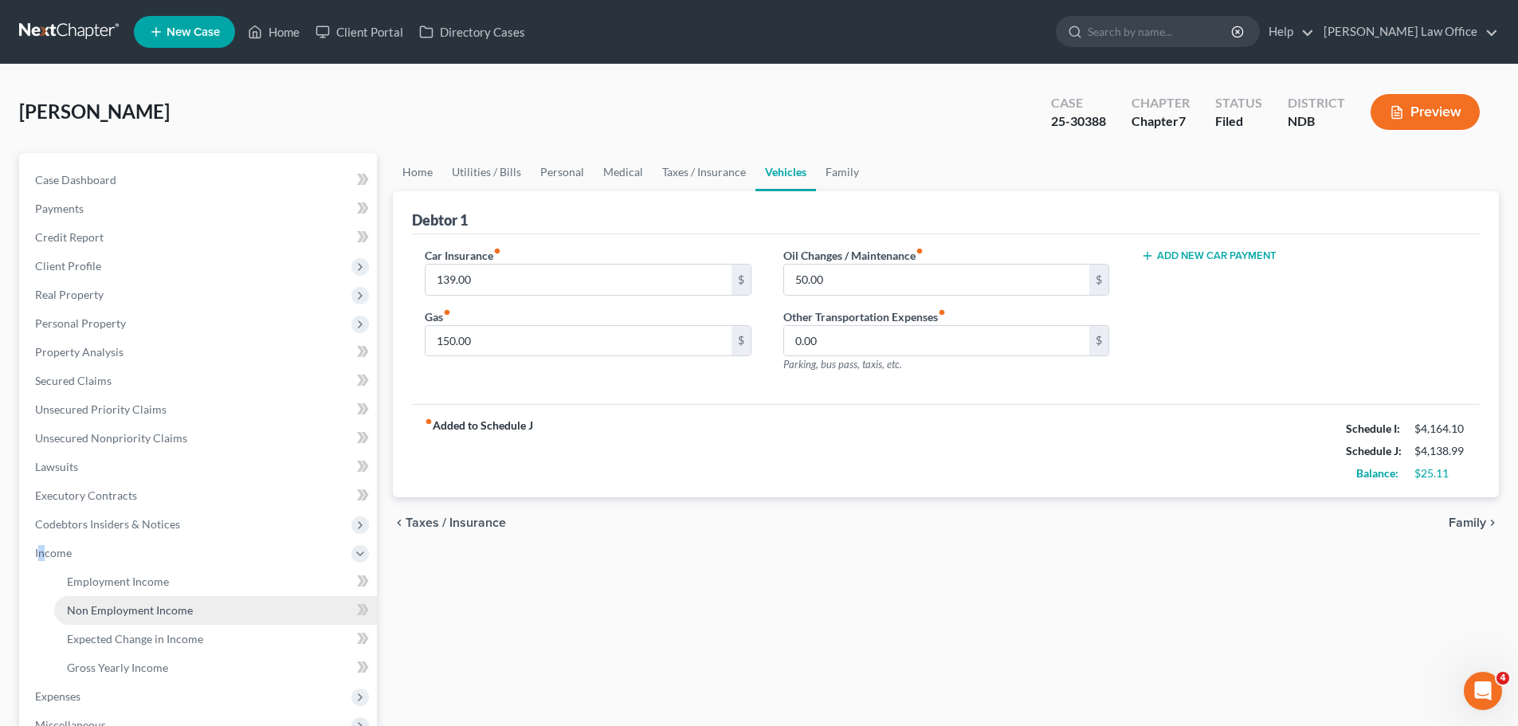
click at [145, 608] on span "Non Employment Income" at bounding box center [130, 610] width 126 height 14
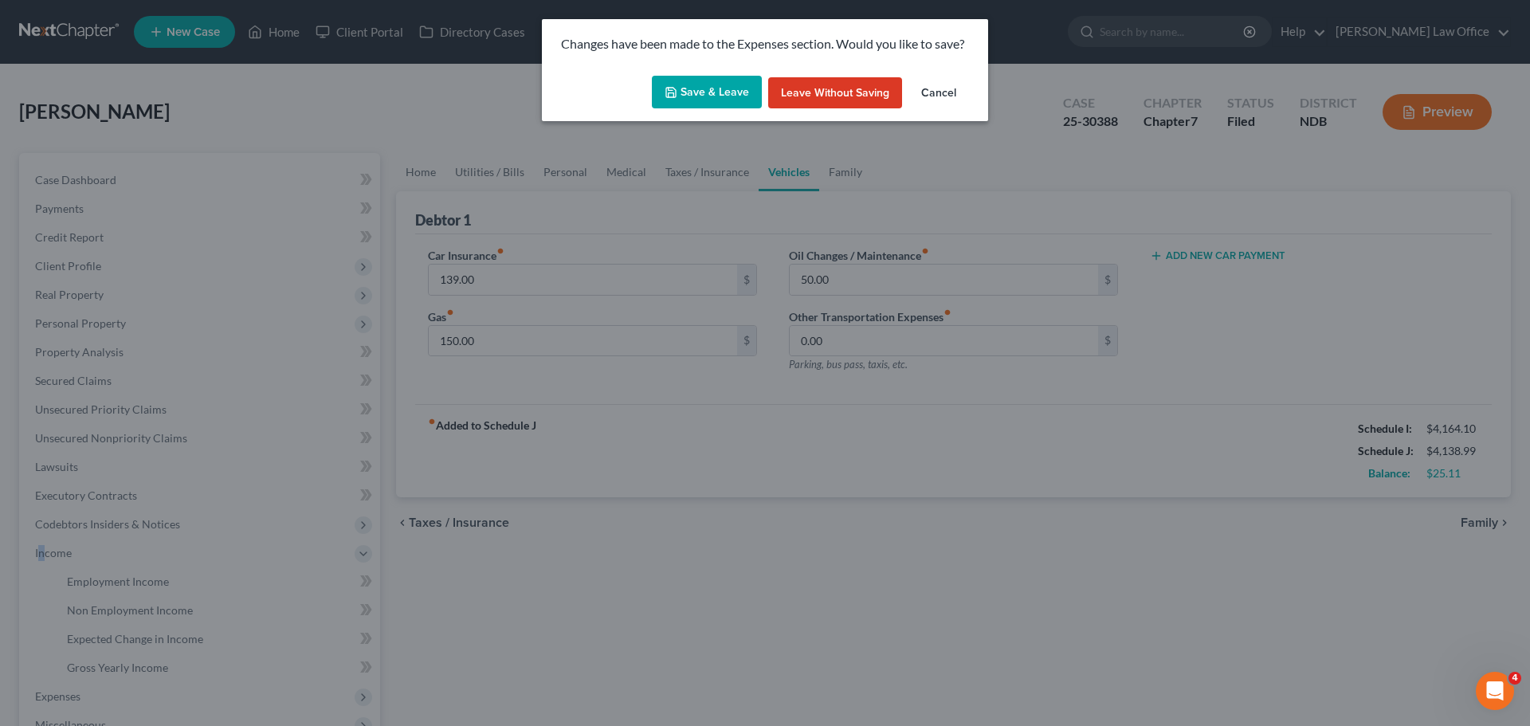
click at [700, 84] on button "Save & Leave" at bounding box center [707, 92] width 110 height 33
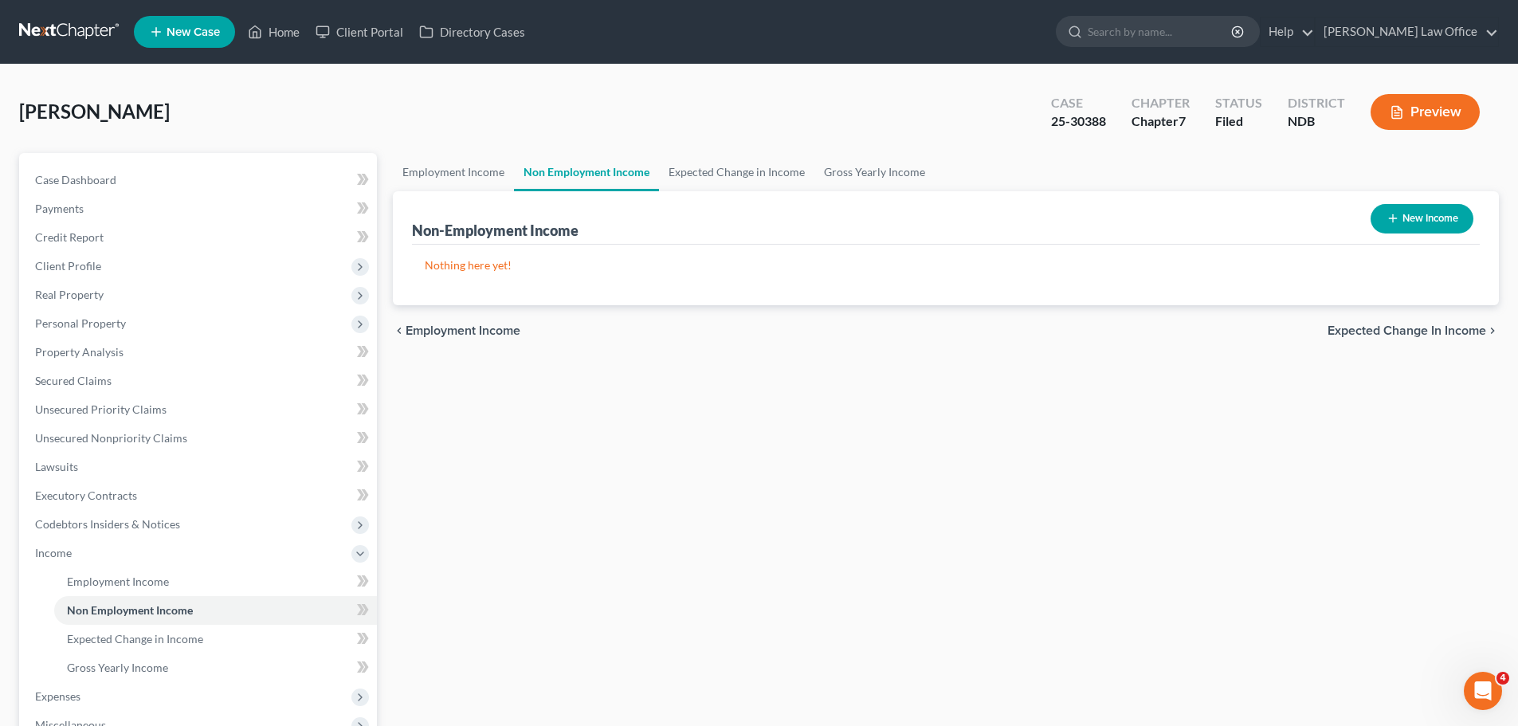
click at [1444, 218] on button "New Income" at bounding box center [1422, 218] width 103 height 29
select select "0"
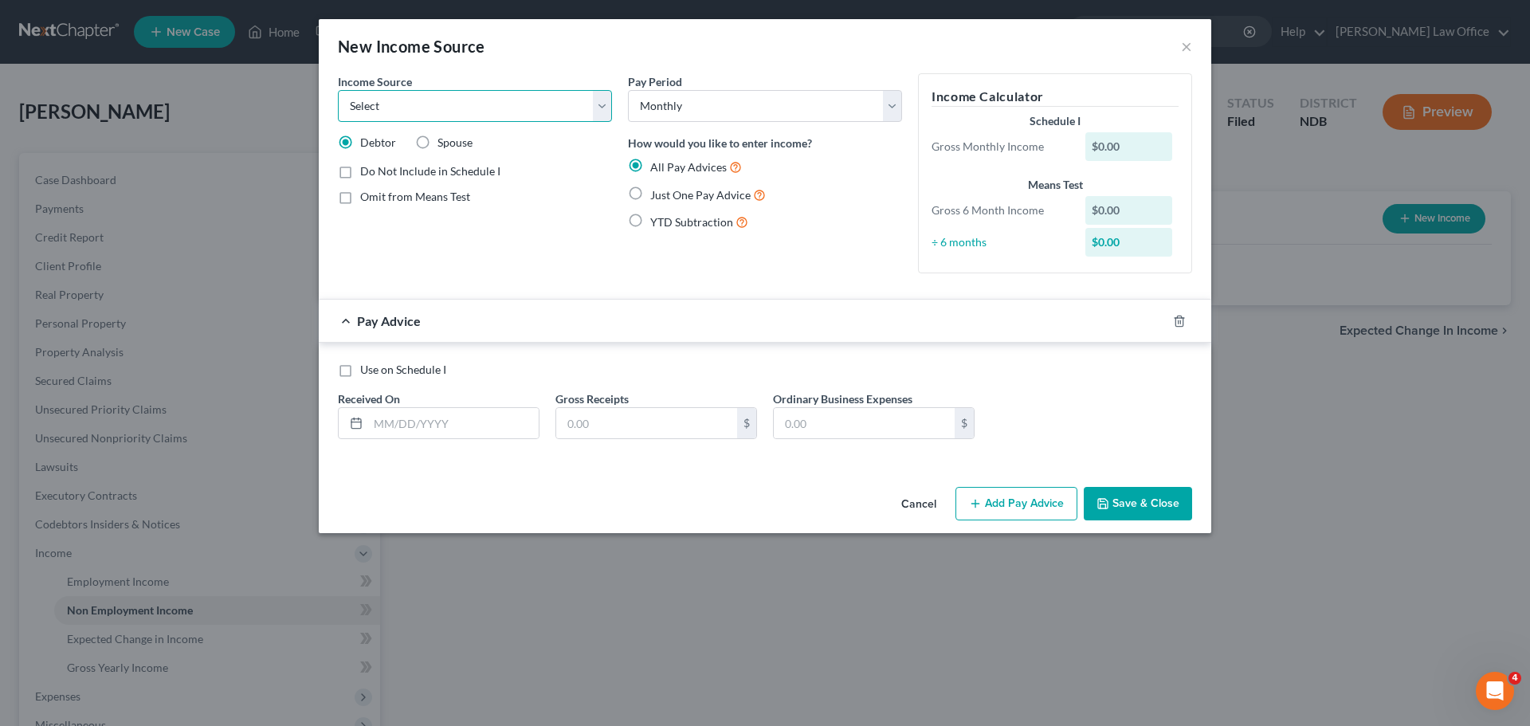
click at [604, 108] on select "Select Unemployment Disability (from employer) Pension Retirement Social Securi…" at bounding box center [475, 106] width 274 height 32
select select "5"
click at [338, 90] on select "Select Unemployment Disability (from employer) Pension Retirement Social Securi…" at bounding box center [475, 106] width 274 height 32
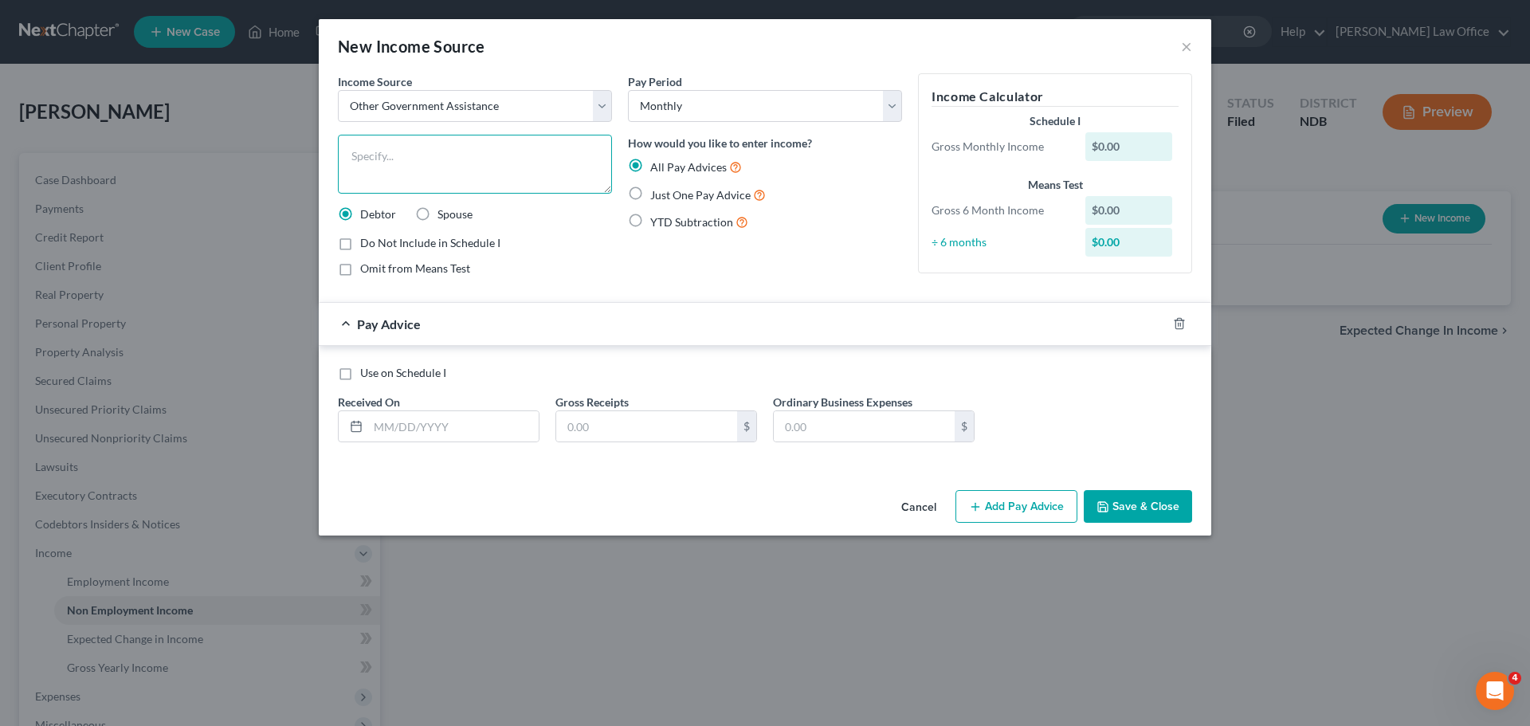
click at [391, 167] on textarea at bounding box center [475, 164] width 274 height 59
type textarea "Snap Benefits"
click at [650, 191] on label "Just One Pay Advice" at bounding box center [708, 195] width 116 height 18
click at [657, 191] on input "Just One Pay Advice" at bounding box center [662, 191] width 10 height 10
radio input "true"
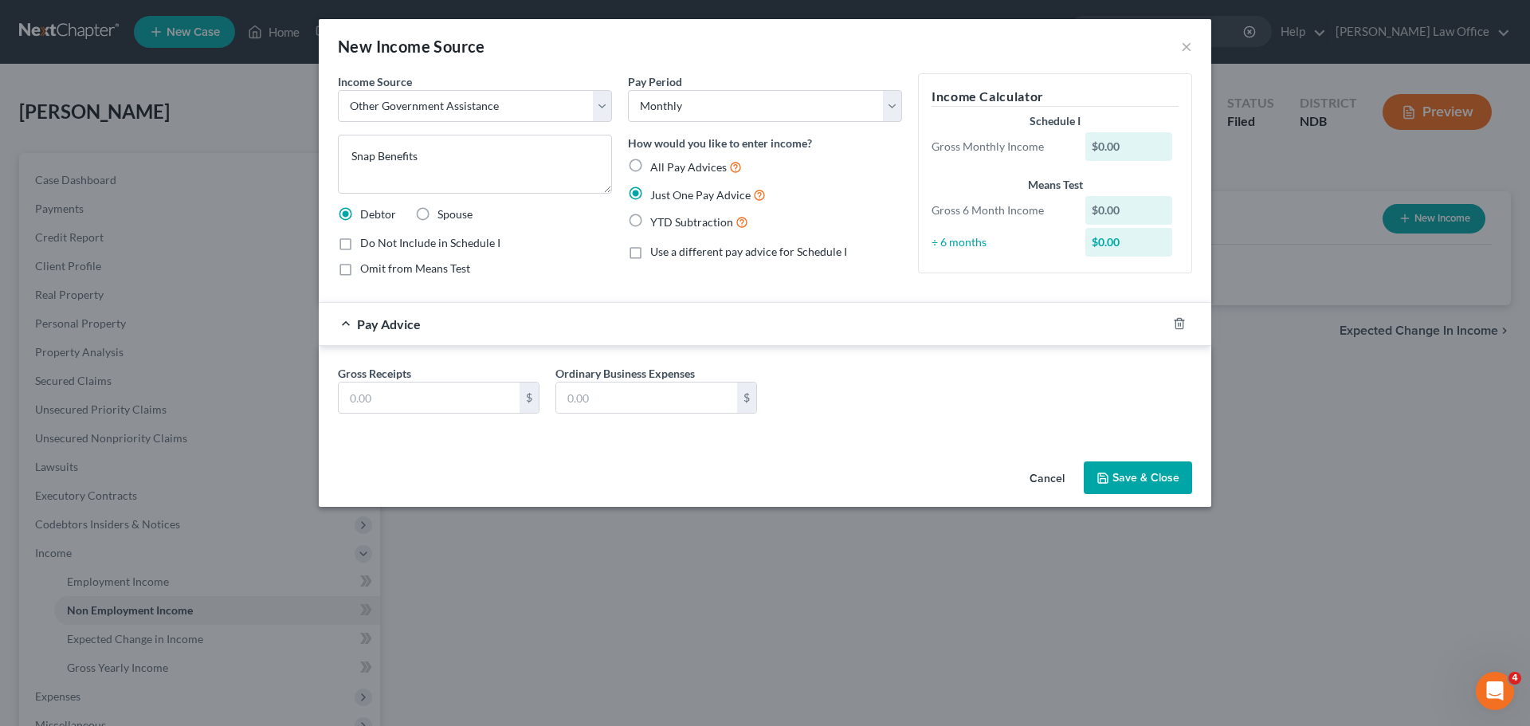
click at [360, 272] on label "Omit from Means Test" at bounding box center [415, 269] width 110 height 16
click at [367, 271] on input "Omit from Means Test" at bounding box center [372, 266] width 10 height 10
checkbox input "true"
click at [379, 398] on input "text" at bounding box center [429, 398] width 181 height 30
type input "104.00"
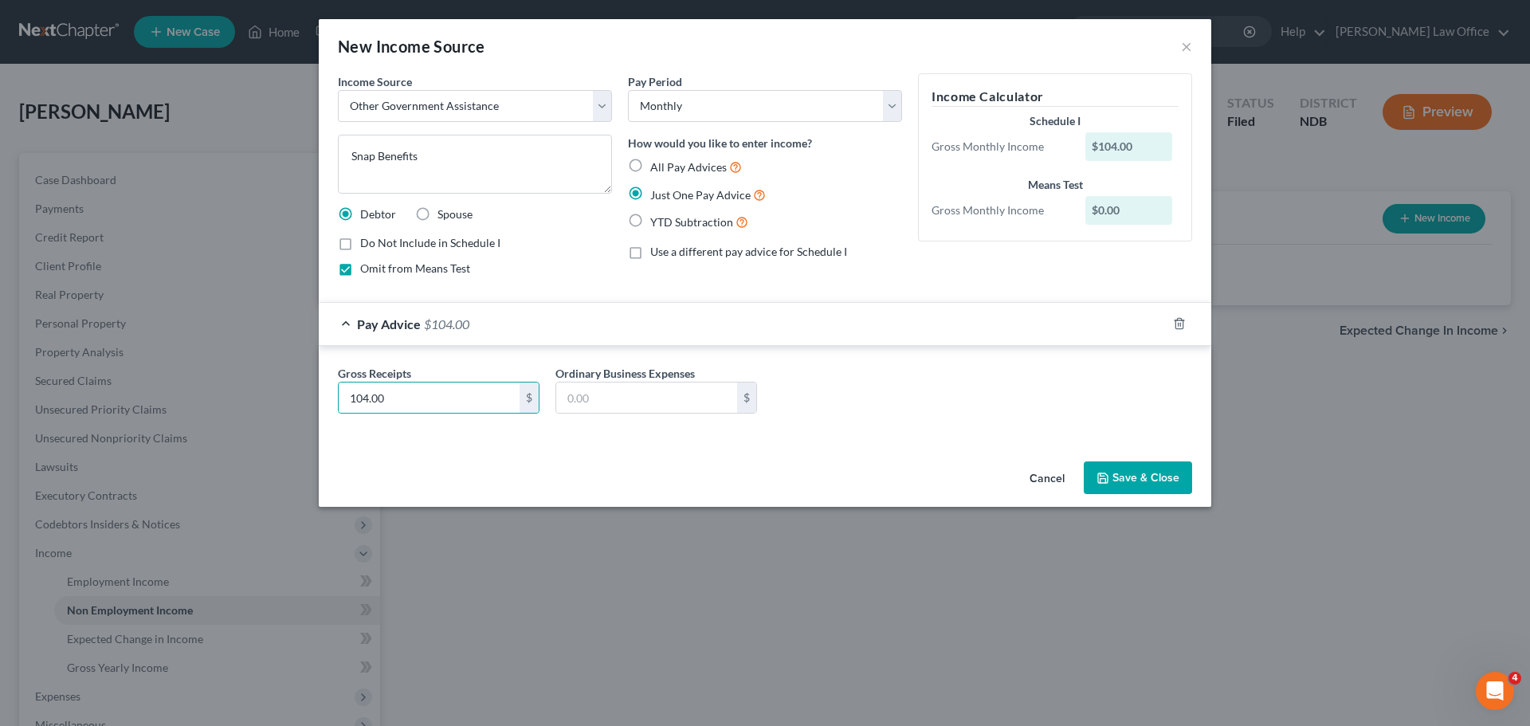
click at [1143, 469] on button "Save & Close" at bounding box center [1138, 478] width 108 height 33
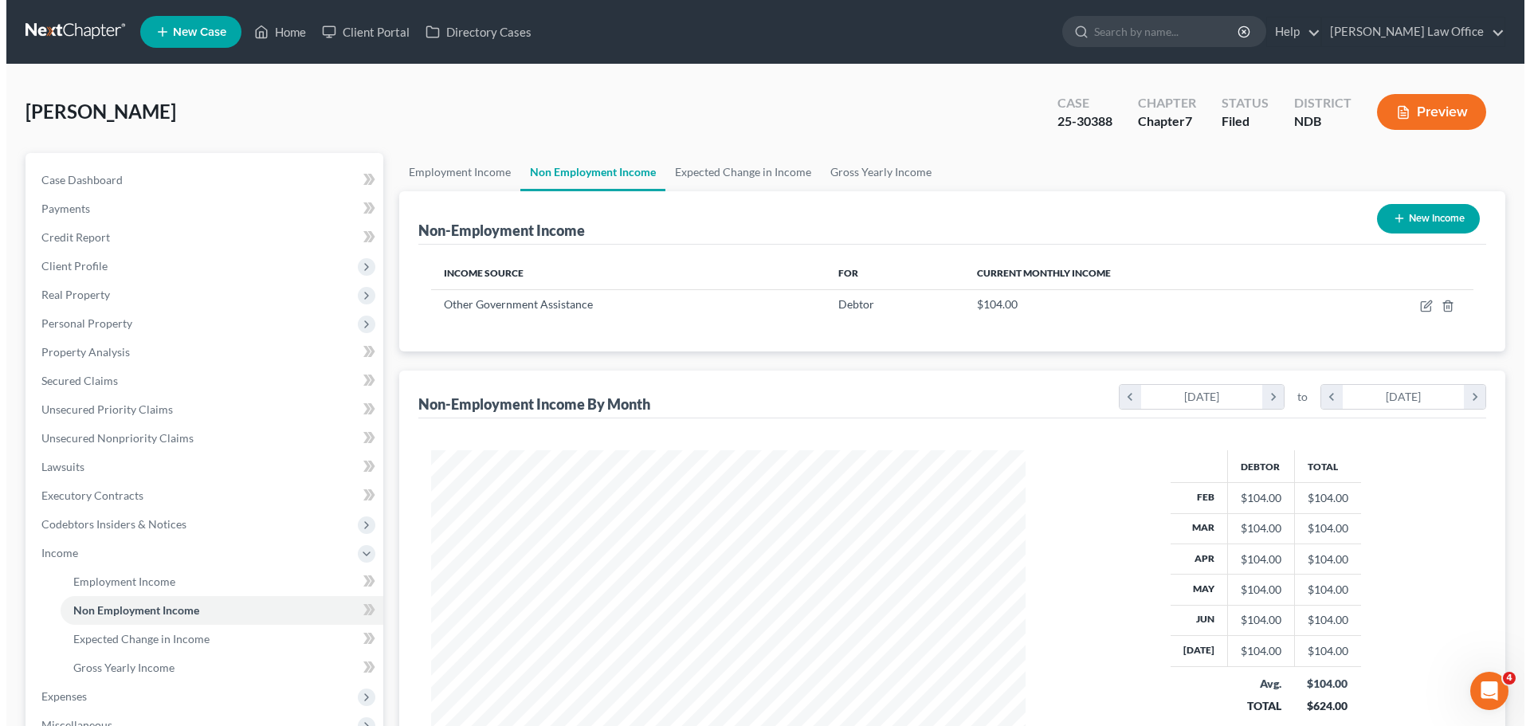
scroll to position [80, 0]
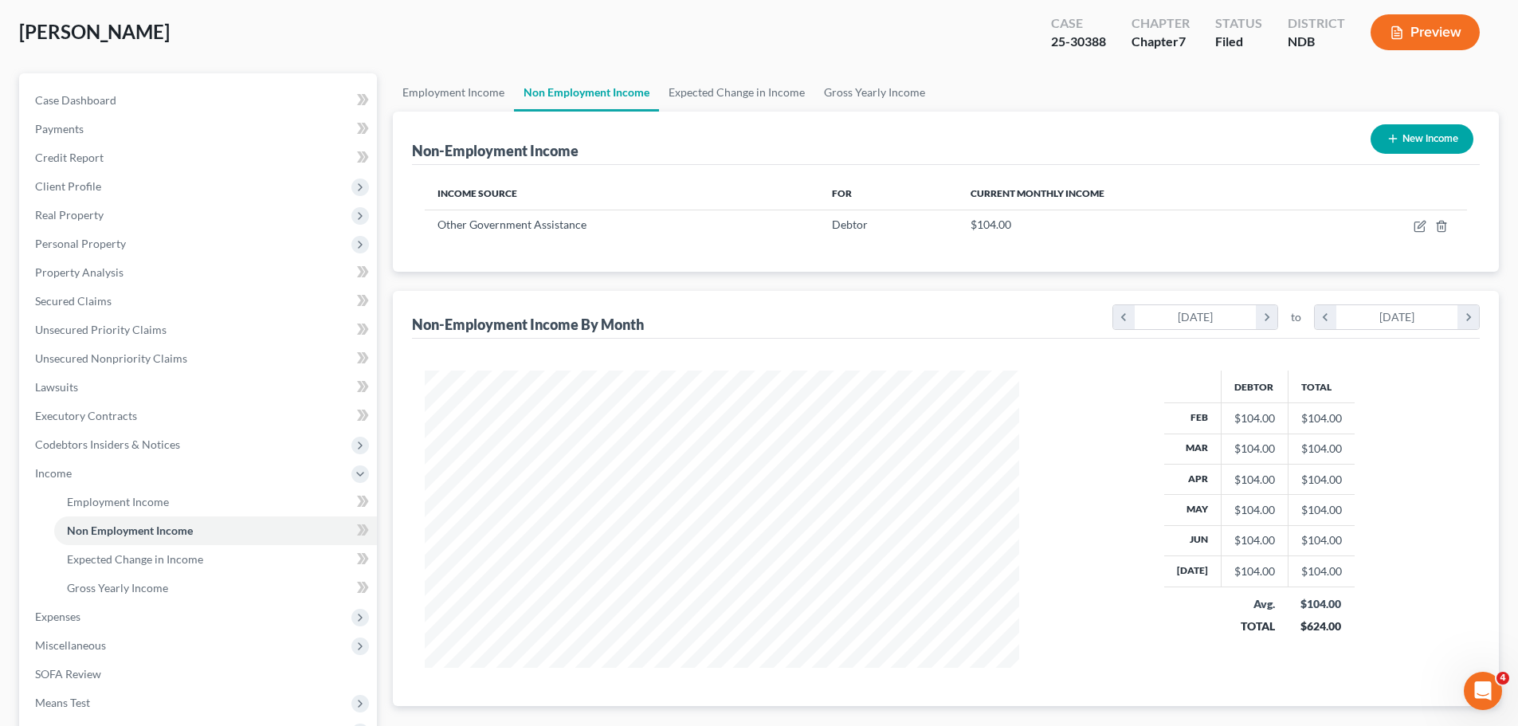
click at [1418, 131] on button "New Income" at bounding box center [1422, 138] width 103 height 29
select select "0"
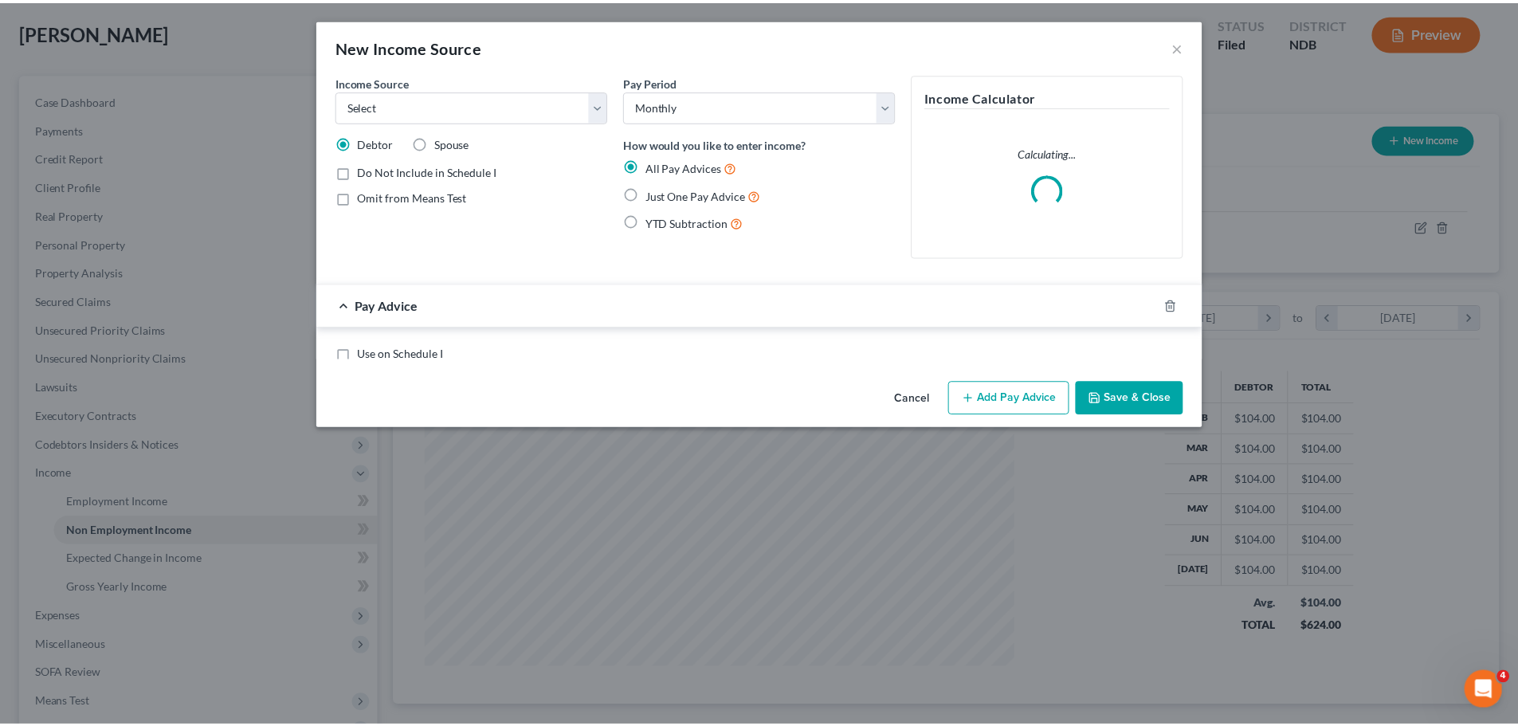
scroll to position [300, 632]
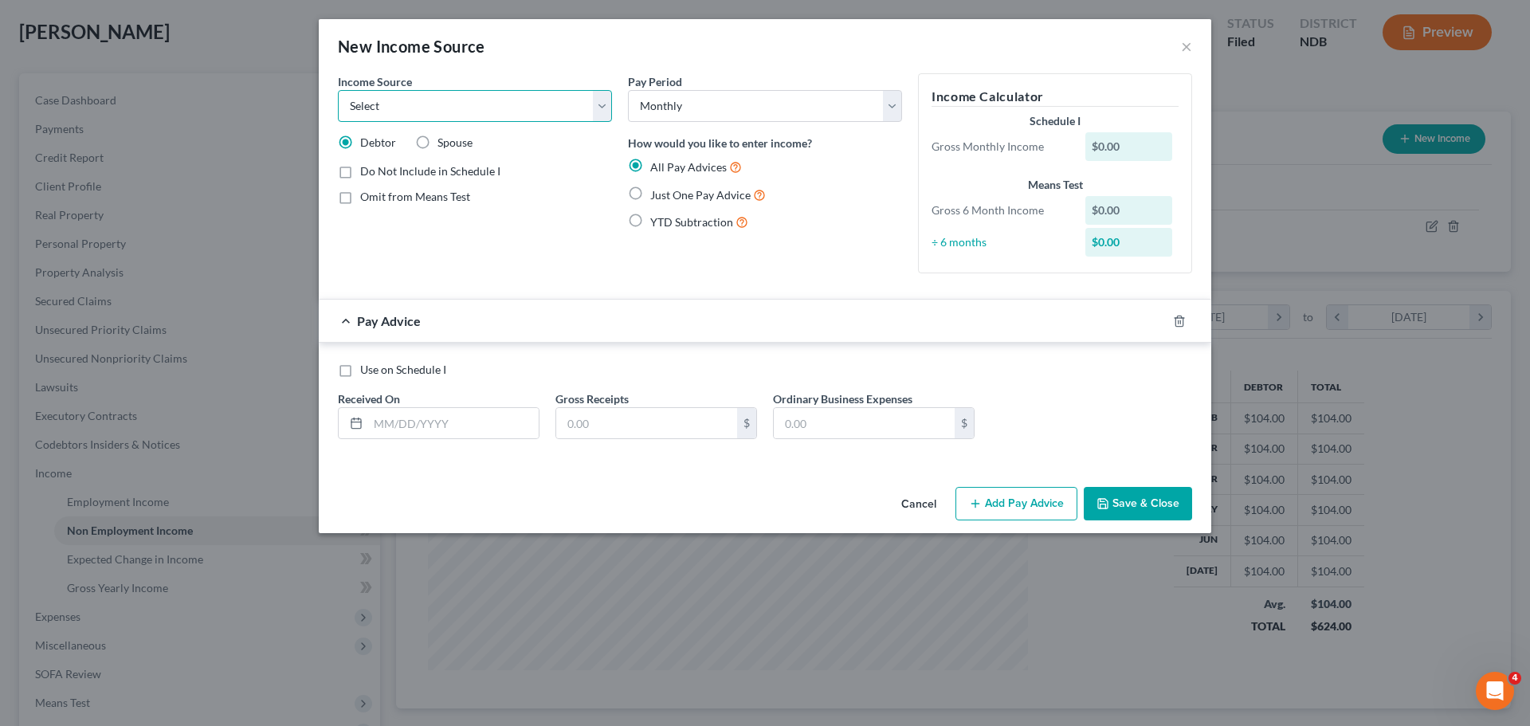
click at [599, 106] on select "Select Unemployment Disability (from employer) Pension Retirement Social Securi…" at bounding box center [475, 106] width 274 height 32
select select "13"
click at [338, 90] on select "Select Unemployment Disability (from employer) Pension Retirement Social Securi…" at bounding box center [475, 106] width 274 height 32
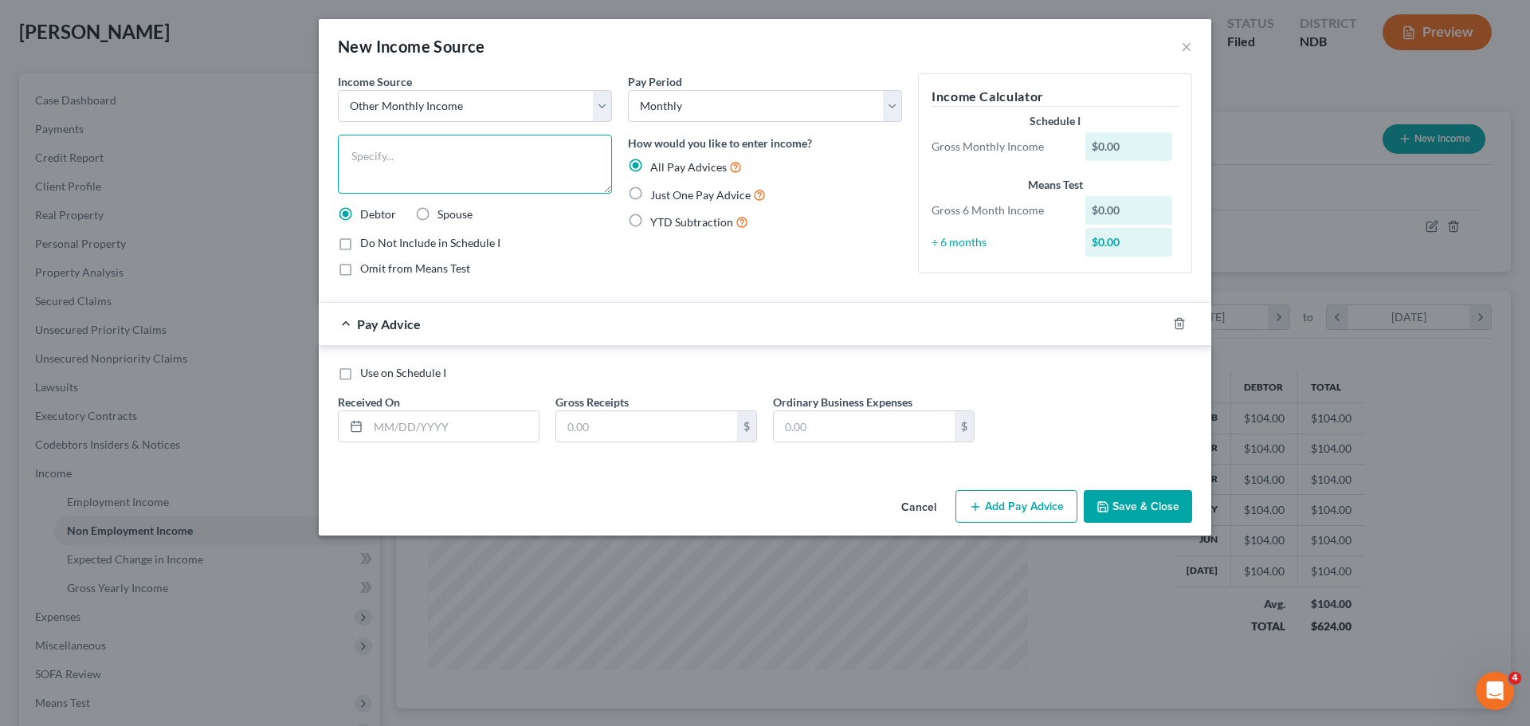
click at [383, 156] on textarea at bounding box center [475, 164] width 274 height 59
type textarea "Estimated Tax Credits"
click at [360, 242] on label "Do Not Include in Schedule I" at bounding box center [430, 243] width 140 height 16
click at [367, 242] on input "Do Not Include in Schedule I" at bounding box center [372, 240] width 10 height 10
checkbox input "true"
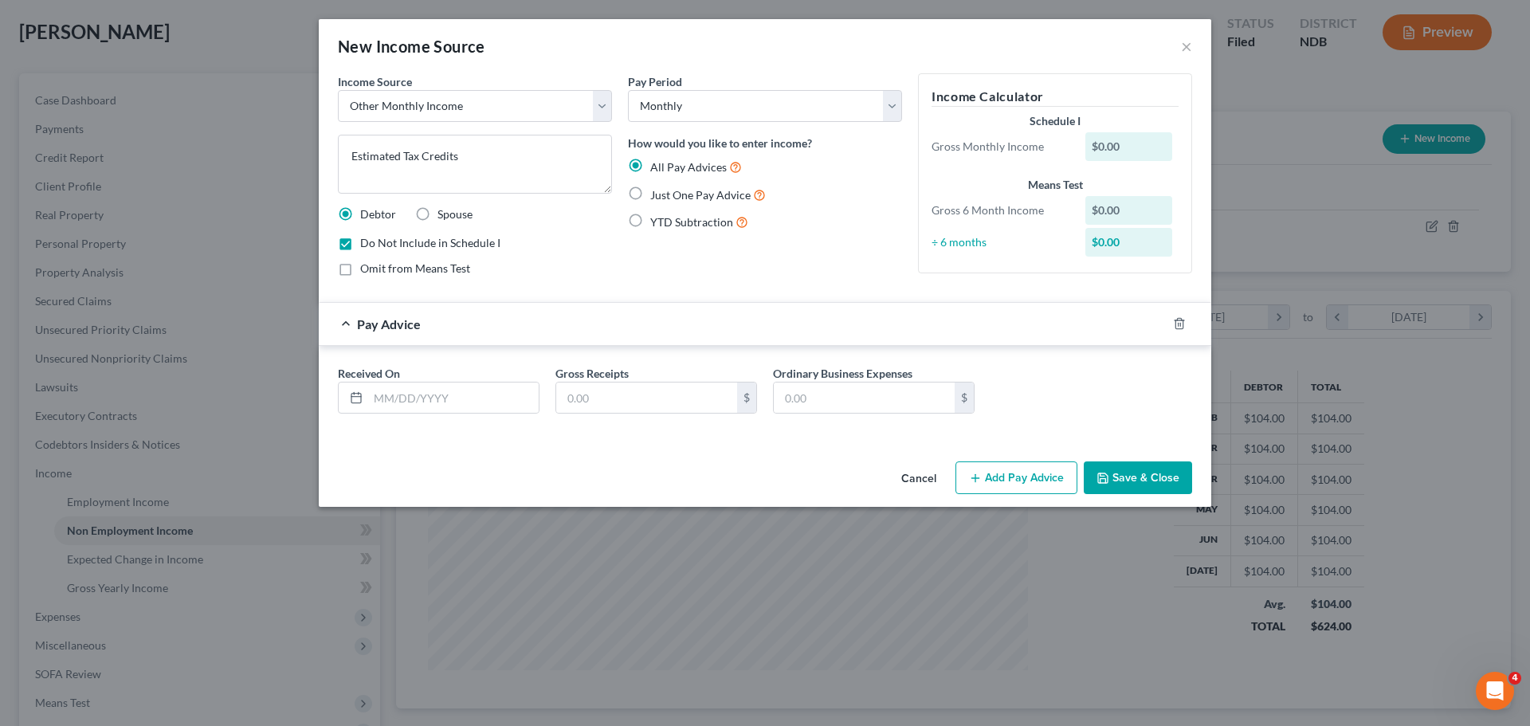
drag, startPoint x: 637, startPoint y: 191, endPoint x: 555, endPoint y: 285, distance: 124.2
click at [650, 192] on label "Just One Pay Advice" at bounding box center [708, 195] width 116 height 18
click at [657, 192] on input "Just One Pay Advice" at bounding box center [662, 191] width 10 height 10
radio input "true"
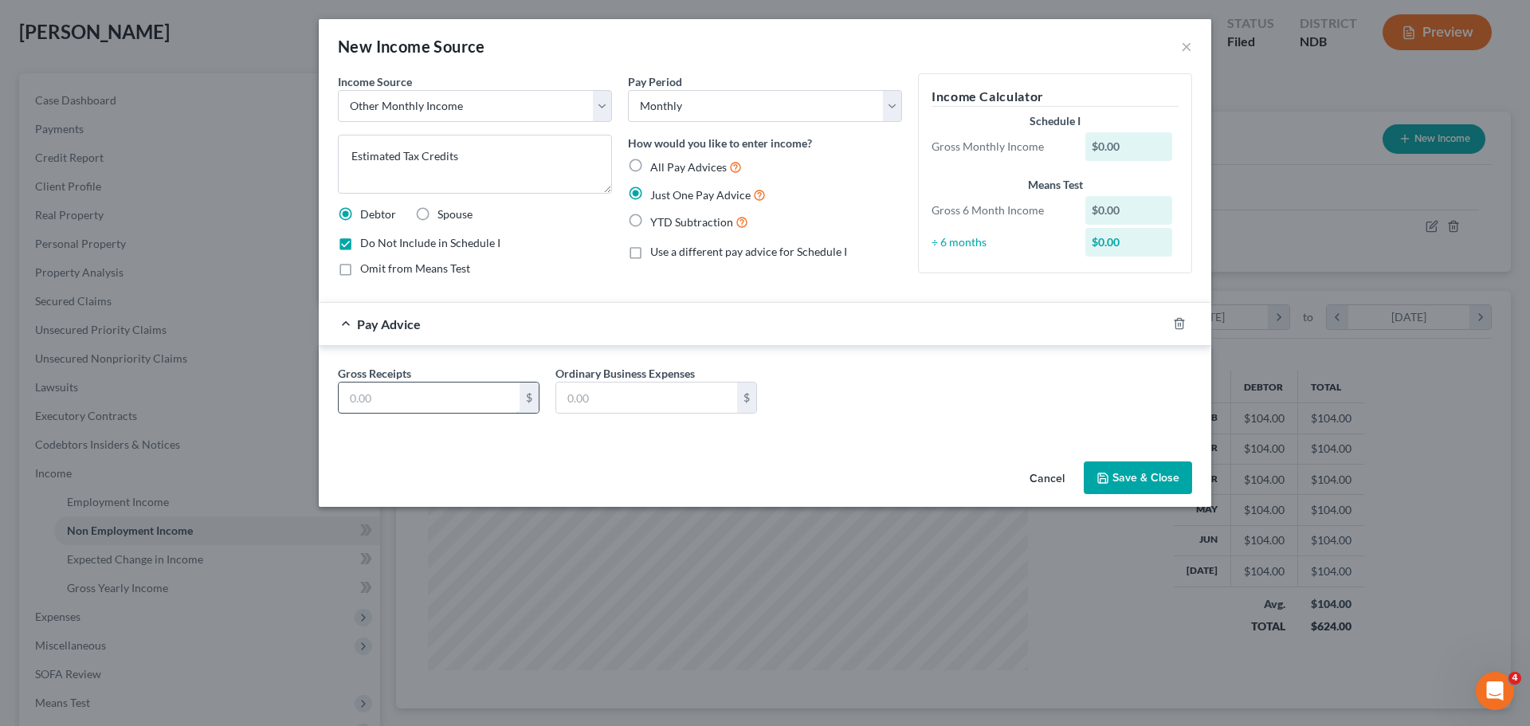
click at [395, 402] on input "text" at bounding box center [429, 398] width 181 height 30
type input "446.00"
click at [1115, 473] on button "Save & Close" at bounding box center [1138, 478] width 108 height 33
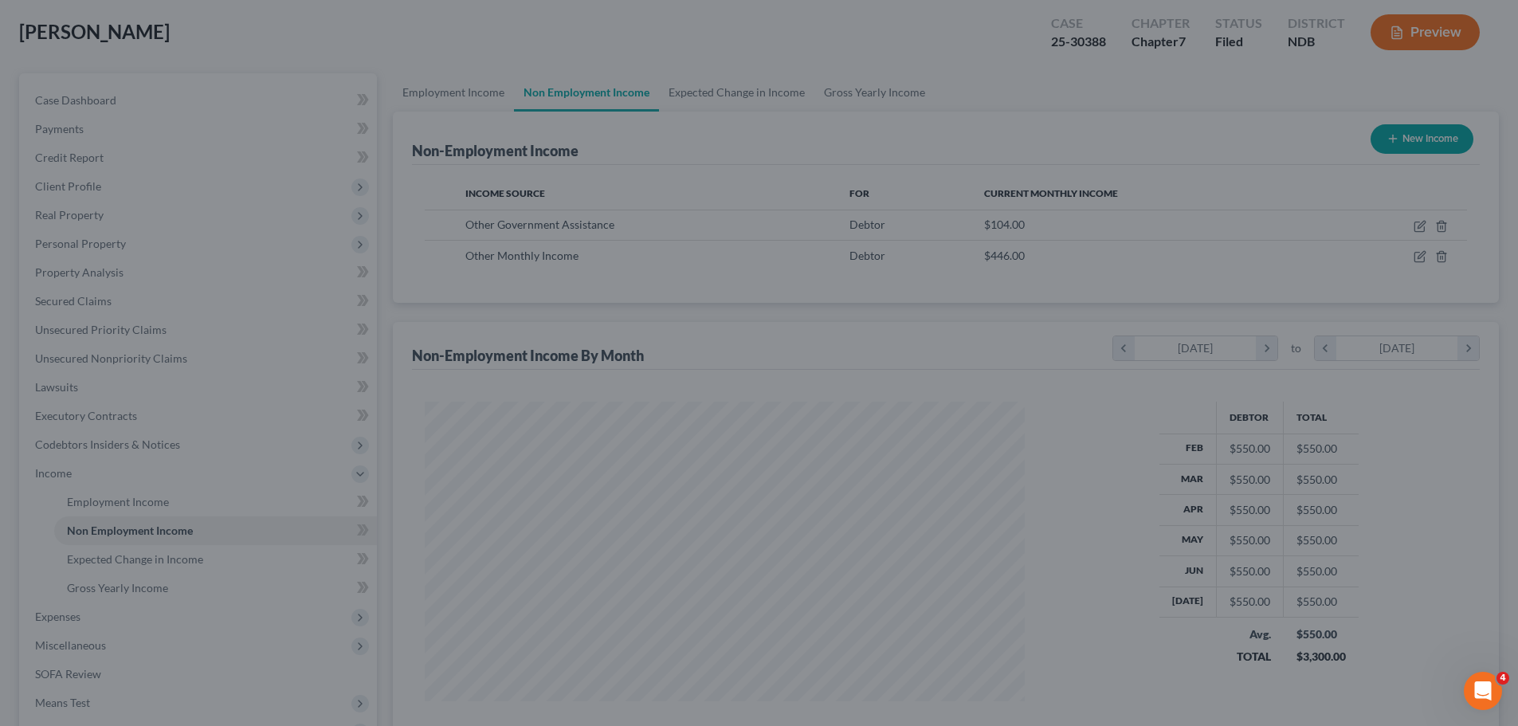
scroll to position [796783, 796454]
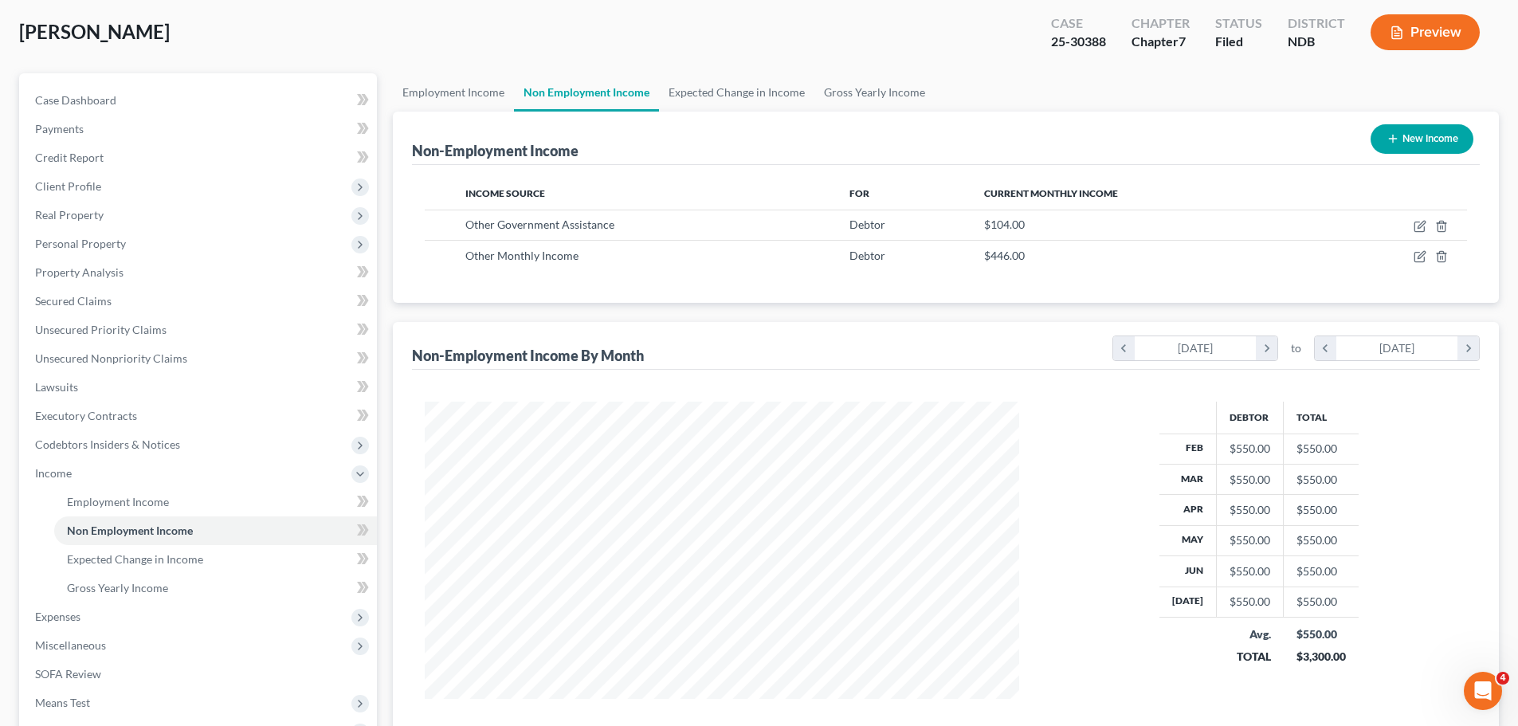
click at [843, 30] on div "[PERSON_NAME] Upgraded Case 25-30388 Chapter Chapter 7 Status Filed District ND…" at bounding box center [759, 38] width 1480 height 69
click at [750, 22] on div "[PERSON_NAME] Upgraded Case 25-30388 Chapter Chapter 7 Status Filed District ND…" at bounding box center [759, 38] width 1480 height 69
